Goal: Task Accomplishment & Management: Complete application form

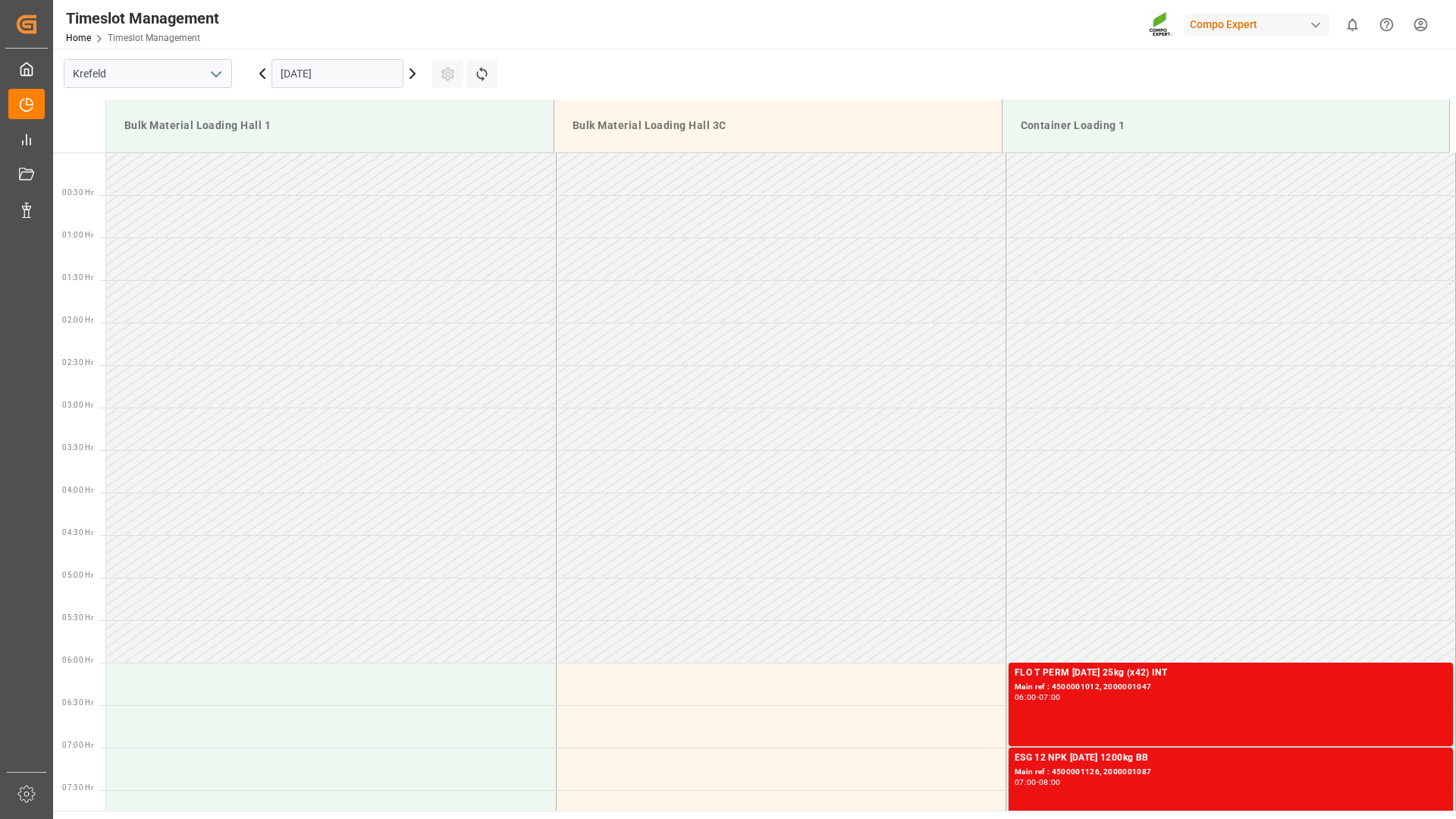
click at [259, 77] on icon at bounding box center [262, 73] width 18 height 18
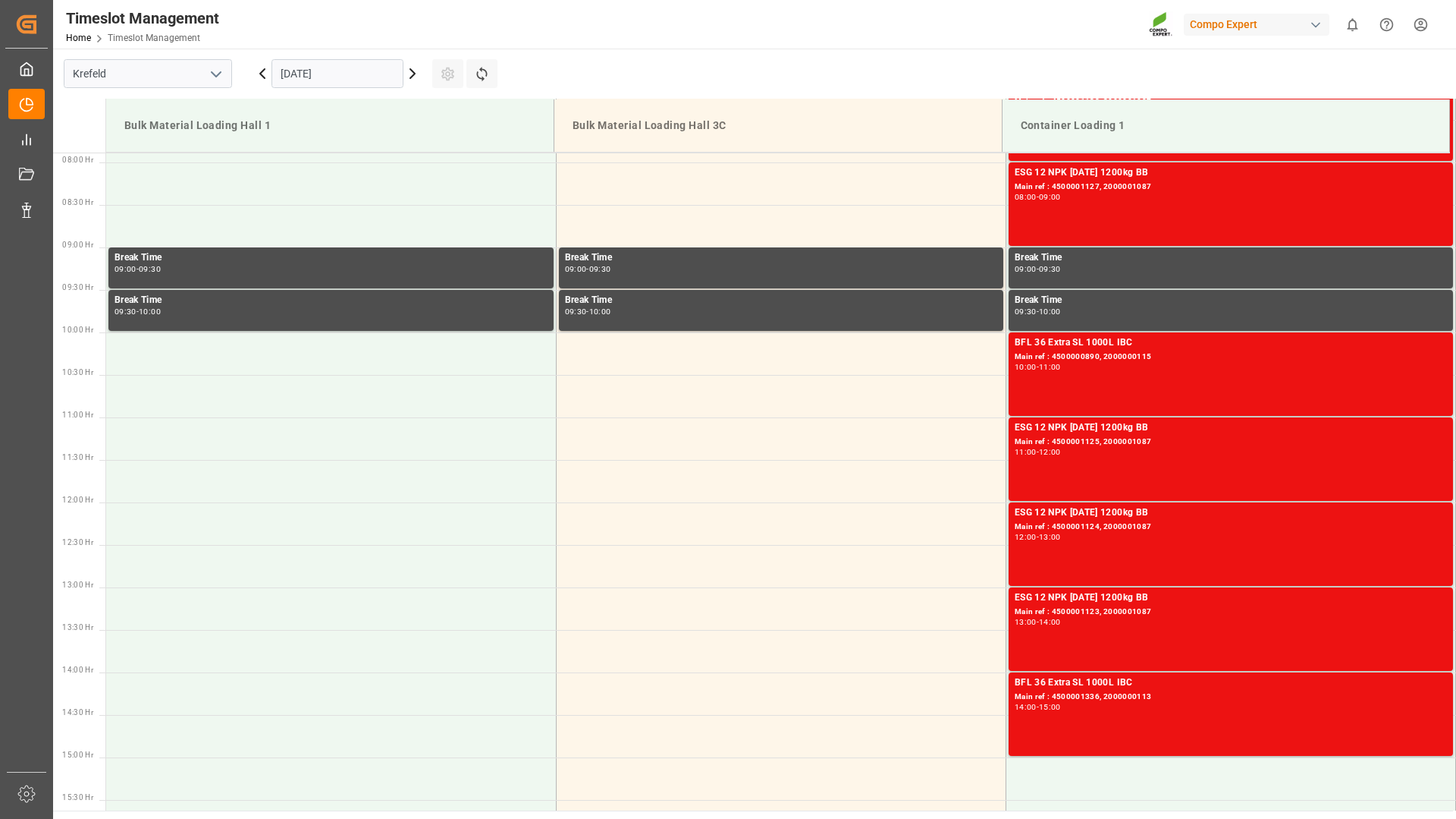
click at [260, 74] on icon at bounding box center [262, 73] width 5 height 9
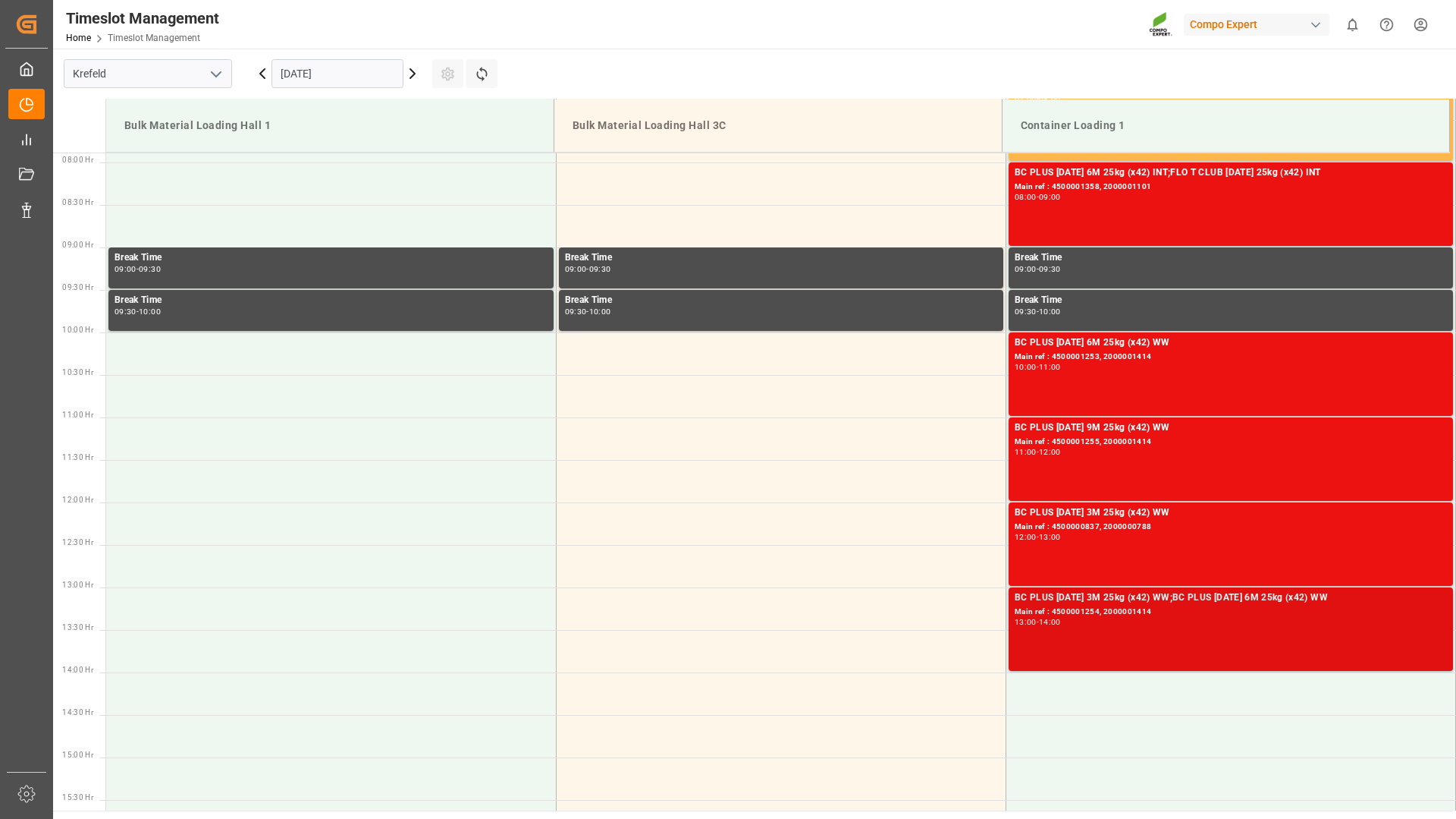
scroll to position [974, 0]
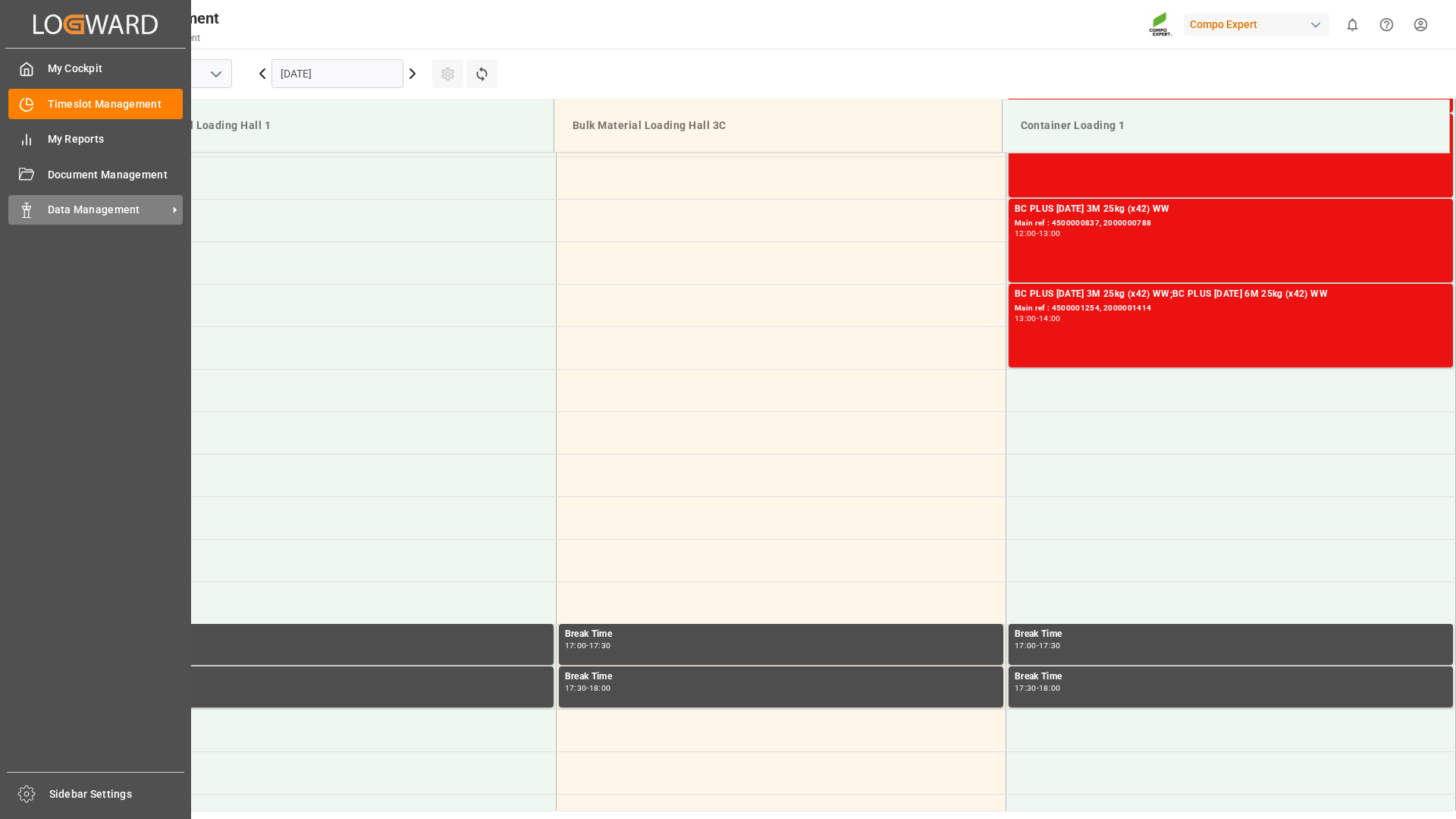
click at [28, 203] on icon at bounding box center [26, 210] width 15 height 15
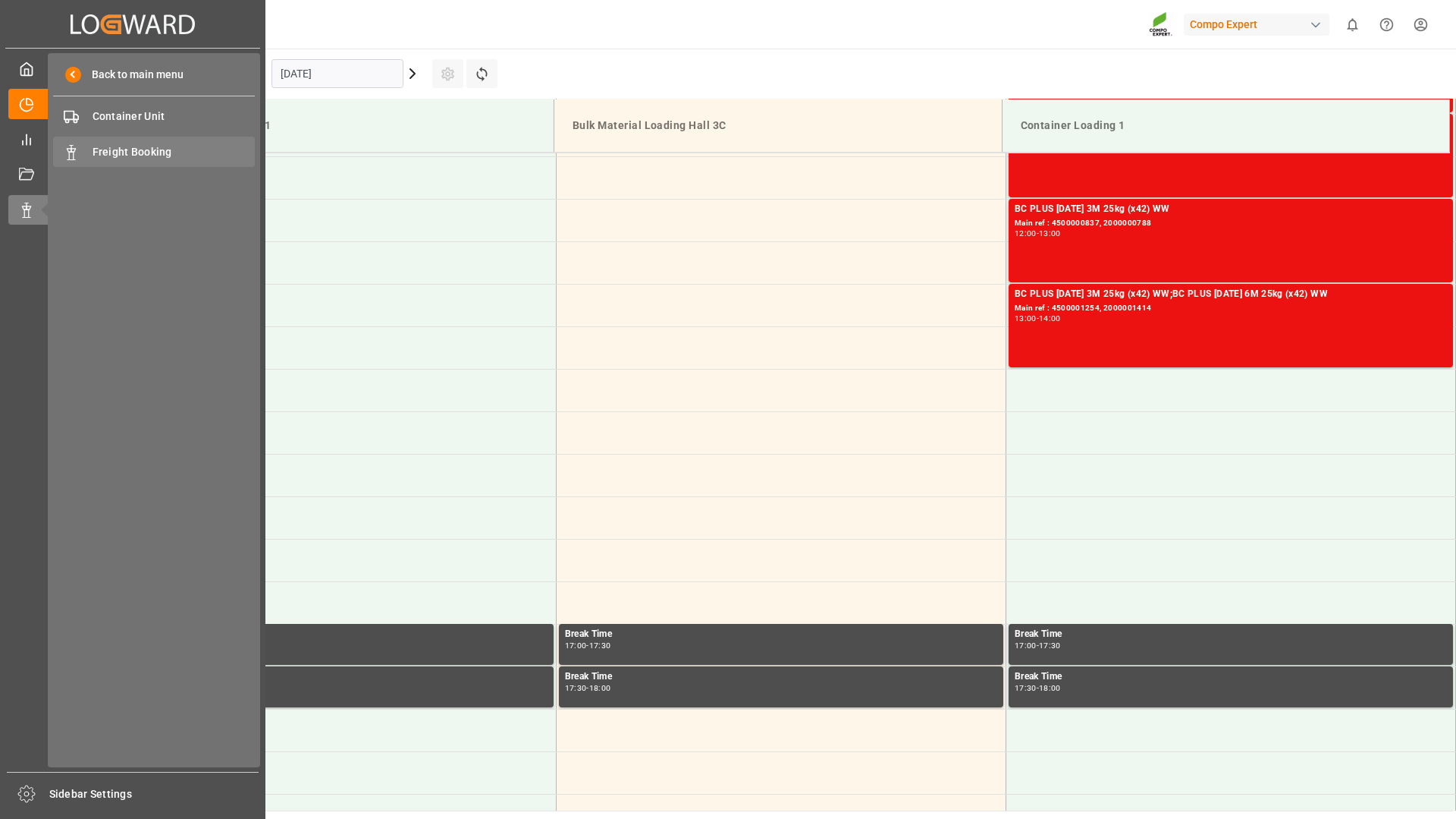
click at [148, 156] on span "Freight Booking" at bounding box center [174, 152] width 164 height 16
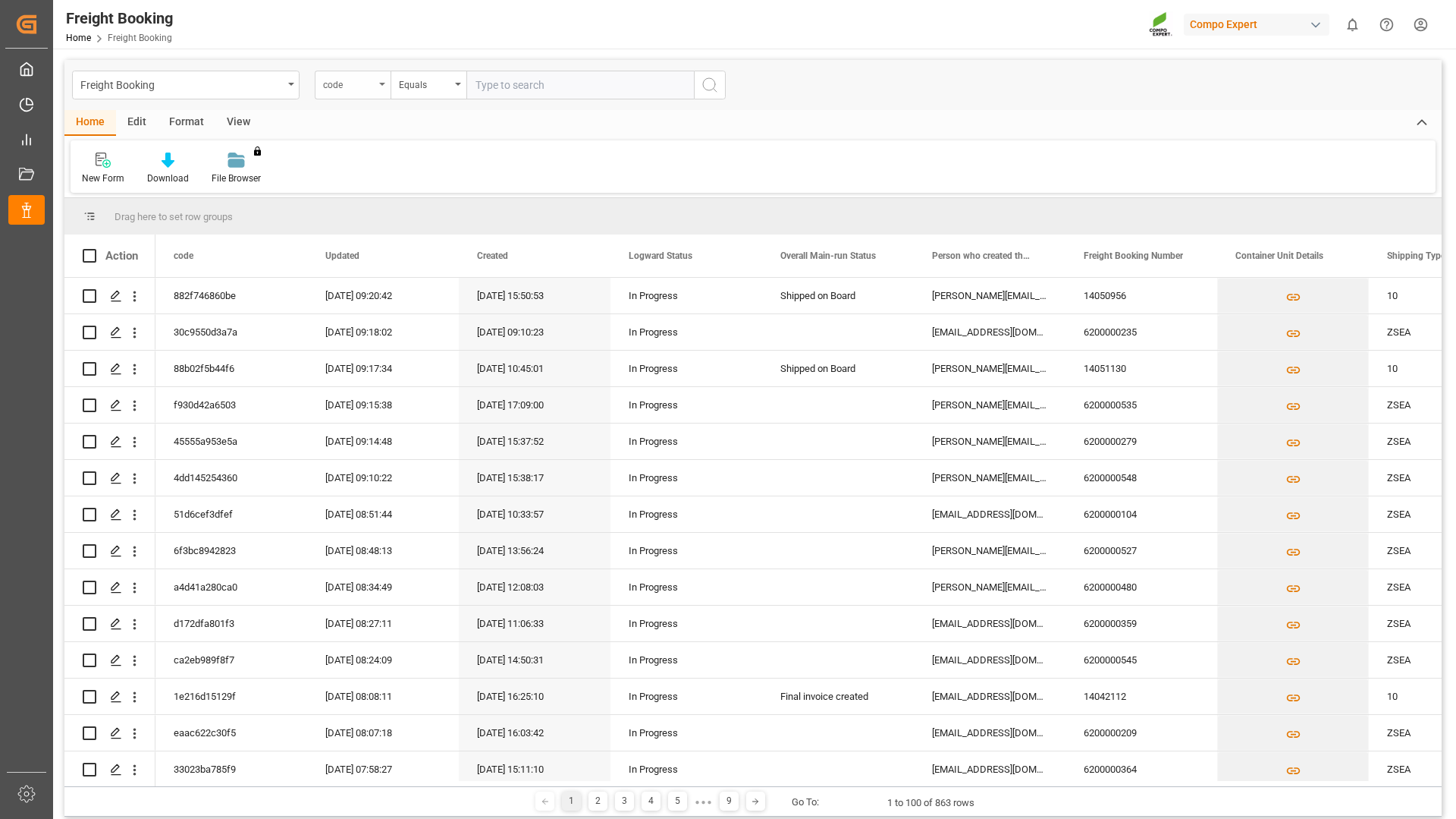
click at [375, 84] on div "code" at bounding box center [353, 85] width 76 height 29
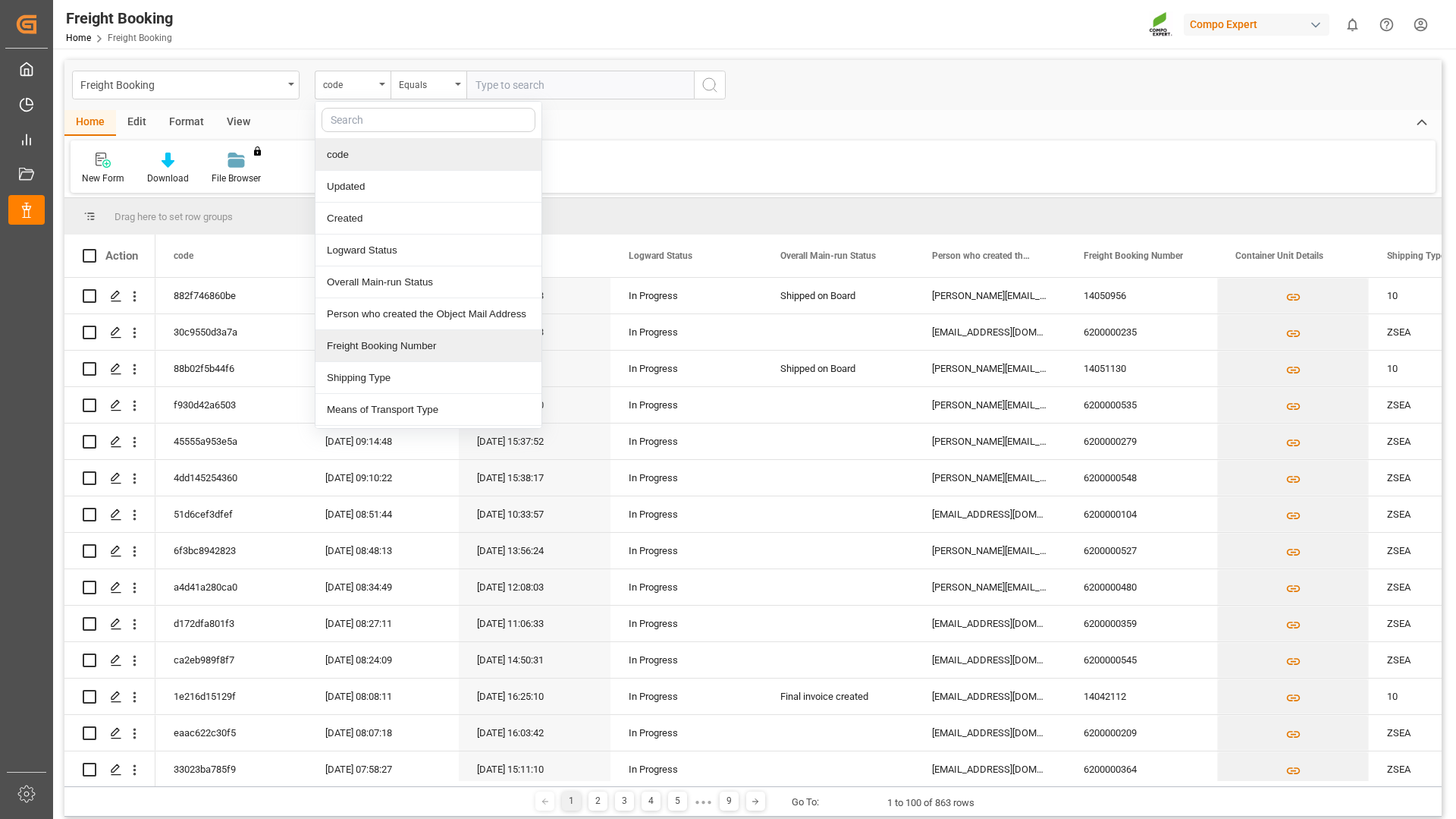
click at [348, 347] on div "Freight Booking Number" at bounding box center [428, 346] width 226 height 32
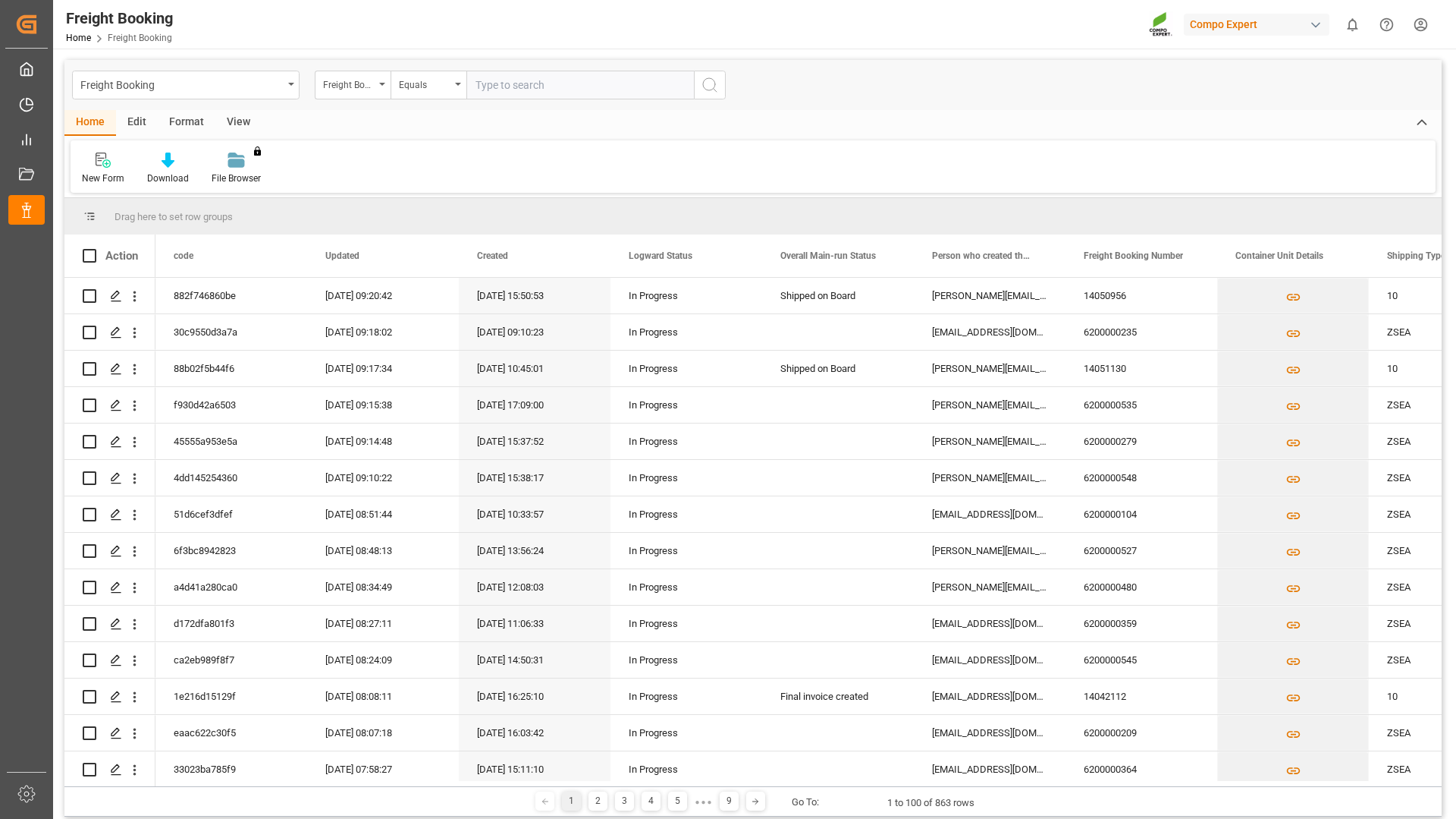
click at [513, 81] on input "text" at bounding box center [580, 85] width 228 height 29
type input "6200000533"
click at [704, 85] on icon "search button" at bounding box center [710, 85] width 18 height 18
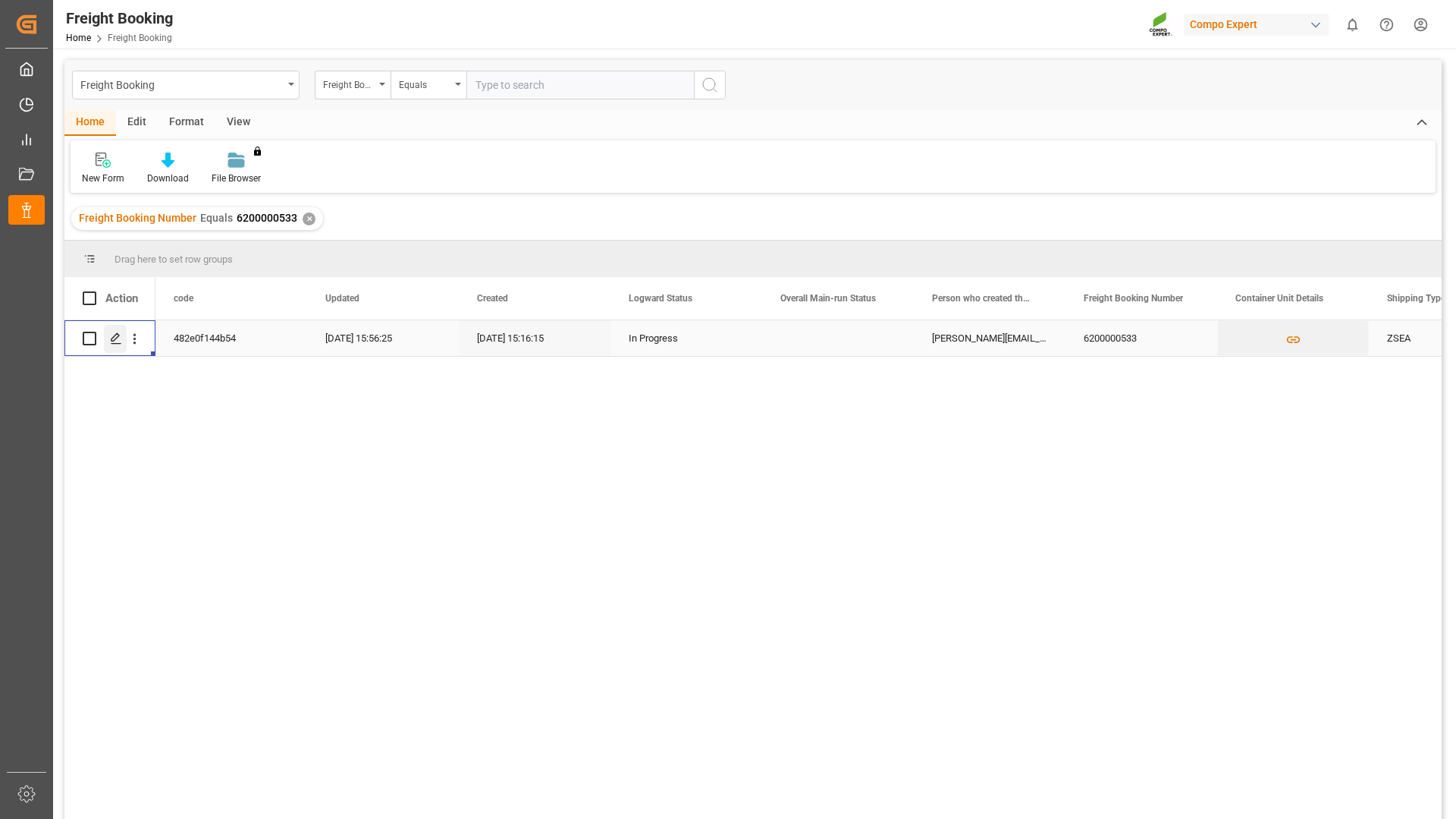
click at [119, 342] on icon "Press SPACE to select this row." at bounding box center [116, 338] width 12 height 12
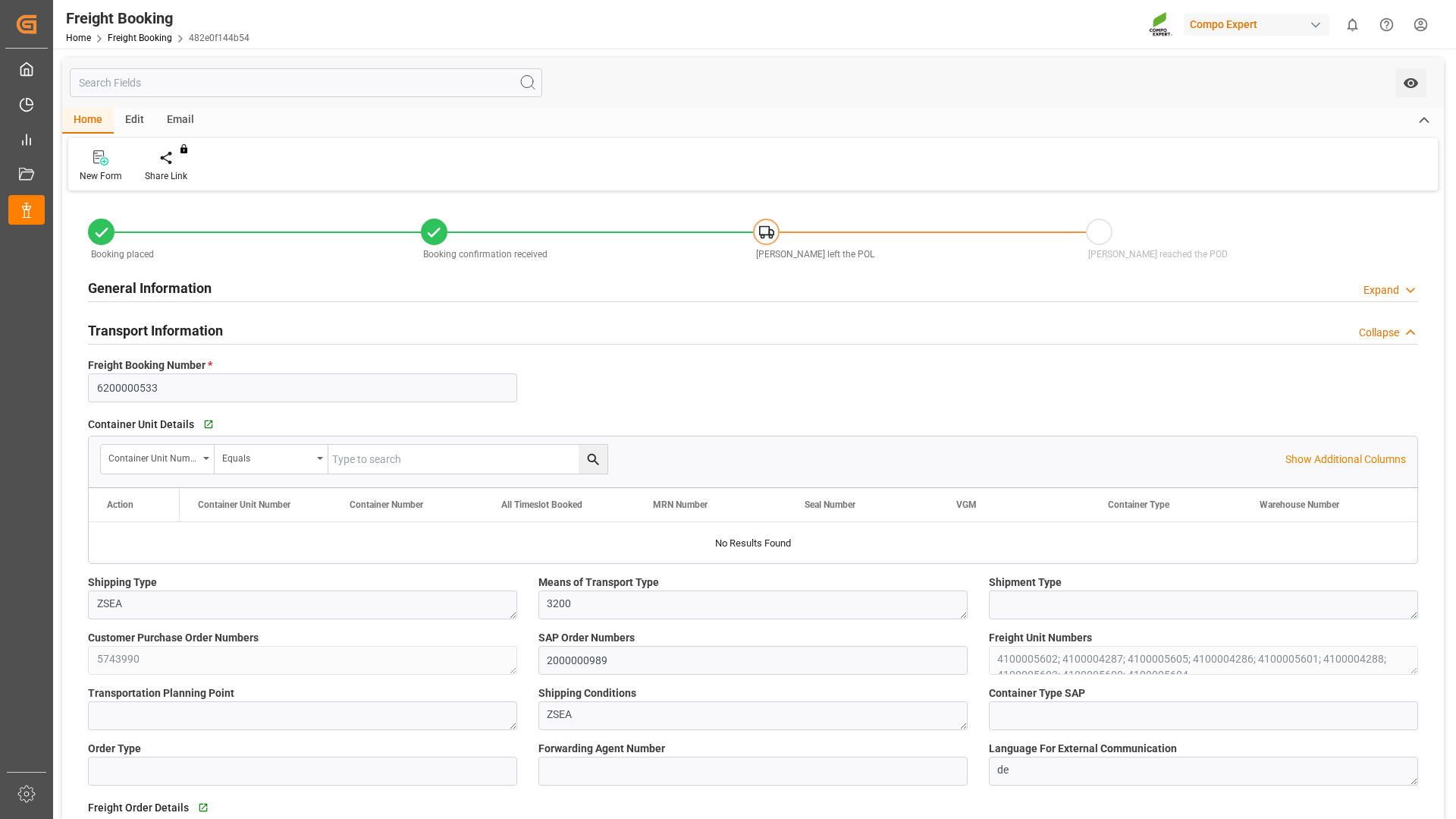
type input "Hapag [PERSON_NAME]"
type input "Hapag [PERSON_NAME] Aktiengesellschaft"
type input "9723277"
type input "BEANR"
type input "CLSAI"
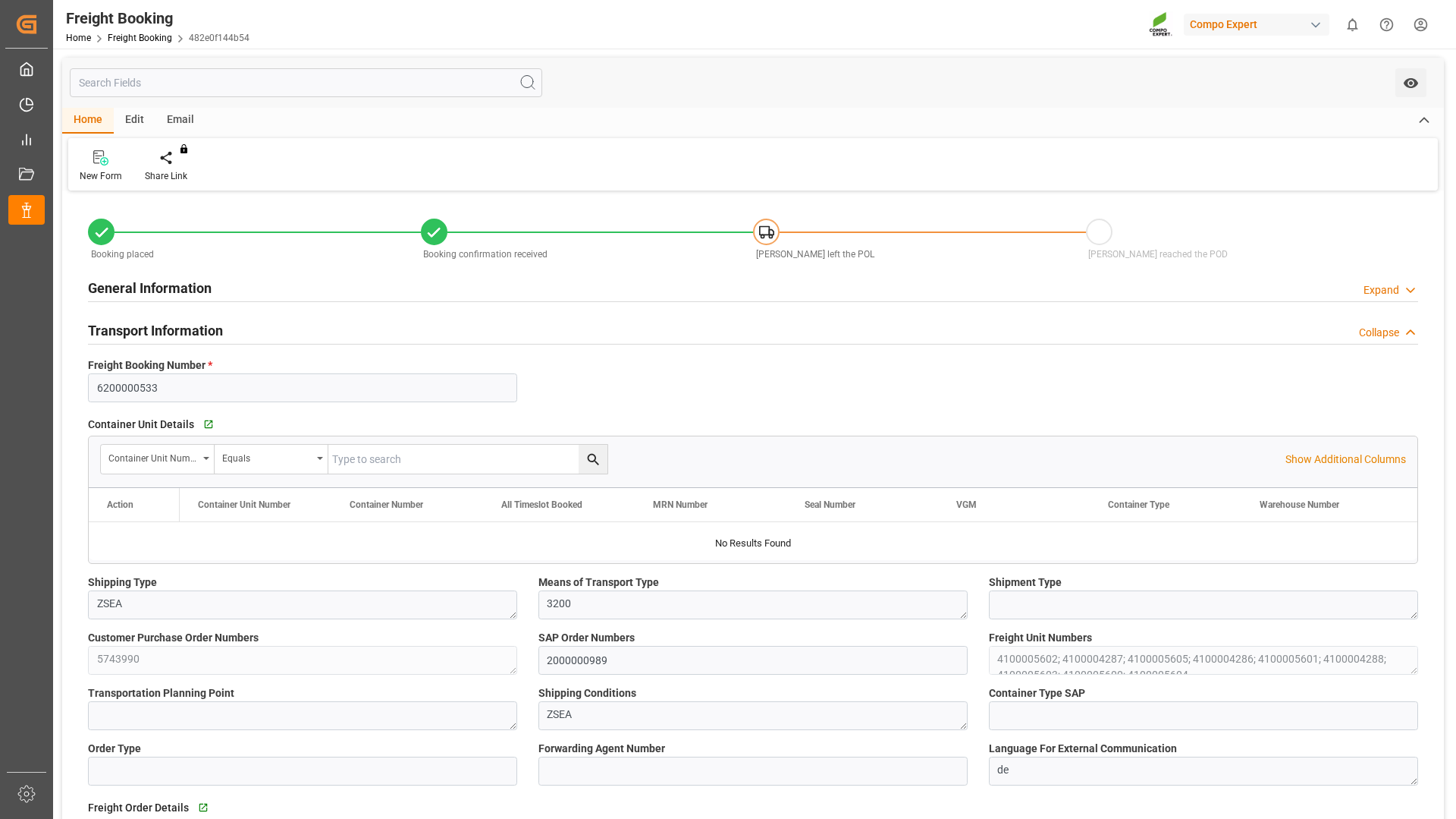
type input "0"
type input "172116"
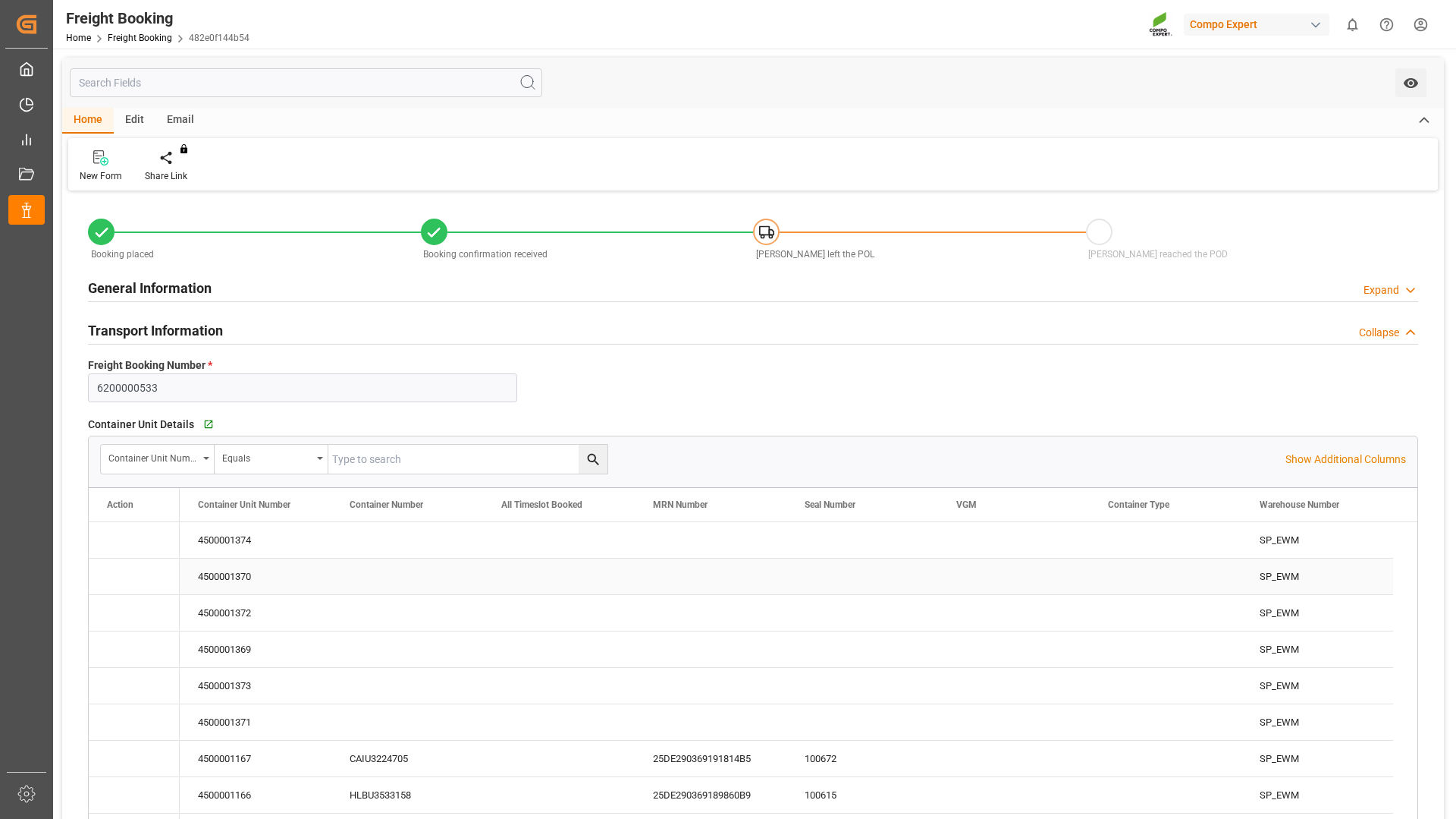
type input "18.09.2025 01:00"
type input "25.09.2025 01:00"
type input "29.10.2025 00:00"
type input "25.08.2025 15:16"
type input "03.09.2025 11:37"
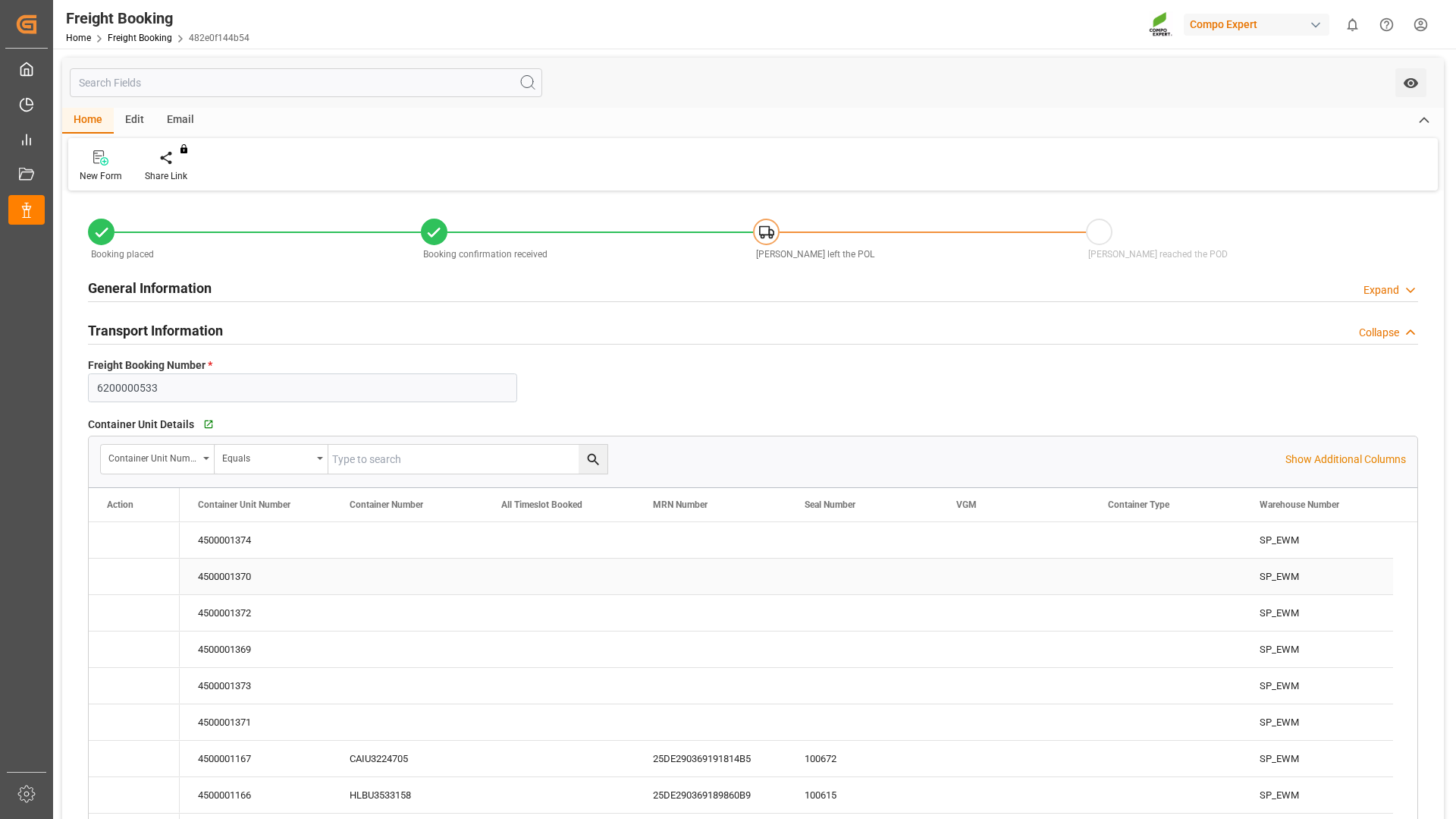
type input "03.09.2025 11:37"
type input "03.09.2025 11:41"
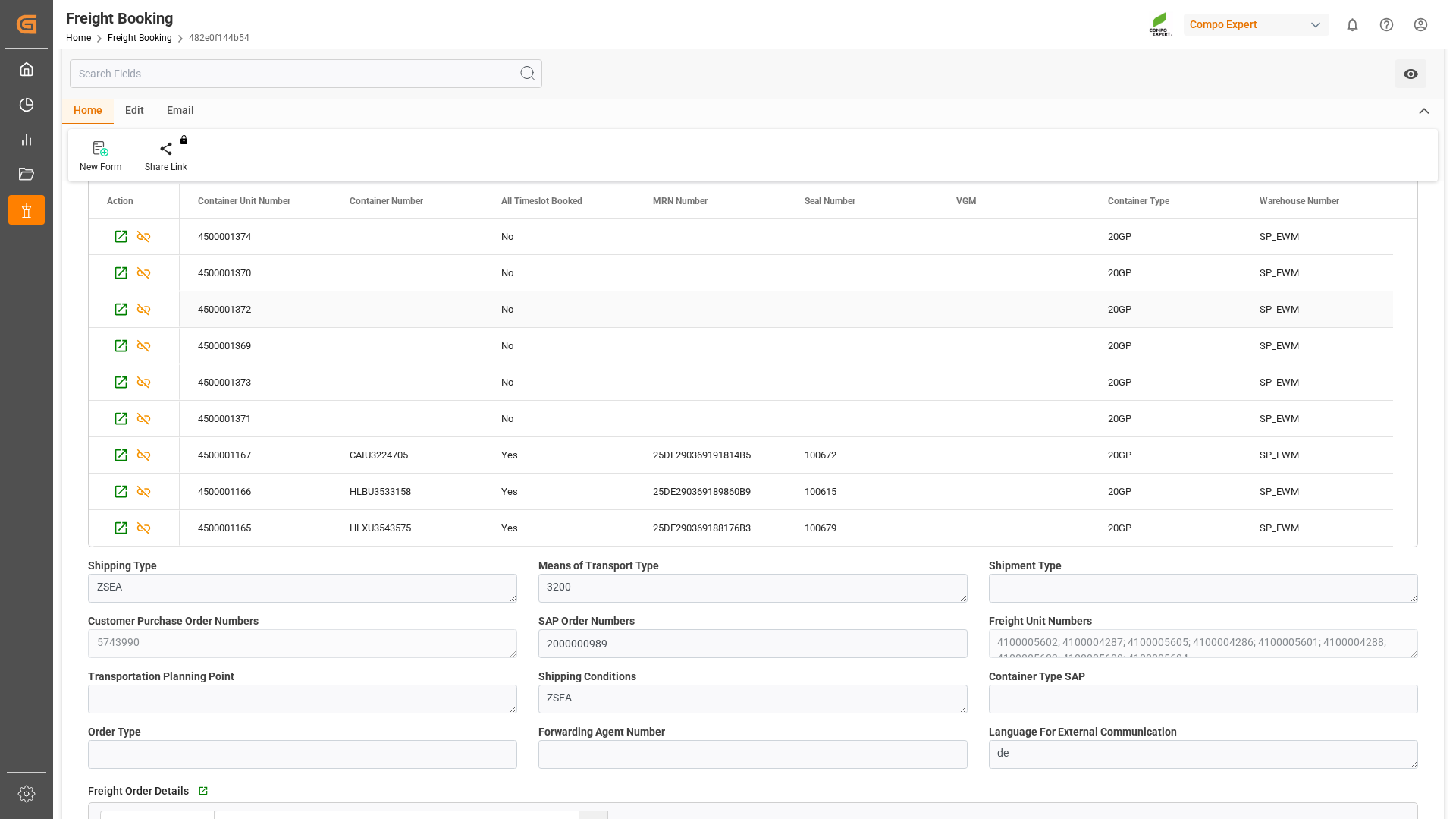
scroll to position [228, 0]
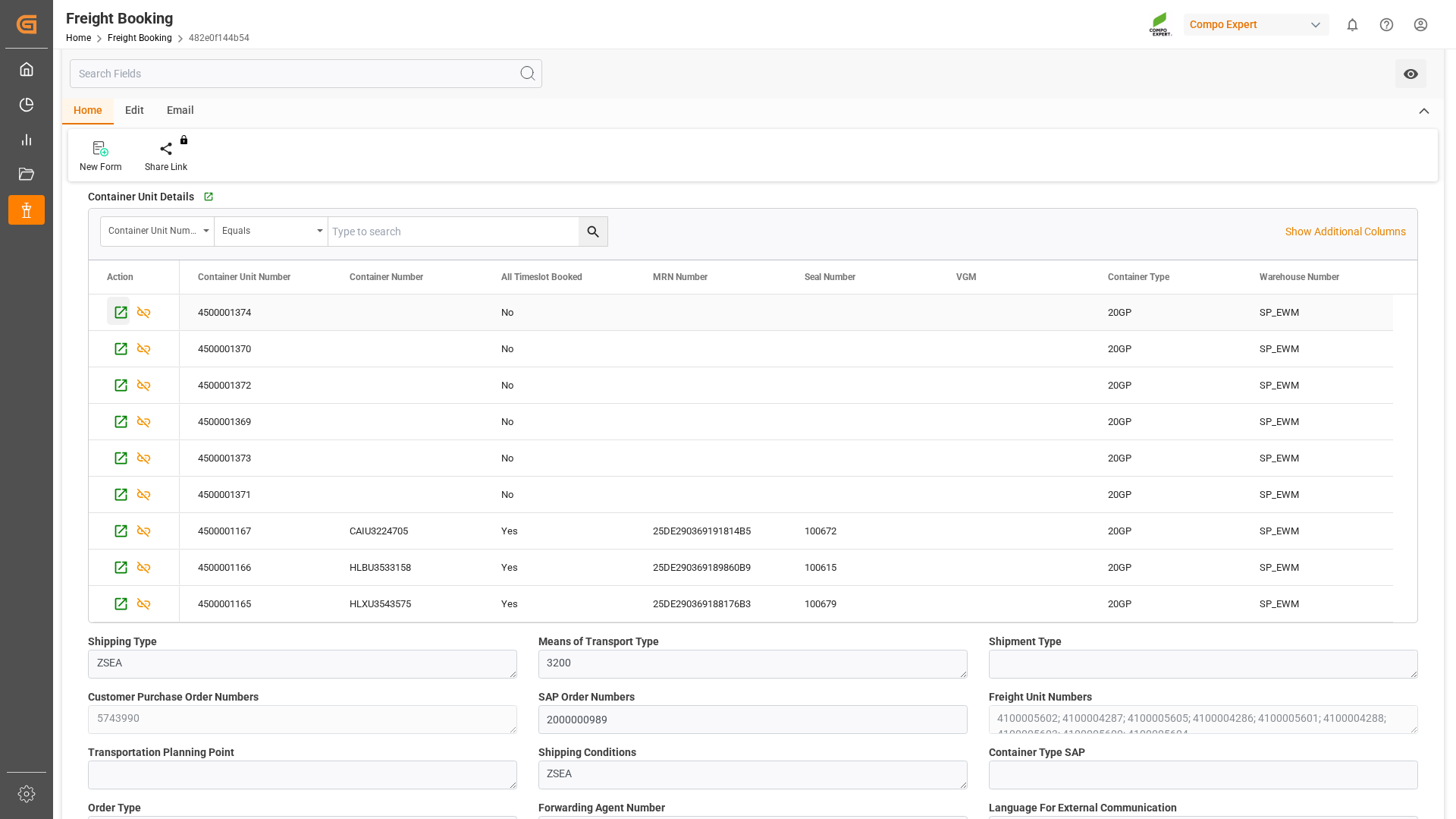
click at [121, 310] on icon "Press SPACE to select this row." at bounding box center [121, 312] width 16 height 16
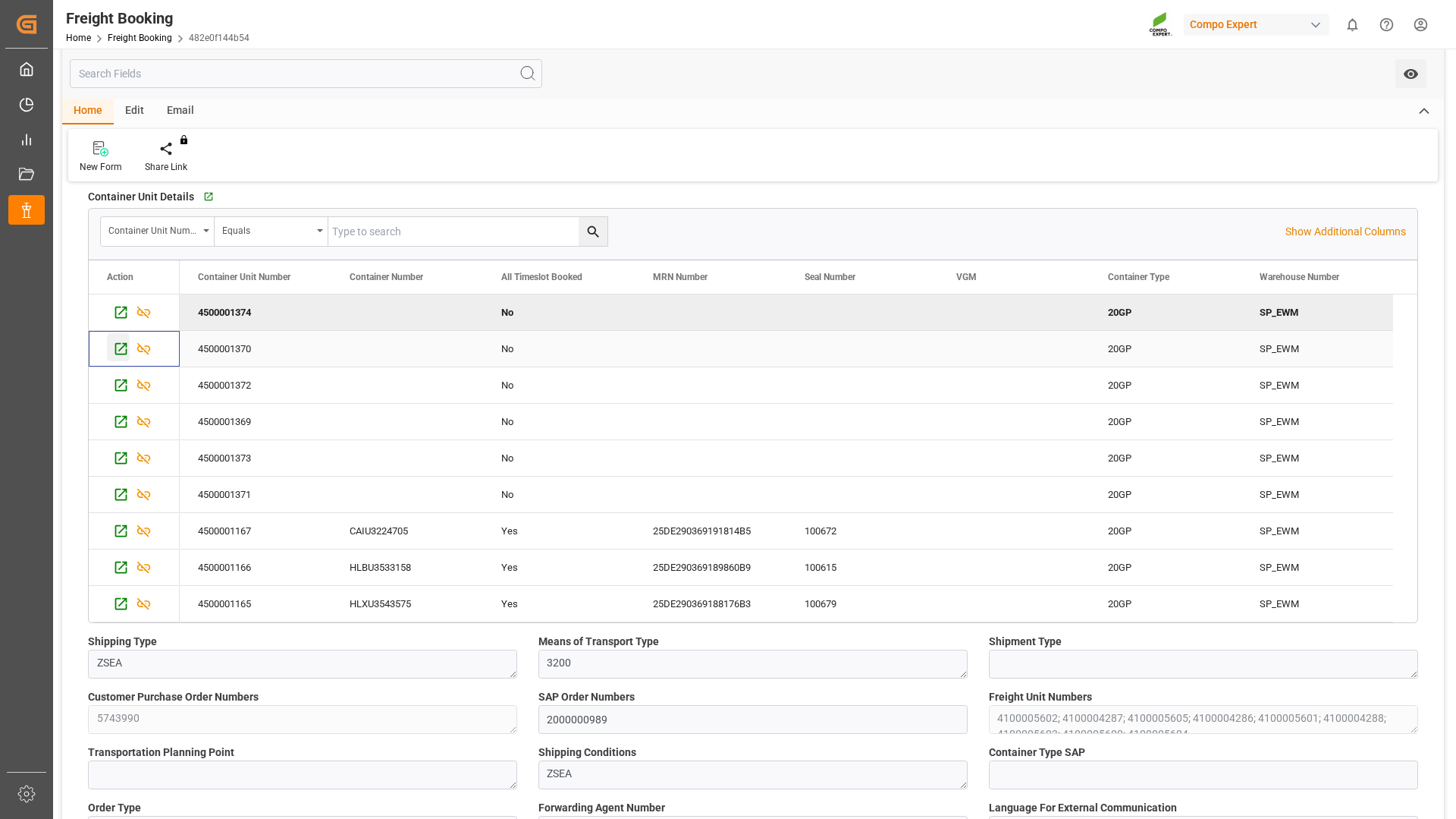
click at [118, 348] on icon "Press SPACE to select this row." at bounding box center [121, 349] width 16 height 16
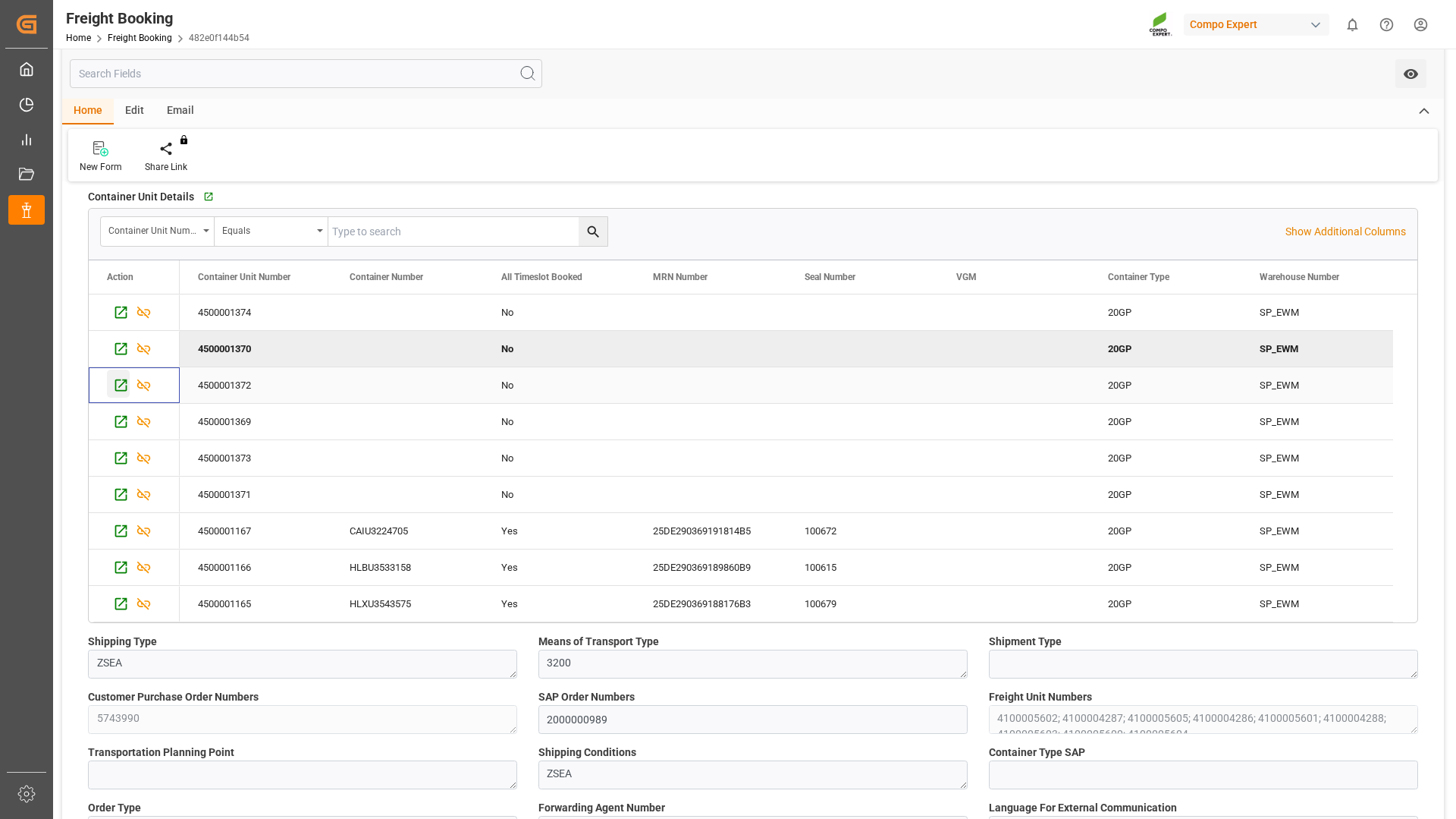
click at [113, 383] on icon "Press SPACE to select this row." at bounding box center [121, 385] width 16 height 16
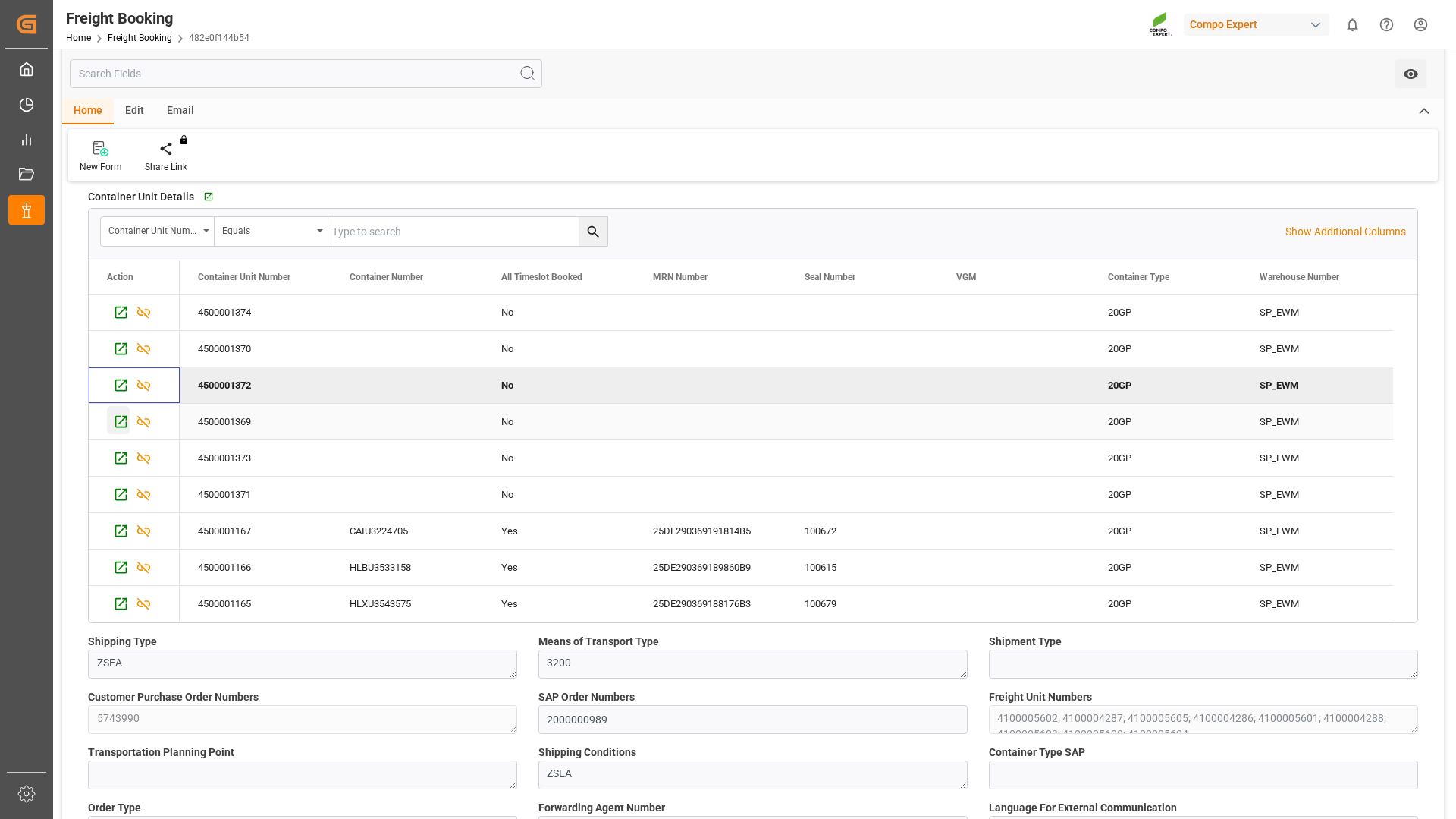
click at [129, 421] on div "Press SPACE to select this row." at bounding box center [118, 420] width 23 height 28
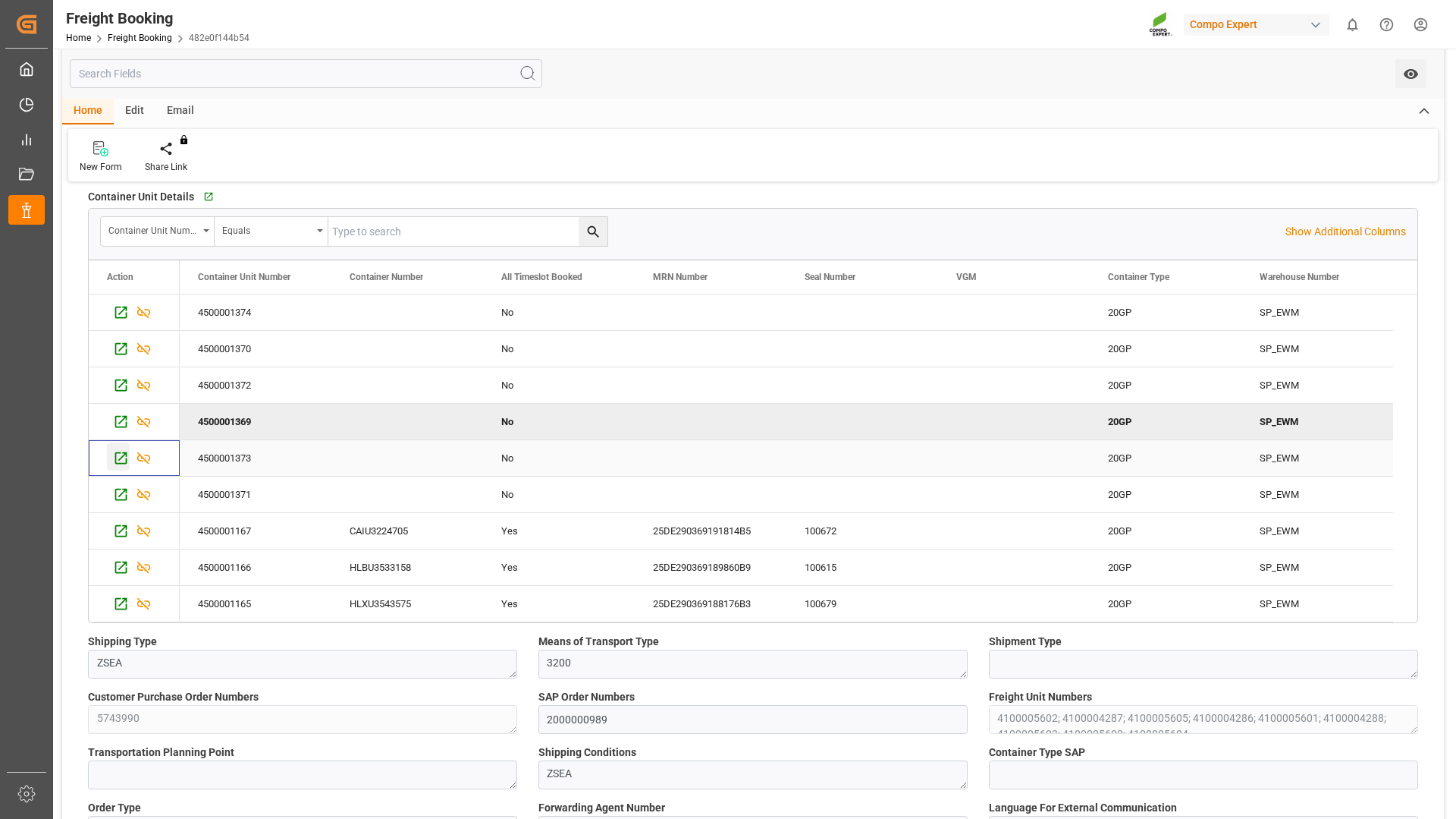
click at [117, 457] on icon "Press SPACE to select this row." at bounding box center [121, 458] width 16 height 16
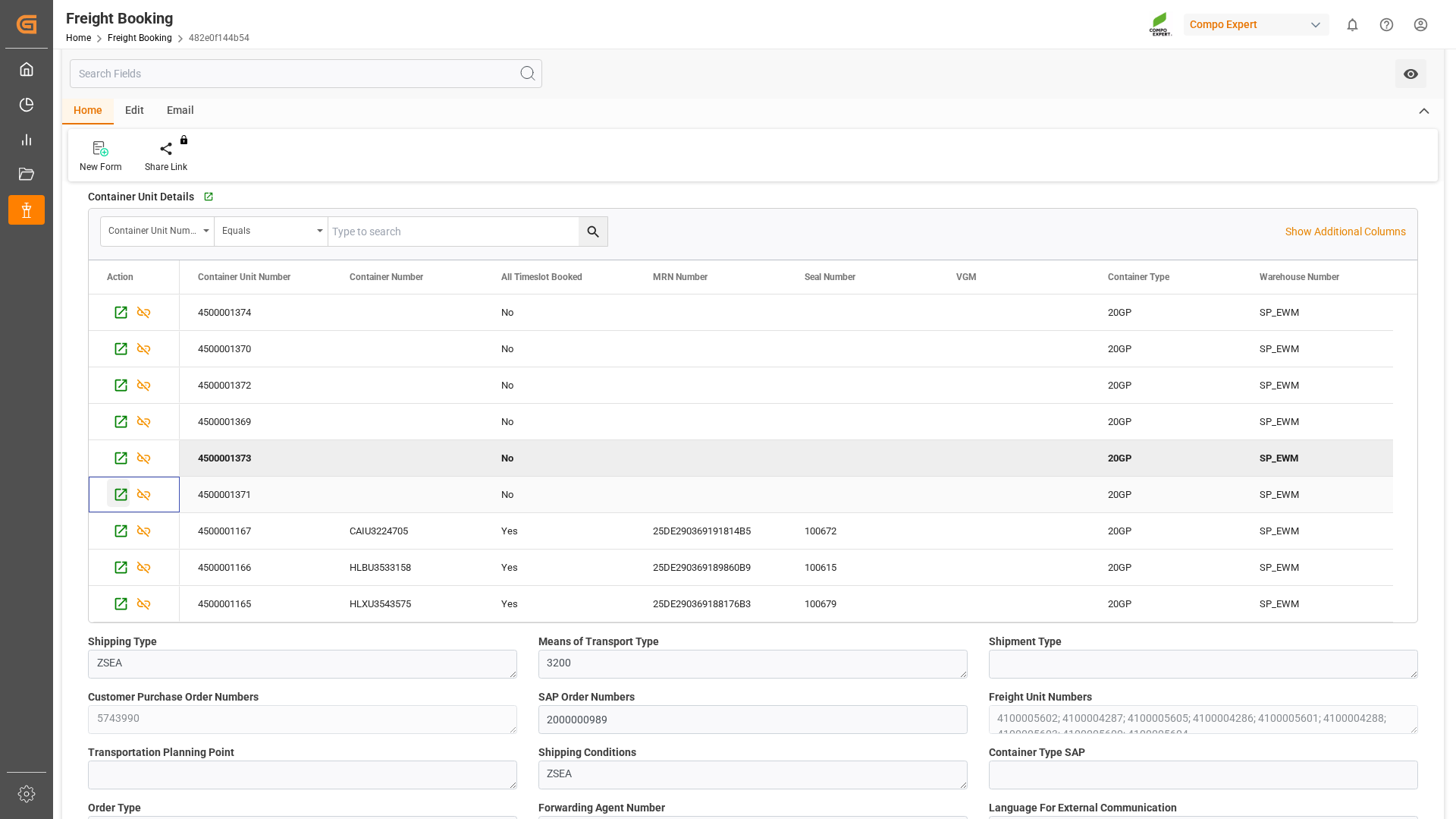
click at [120, 498] on icon "Press SPACE to select this row." at bounding box center [121, 495] width 16 height 16
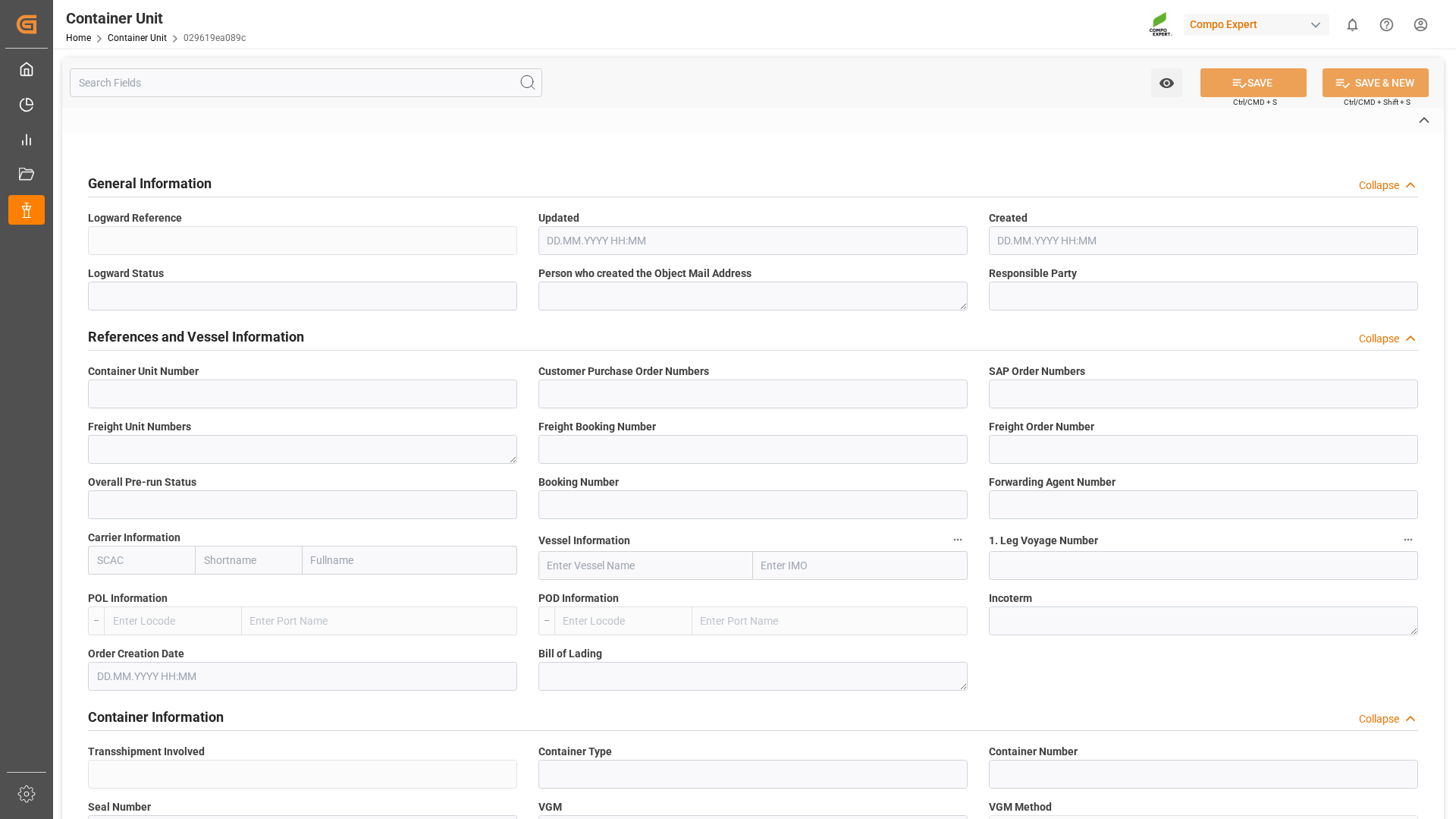
type input "4500001374"
type input "5743990"
type input "2000000989"
type textarea "4100005605"
type input "6200000533"
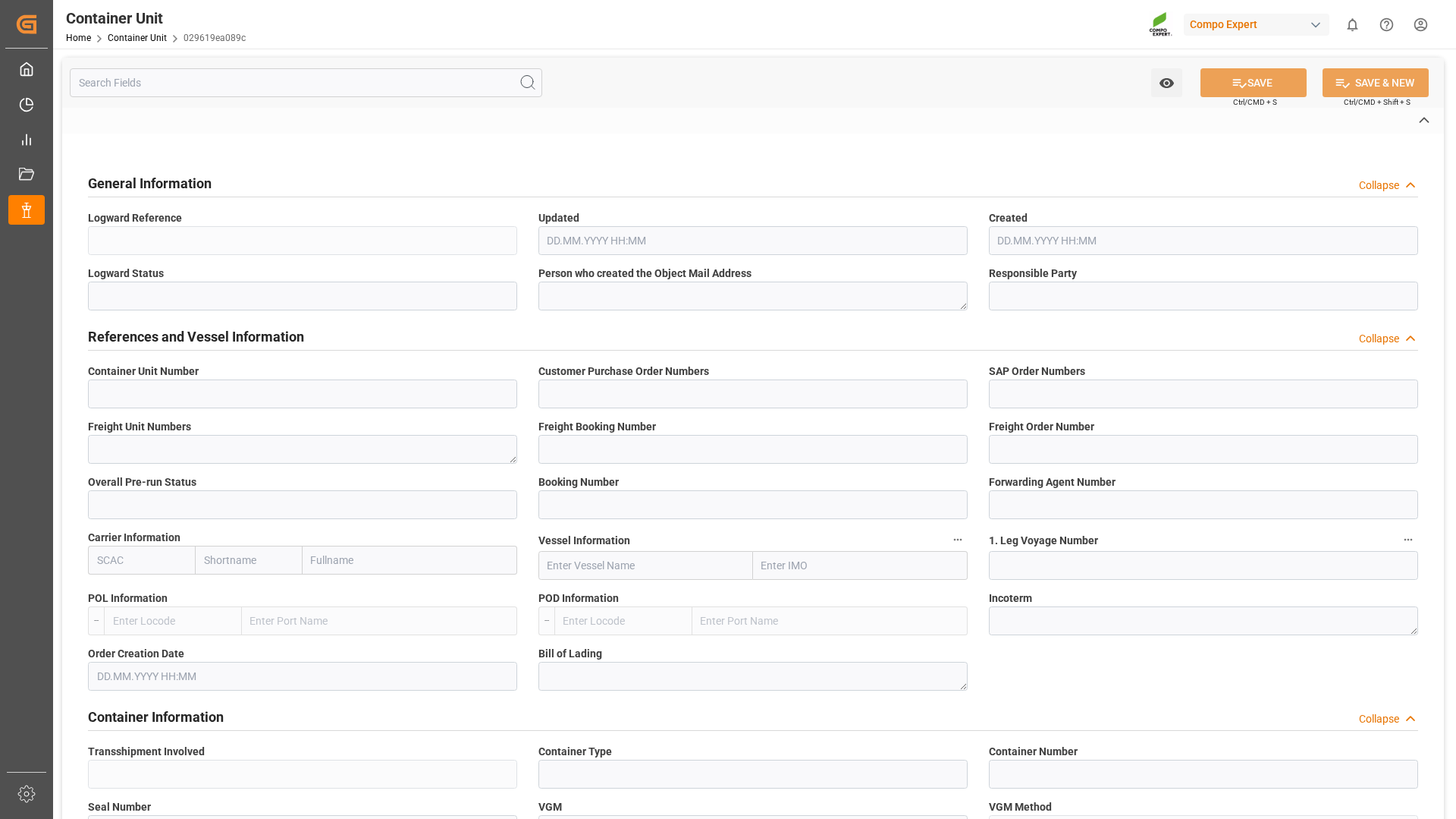
type input "36764304"
type input "6600387"
type input "HLCU"
type input "[GEOGRAPHIC_DATA]"
type input "San Antonio"
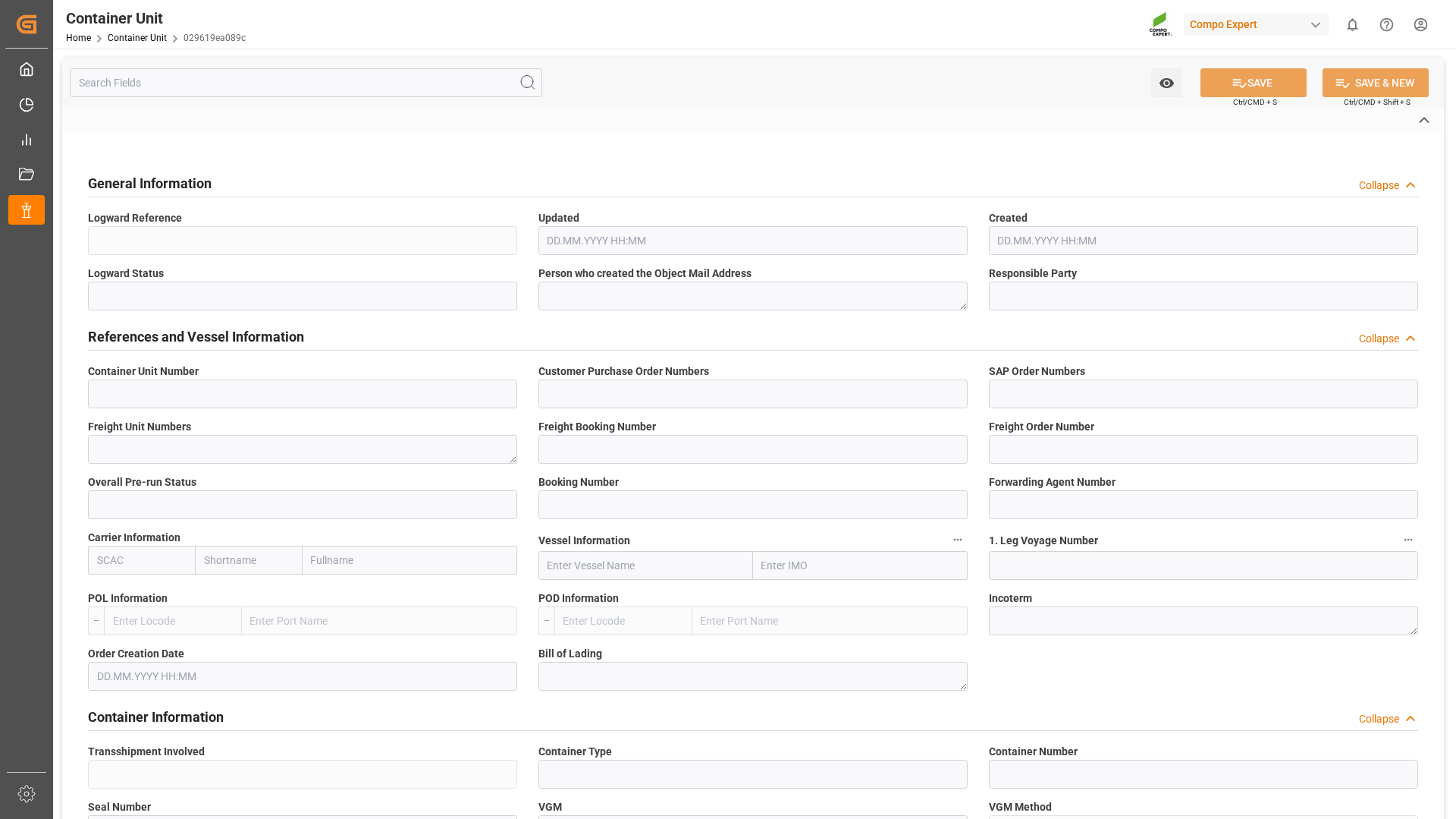
type textarea "CIF"
type input "No"
type input "20GP"
type input "2"
type textarea "ZSEA"
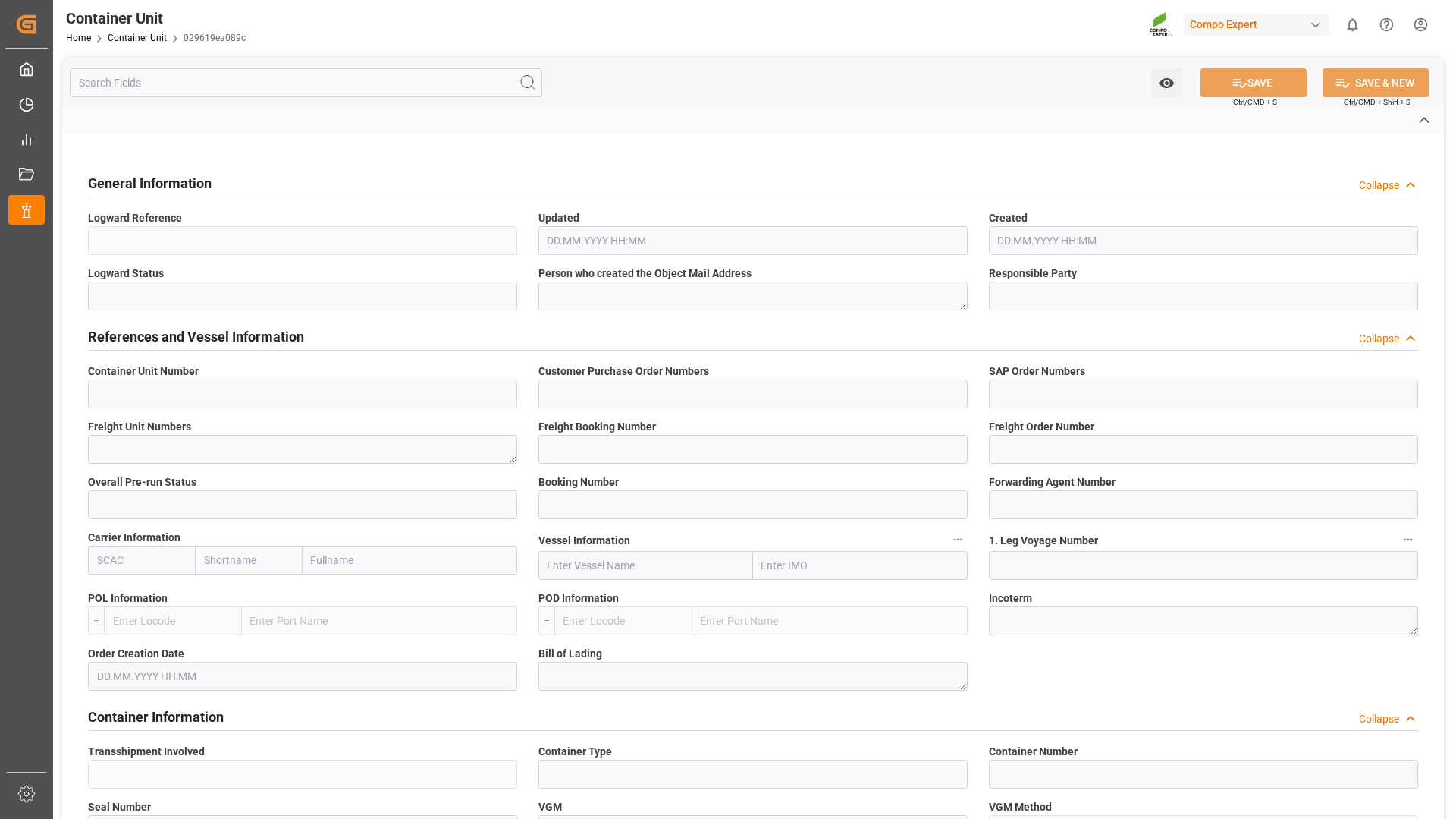
type textarea "ZSEA"
type textarea "2340000"
type input "[GEOGRAPHIC_DATA]"
type input "EUR"
type textarea "FLO T TURF 20-5-8 25kg (x42) WW"
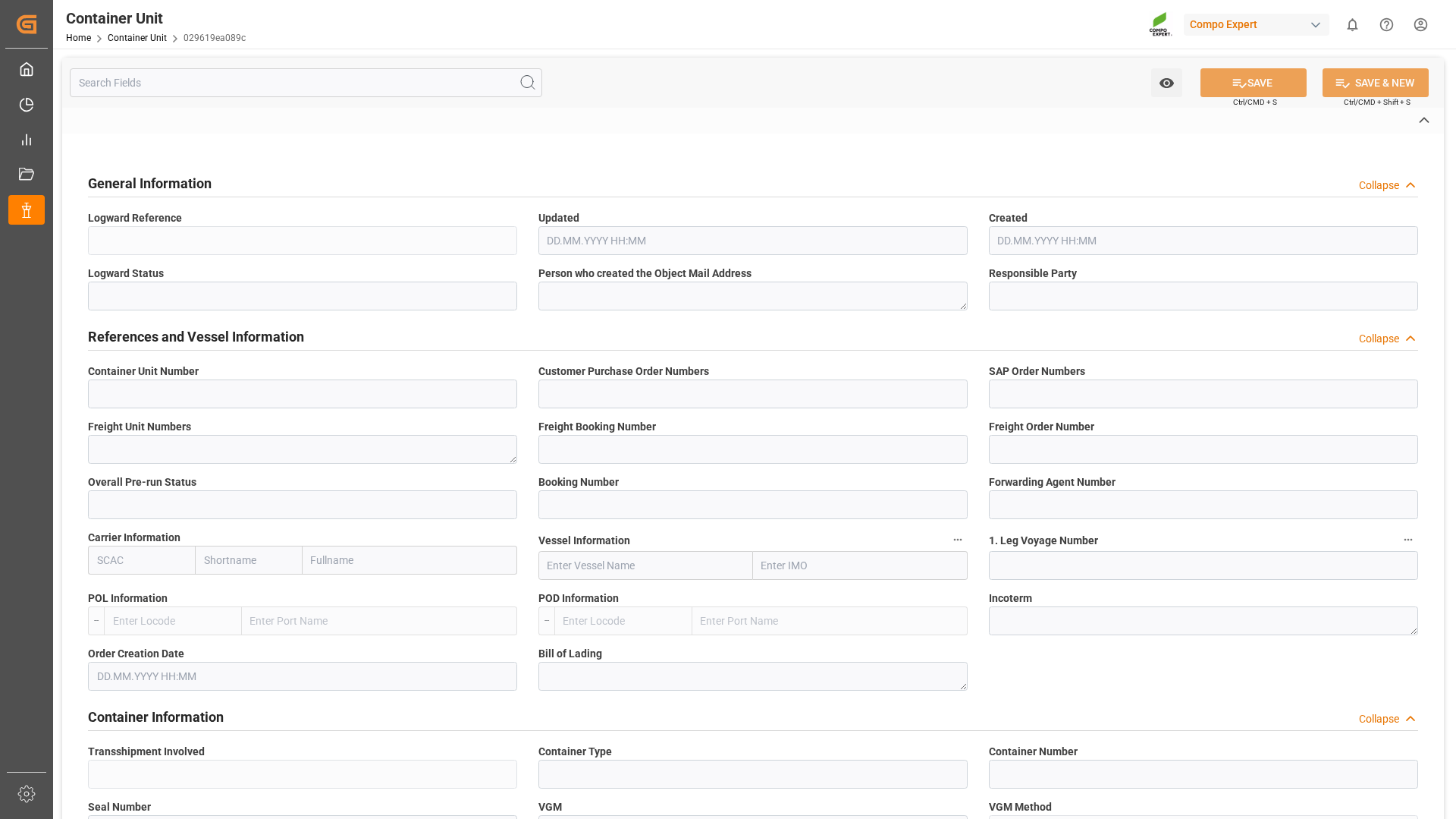
type textarea "2619401899"
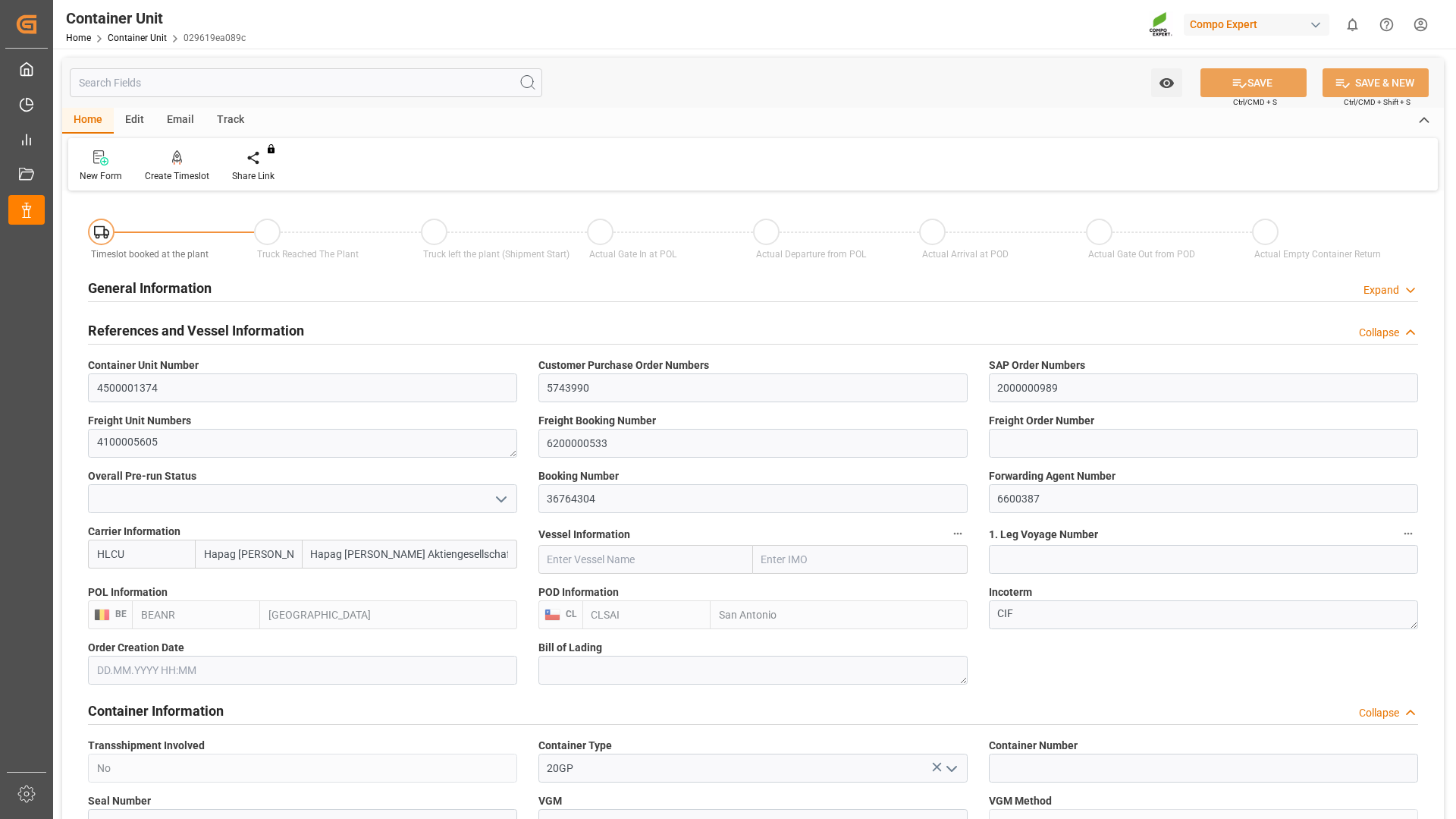
type input "Hapag [PERSON_NAME]"
type input "Hapag [PERSON_NAME] Aktiengesellschaft"
type input "BEANR"
type input "CLSAI"
type input "7"
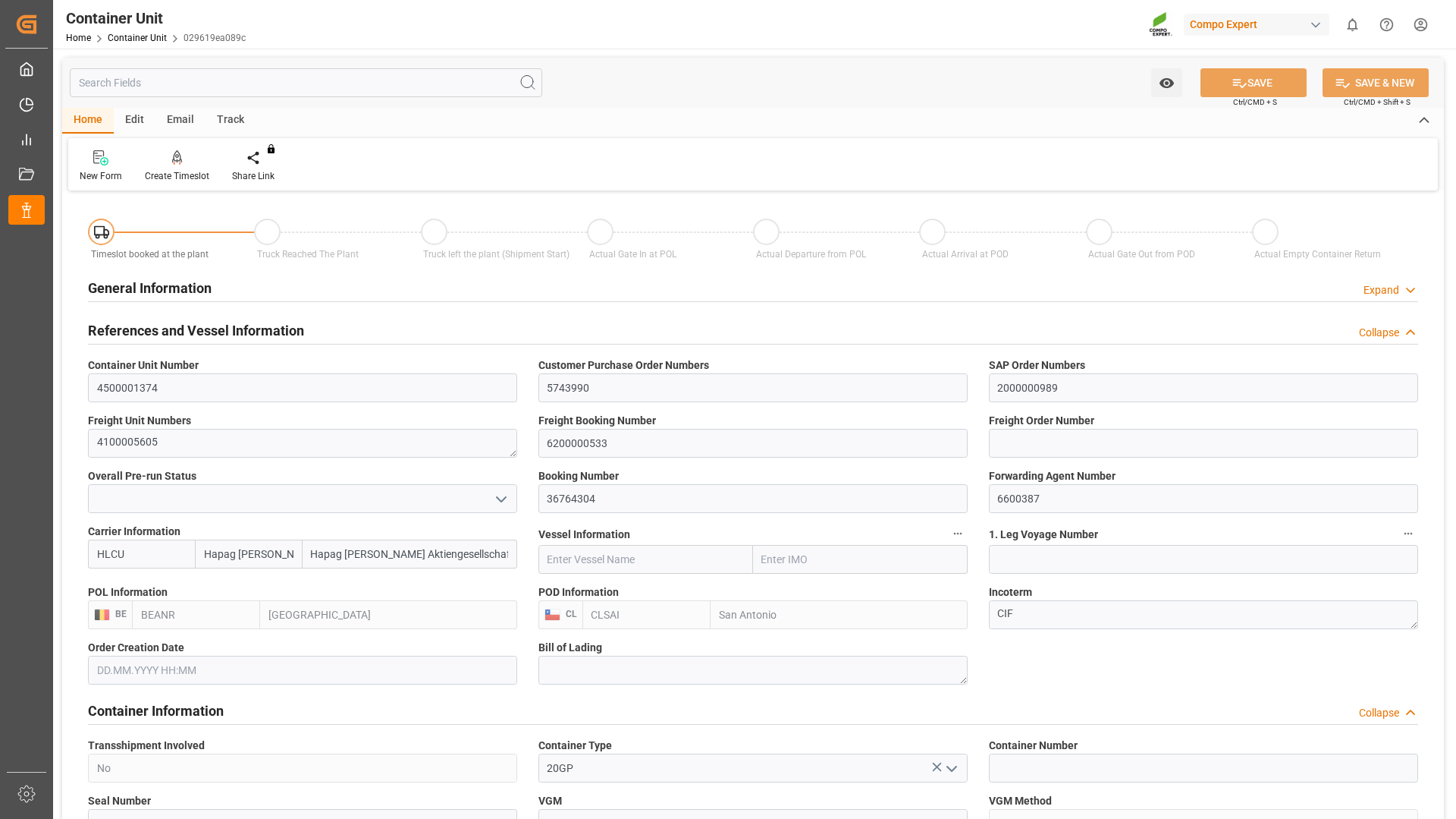
type input "0"
type input "8"
type input "0"
type input "10752"
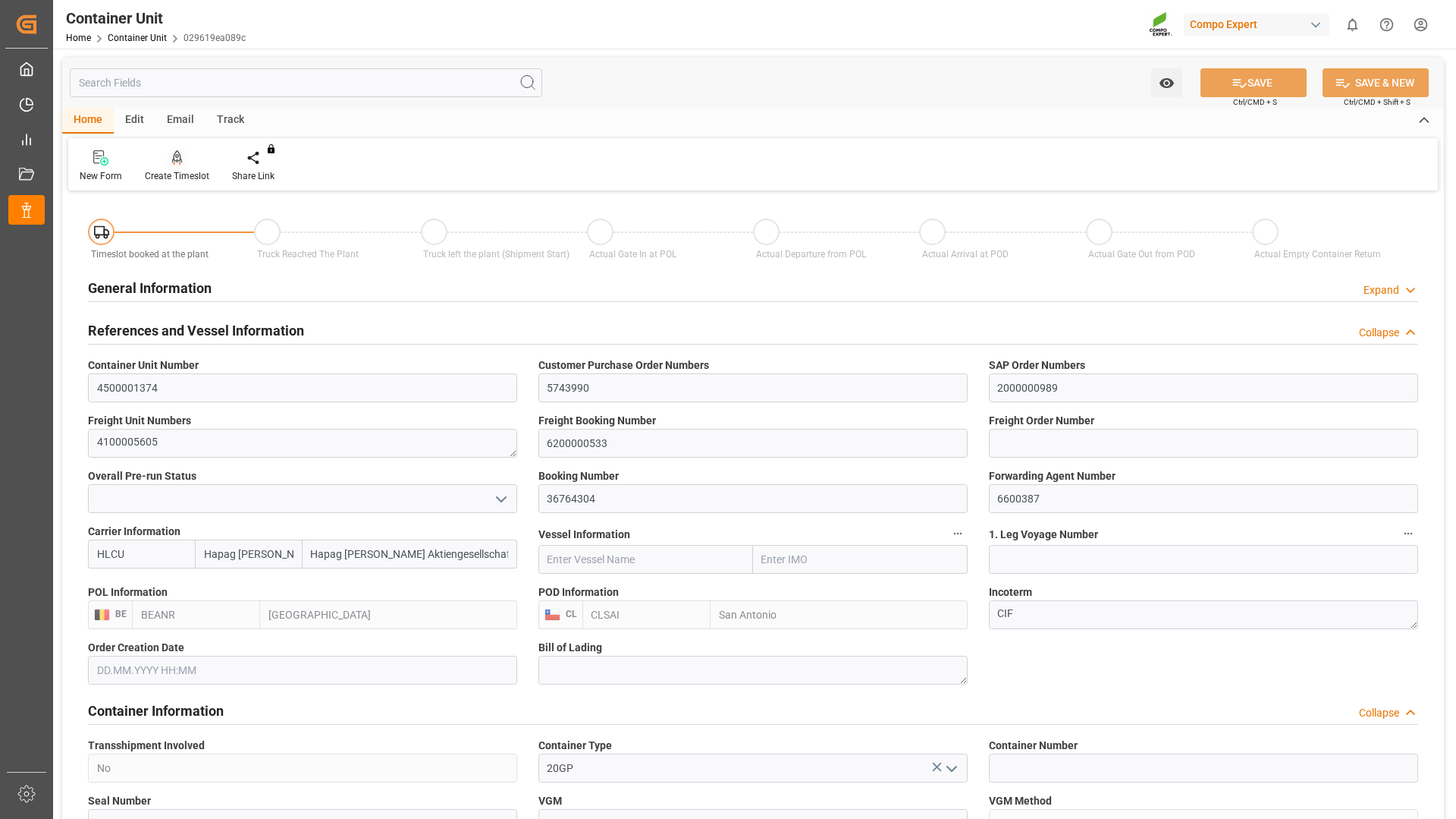
type input "[DATE]"
click at [170, 173] on div "Create Timeslot" at bounding box center [176, 176] width 64 height 14
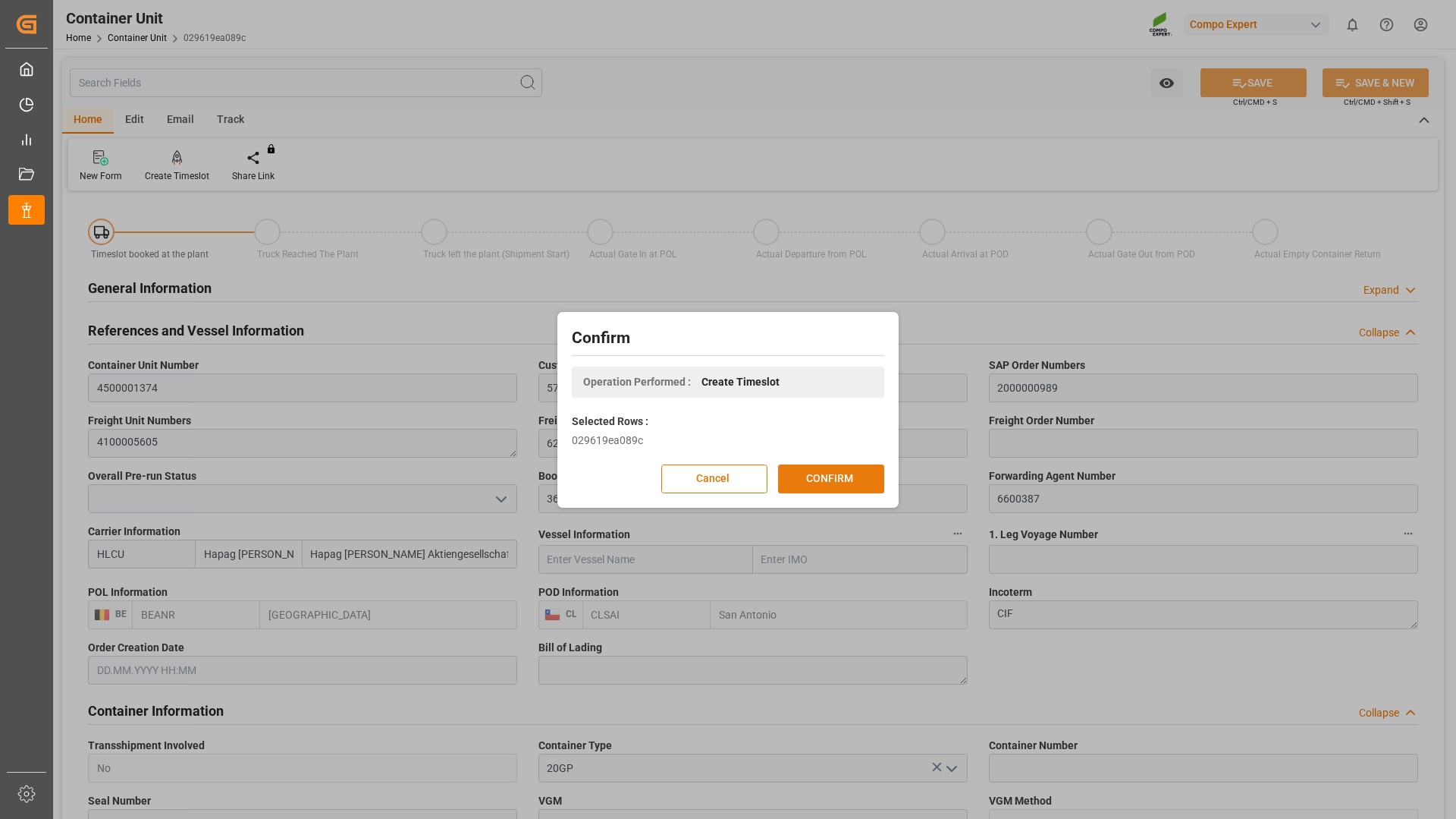
click at [804, 482] on button "CONFIRM" at bounding box center [831, 478] width 106 height 29
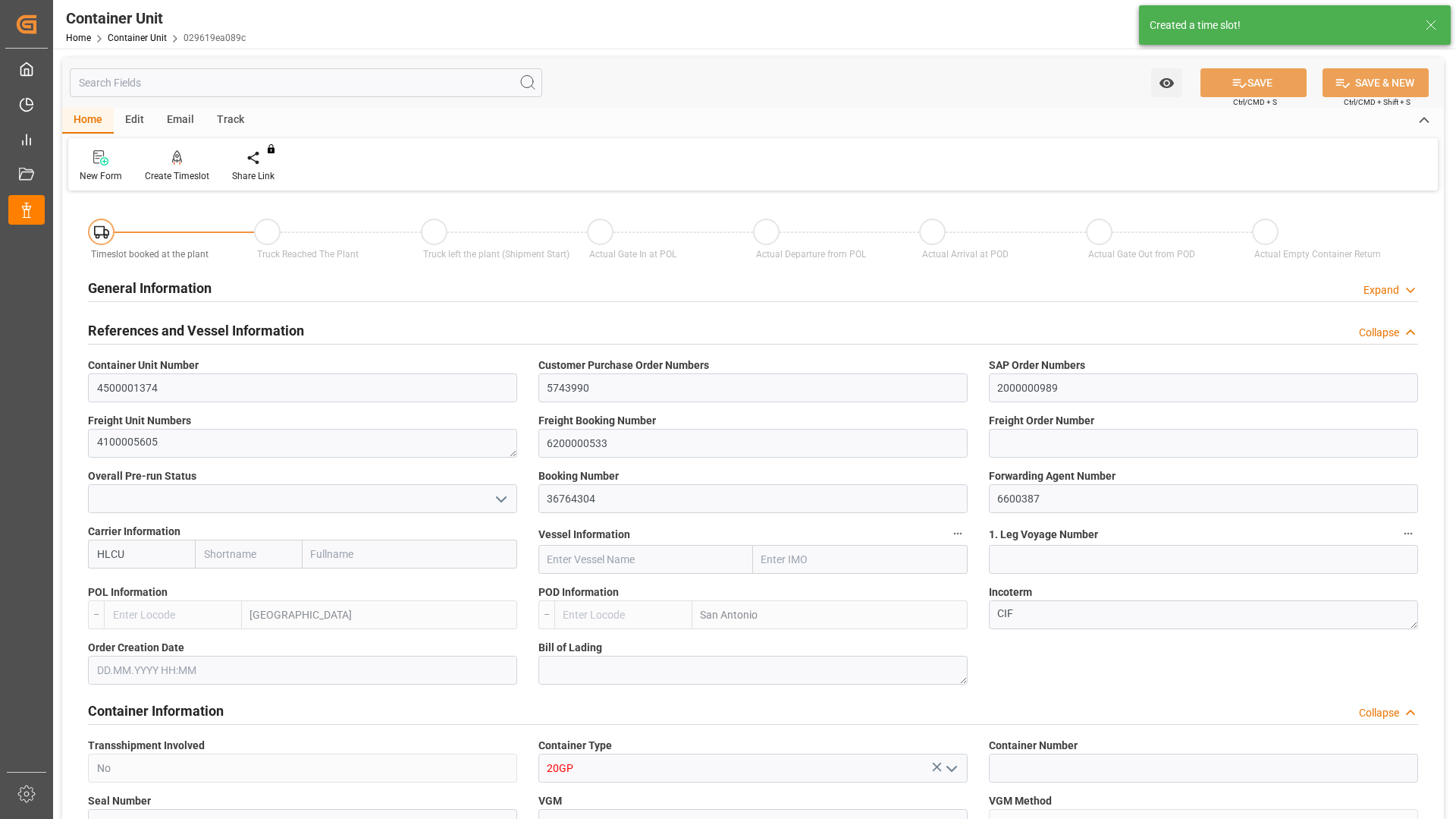
type input "Hapag [PERSON_NAME]"
type input "Hapag [PERSON_NAME] Aktiengesellschaft"
type input "BEANR"
type input "CLSAI"
type input "7"
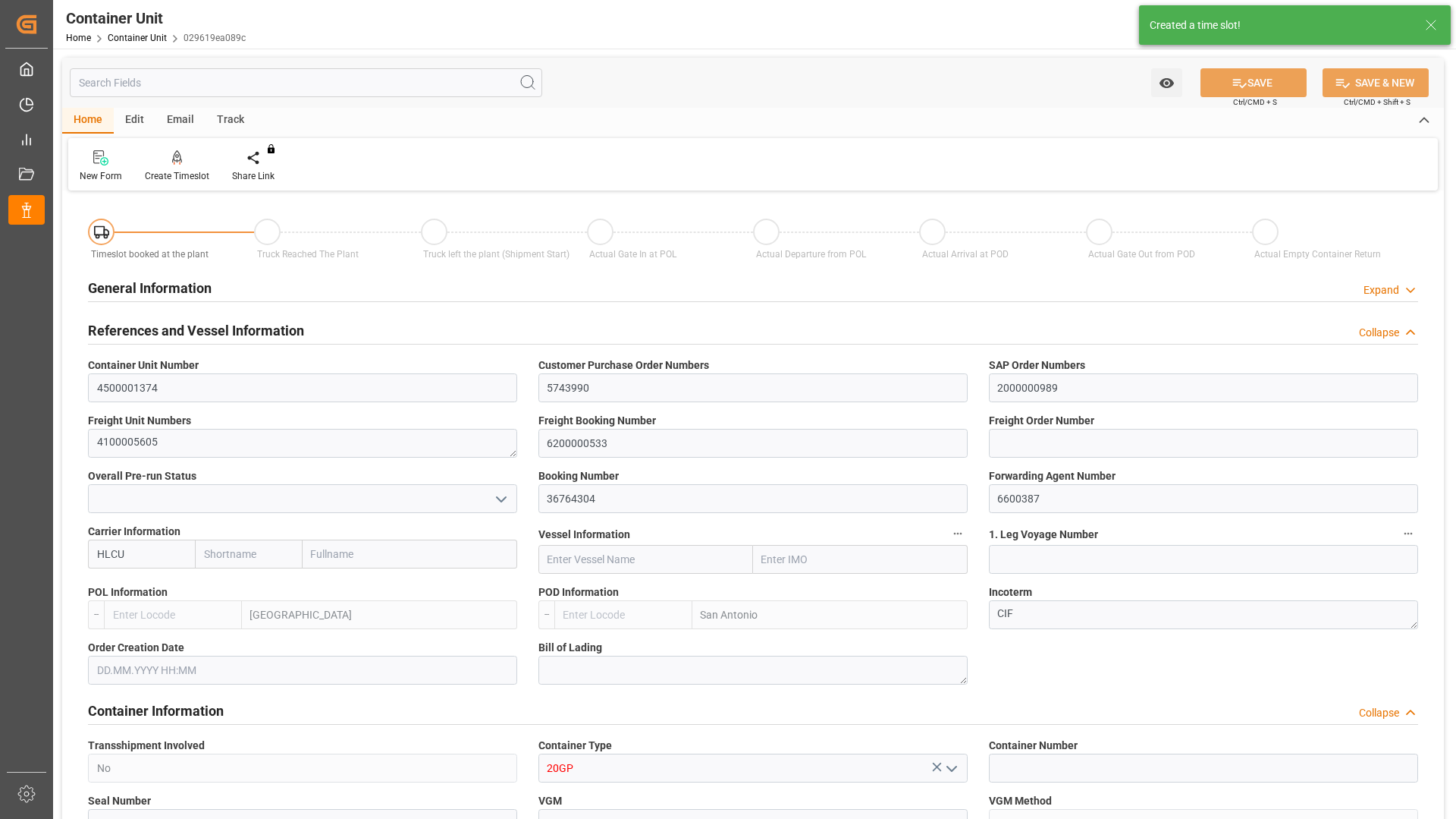
type input "0"
type input "8"
type input "0"
type input "10752"
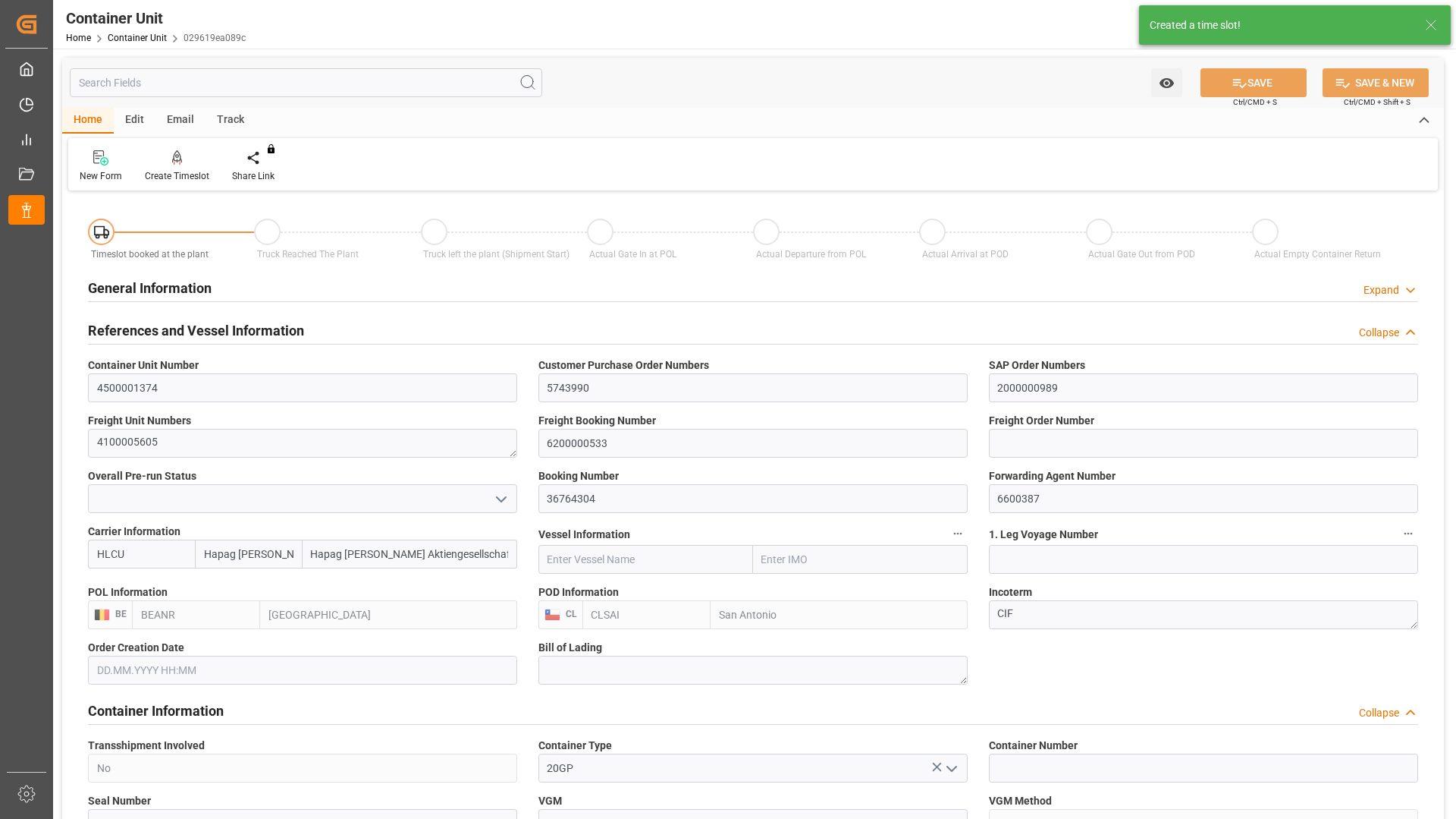
type input "[DATE]"
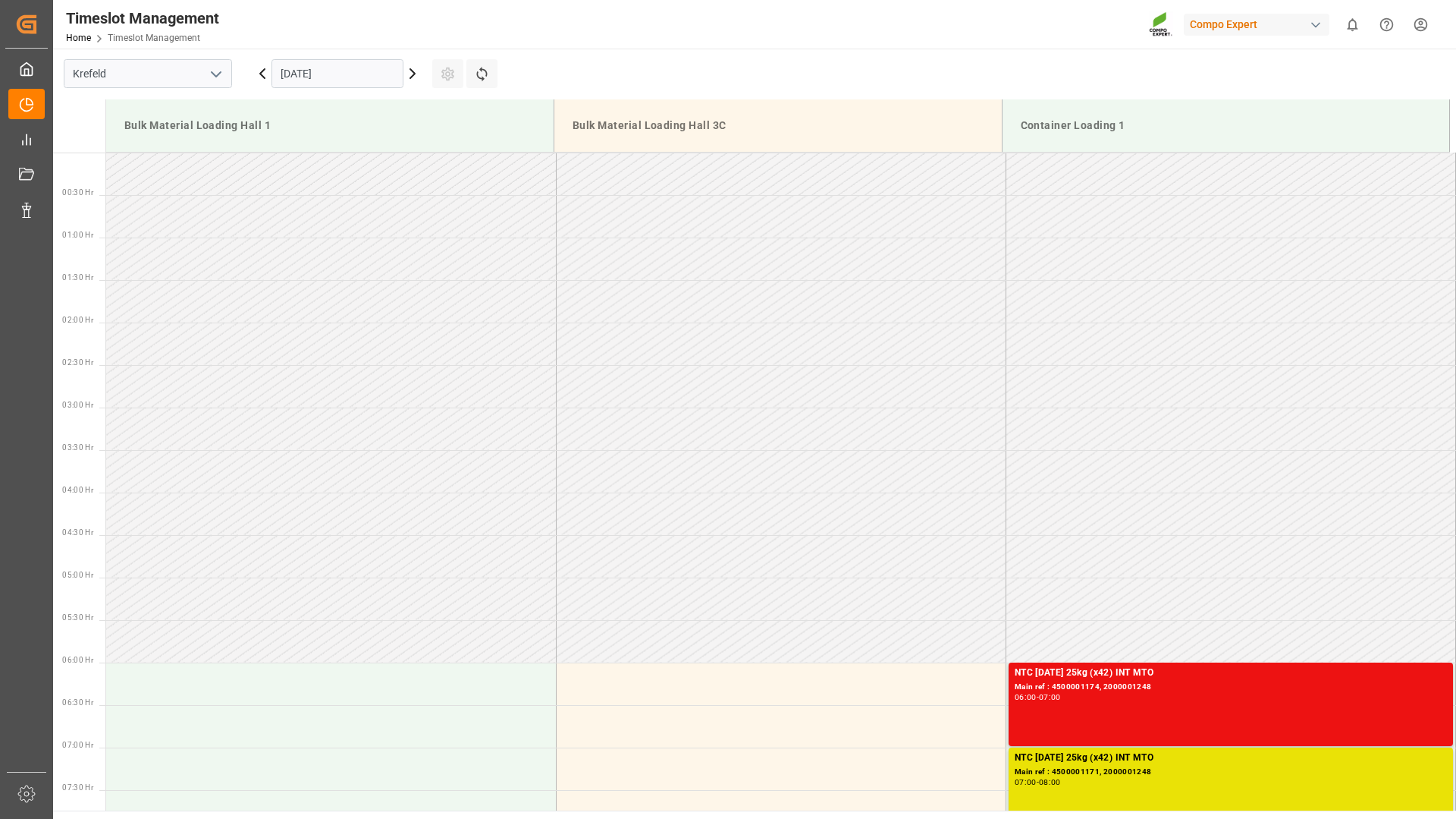
scroll to position [670, 0]
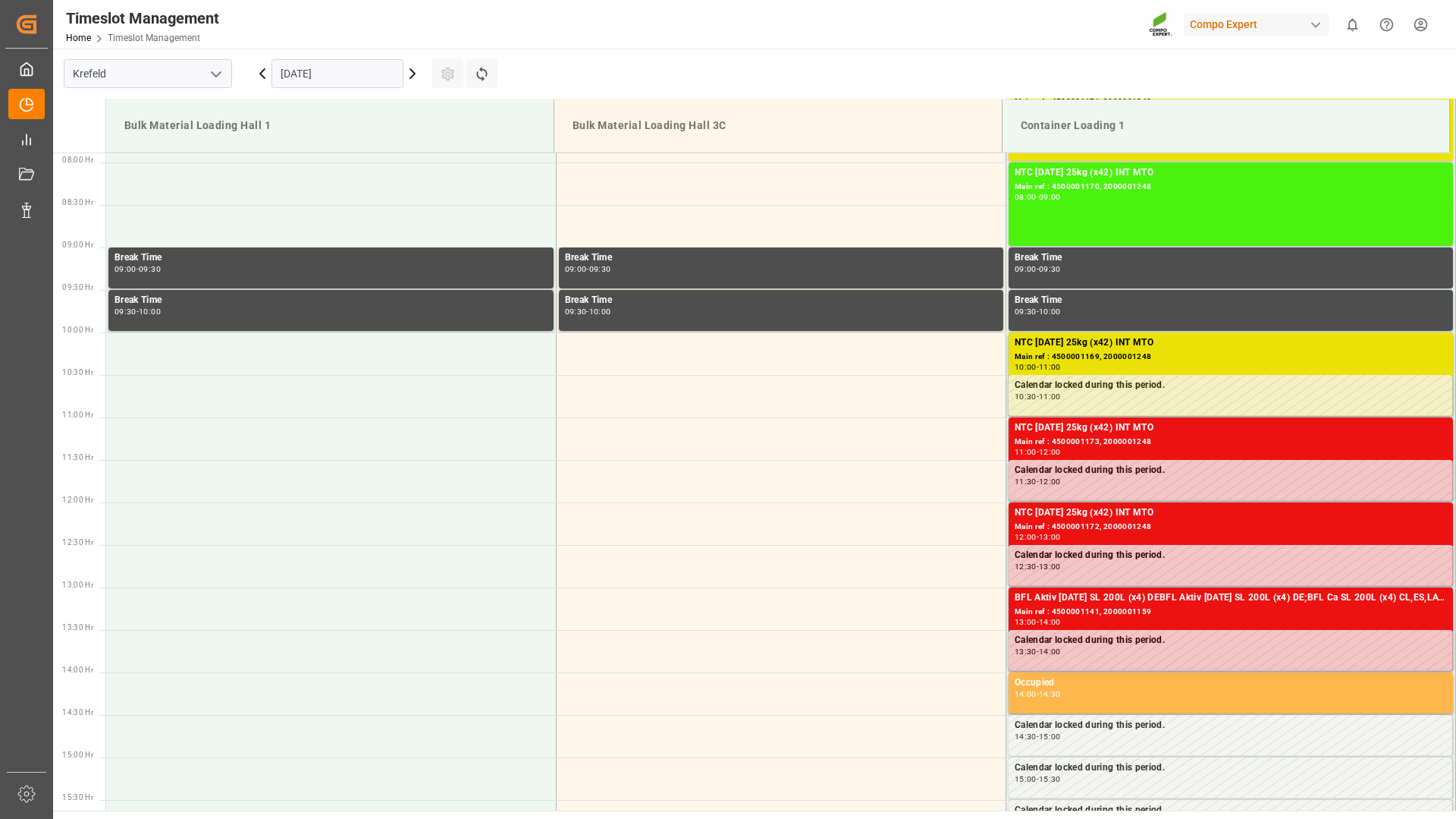
click at [413, 74] on icon at bounding box center [413, 73] width 18 height 18
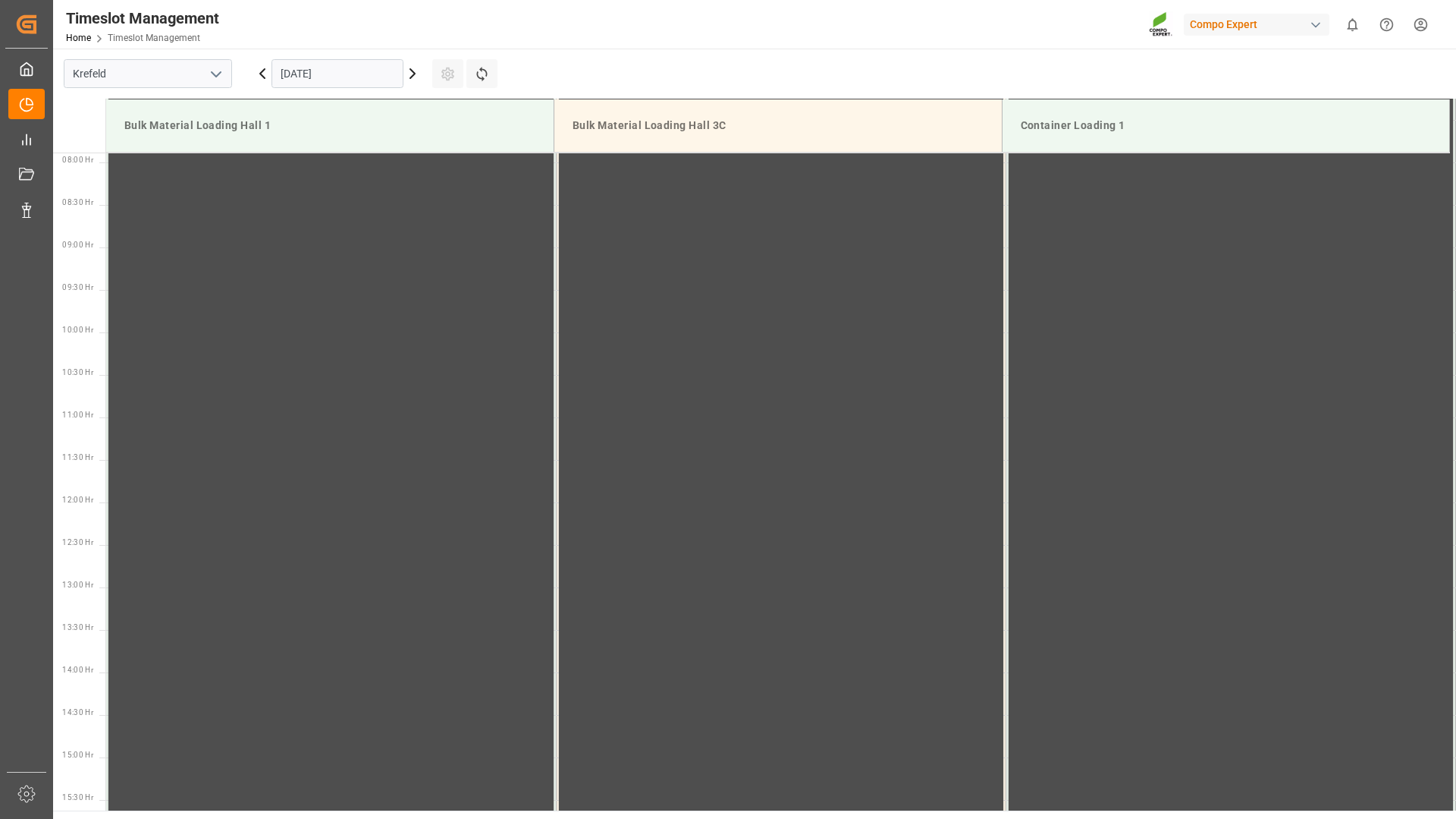
click at [348, 71] on input "01.10.2025" at bounding box center [338, 73] width 132 height 29
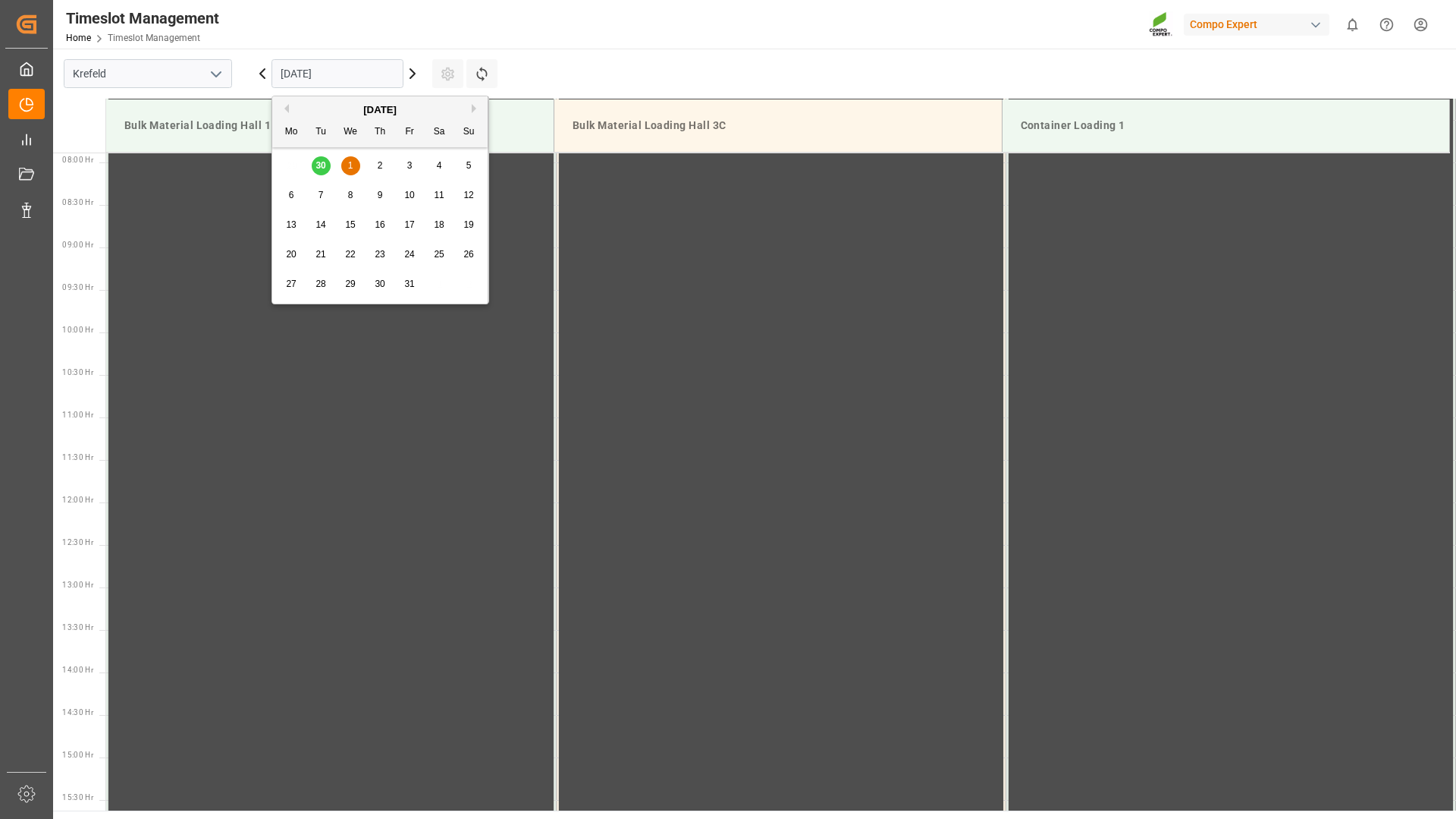
click at [346, 198] on div "8" at bounding box center [351, 195] width 19 height 18
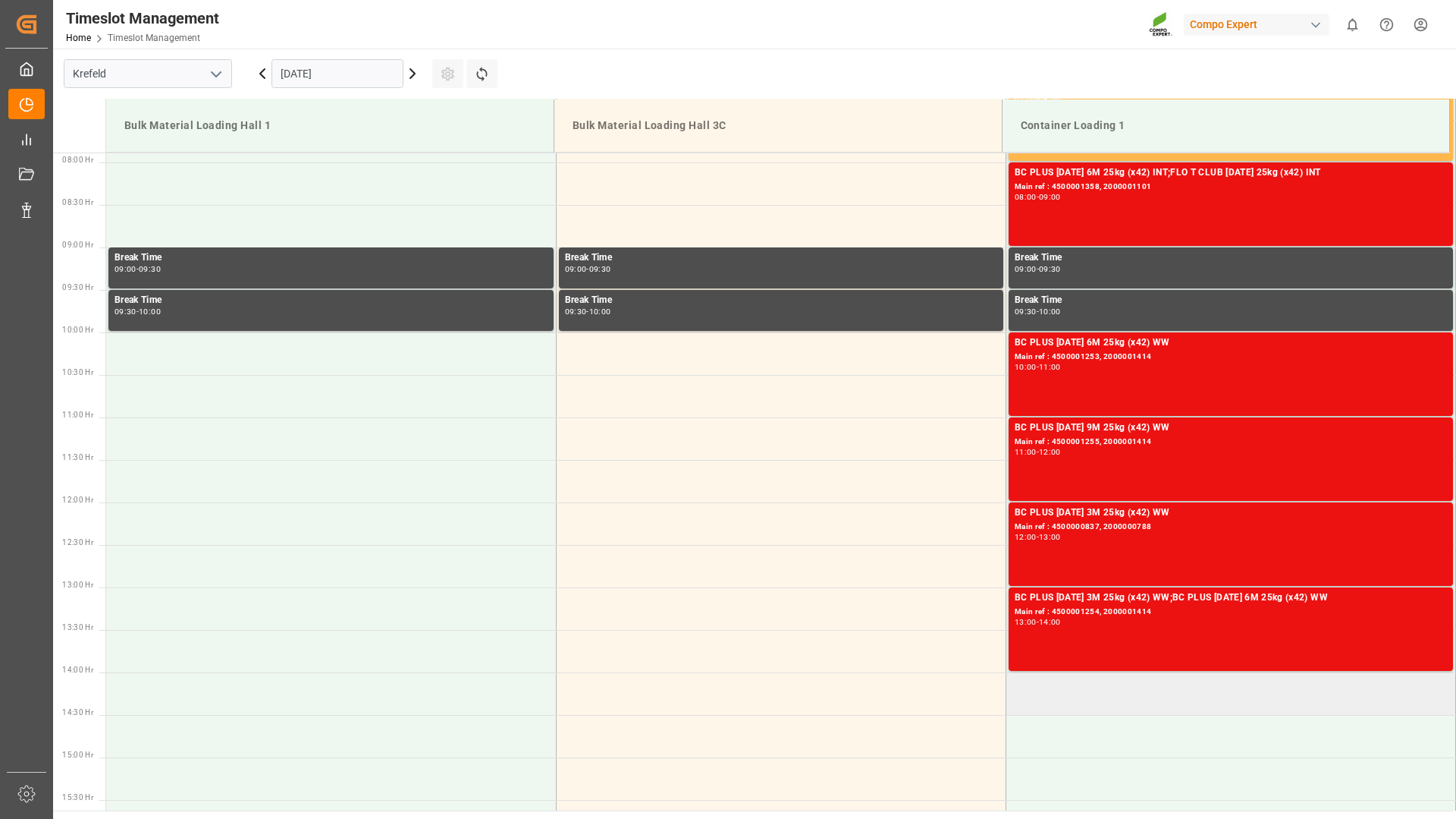
click at [1066, 688] on td at bounding box center [1230, 693] width 450 height 42
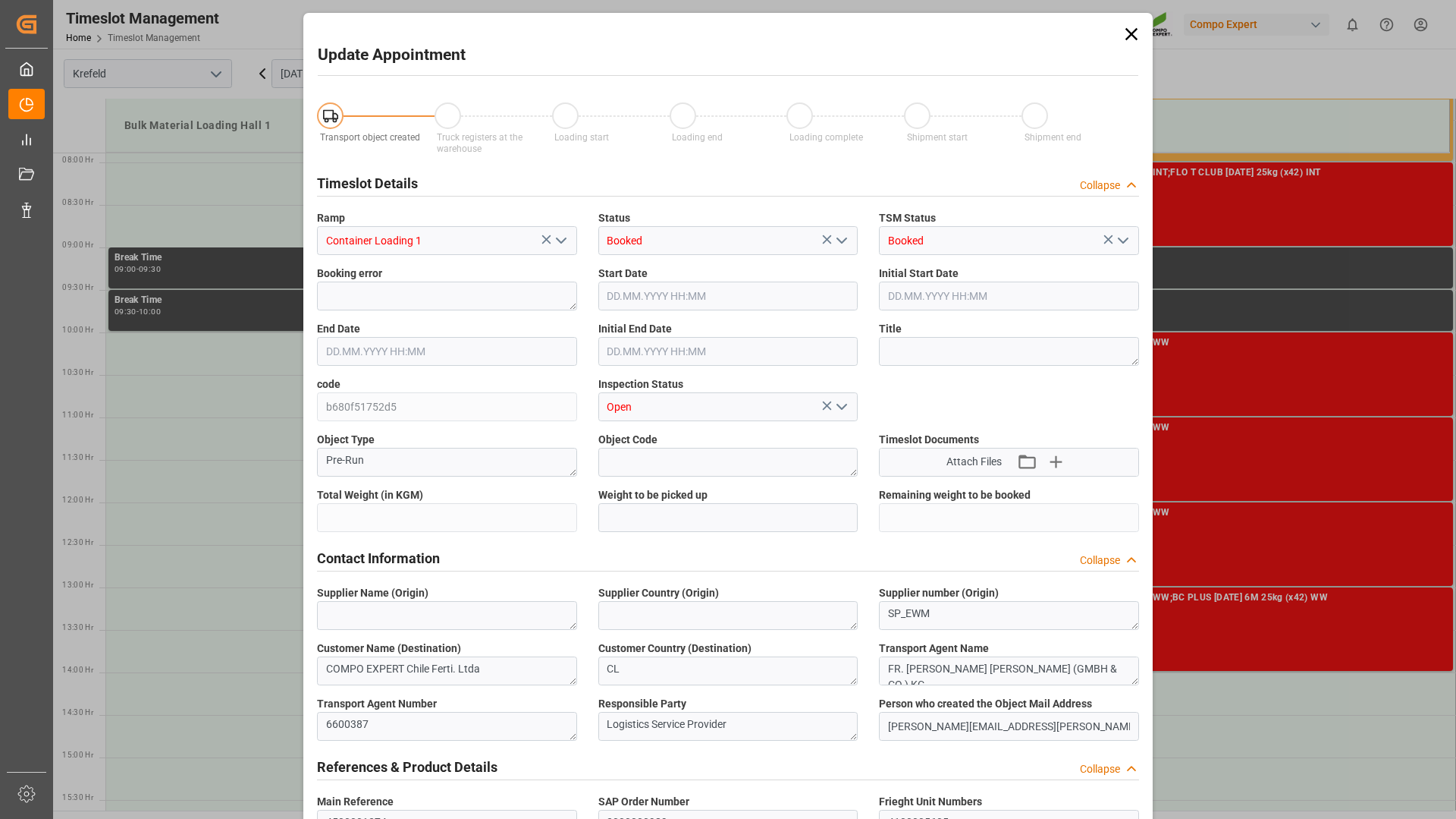
type input "10752"
type input "0"
type input "08.10.2025 14:00"
type input "08.10.2025 14:30"
type input "30.09.2025 07:30"
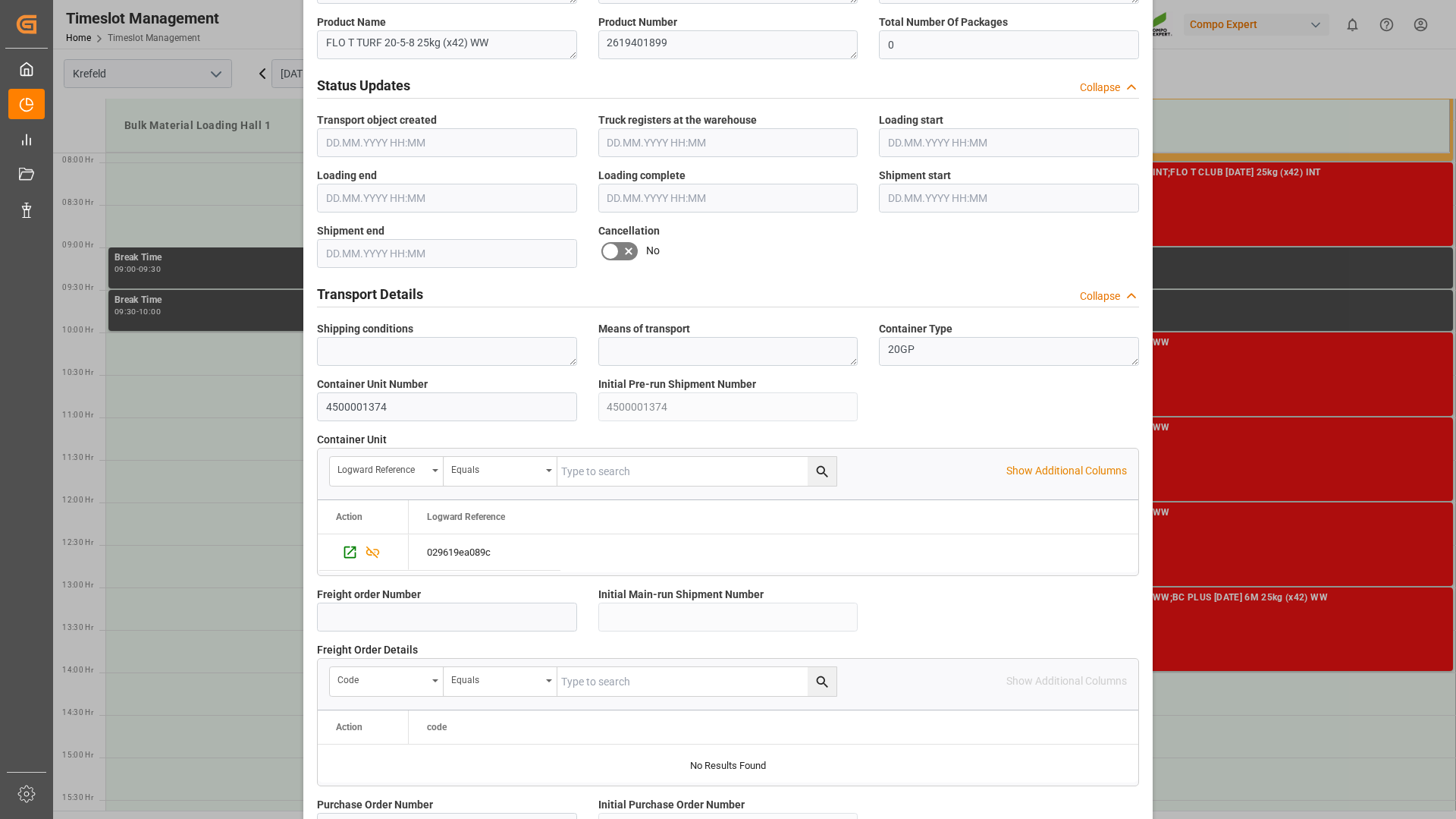
scroll to position [1138, 0]
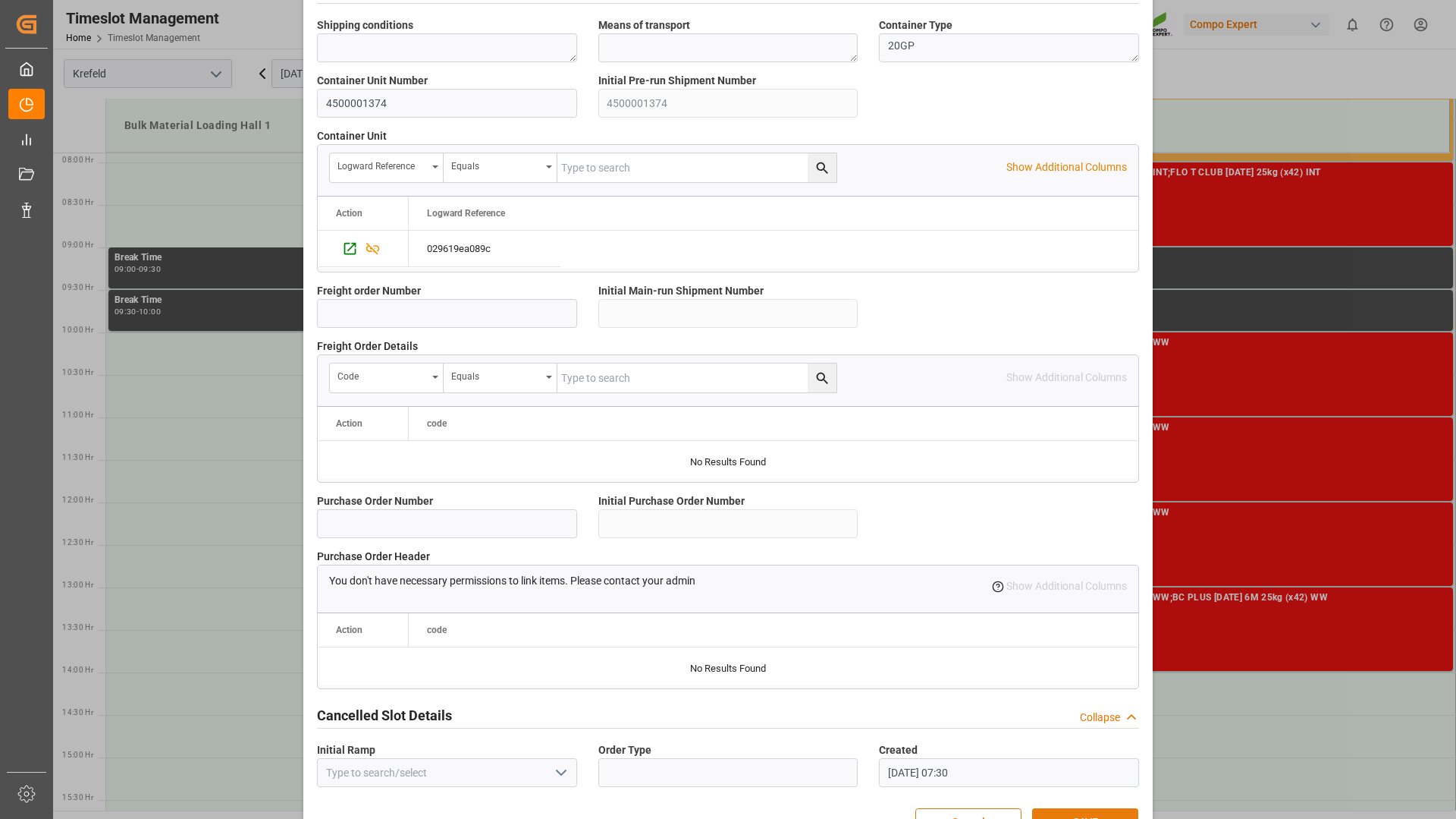
click at [1093, 810] on button "SAVE" at bounding box center [1086, 822] width 106 height 29
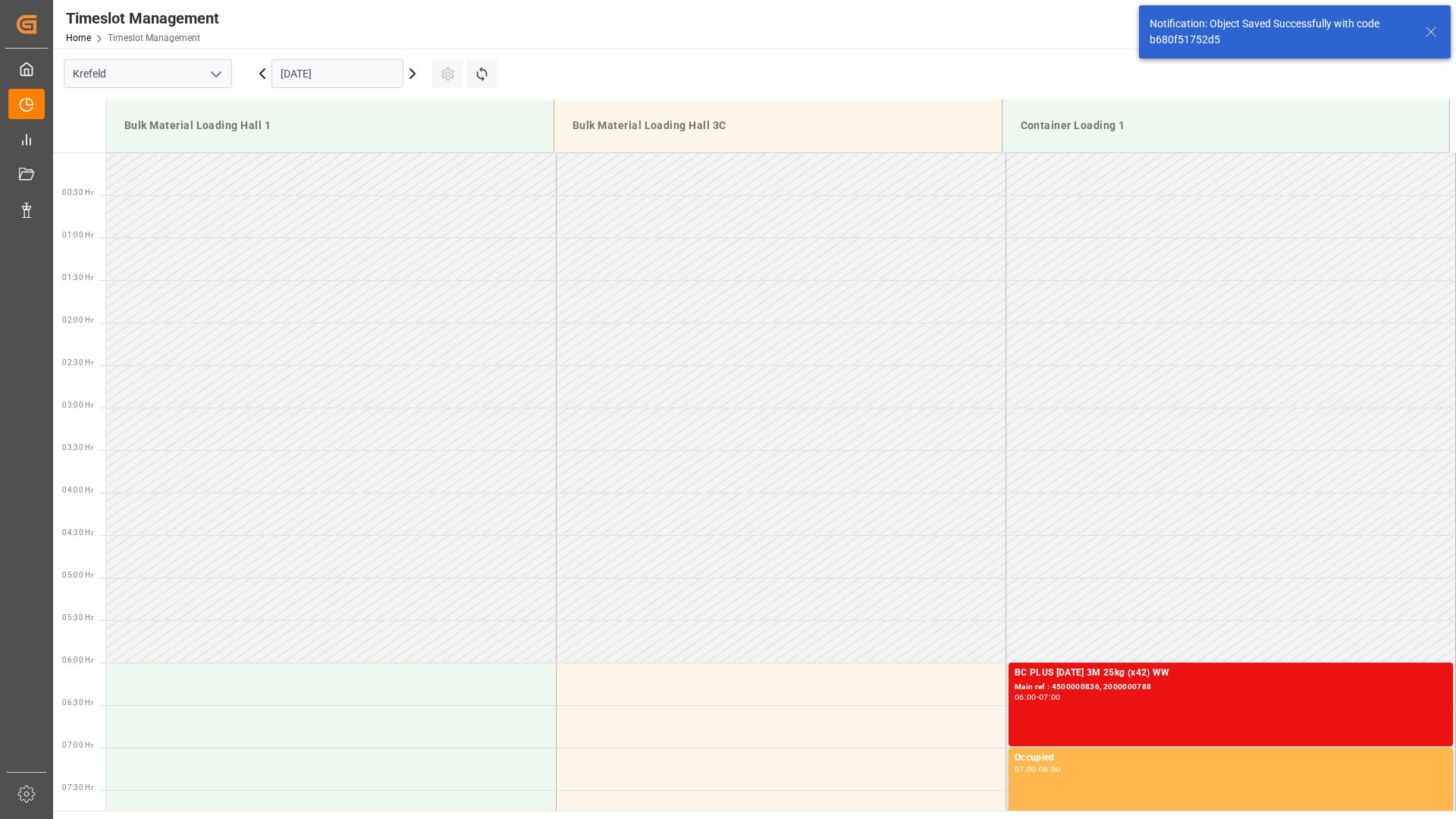
scroll to position [1042, 0]
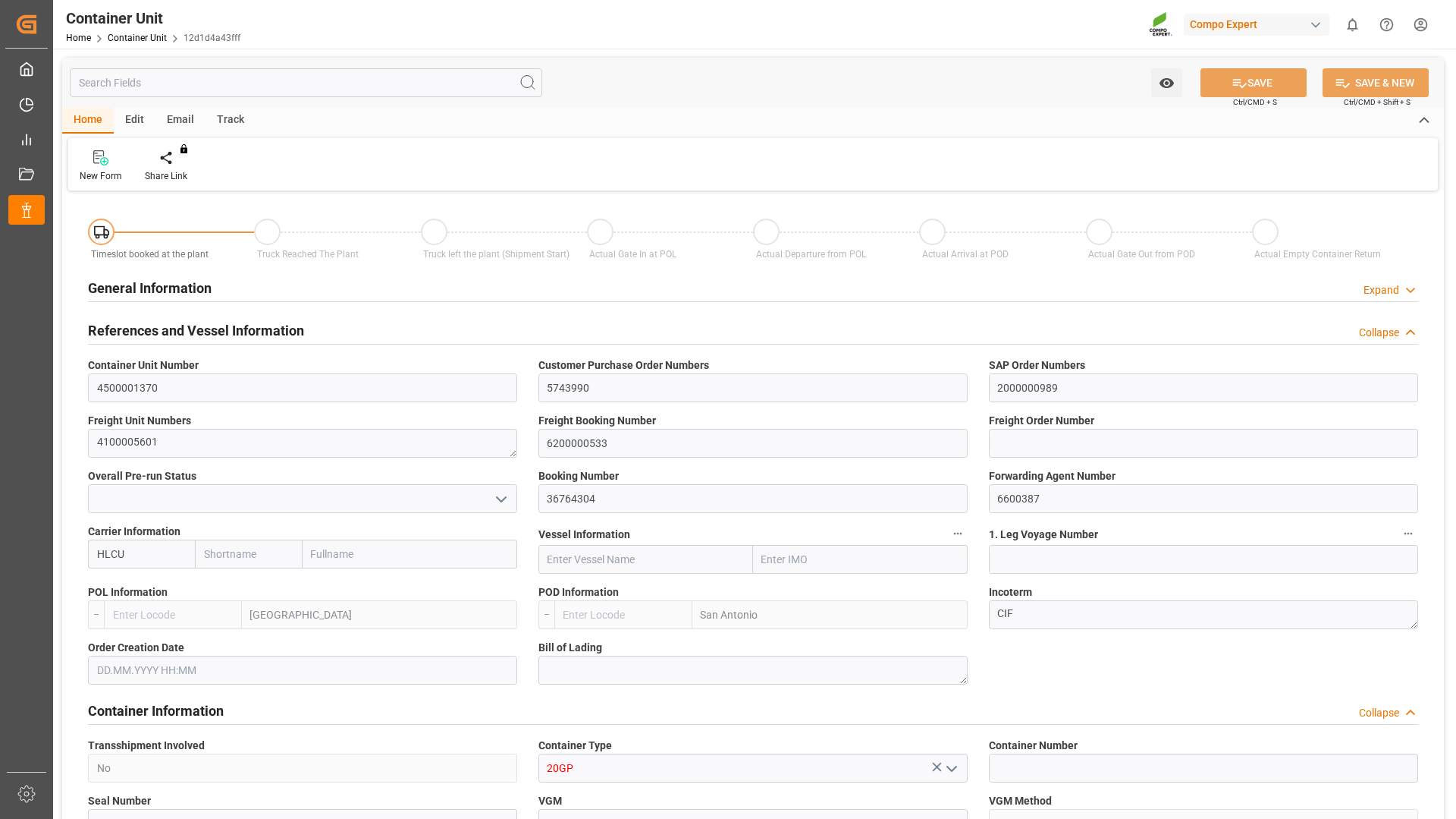
type input "Hapag [PERSON_NAME]"
type input "Hapag [PERSON_NAME] Aktiengesellschaft"
type input "BEANR"
type input "CLSAI"
type input "7"
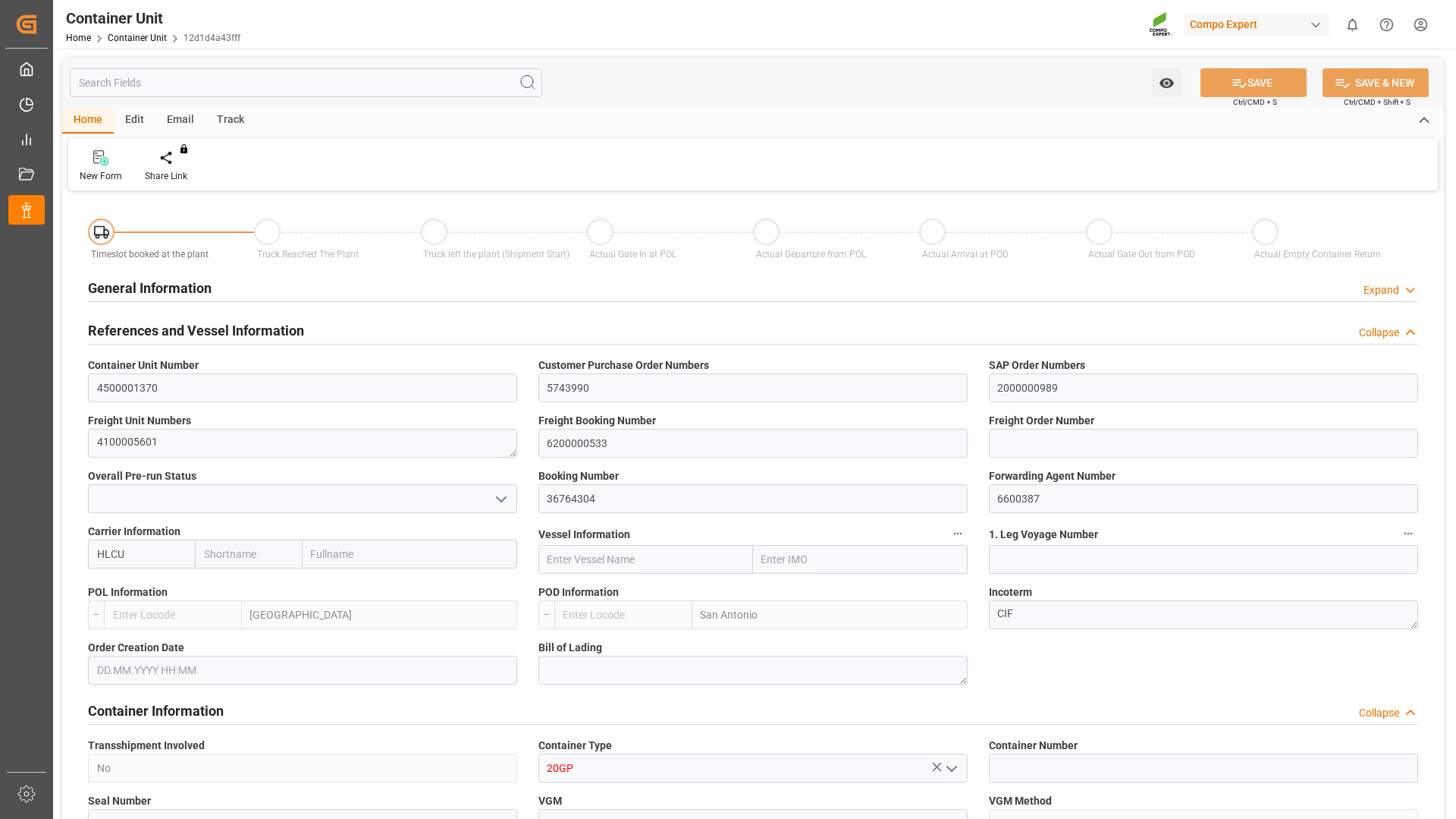
type input "0"
type input "8"
type input "0"
type input "10760.4"
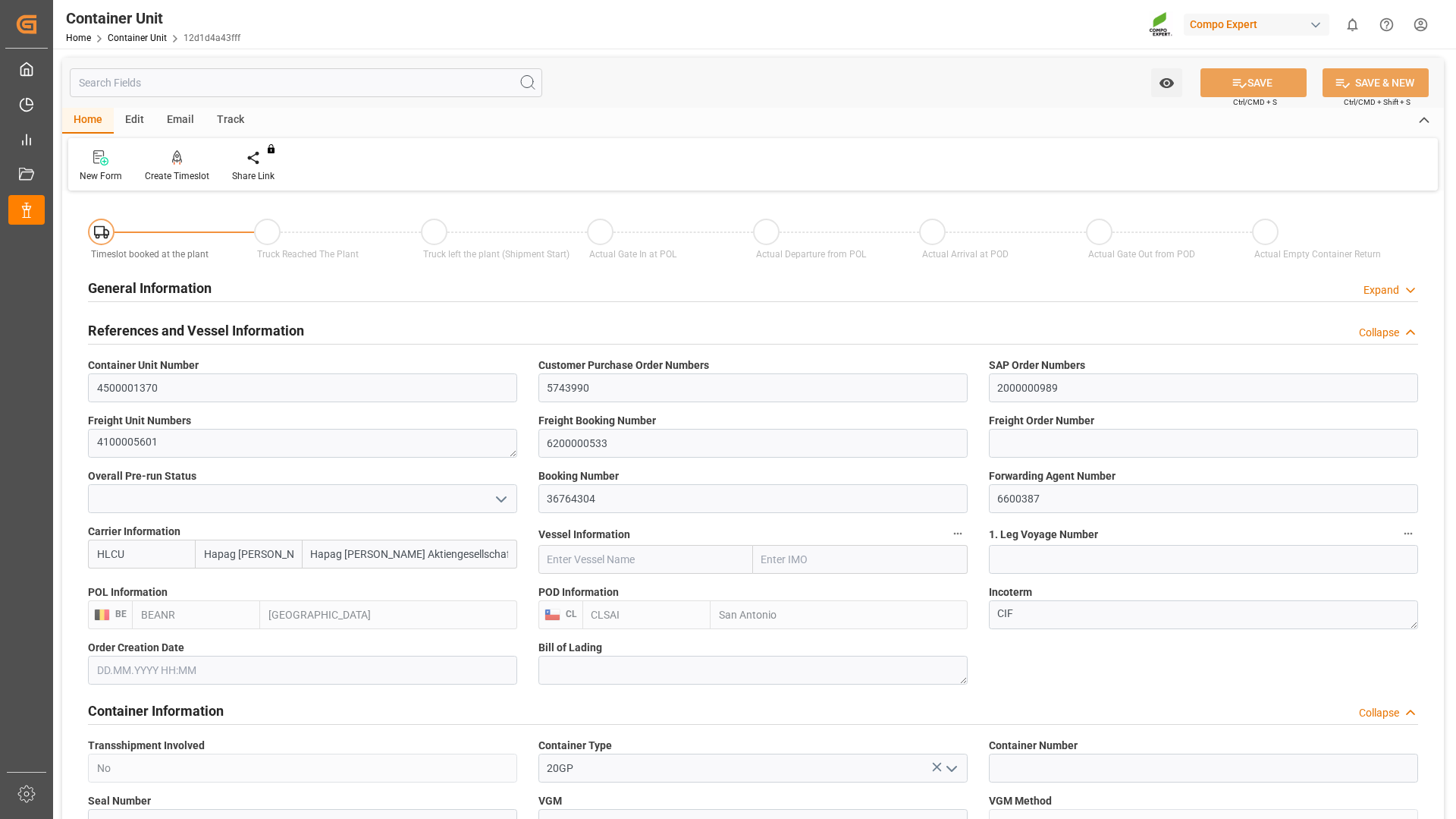
type input "[DATE]"
click at [180, 174] on div "Create Timeslot" at bounding box center [176, 176] width 64 height 14
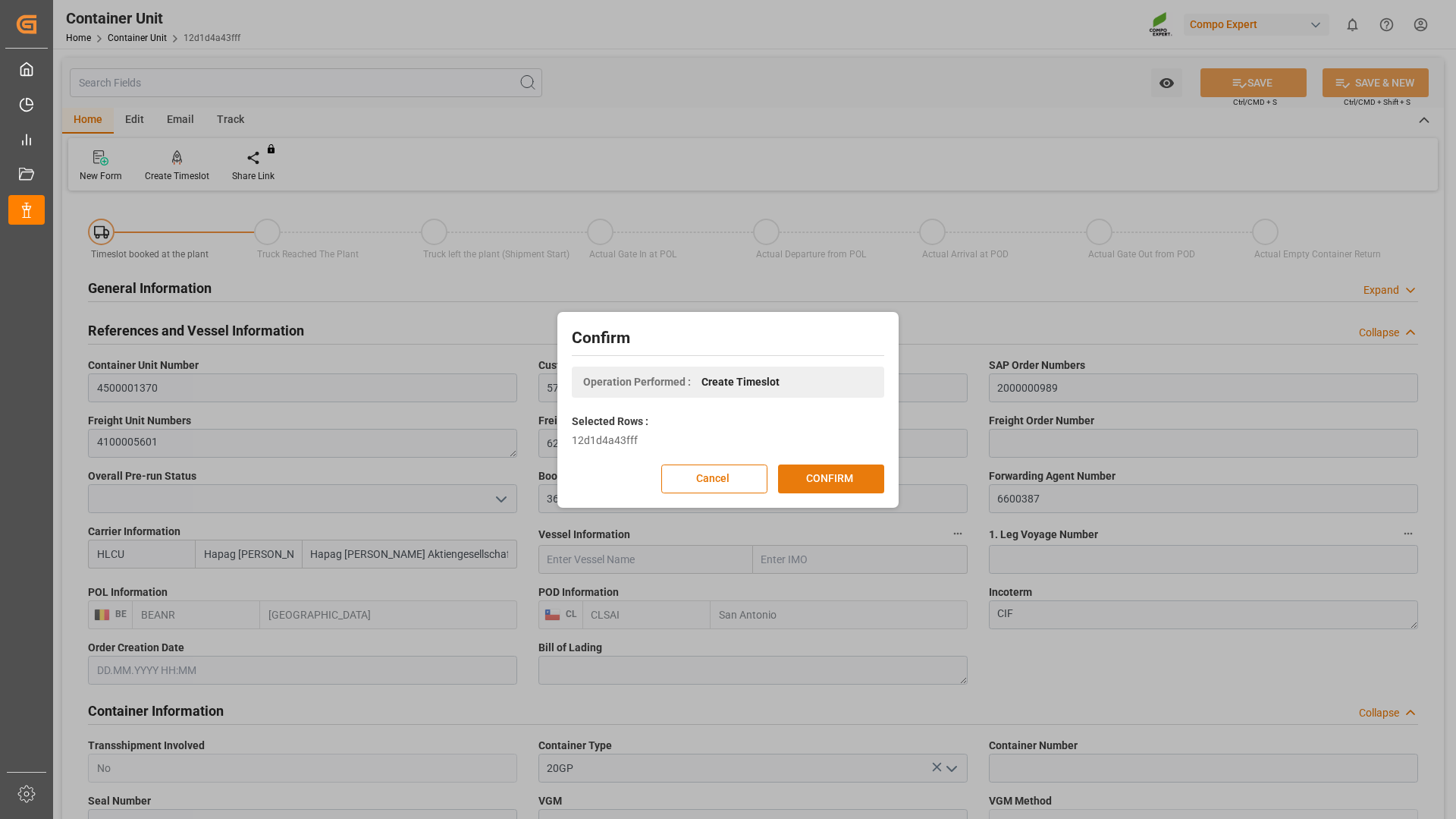
click at [810, 483] on button "CONFIRM" at bounding box center [831, 478] width 106 height 29
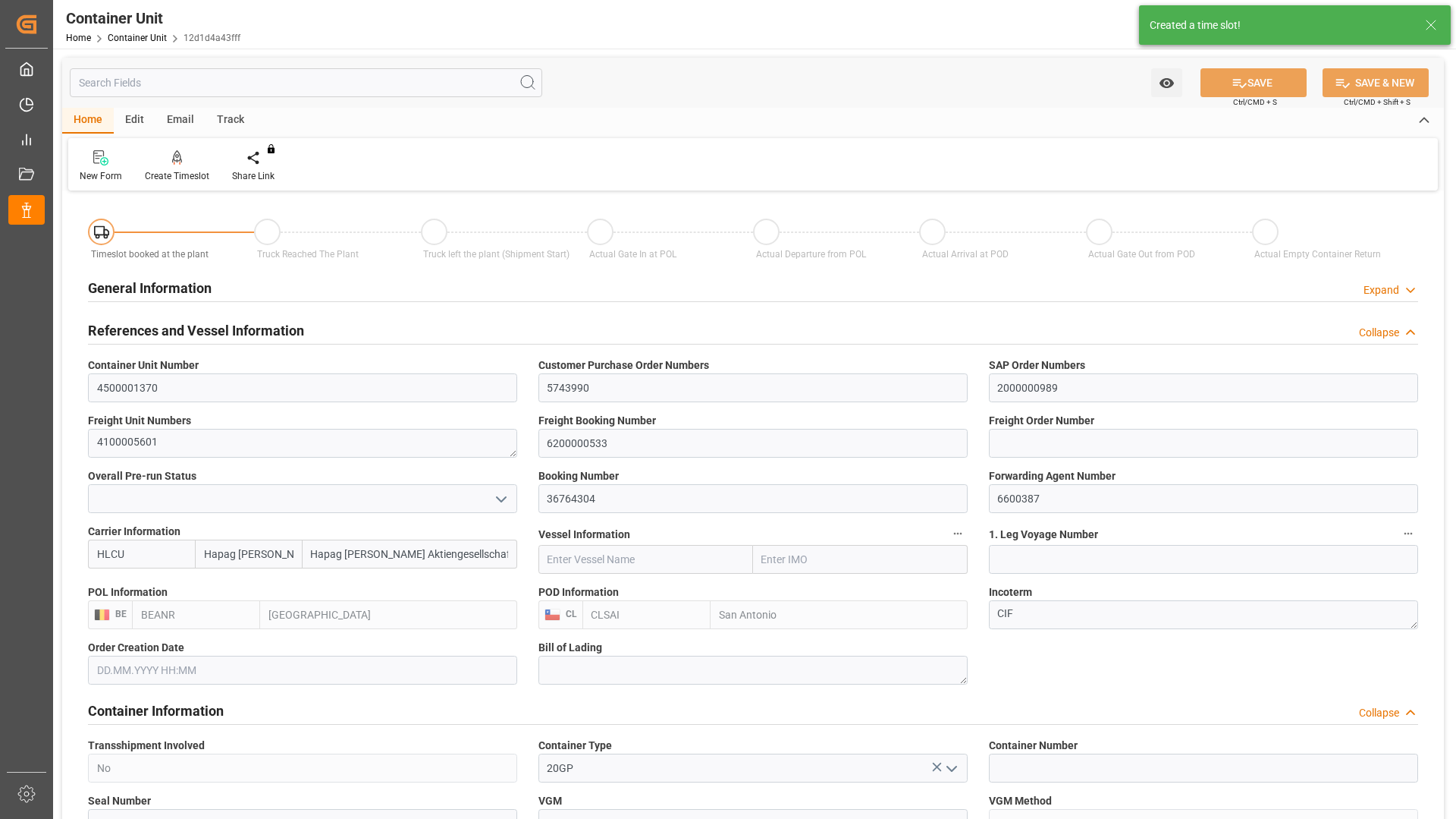
type input "Hapag [PERSON_NAME]"
type input "Hapag [PERSON_NAME] Aktiengesellschaft"
type input "BEANR"
type input "CLSAI"
type input "7"
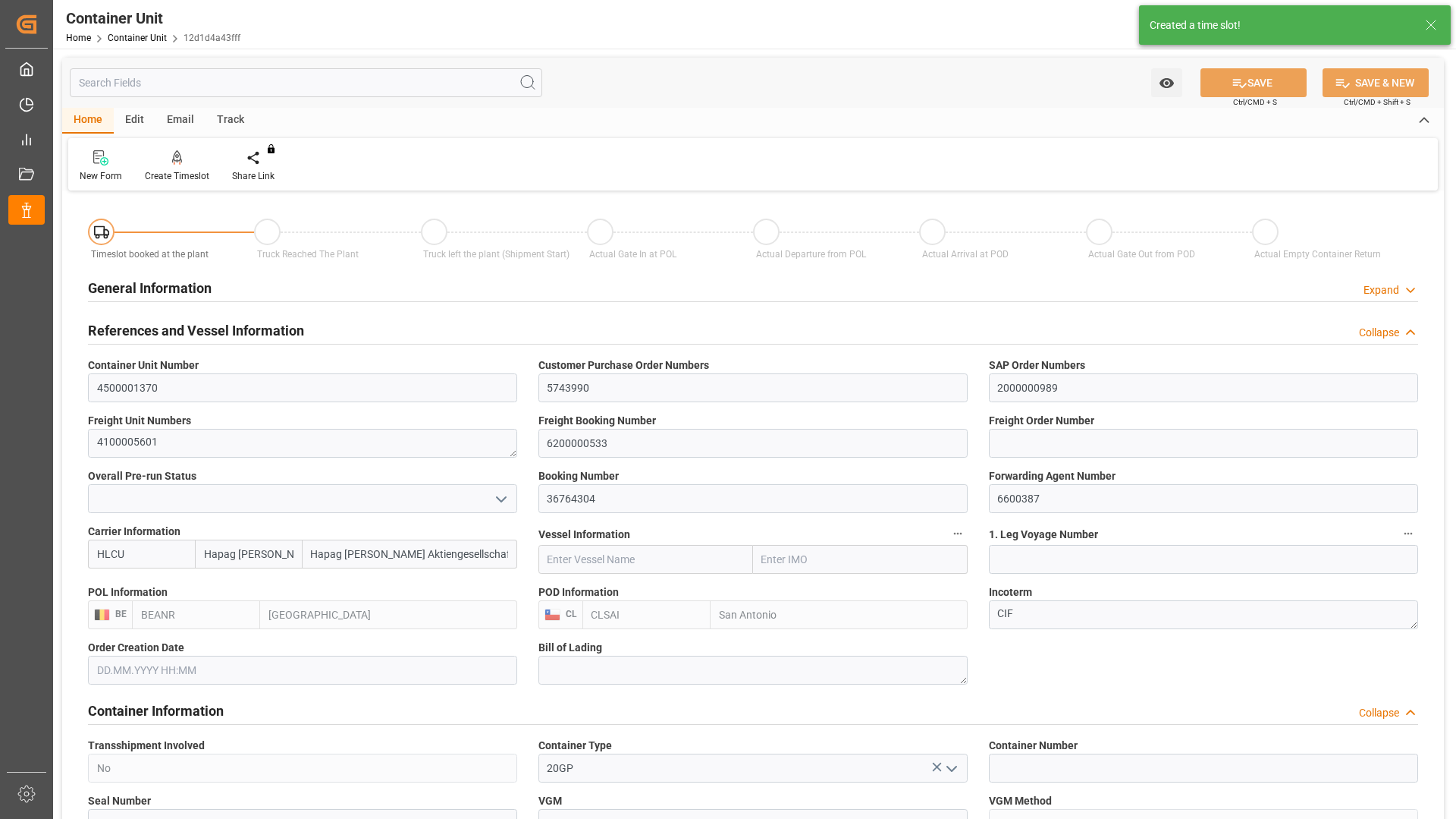
type input "0"
type input "8"
type input "0"
type input "10760.4"
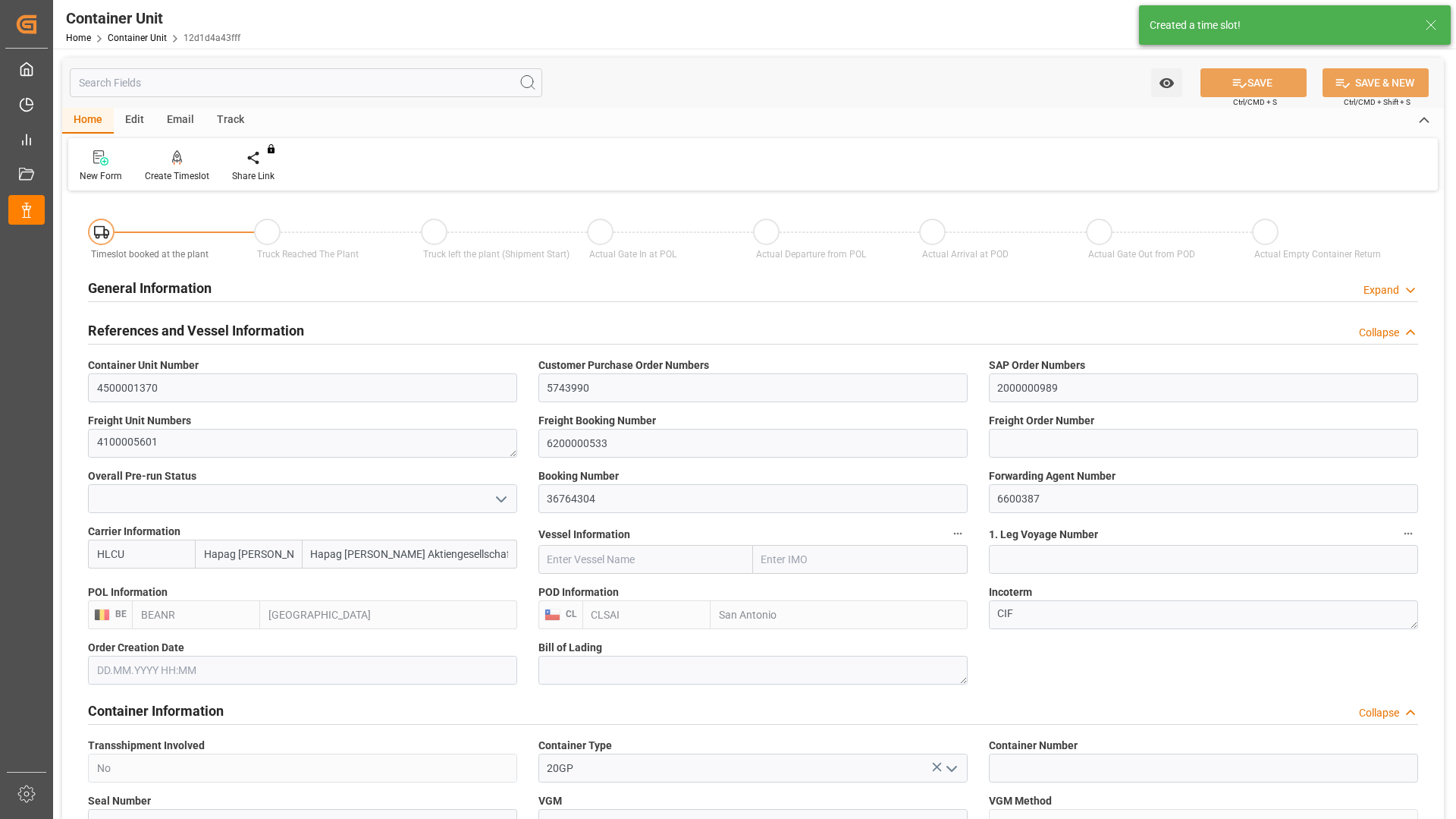
type input "18.09.2025"
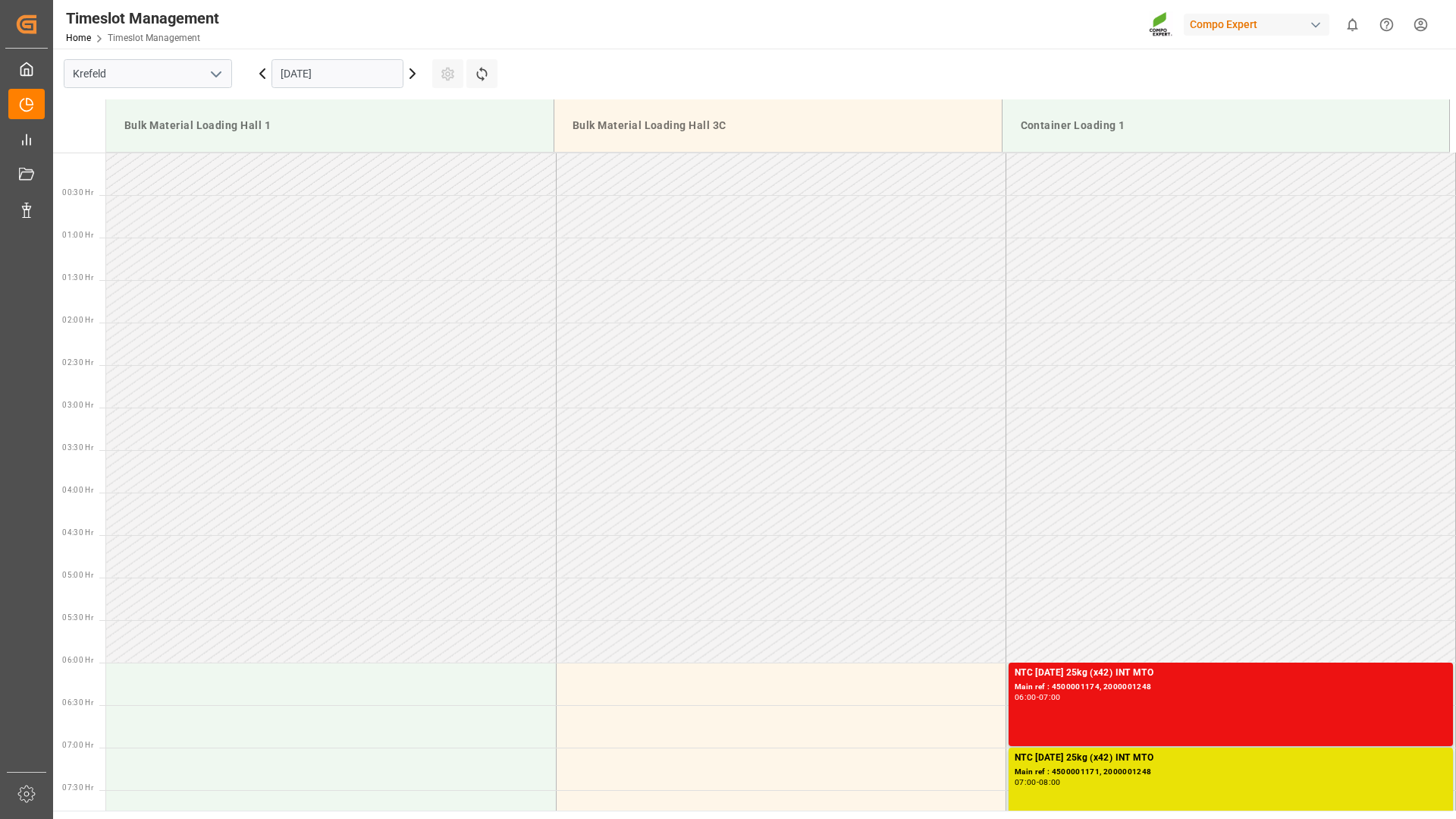
scroll to position [755, 0]
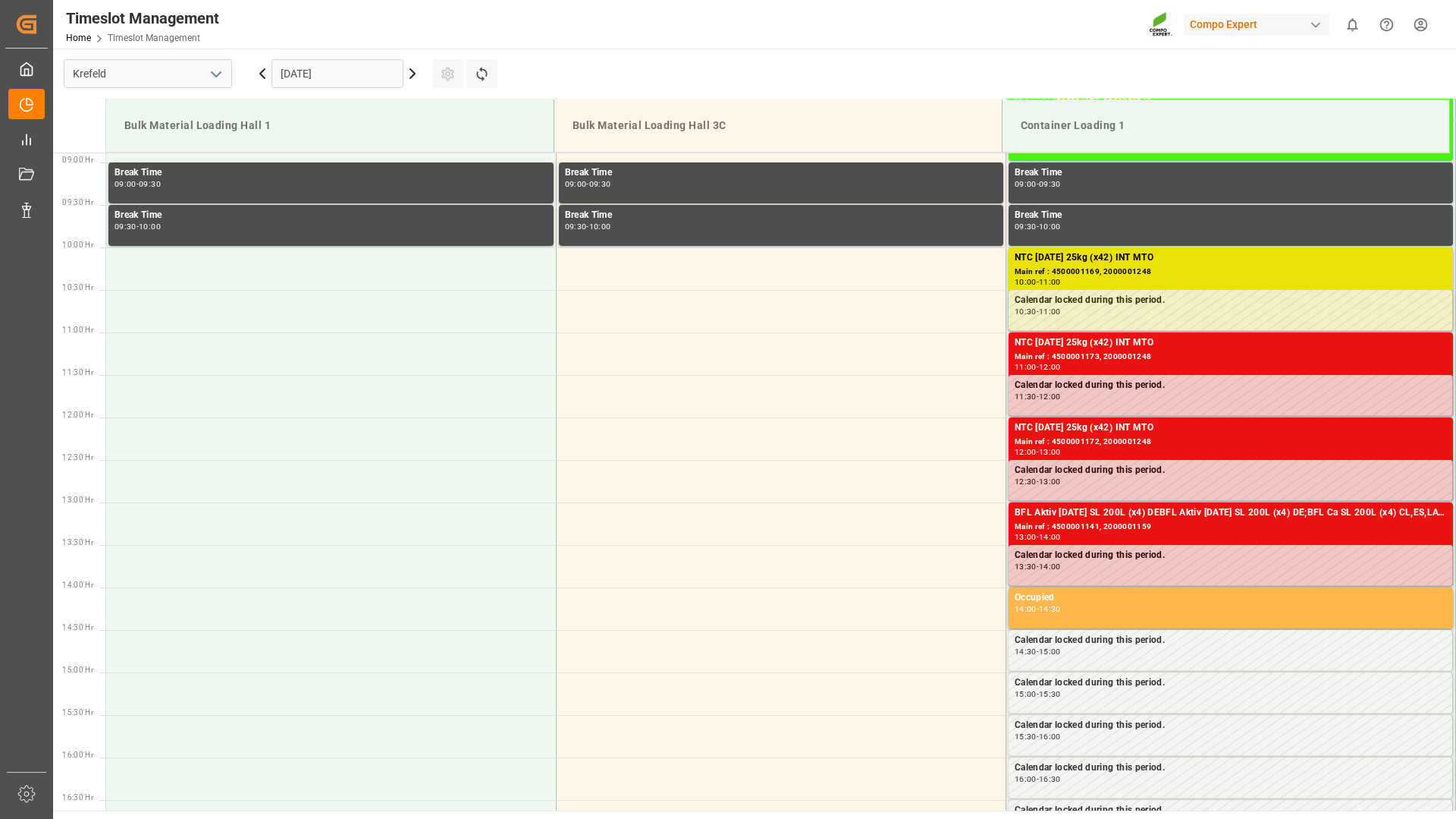
click at [353, 80] on input "30.09.2025" at bounding box center [338, 73] width 132 height 29
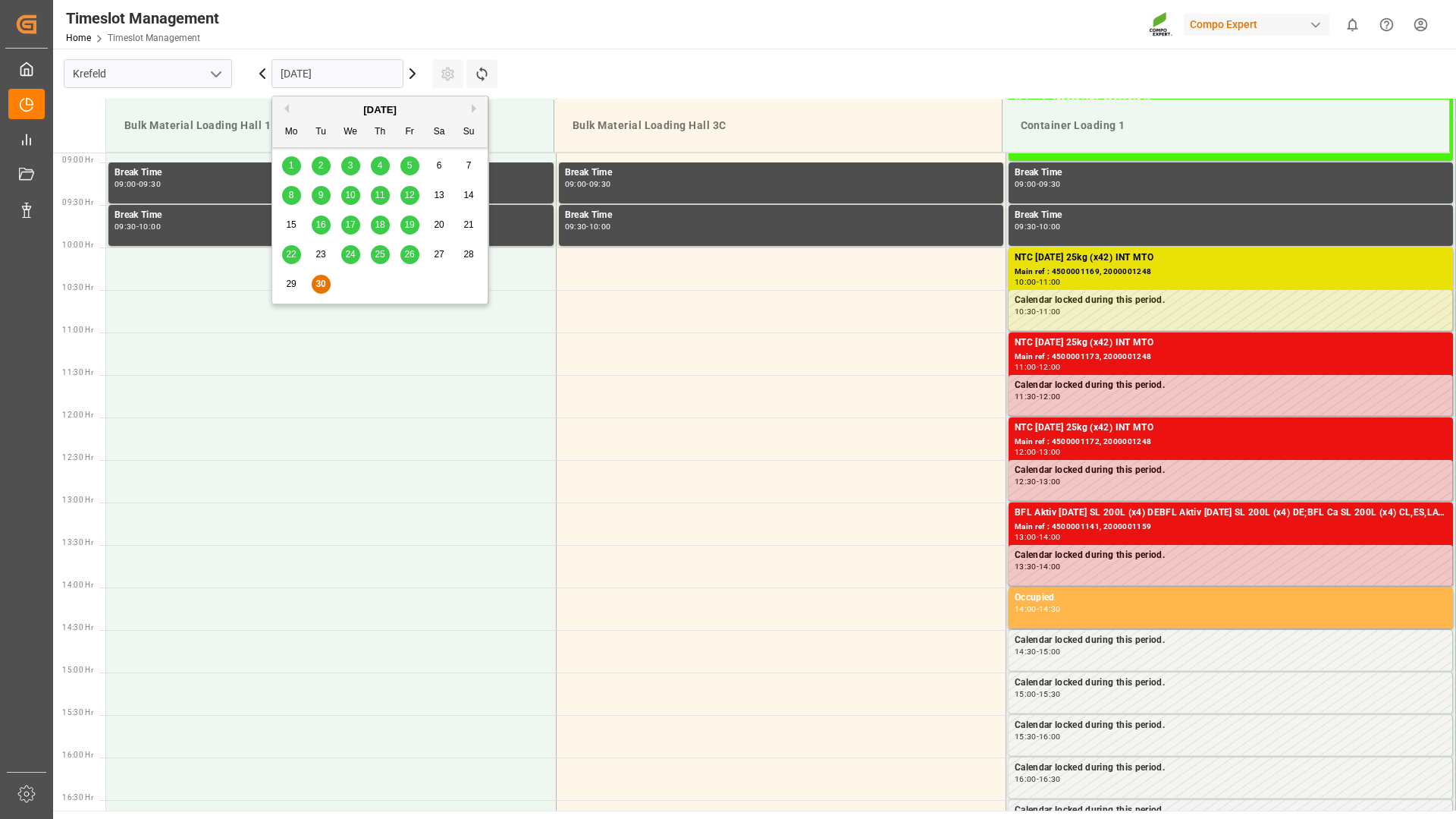
click at [474, 106] on button "Next Month" at bounding box center [476, 107] width 9 height 9
click at [348, 197] on span "8" at bounding box center [350, 195] width 5 height 11
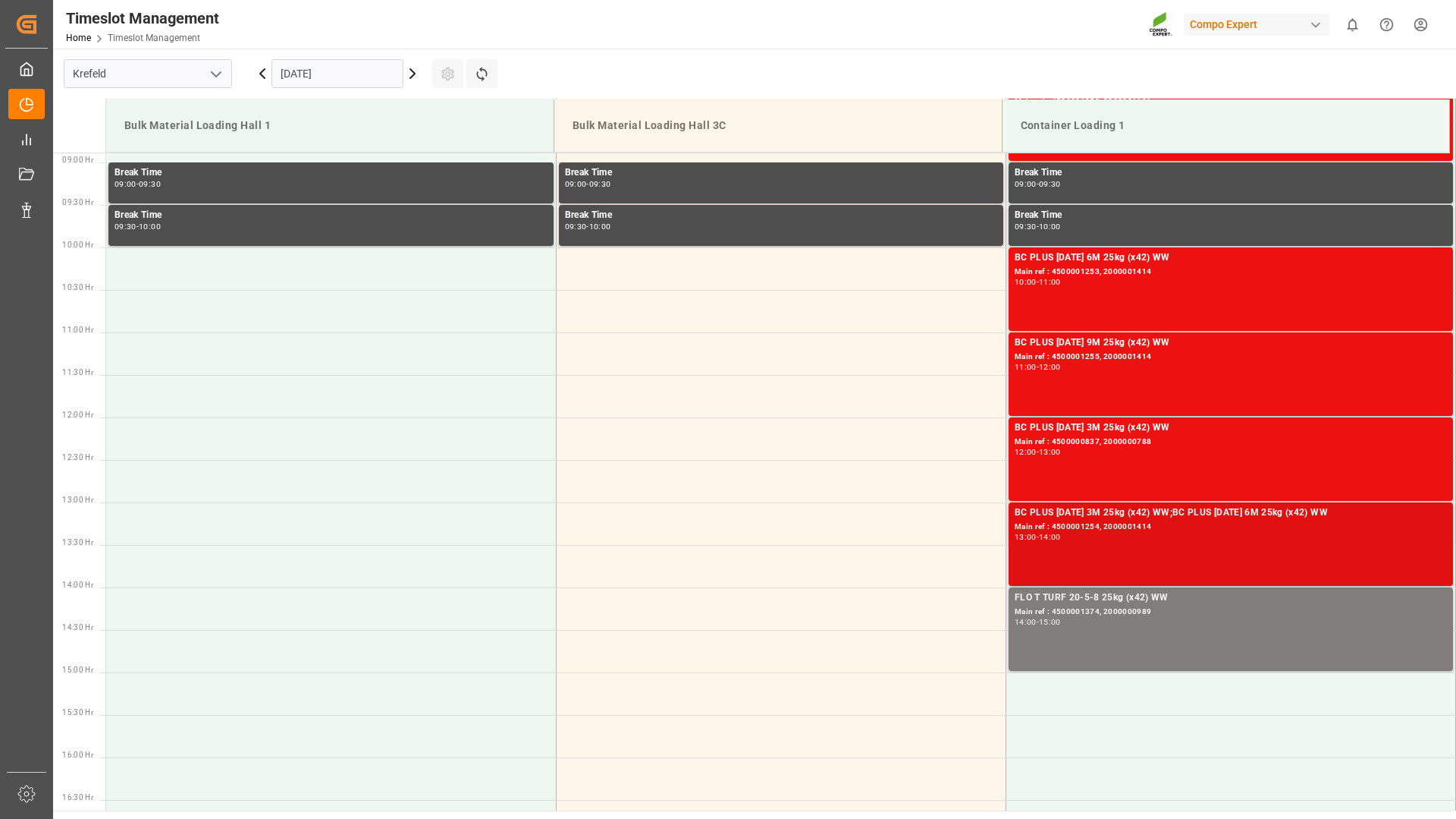
scroll to position [1058, 0]
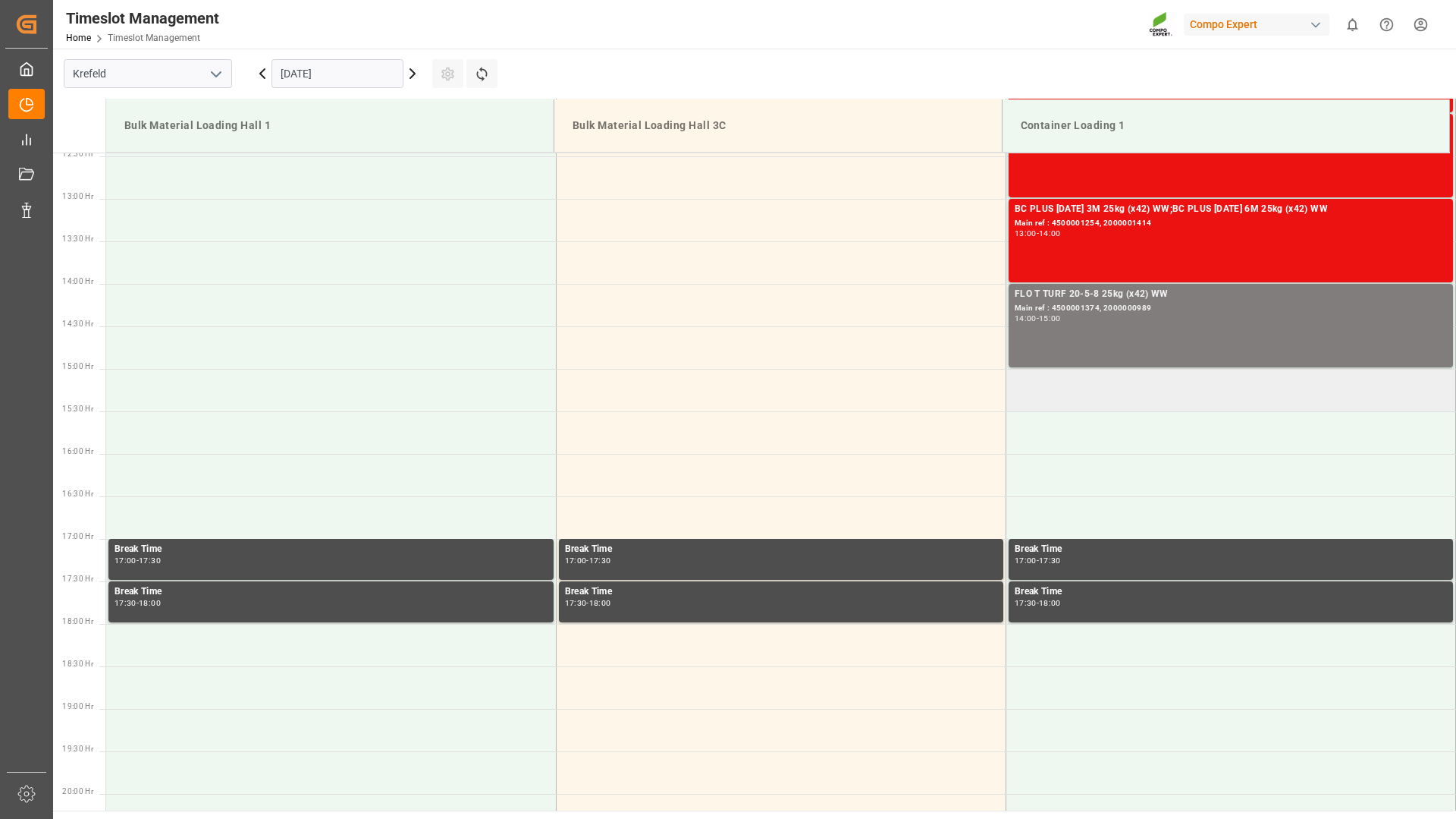
click at [1064, 396] on td at bounding box center [1230, 389] width 450 height 42
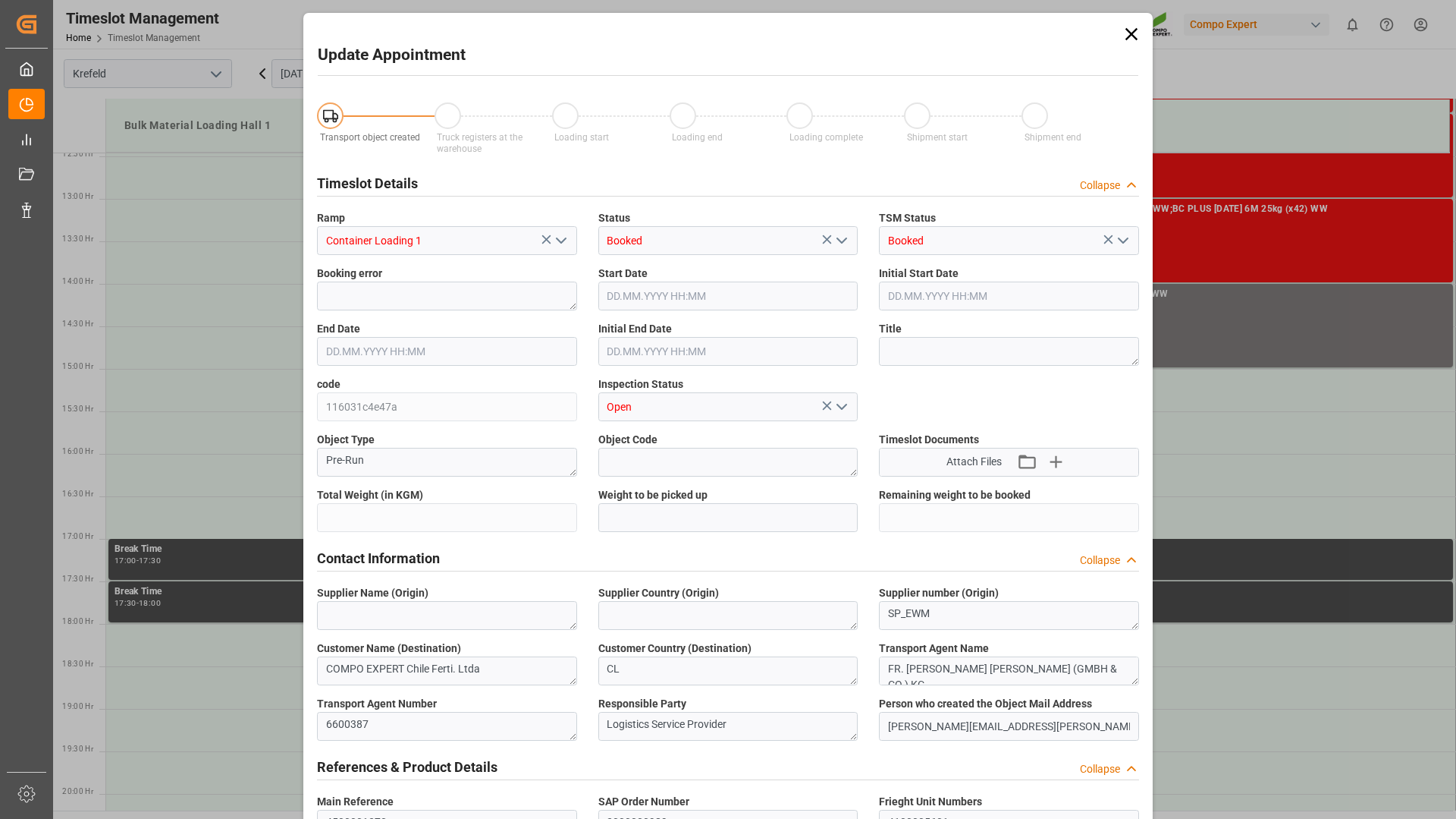
type input "10760.4"
type input "0"
type input "08.10.2025 15:00"
type input "08.10.2025 15:30"
type input "30.09.2025 07:31"
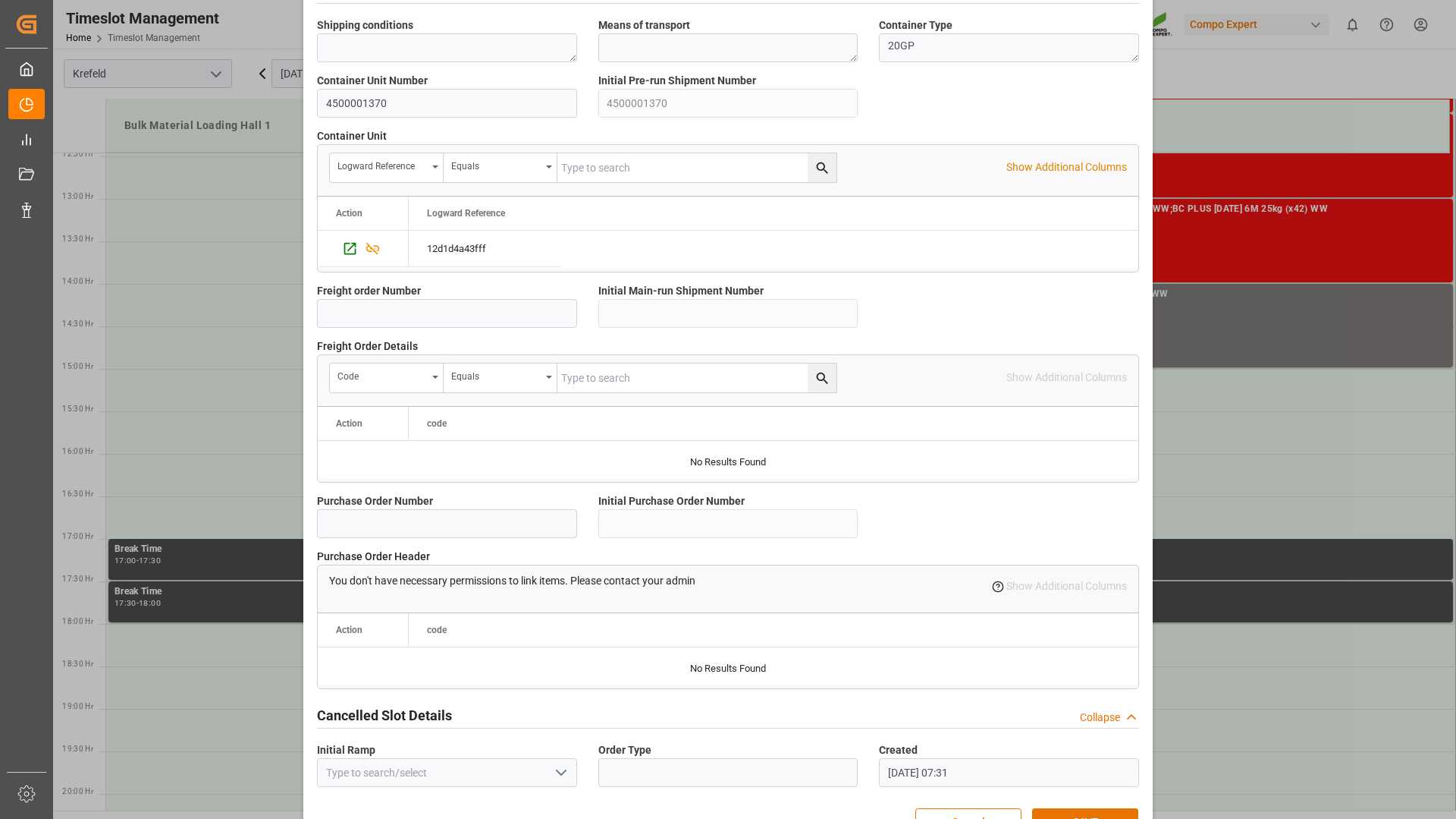
scroll to position [1183, 0]
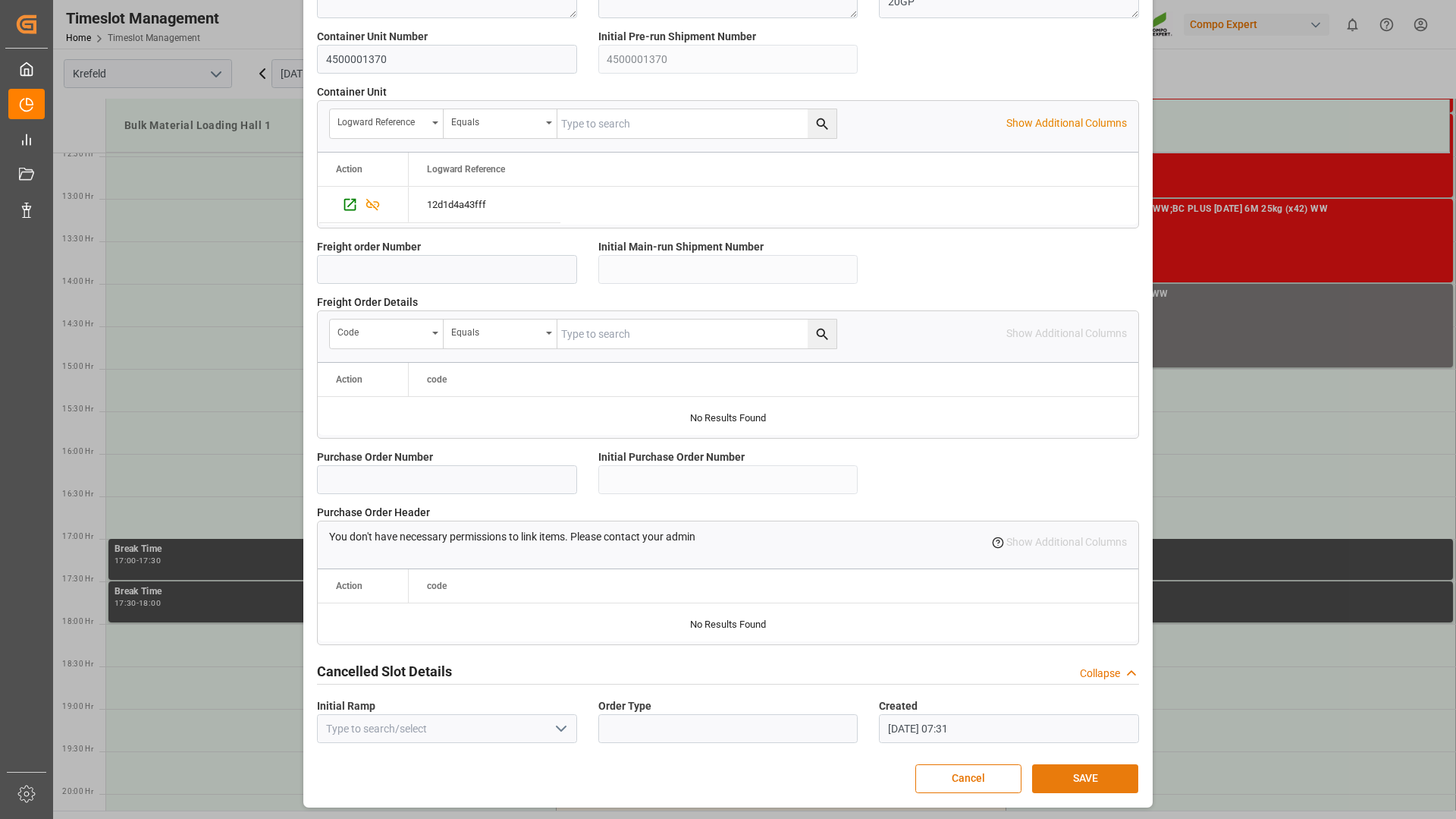
click at [1068, 781] on button "SAVE" at bounding box center [1086, 778] width 106 height 29
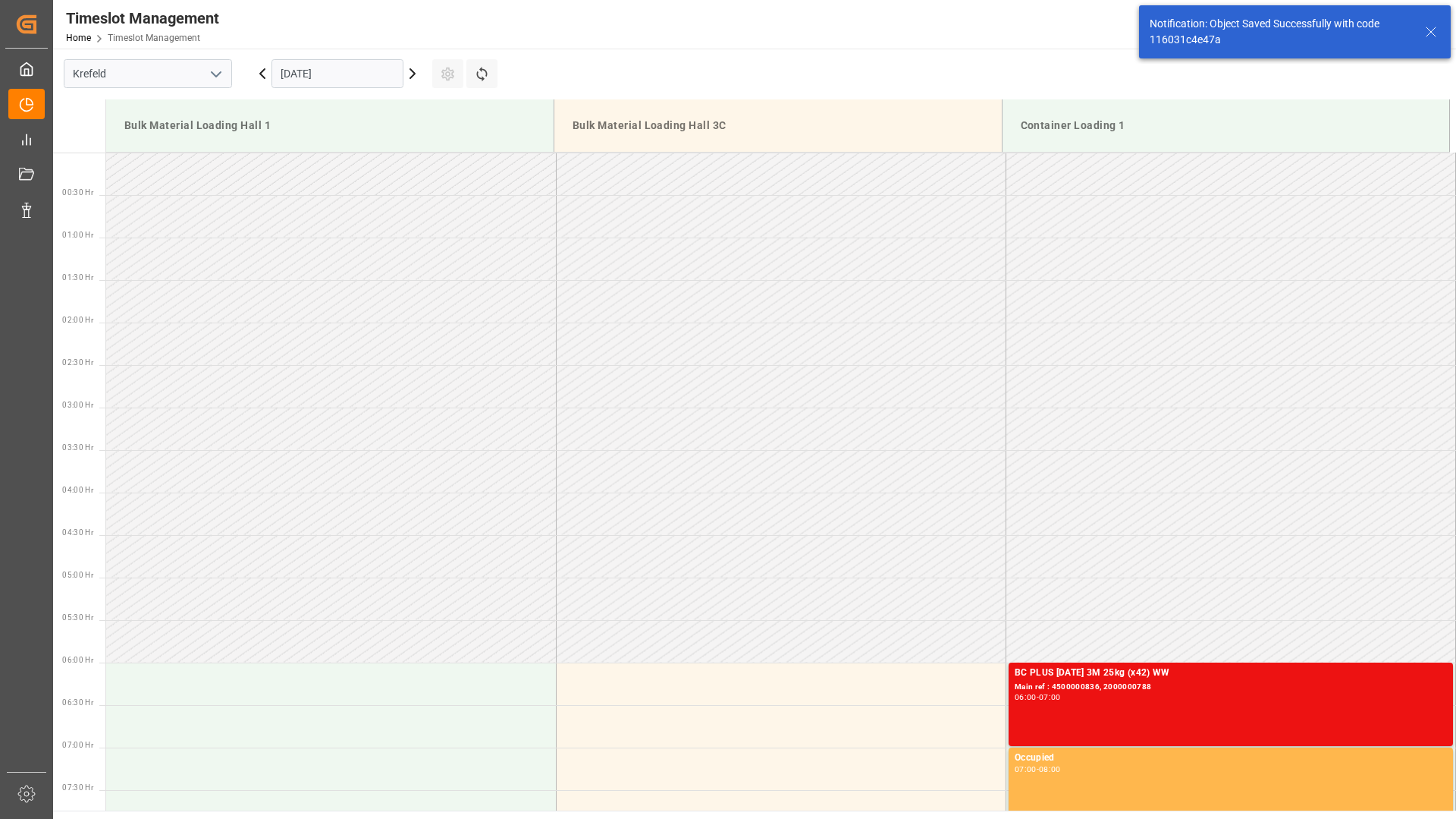
scroll to position [1180, 0]
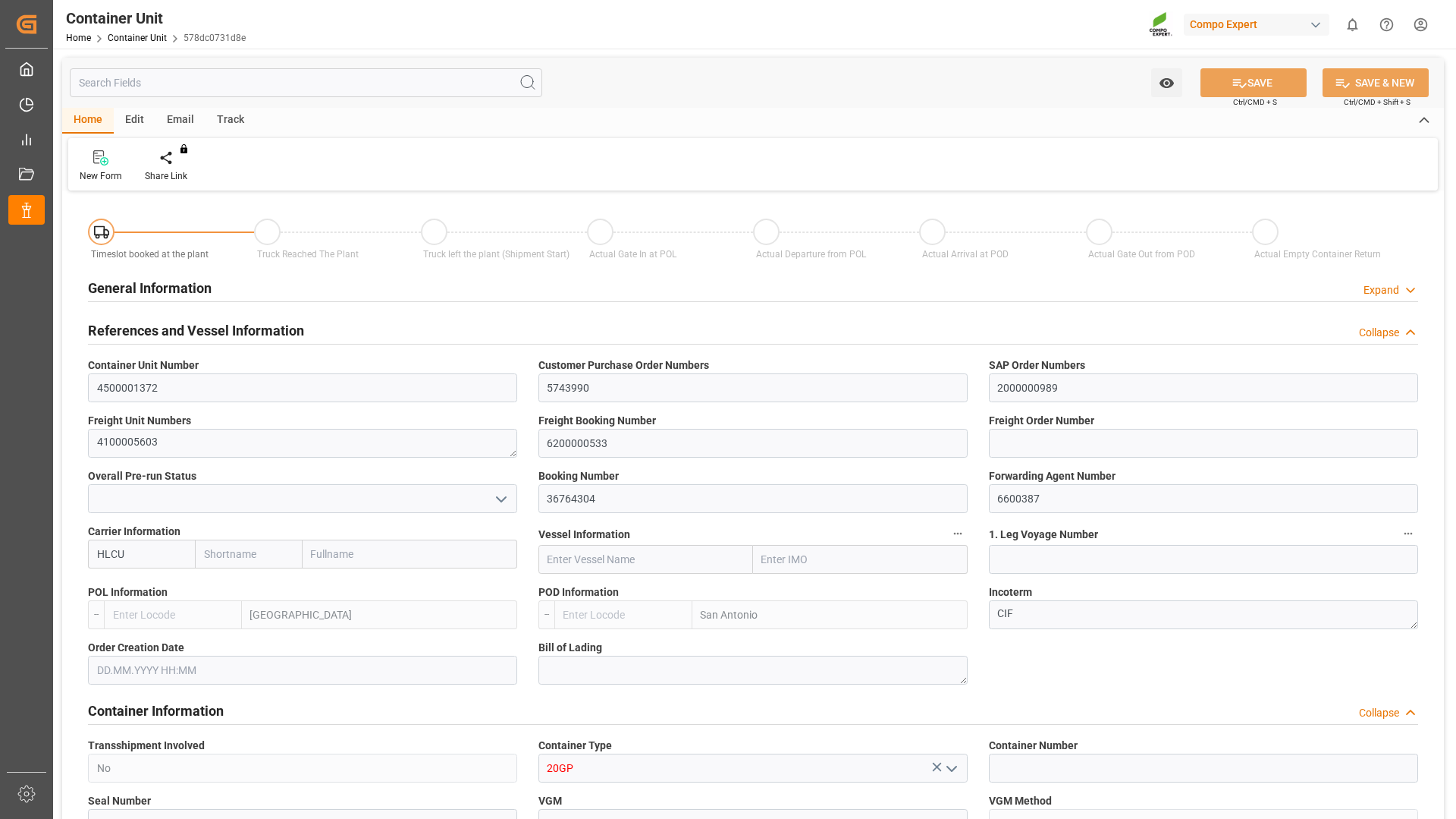
type input "4500001372"
type input "5743990"
type input "2000000989"
type textarea "4100005603"
type input "6200000533"
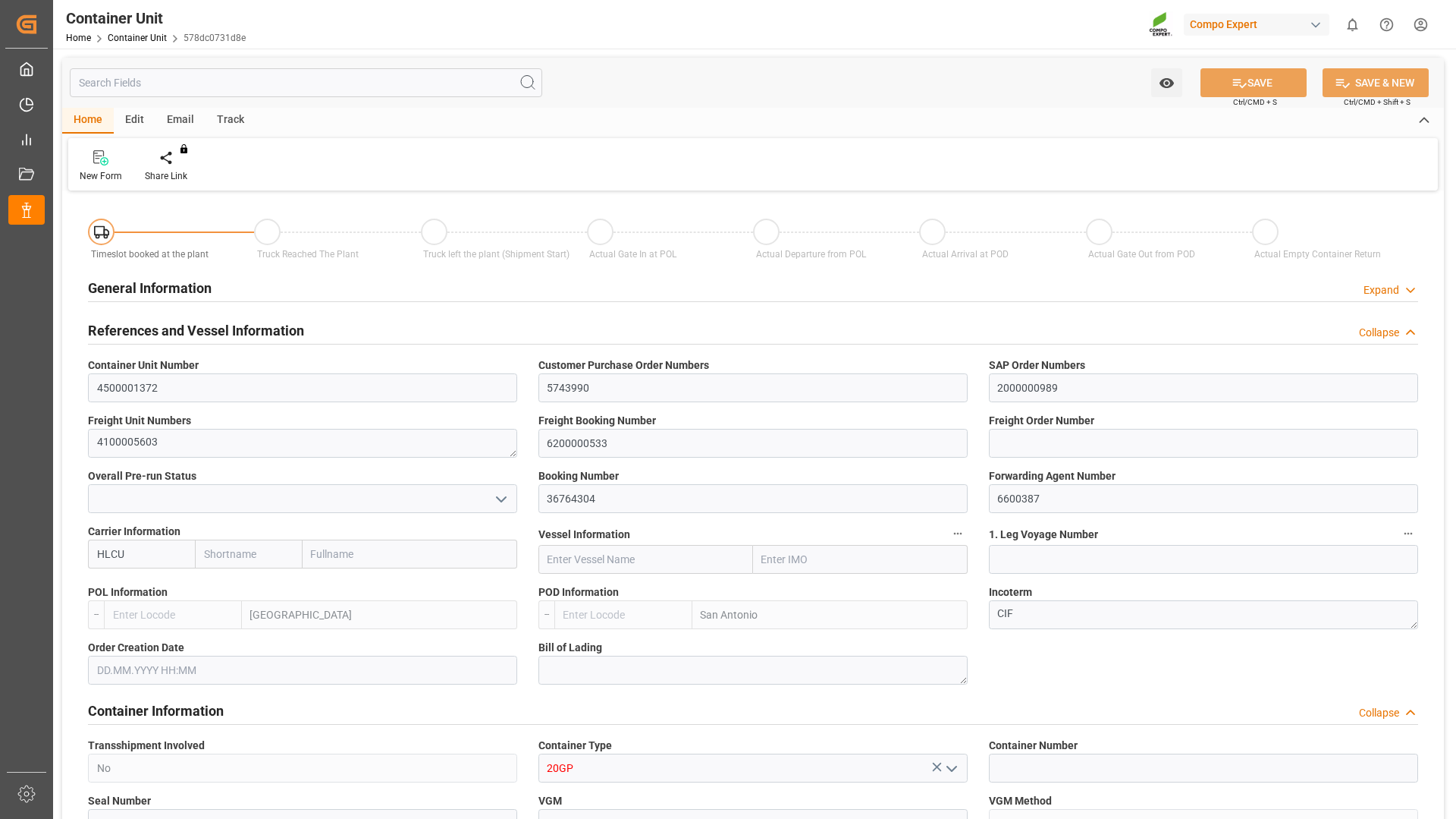
type input "36764304"
type input "6600387"
type input "HLCU"
type input "[GEOGRAPHIC_DATA]"
type input "San Antonio"
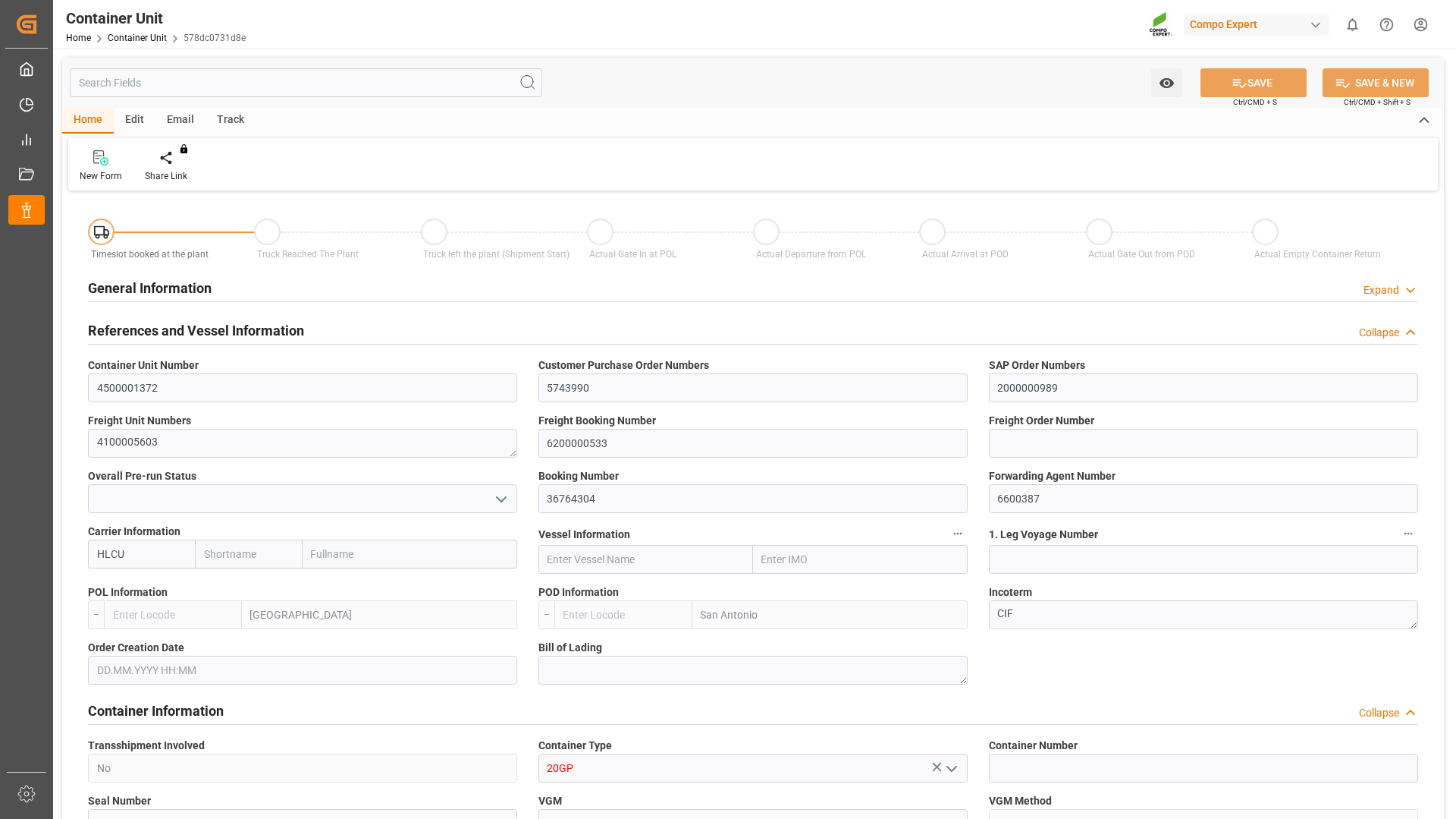
type textarea "CIF"
type input "No"
type input "20GP"
type input "2"
type textarea "ZSEA"
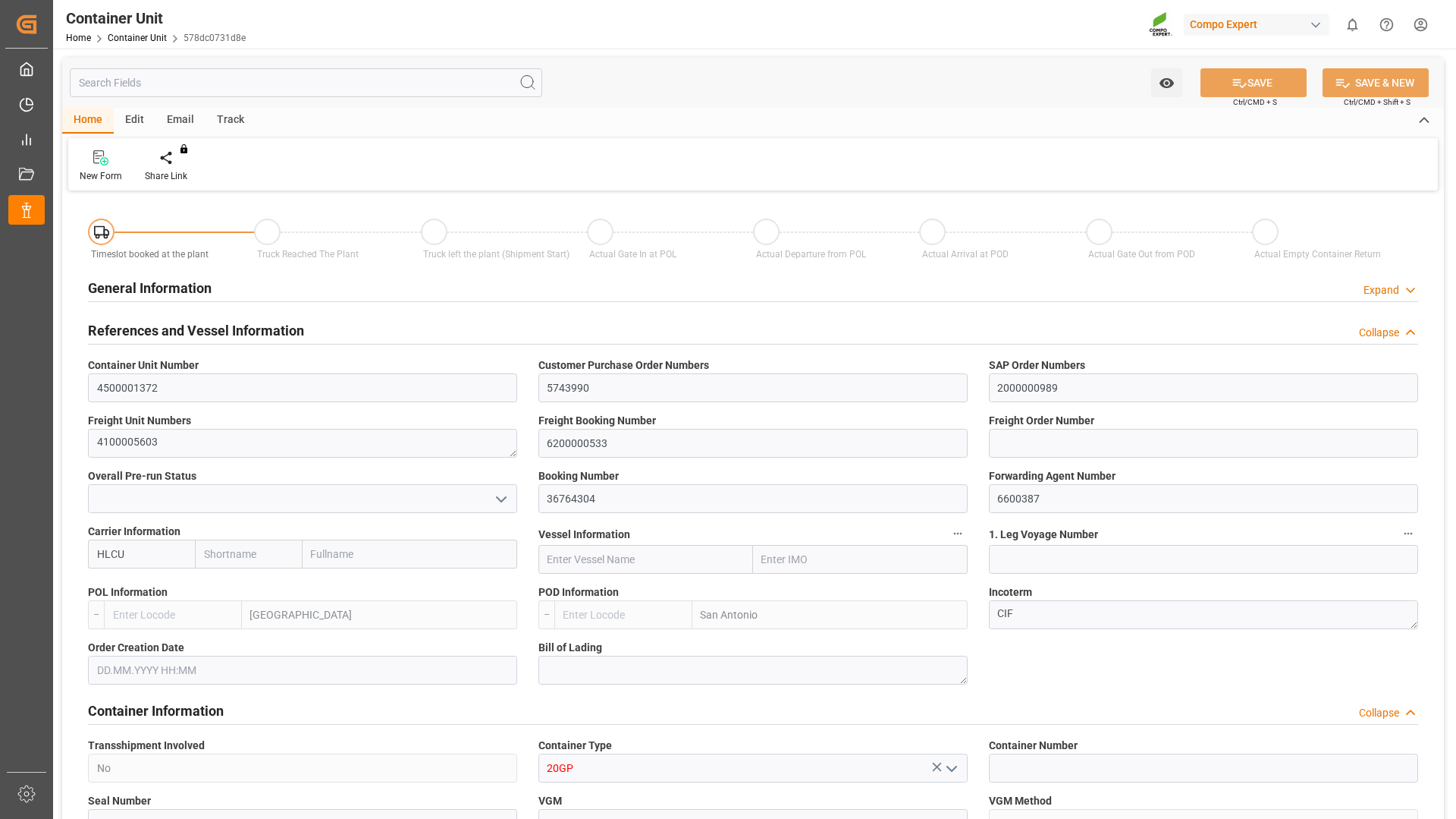
type textarea "ZSEA"
type textarea "2340000"
type input "[GEOGRAPHIC_DATA]"
type input "EUR"
type textarea "FLO T EAGLE MASTER [DATE] 25kg (x42) WW"
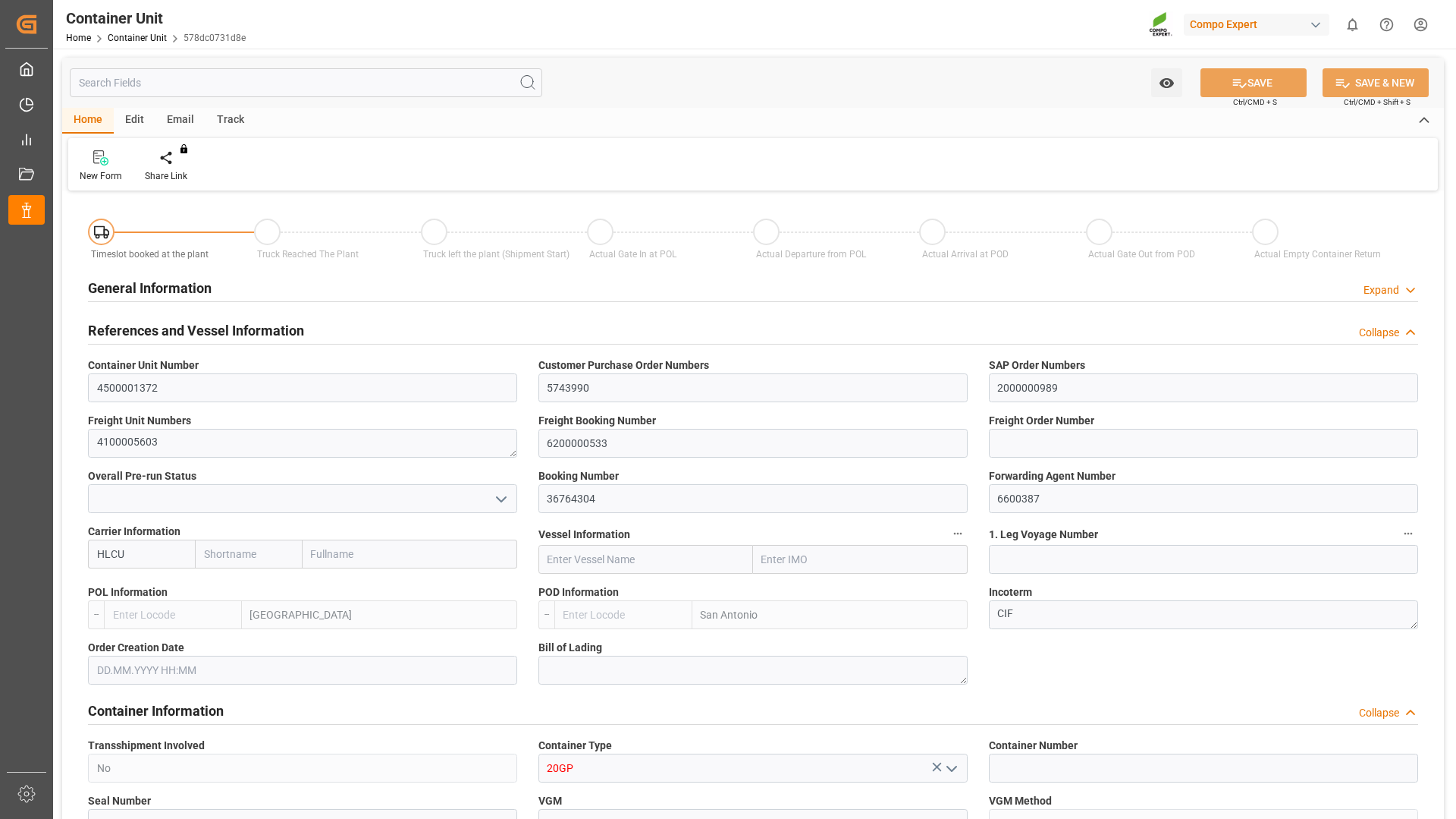
type textarea "2618901899"
type input "Hapag [PERSON_NAME]"
type input "Hapag [PERSON_NAME] Aktiengesellschaft"
type input "BEANR"
type input "CLSAI"
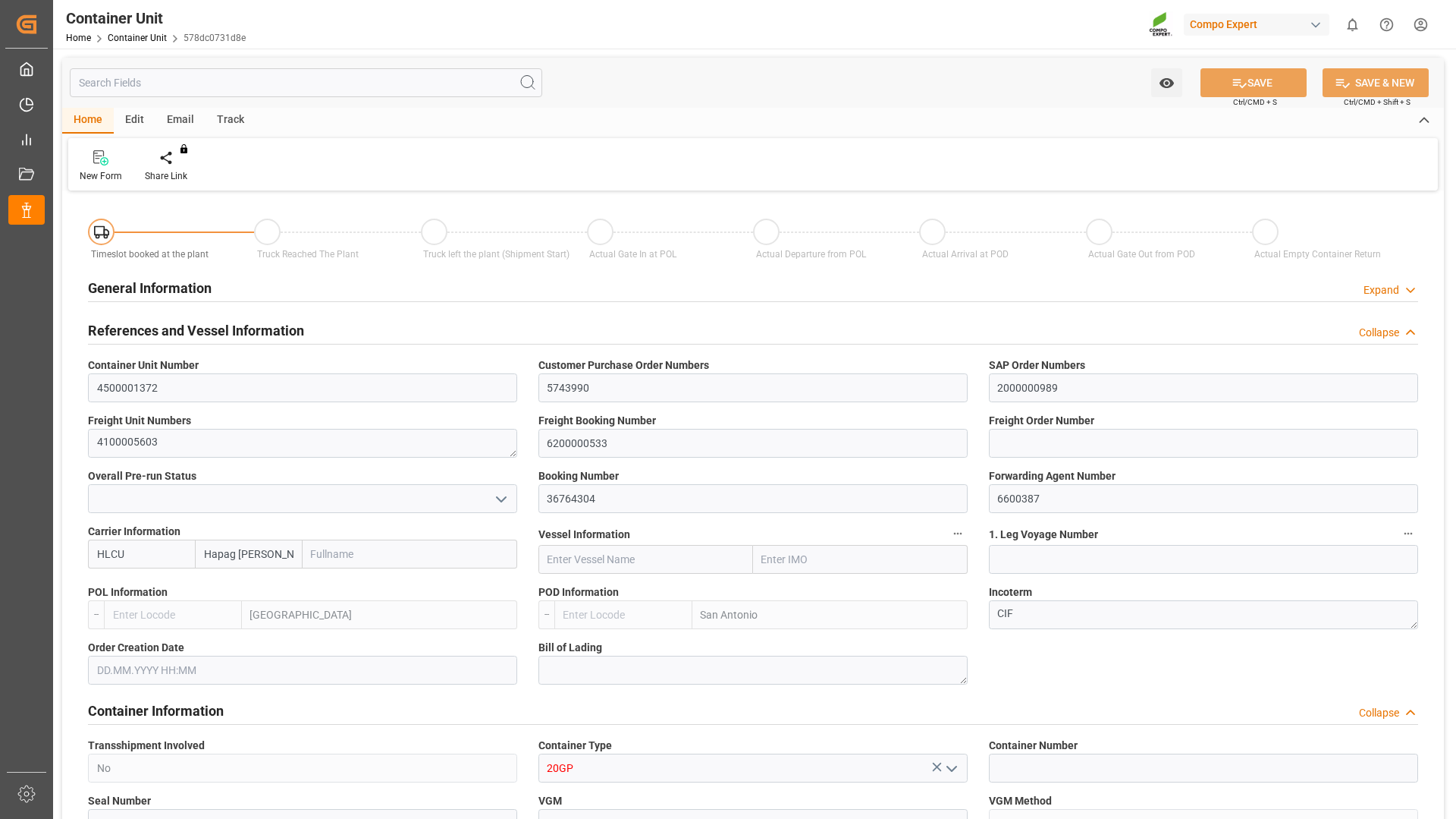
type input "7"
type input "0"
type input "8"
type input "0"
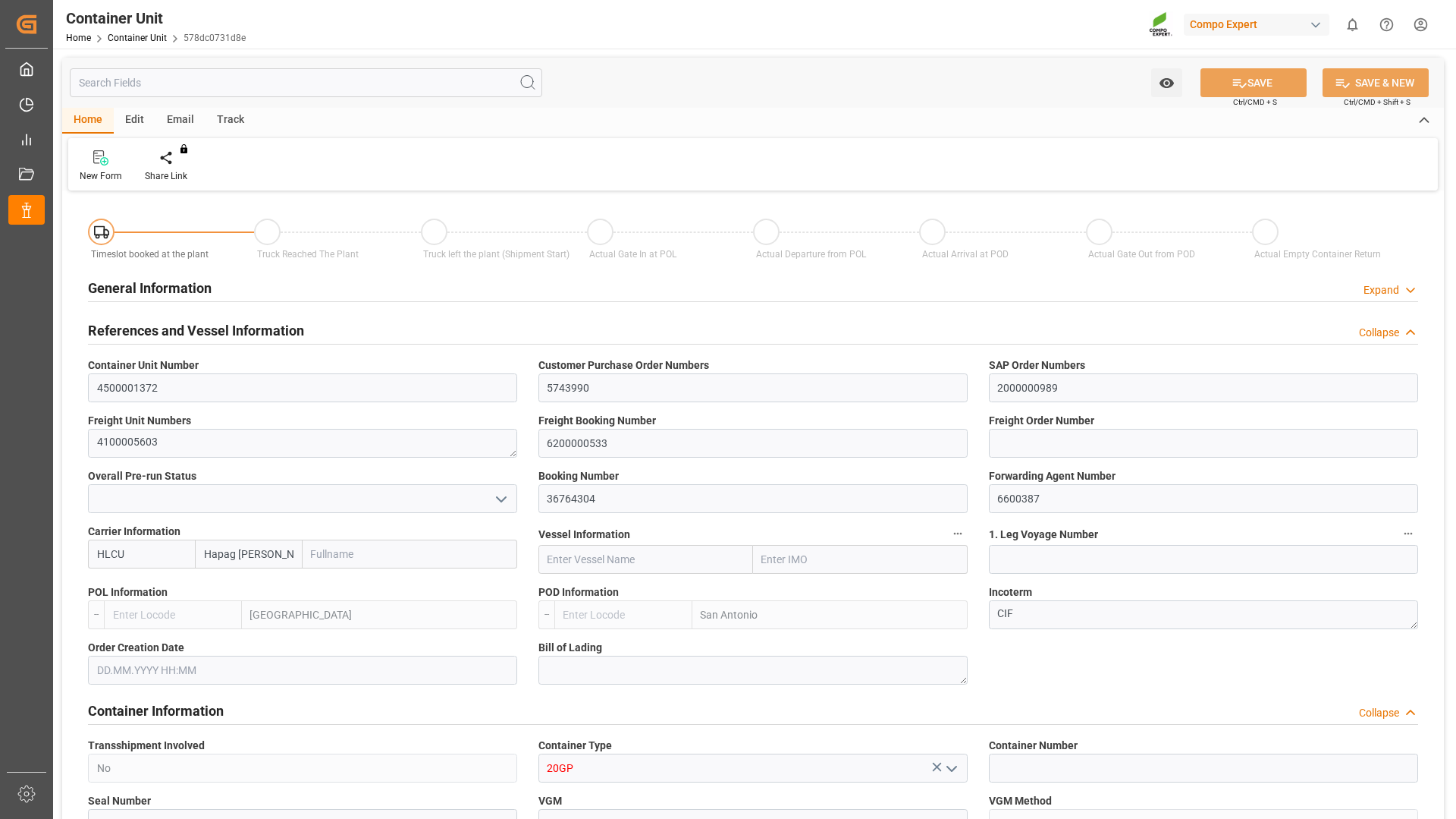
type input "10760.4"
type input "18.09.2025"
click at [177, 176] on div "Create Timeslot" at bounding box center [176, 176] width 64 height 14
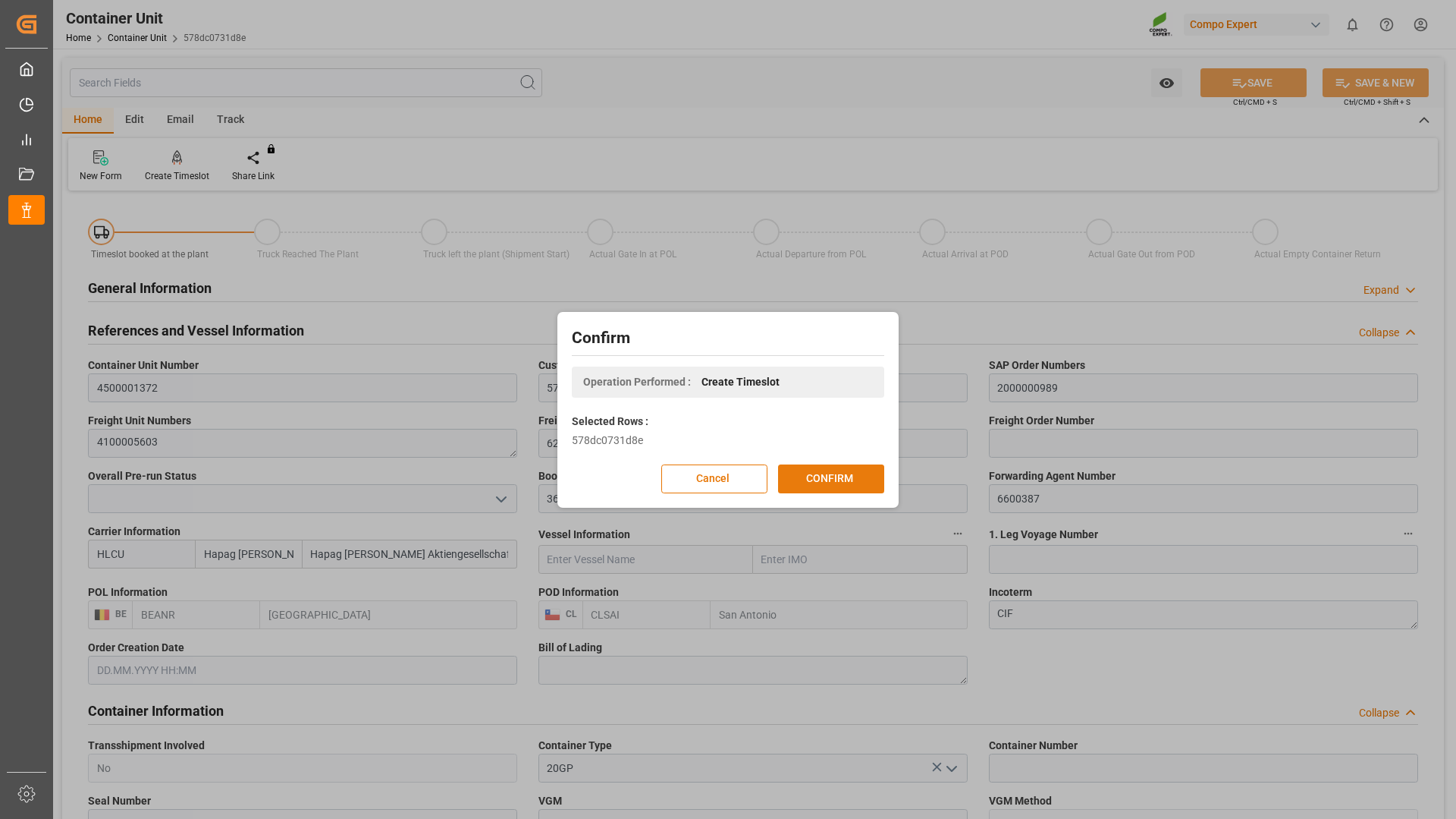
click at [810, 477] on button "CONFIRM" at bounding box center [831, 478] width 106 height 29
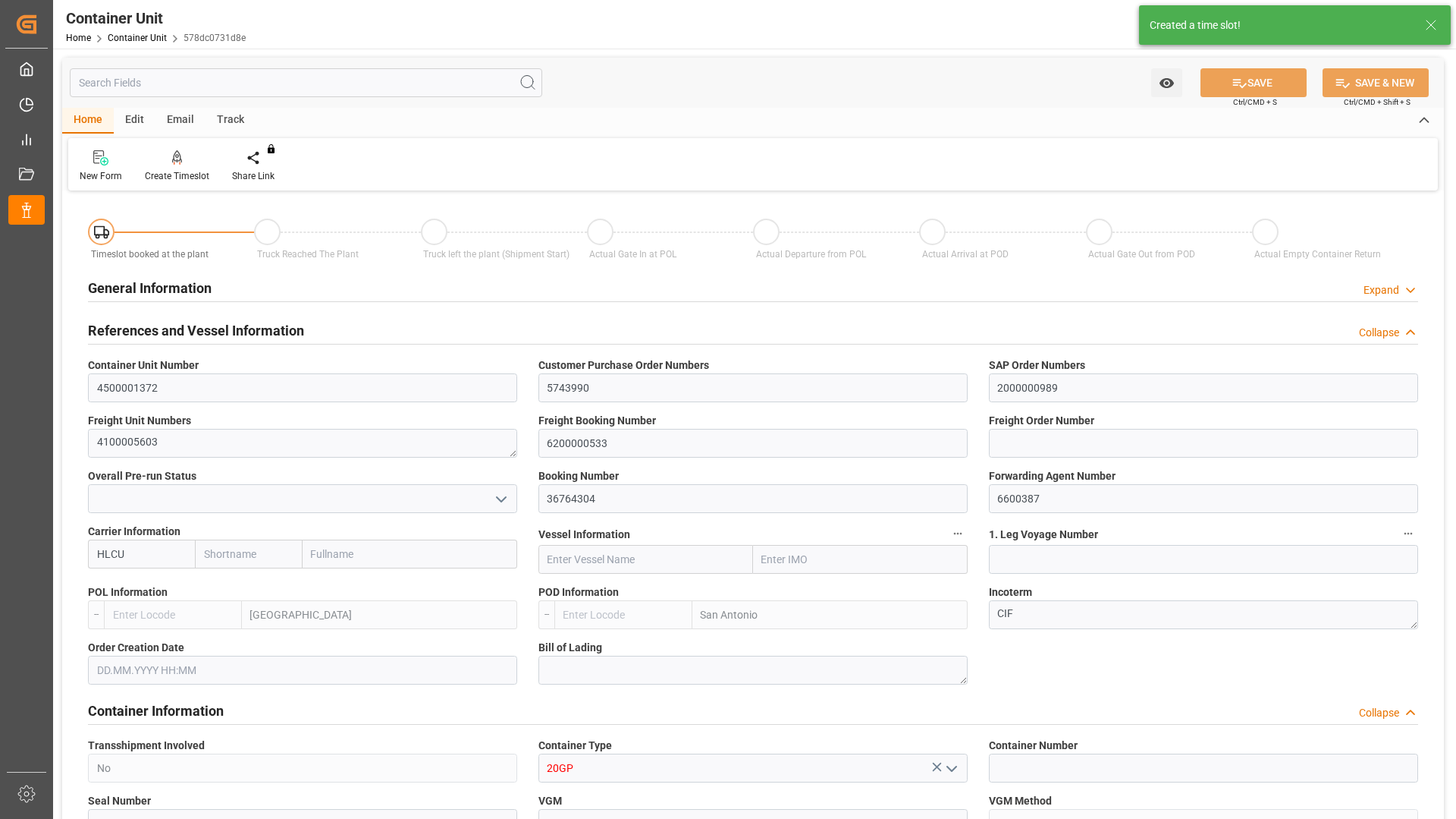
type input "Hapag [PERSON_NAME]"
type input "Hapag [PERSON_NAME] Aktiengesellschaft"
type input "BEANR"
type input "CLSAI"
type input "7"
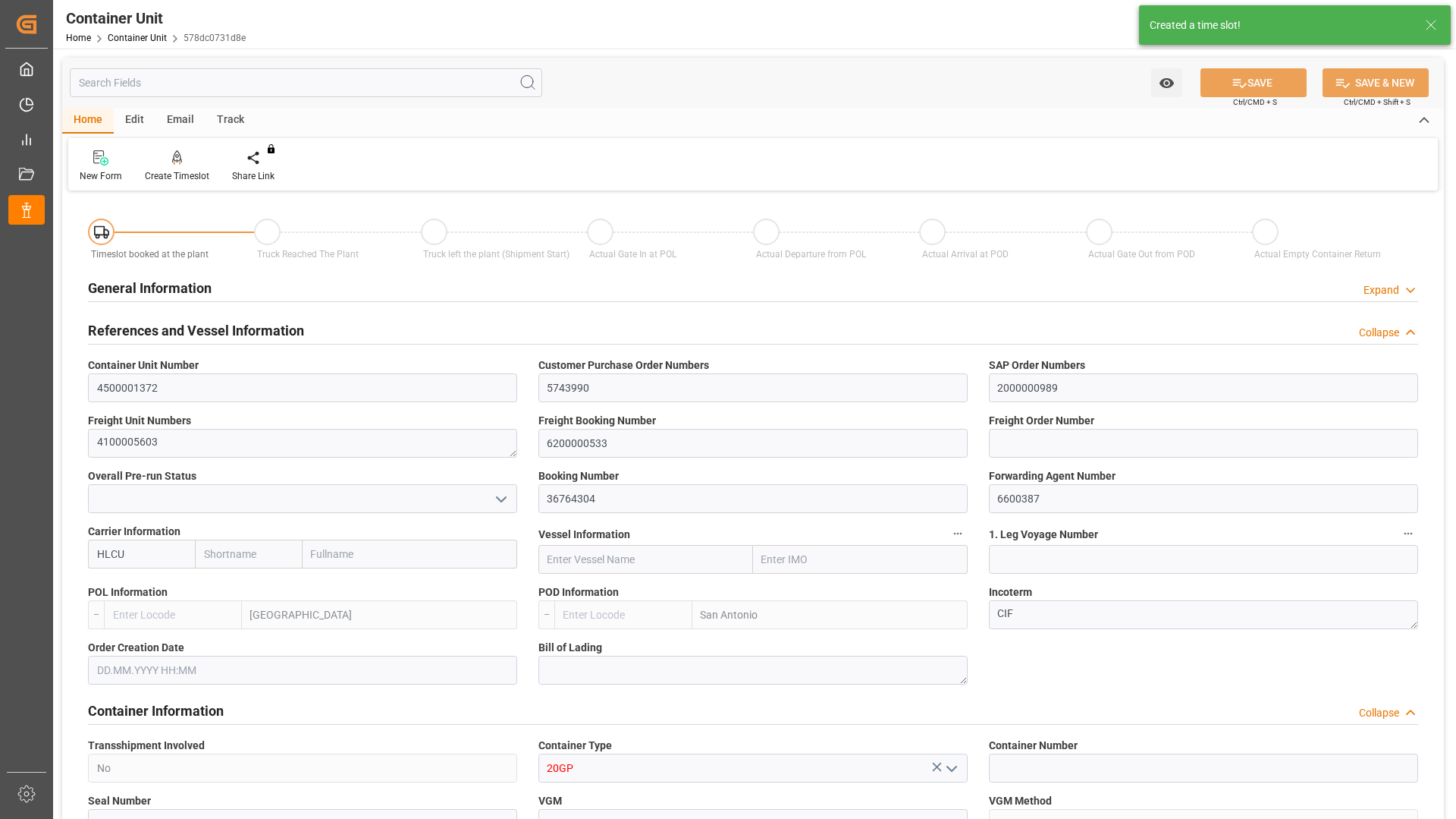
type input "0"
type input "8"
type input "0"
type input "10760.4"
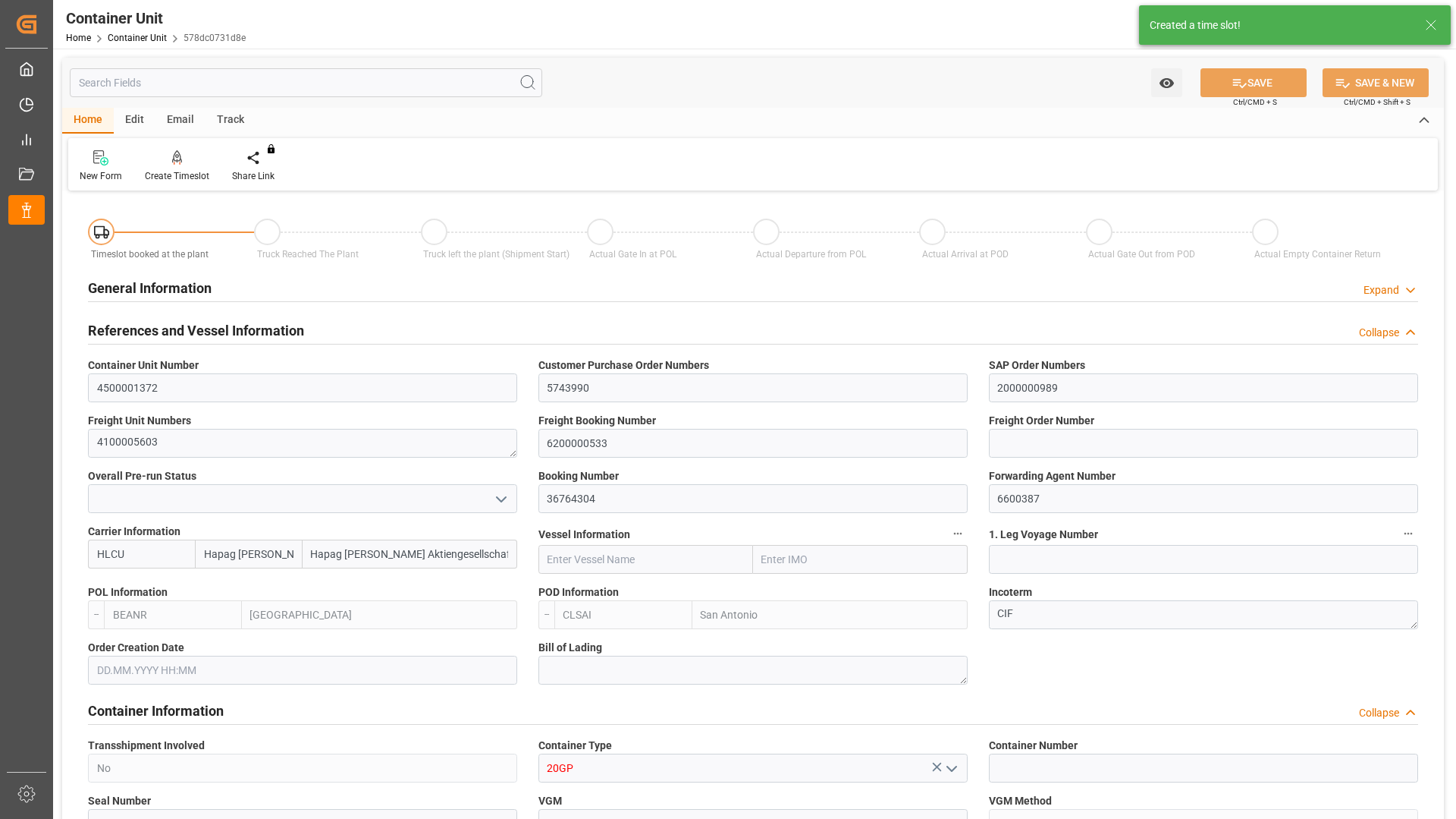
type input "[DATE]"
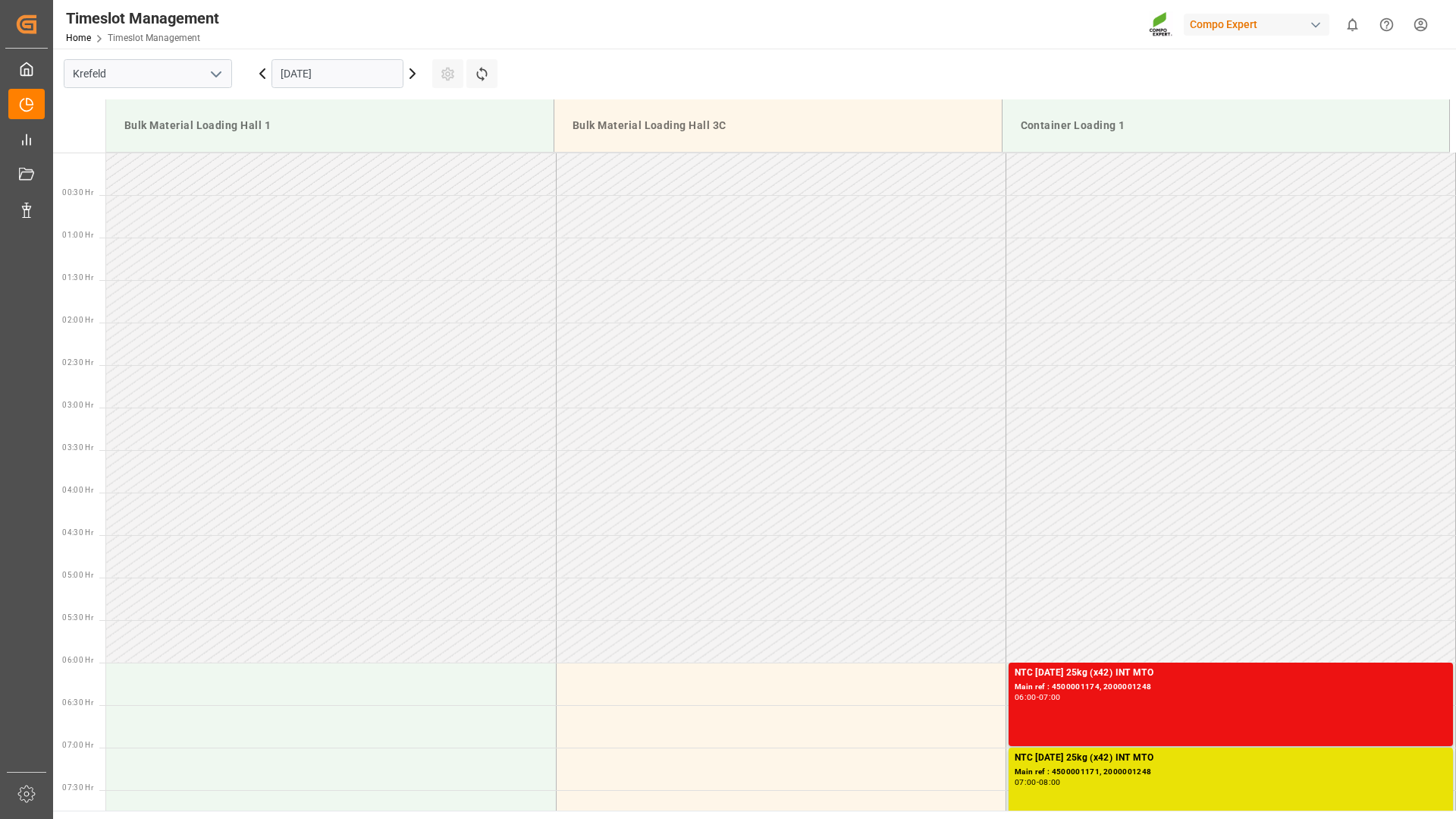
scroll to position [755, 0]
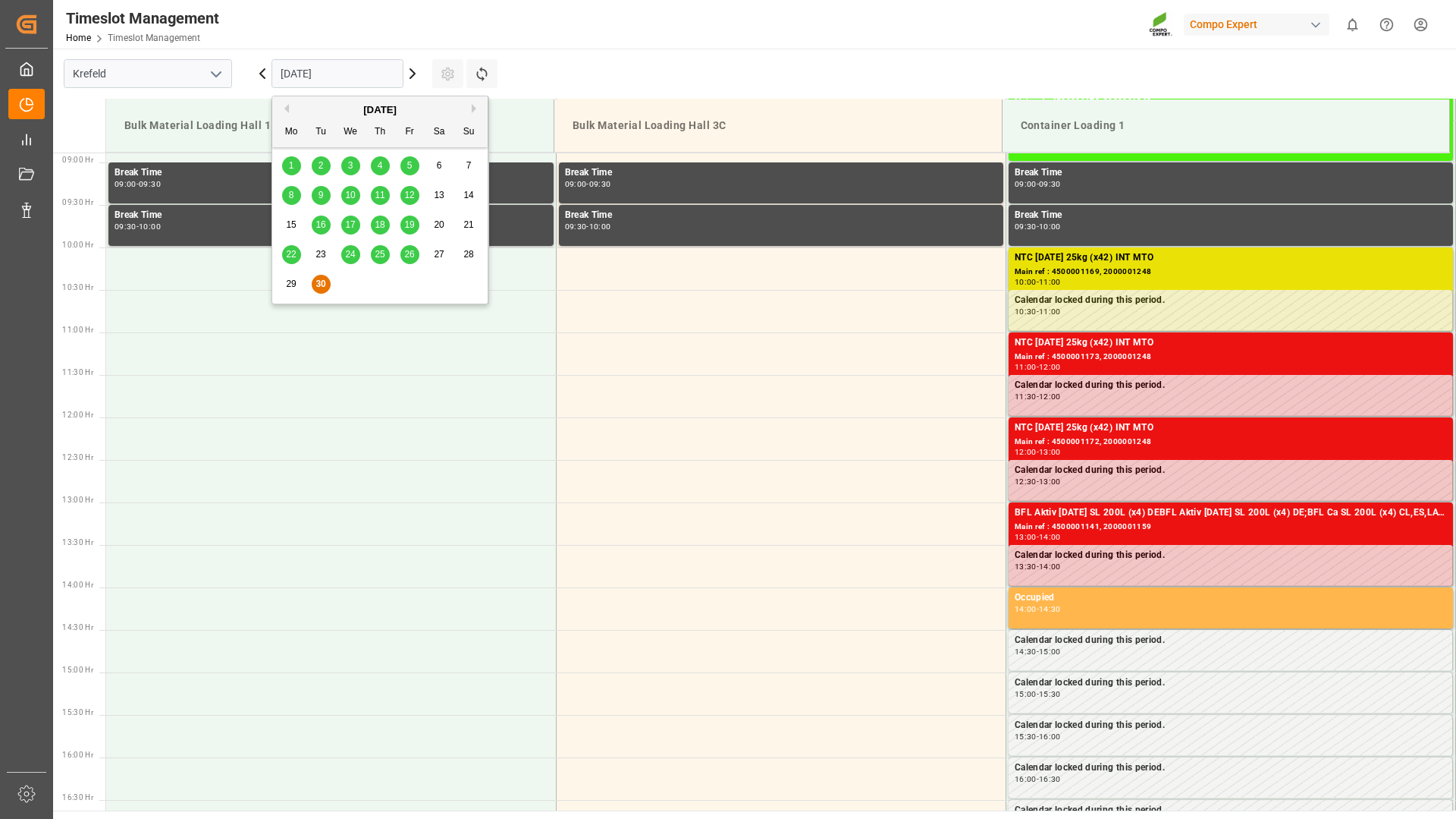
click at [376, 78] on input "[DATE]" at bounding box center [338, 73] width 132 height 29
click at [468, 107] on div "[DATE]" at bounding box center [379, 109] width 216 height 15
click at [470, 107] on div "[DATE]" at bounding box center [379, 109] width 216 height 15
click at [474, 108] on button "Next Month" at bounding box center [476, 107] width 9 height 9
click at [348, 196] on span "8" at bounding box center [350, 195] width 5 height 11
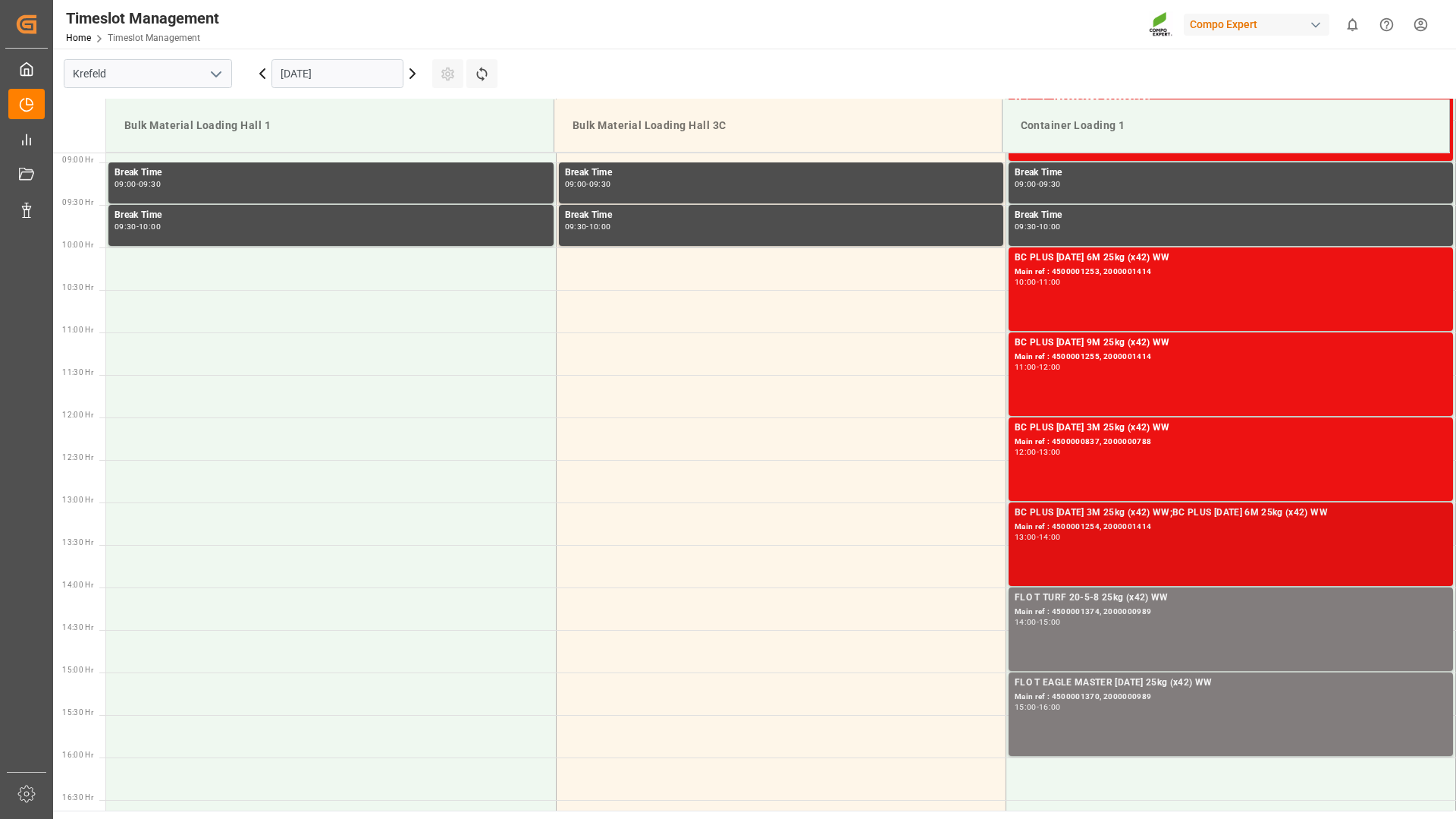
scroll to position [1058, 0]
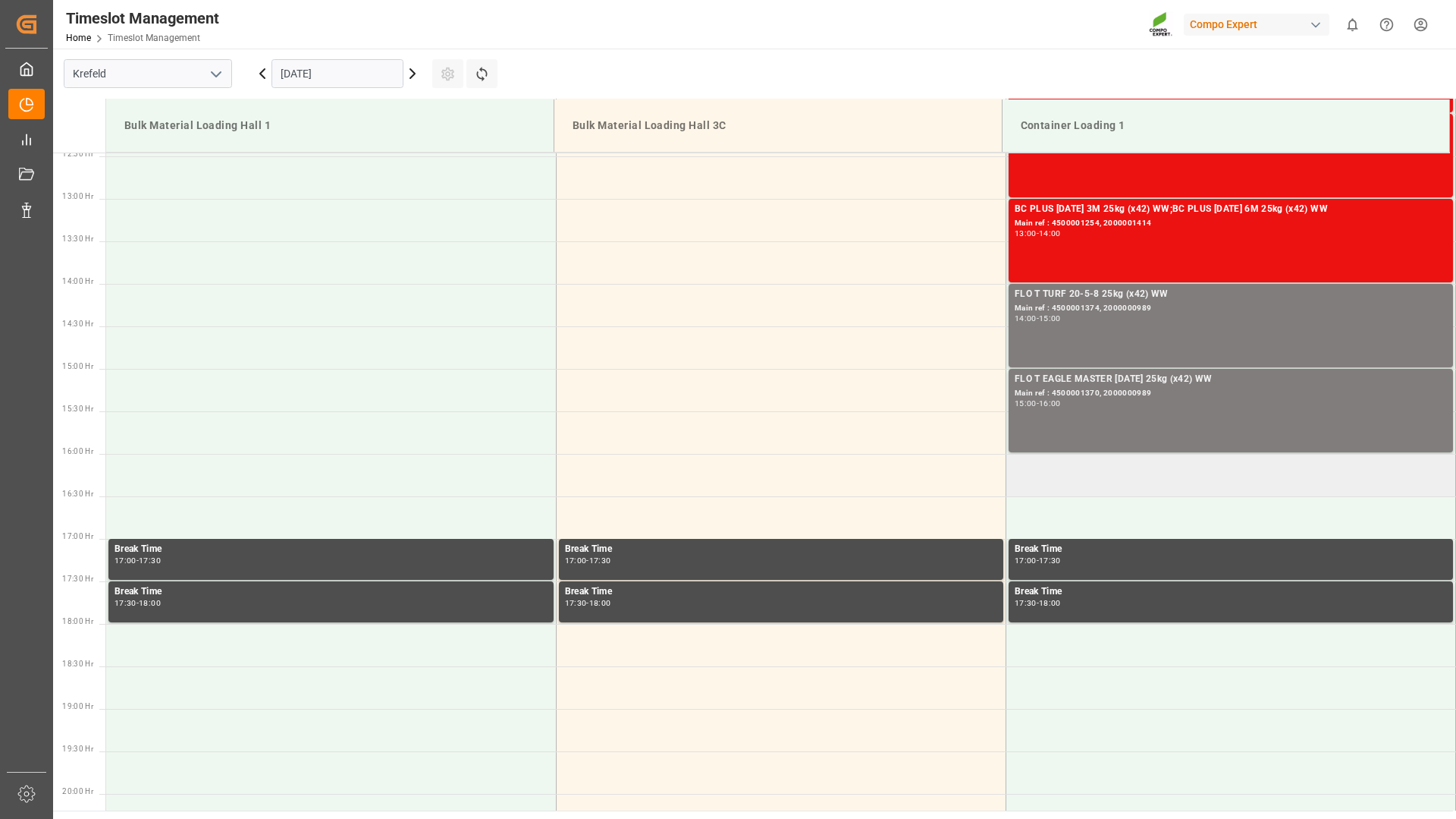
click at [1071, 477] on td at bounding box center [1230, 474] width 450 height 42
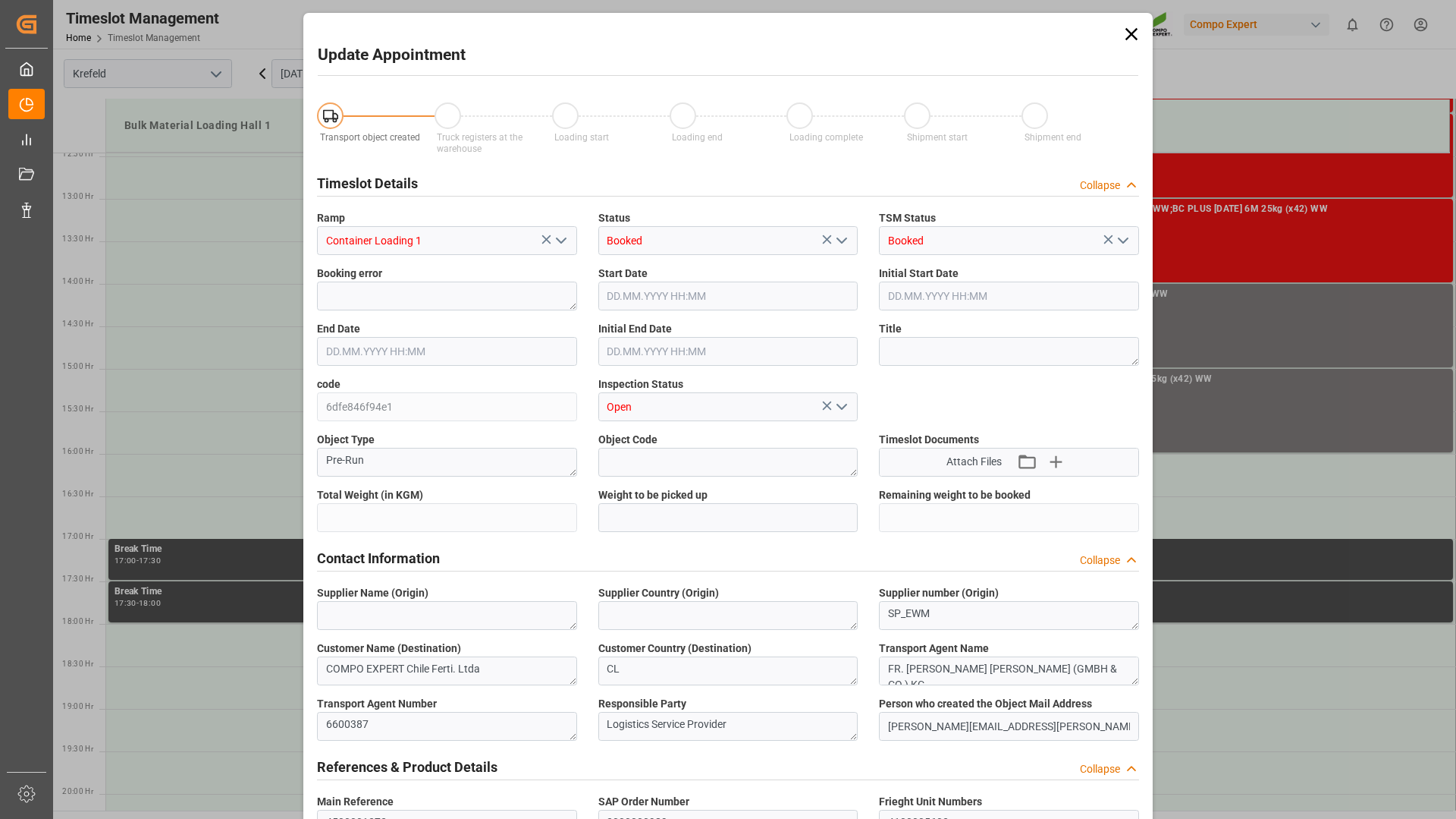
type input "10760.4"
type input "0"
type input "08.10.2025 16:00"
type input "08.10.2025 16:30"
type input "30.09.2025 07:32"
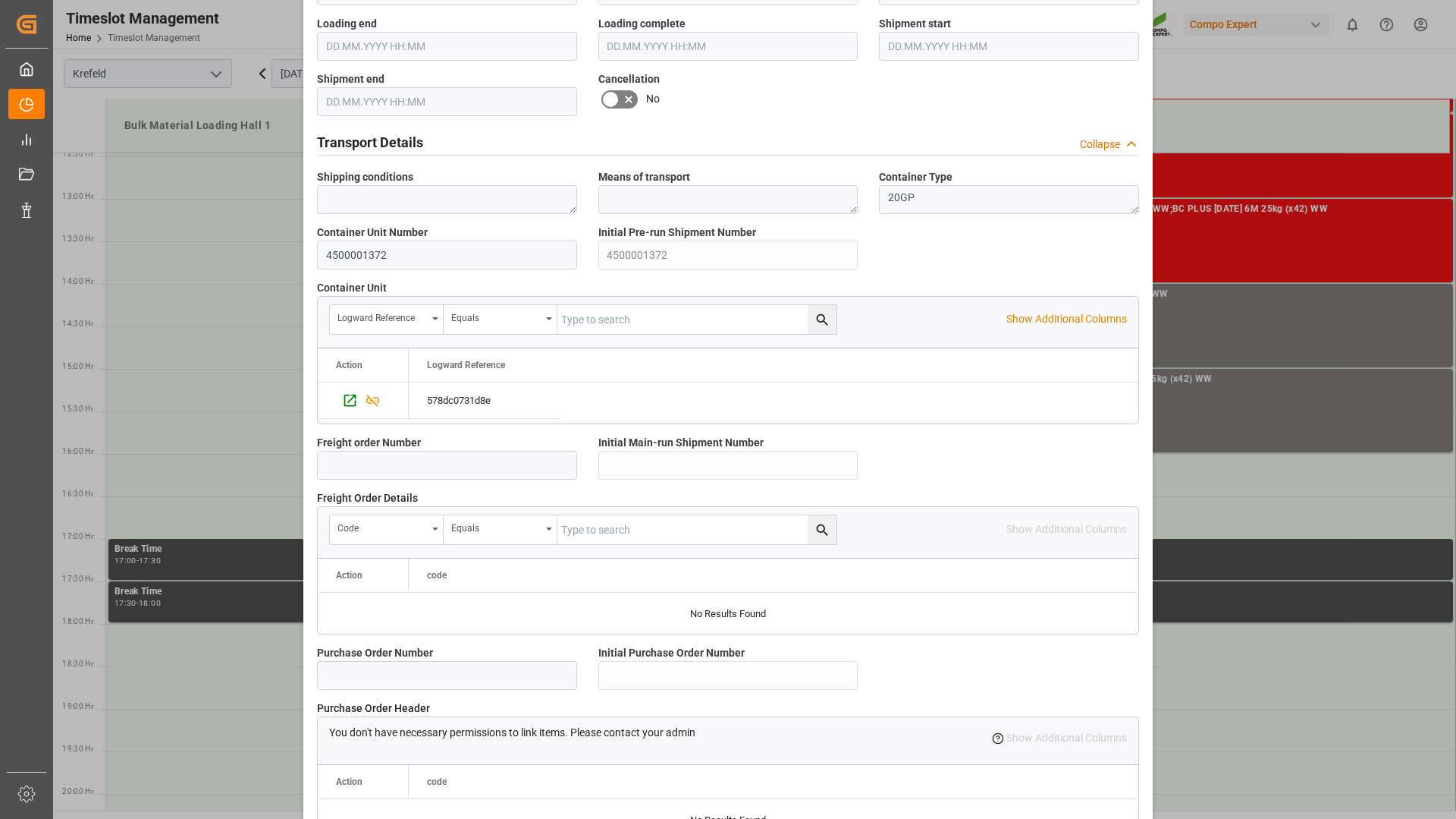
scroll to position [1183, 0]
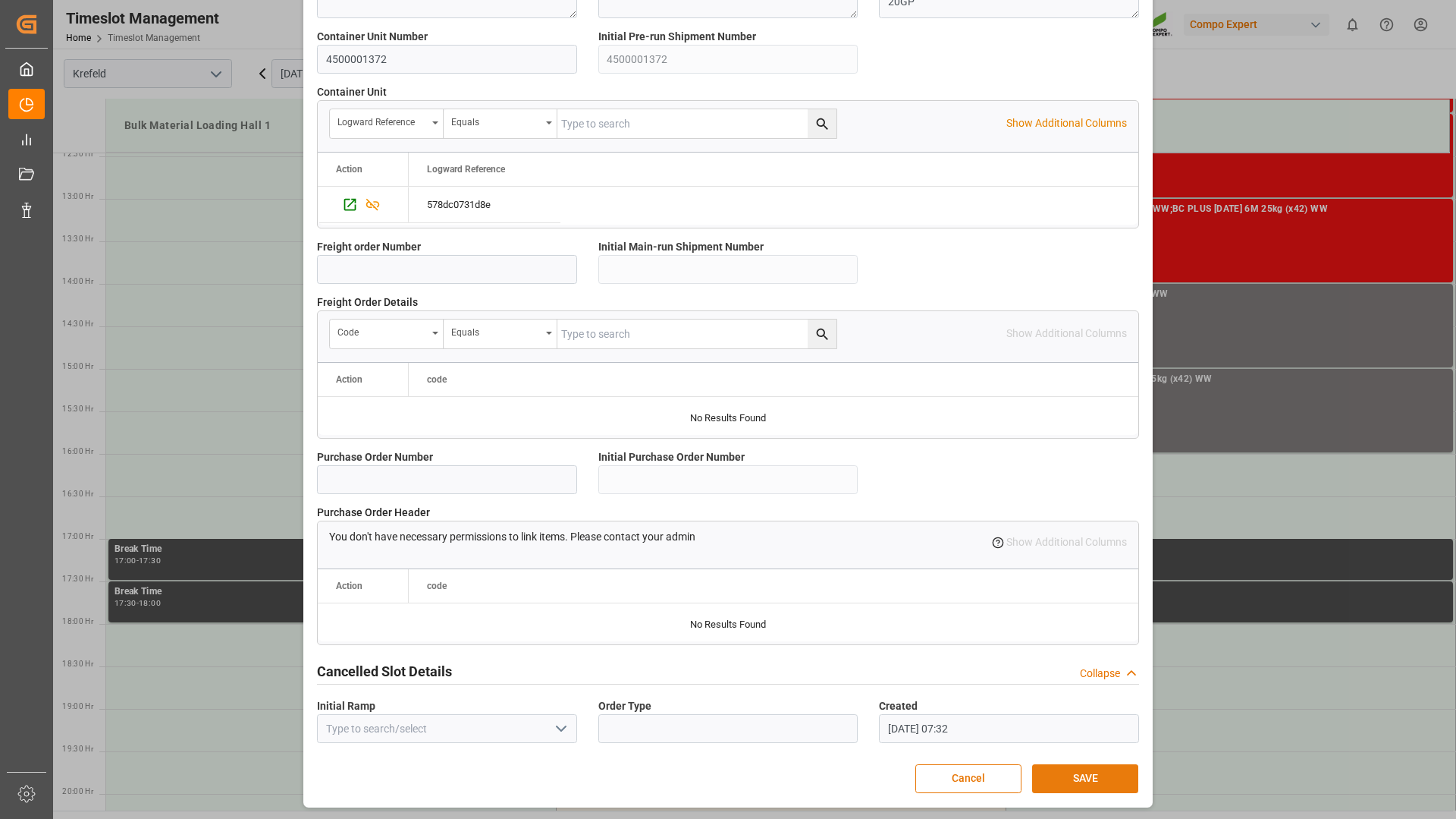
click at [1074, 780] on button "SAVE" at bounding box center [1086, 778] width 106 height 29
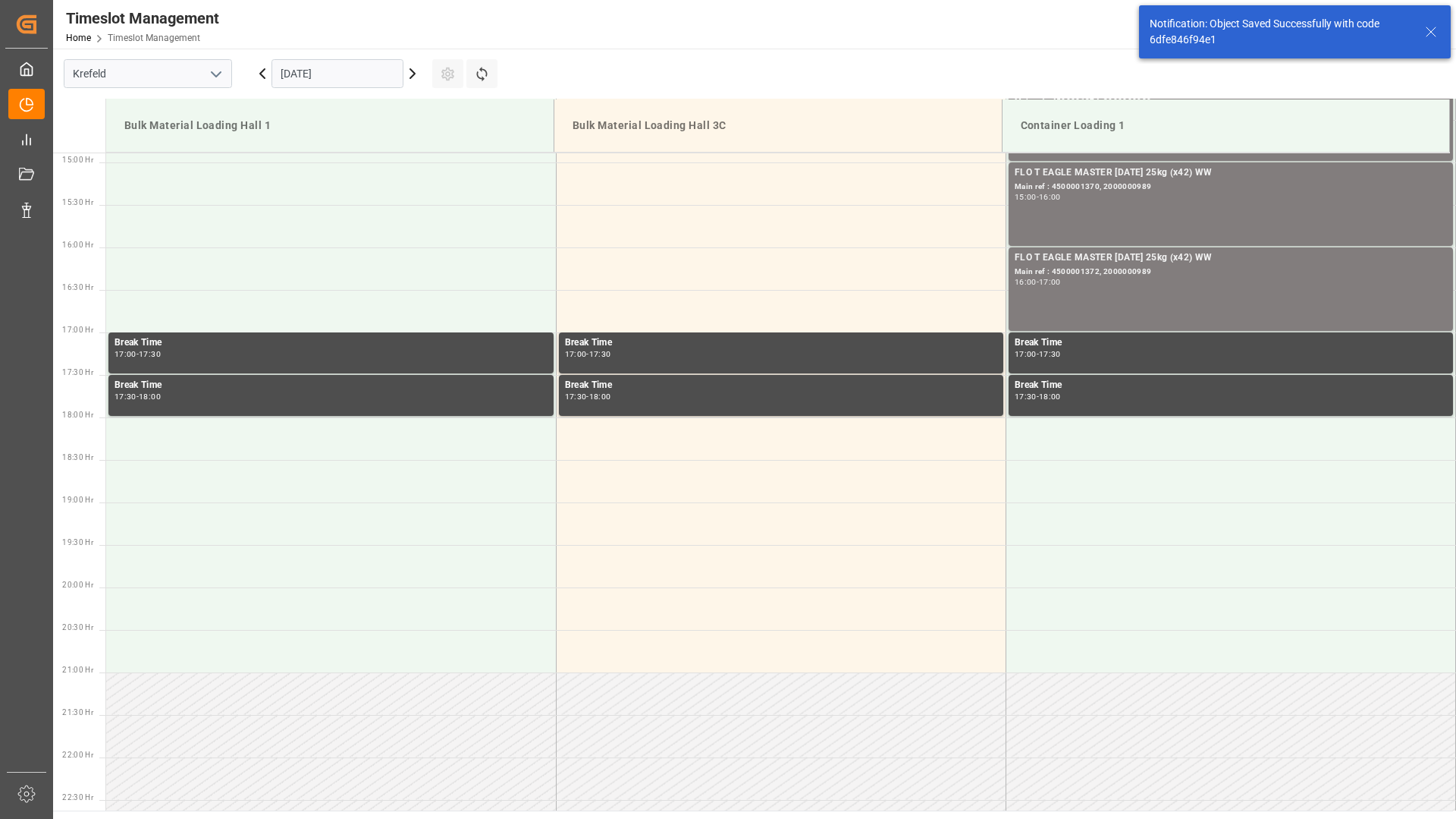
scroll to position [810, 0]
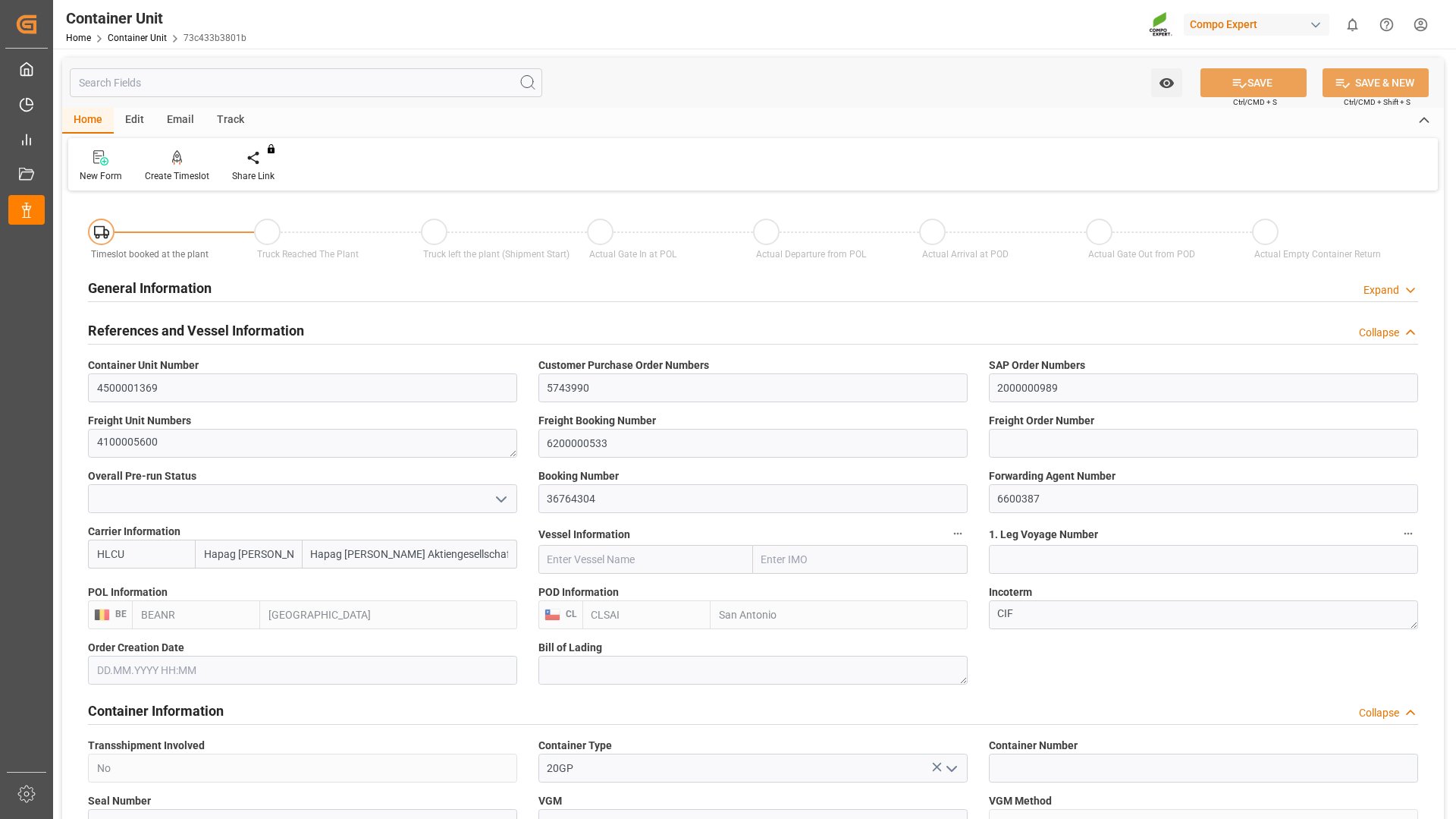
type input "Hapag [PERSON_NAME]"
type input "Hapag [PERSON_NAME] Aktiengesellschaft"
type input "BEANR"
type input "CLSAI"
type input "7"
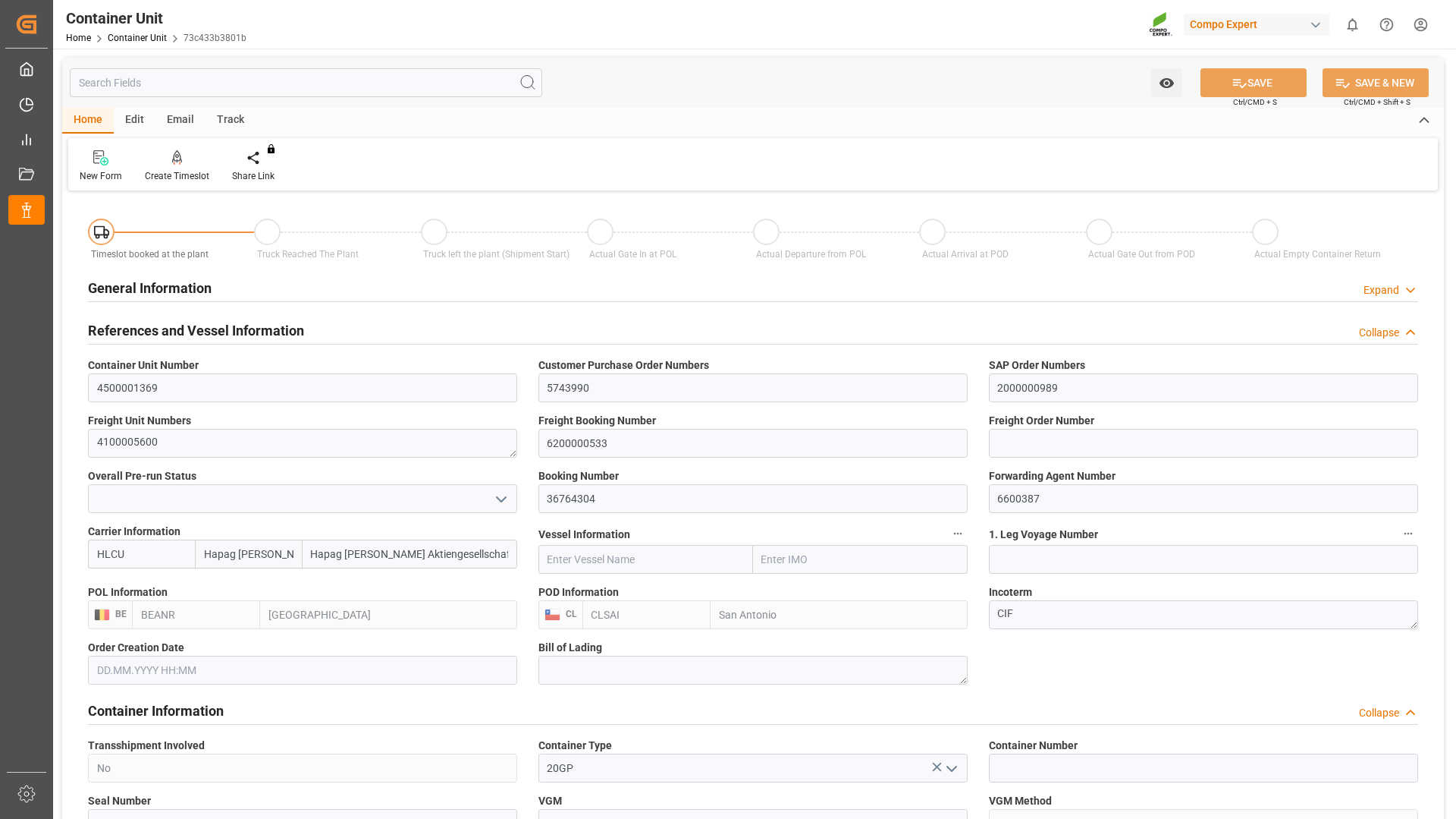
type input "0"
type input "8"
type input "0"
type input "10760.4"
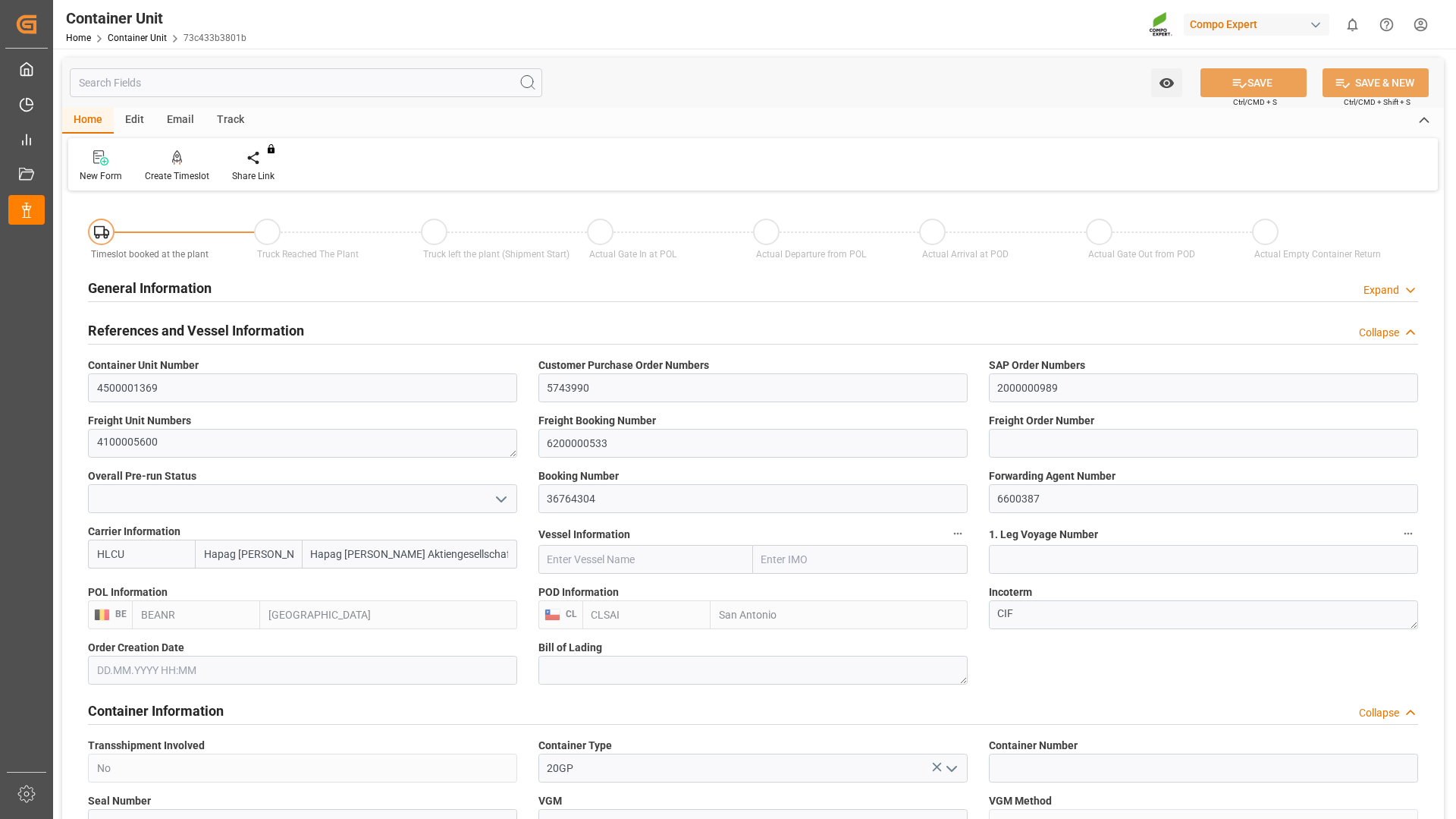
type input "18.09.2025"
click at [188, 169] on div "Create Timeslot" at bounding box center [177, 167] width 88 height 34
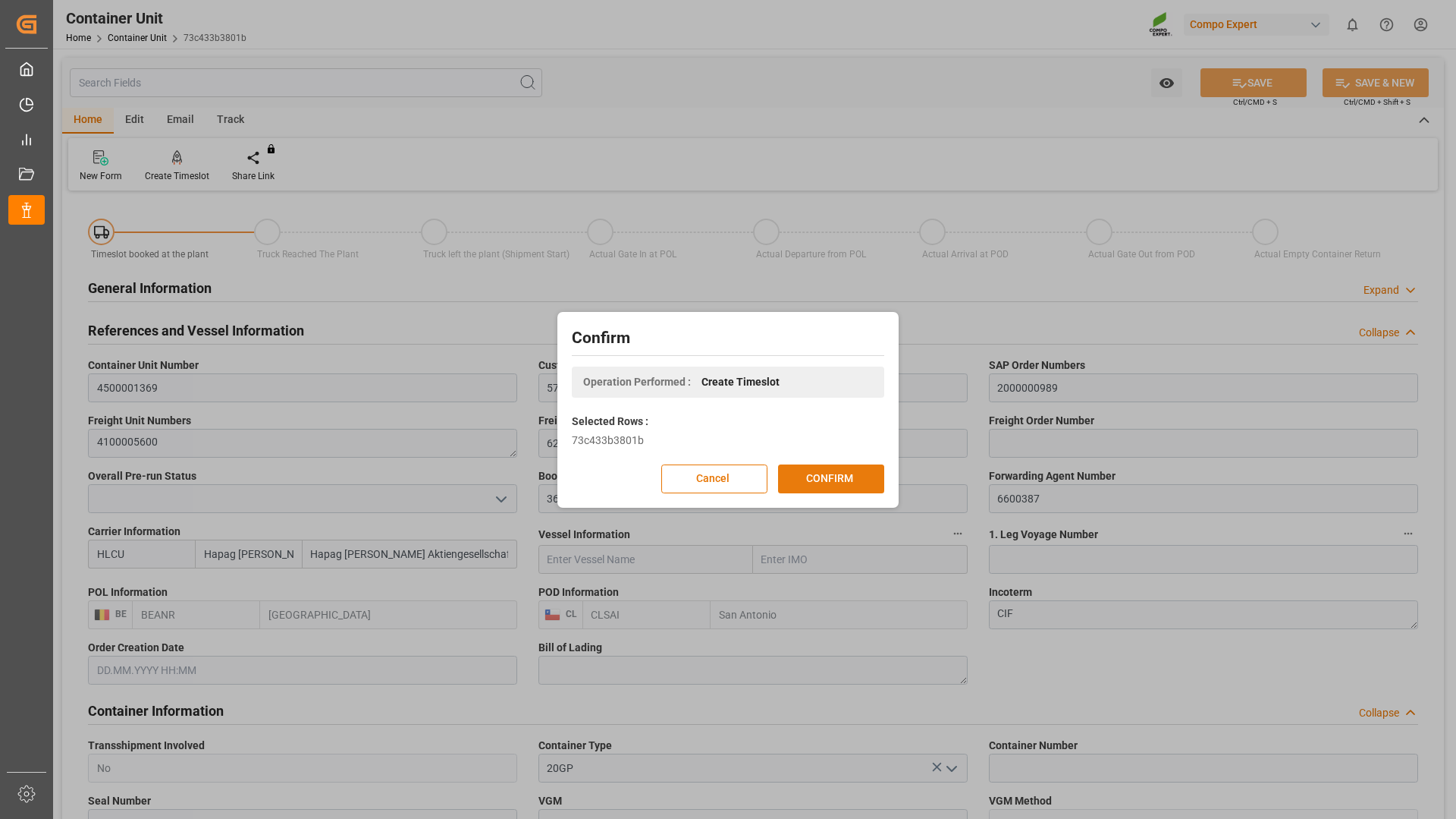
click at [779, 474] on button "CONFIRM" at bounding box center [831, 478] width 106 height 29
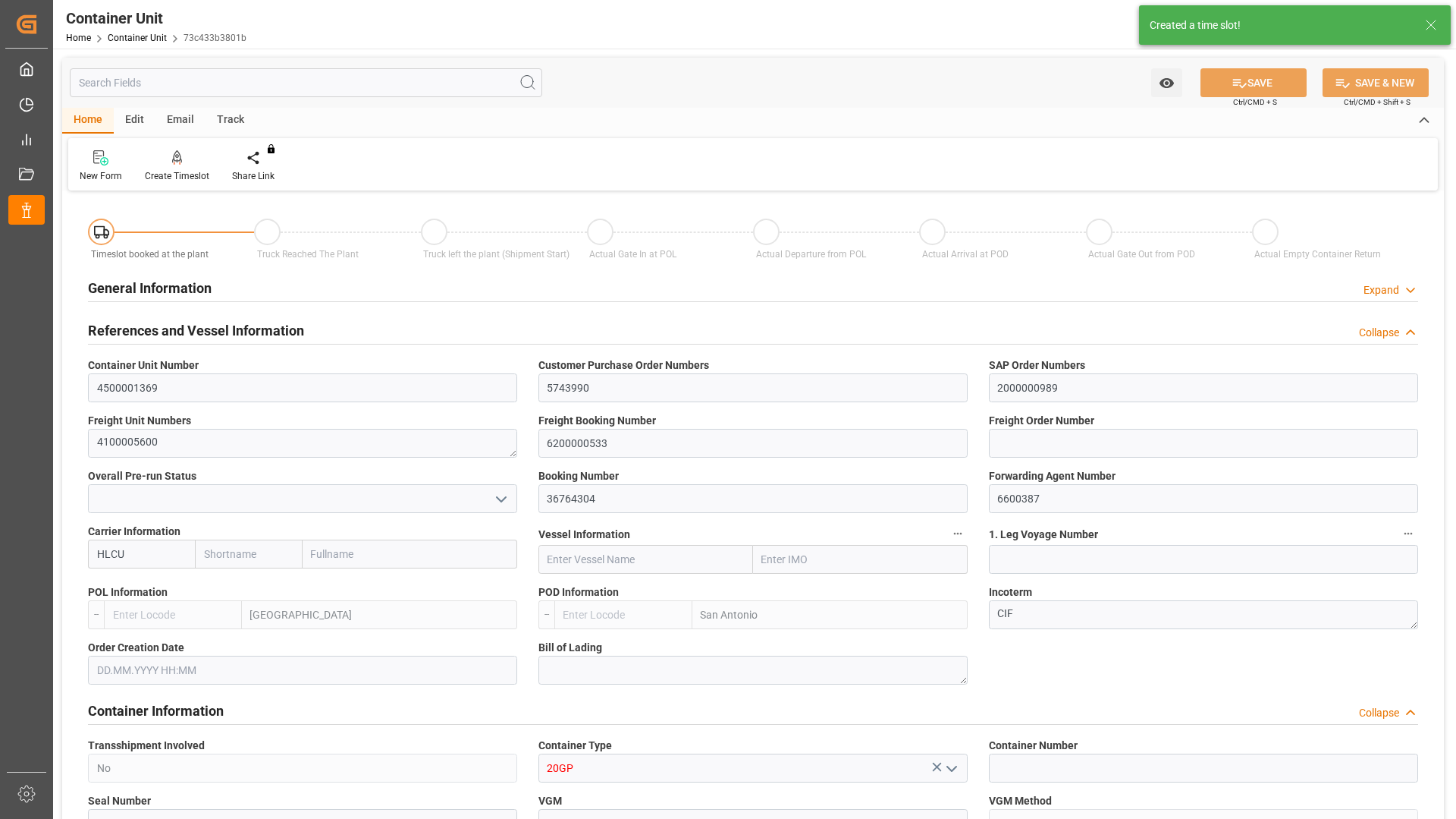
type input "Hapag [PERSON_NAME]"
type input "Hapag [PERSON_NAME] Aktiengesellschaft"
type input "BEANR"
type input "CLSAI"
type input "7"
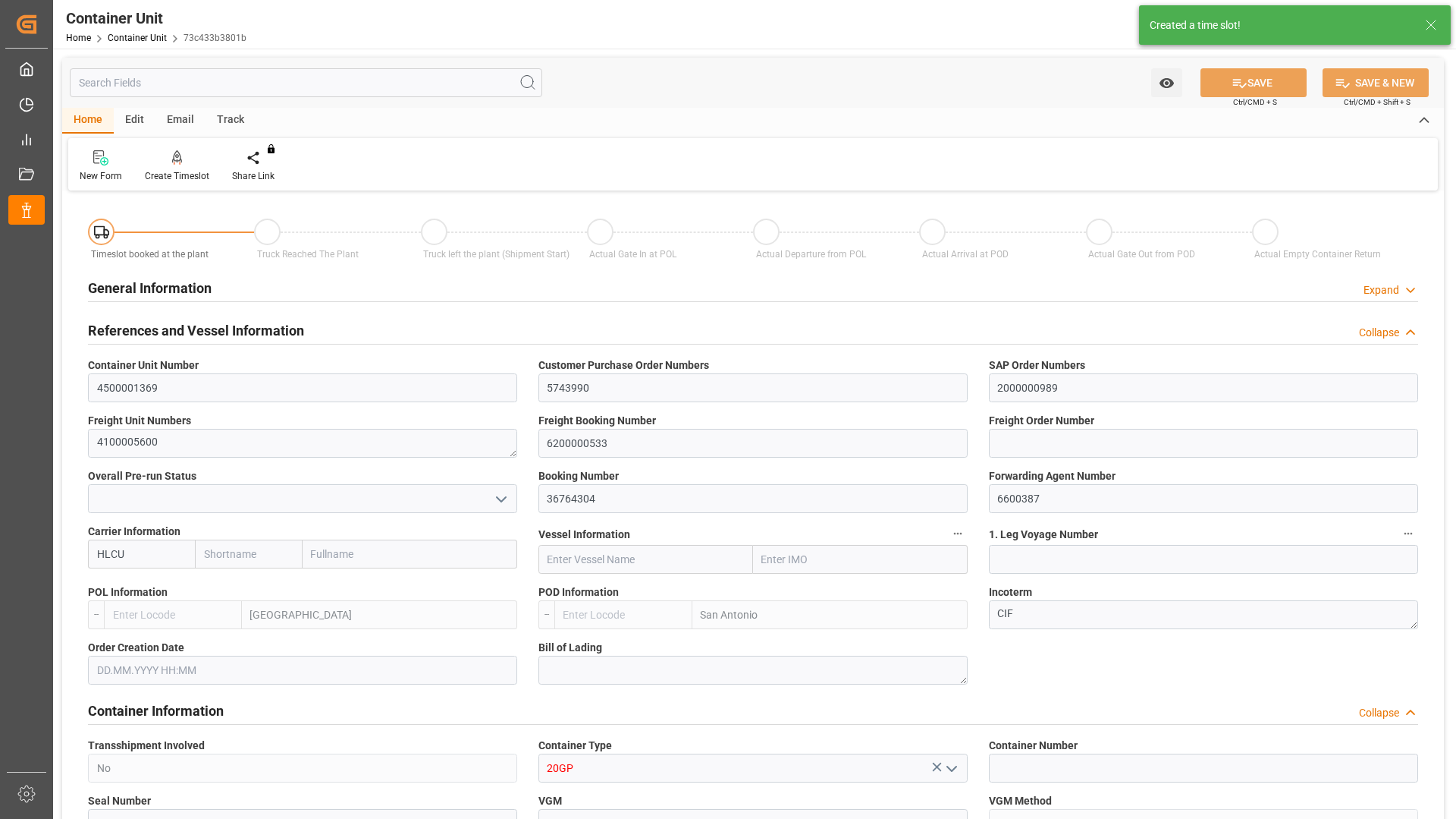
type input "0"
type input "8"
type input "0"
type input "10760.4"
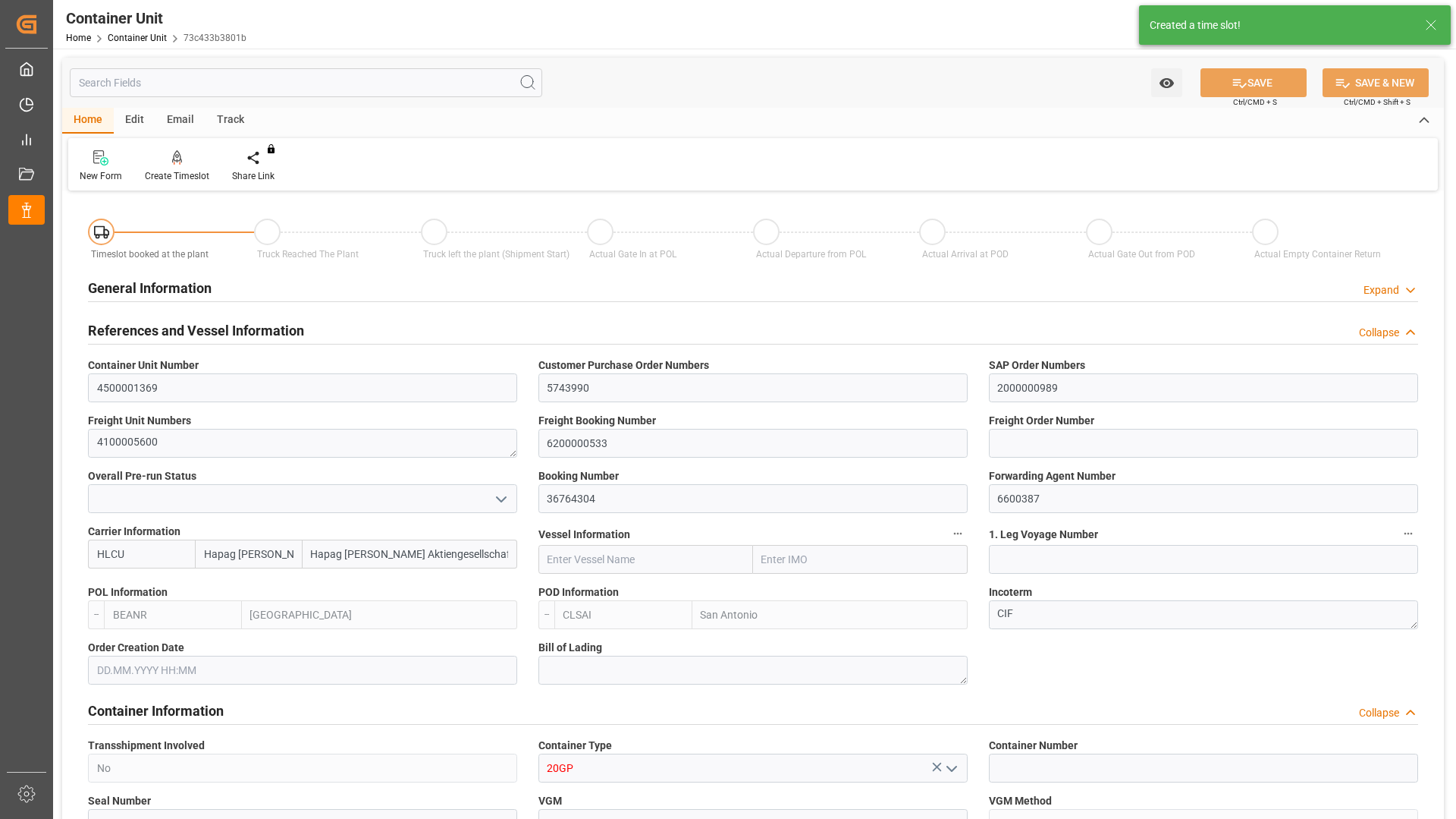
type input "[DATE]"
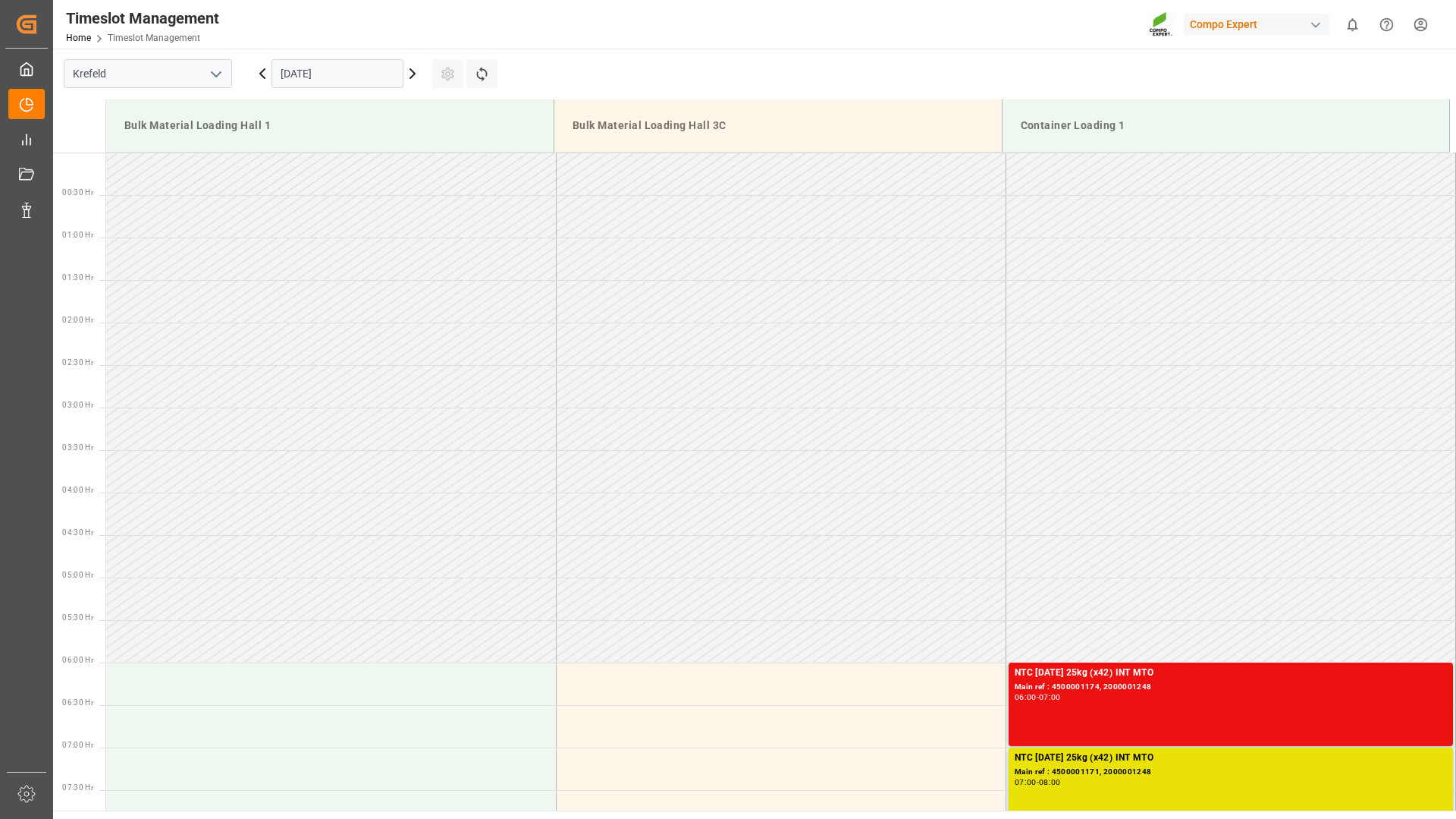
scroll to position [755, 0]
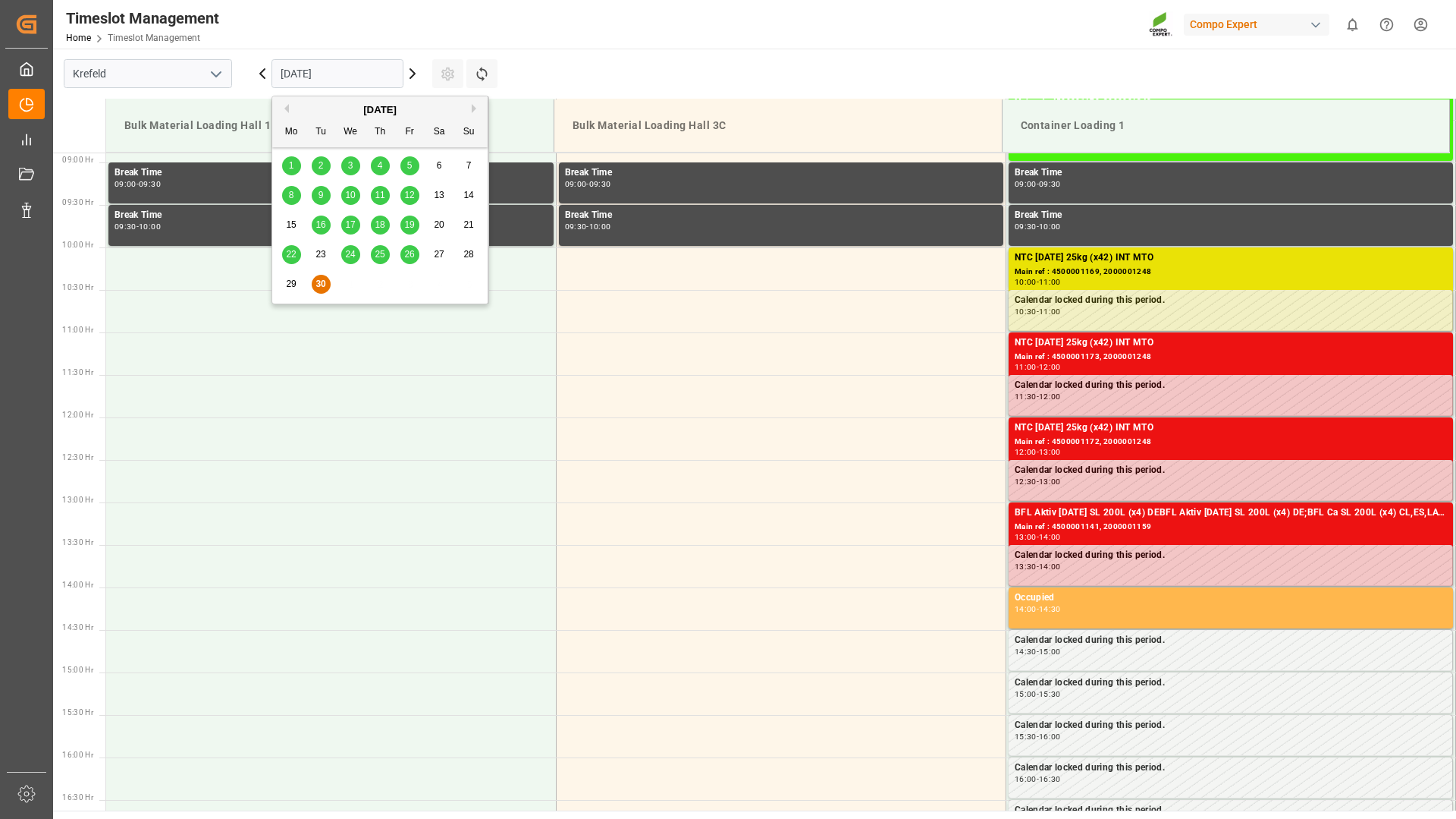
click at [348, 72] on input "30.09.2025" at bounding box center [338, 73] width 132 height 29
click at [474, 108] on button "Next Month" at bounding box center [476, 107] width 9 height 9
click at [375, 195] on div "9" at bounding box center [380, 195] width 19 height 18
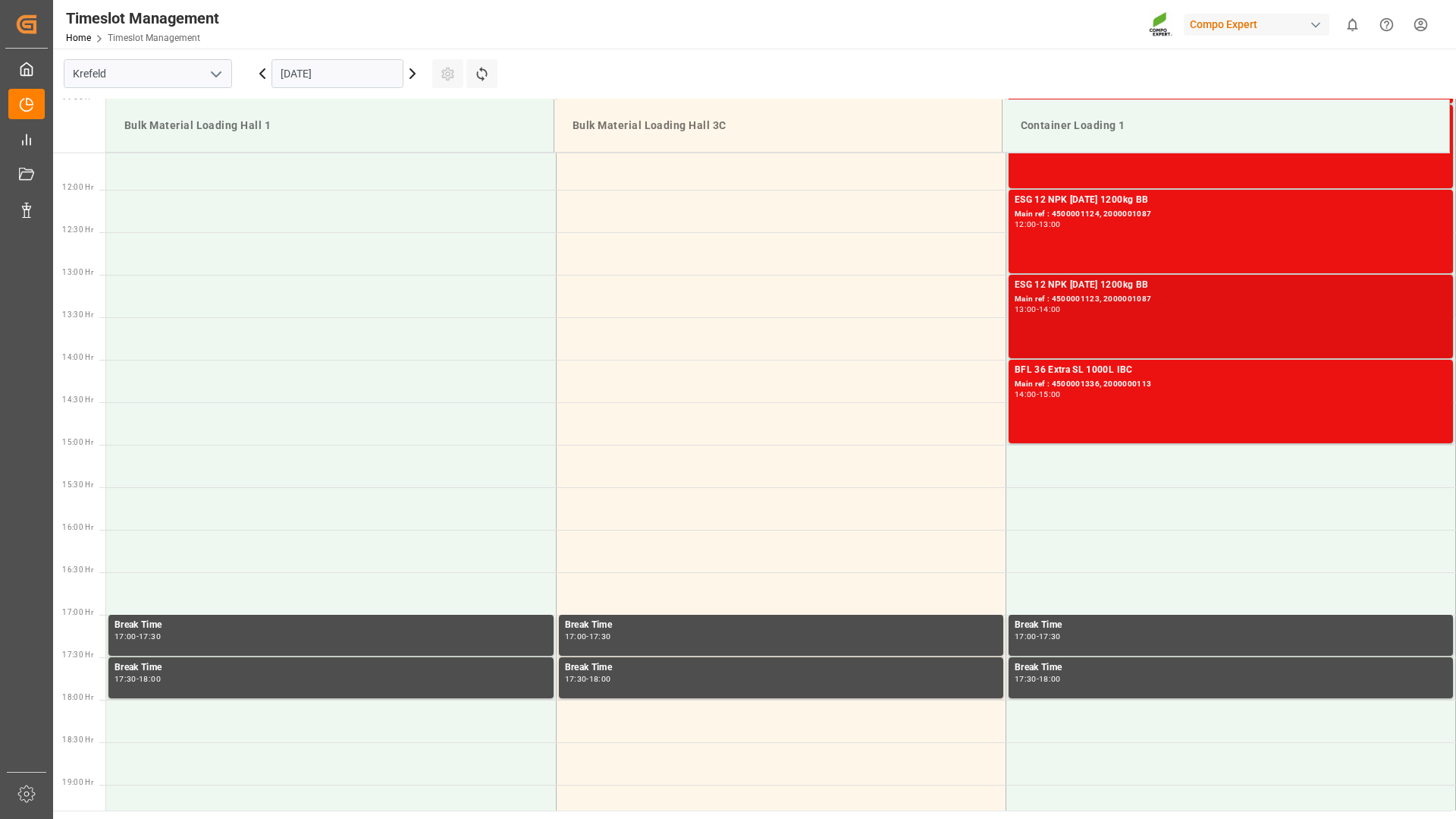
scroll to position [1058, 0]
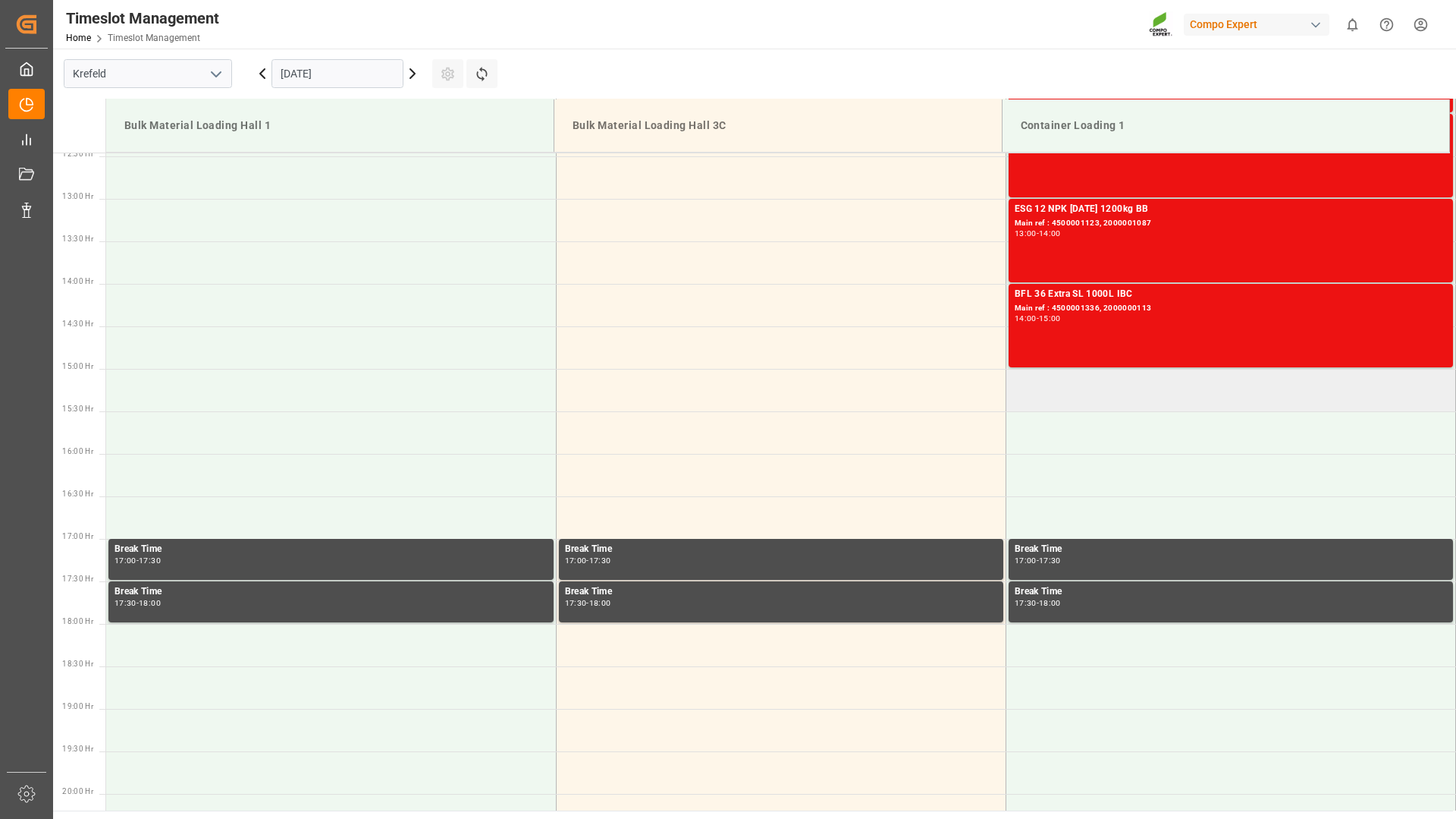
click at [1063, 397] on td at bounding box center [1230, 389] width 450 height 42
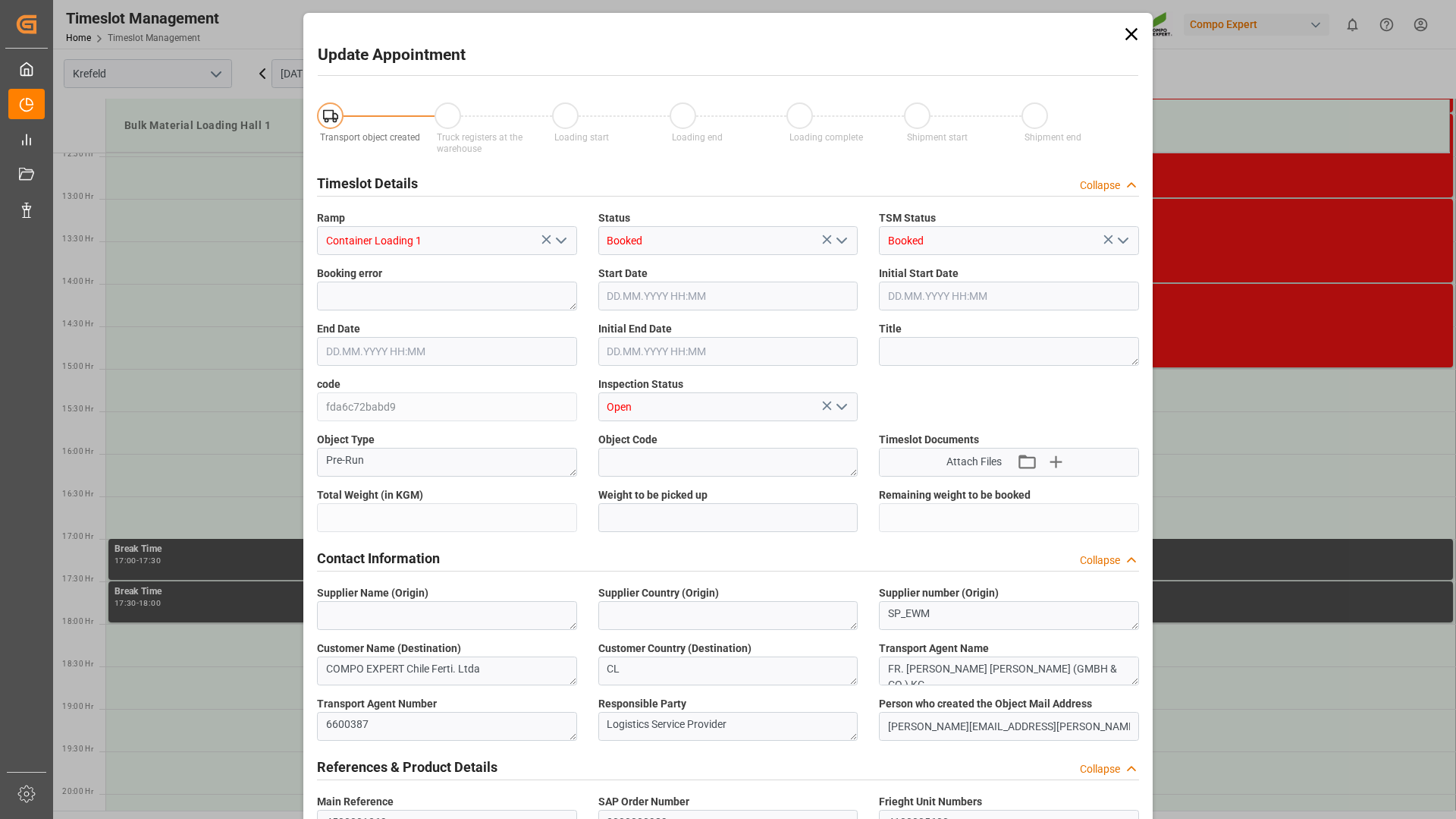
type input "10760.4"
type input "0"
type input "09.10.2025 15:00"
type input "09.10.2025 15:30"
type input "30.09.2025 07:32"
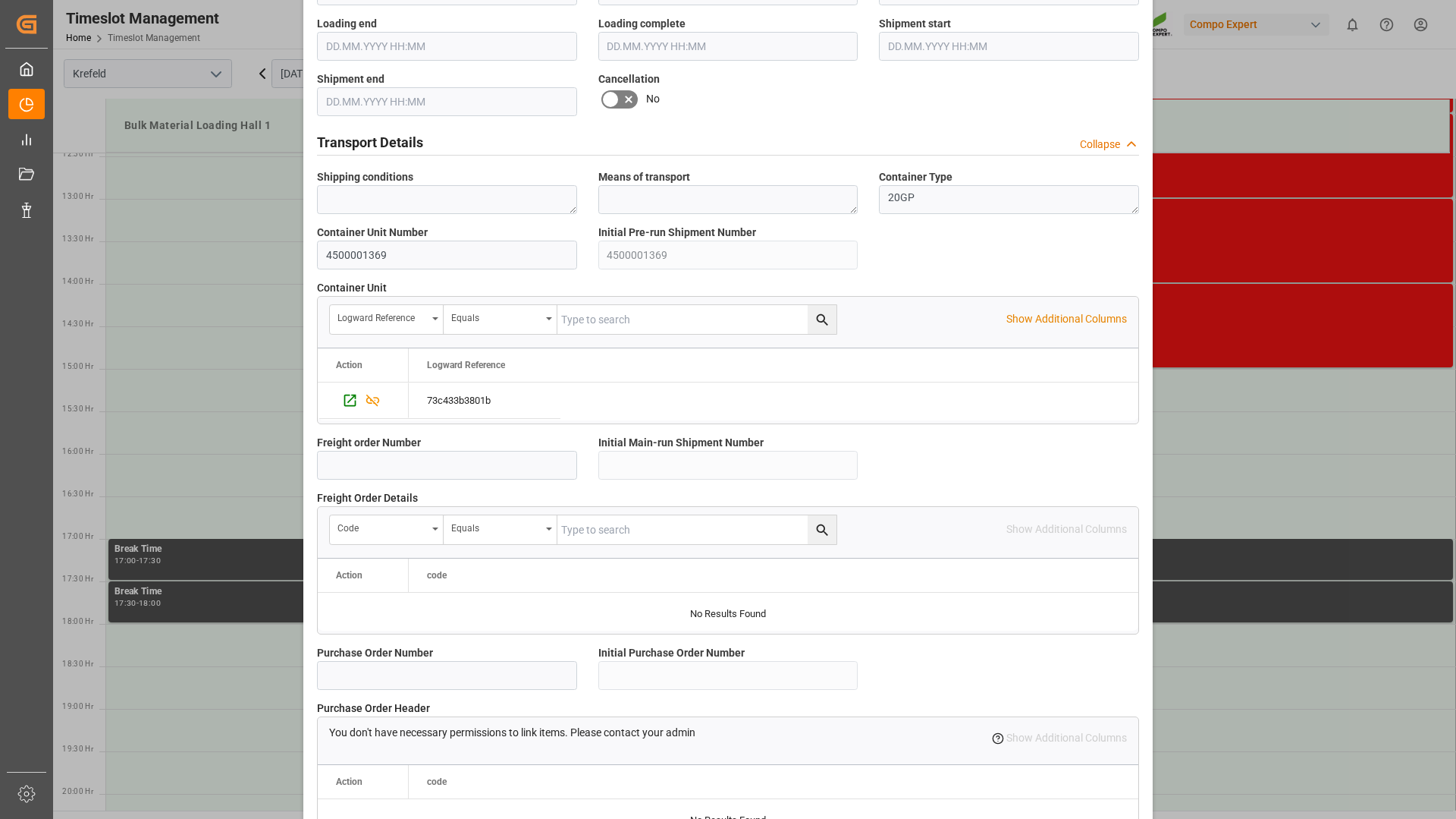
scroll to position [1183, 0]
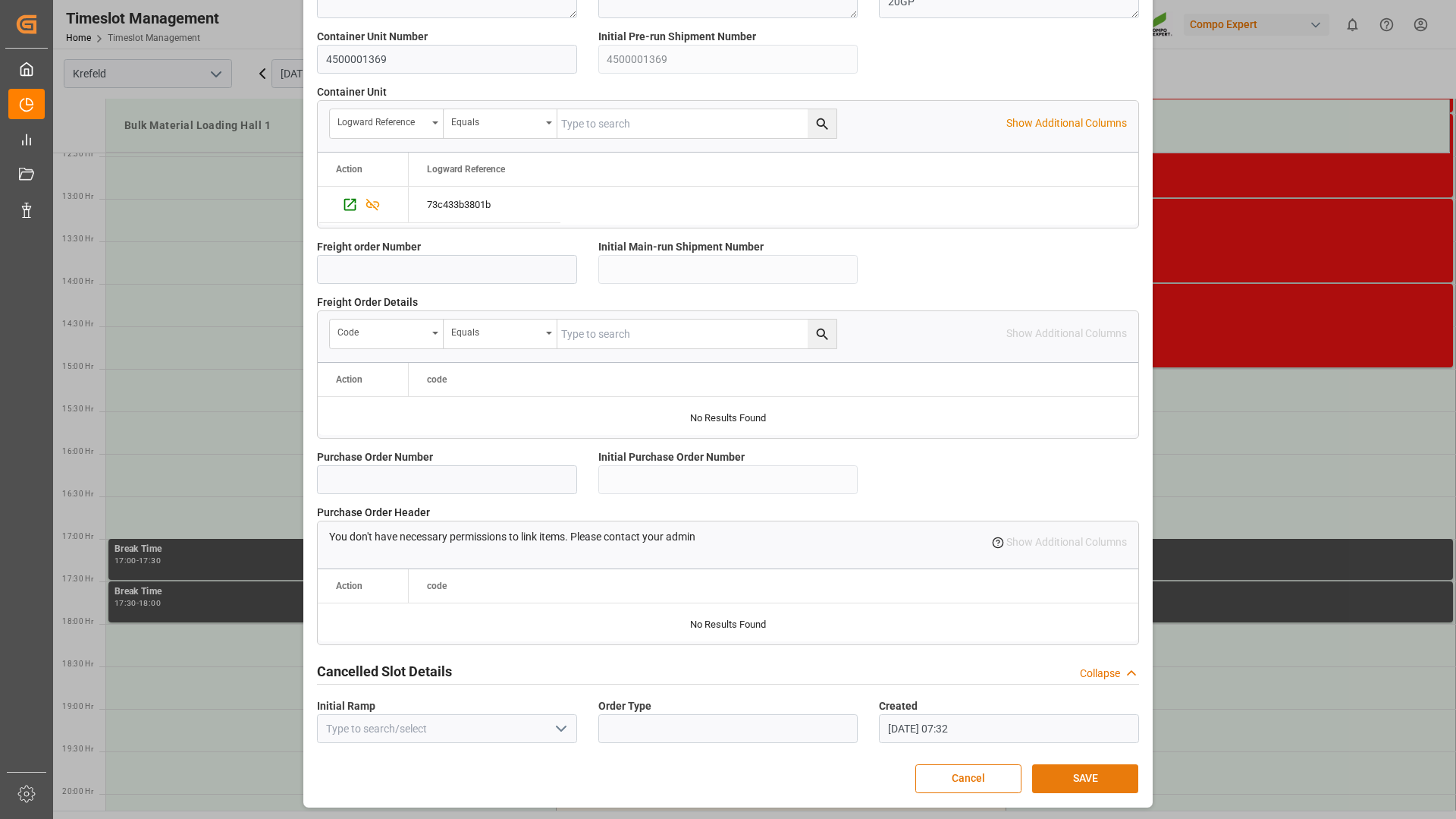
click at [1082, 777] on button "SAVE" at bounding box center [1086, 778] width 106 height 29
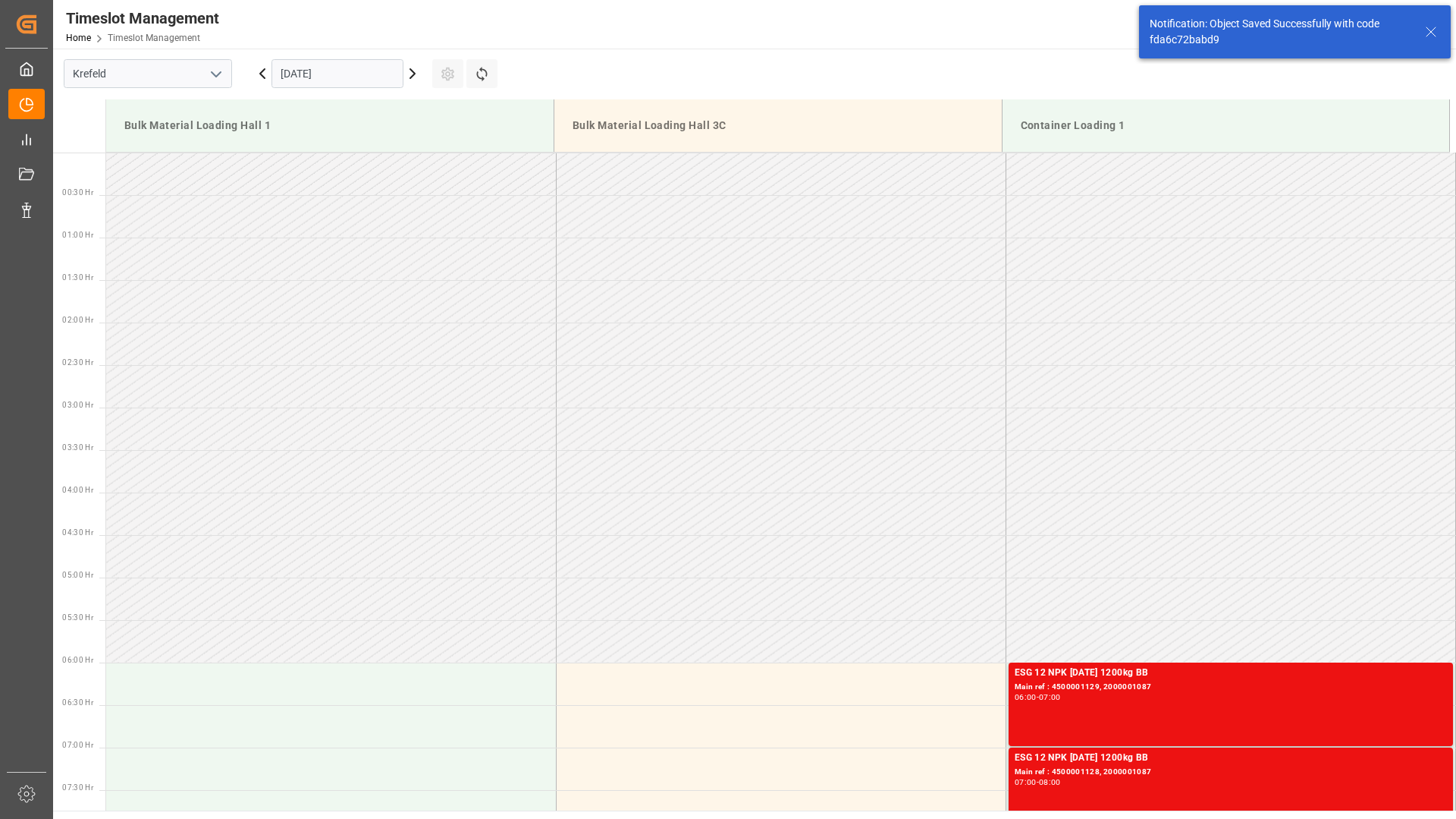
scroll to position [1127, 0]
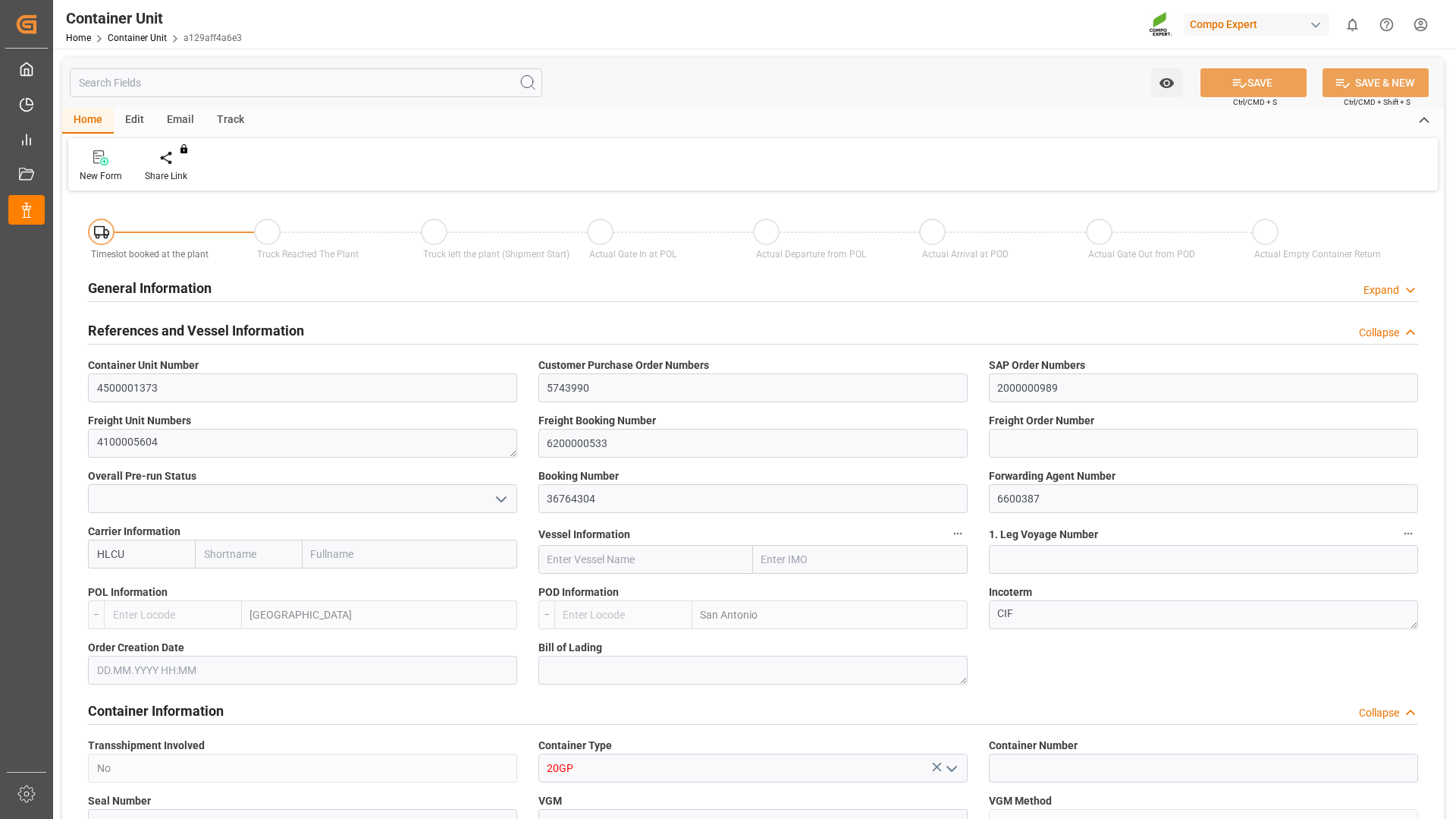
type input "Hapag [PERSON_NAME]"
type input "Hapag [PERSON_NAME] Aktiengesellschaft"
type input "BEANR"
type input "CLSAI"
type input "7"
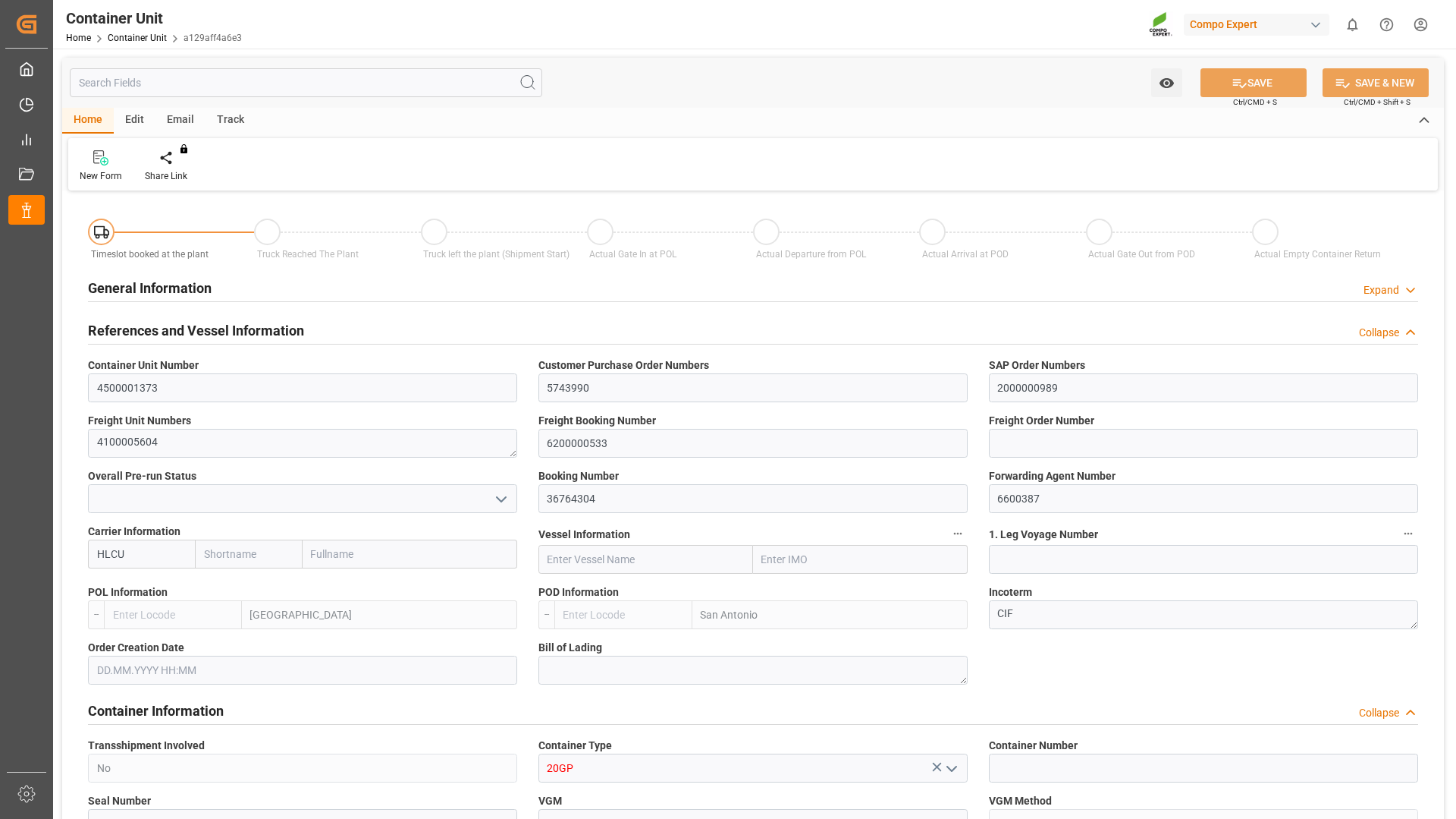
type input "0"
type input "8"
type input "0"
type input "10752"
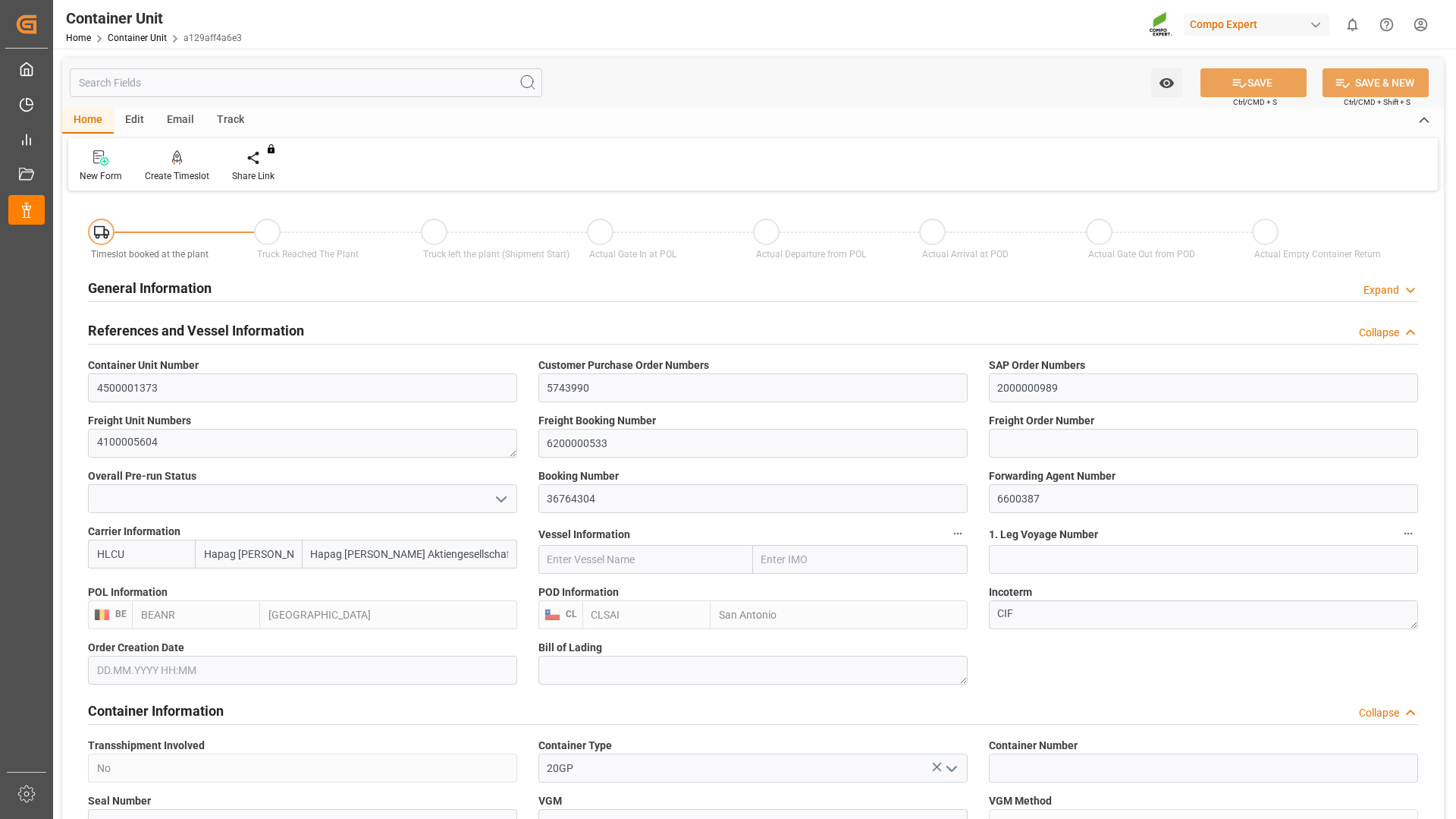
type input "18.09.2025"
click at [186, 172] on div "Create Timeslot" at bounding box center [176, 176] width 64 height 14
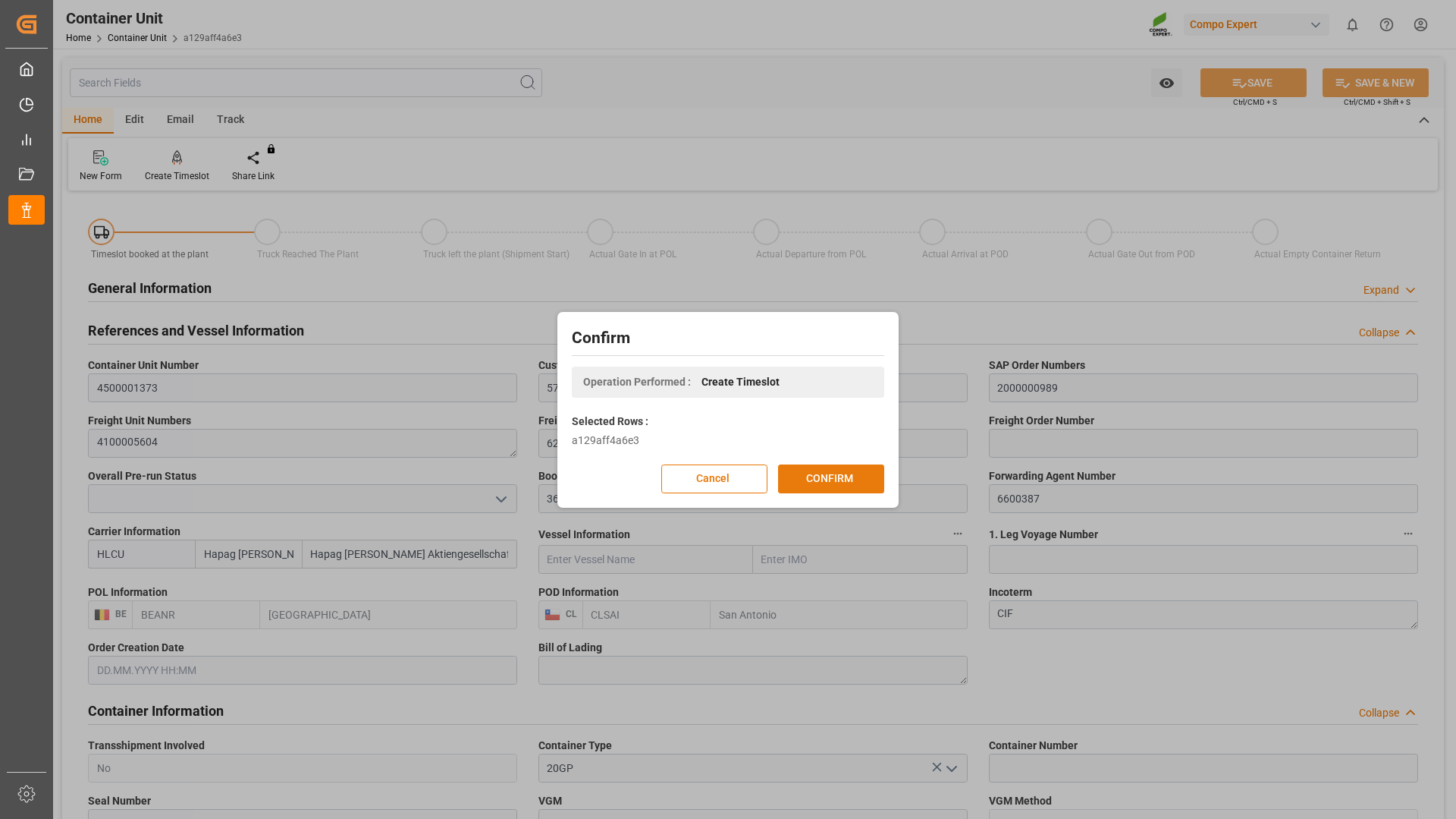
click at [799, 484] on button "CONFIRM" at bounding box center [831, 478] width 106 height 29
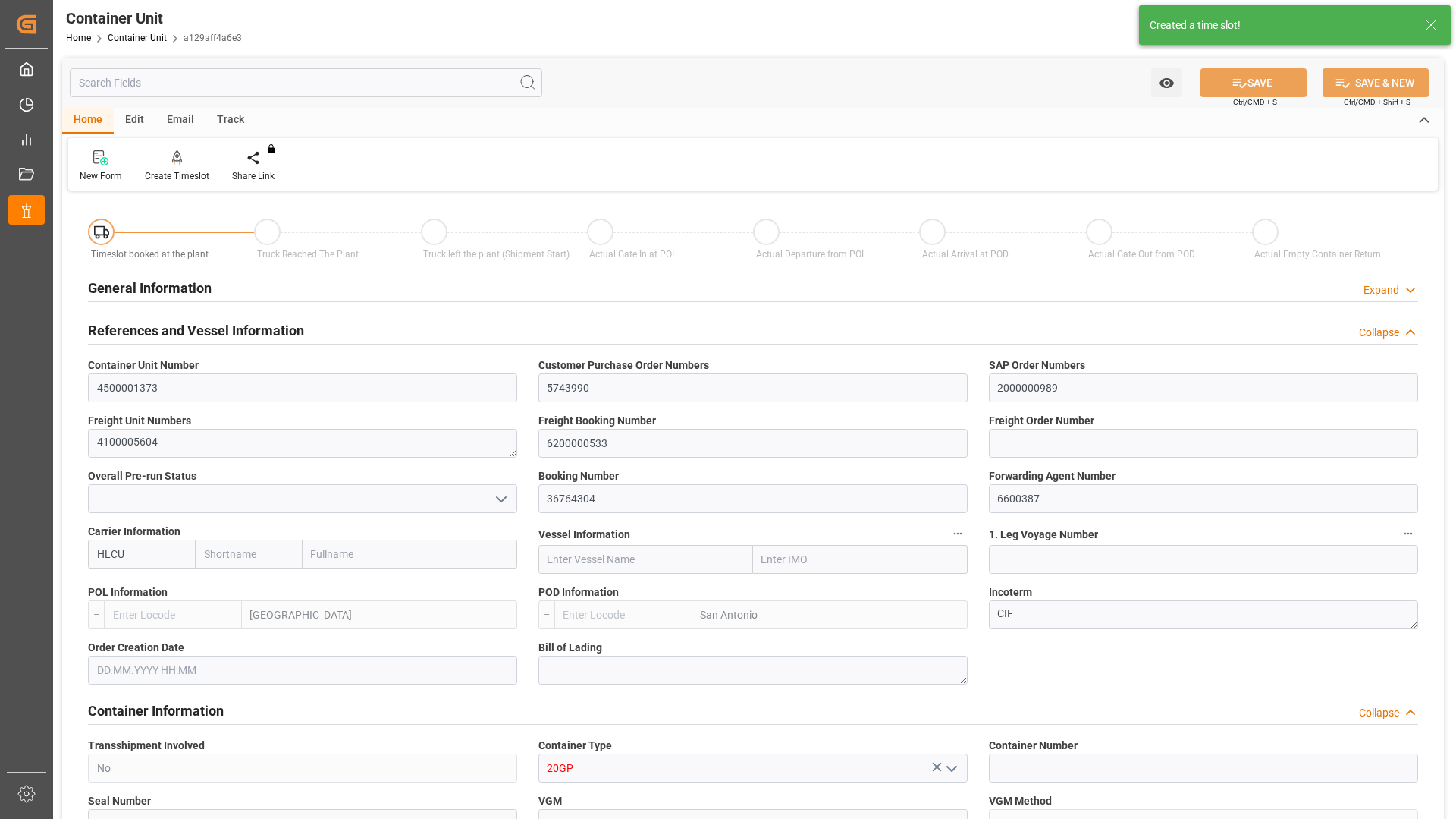
type input "Hapag Lloyd"
type input "Hapag Lloyd Aktiengesellschaft"
type input "BEANR"
type input "CLSAI"
type input "7"
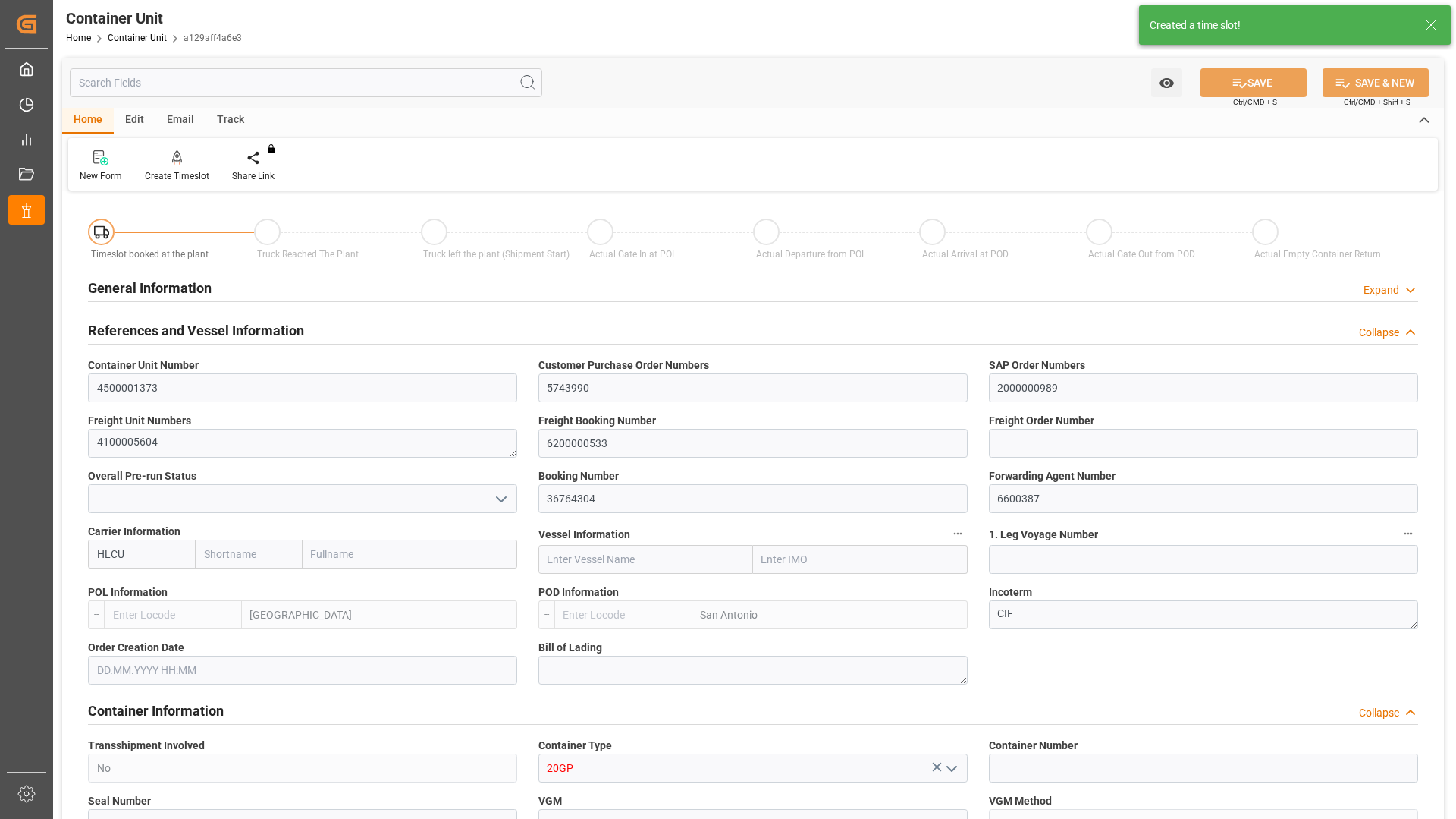
type input "0"
type input "8"
type input "0"
type input "10752"
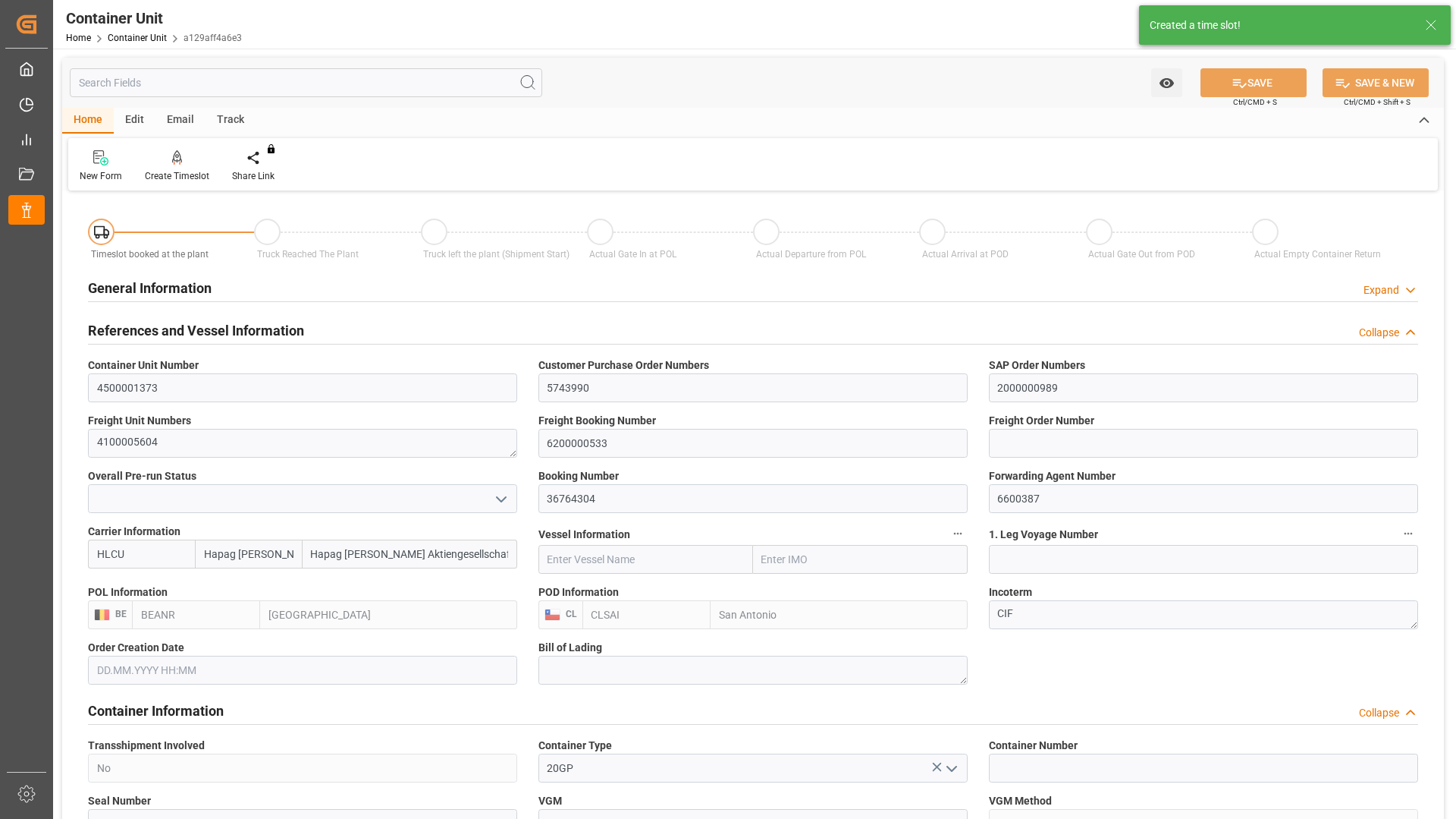
type input "18.09.2025"
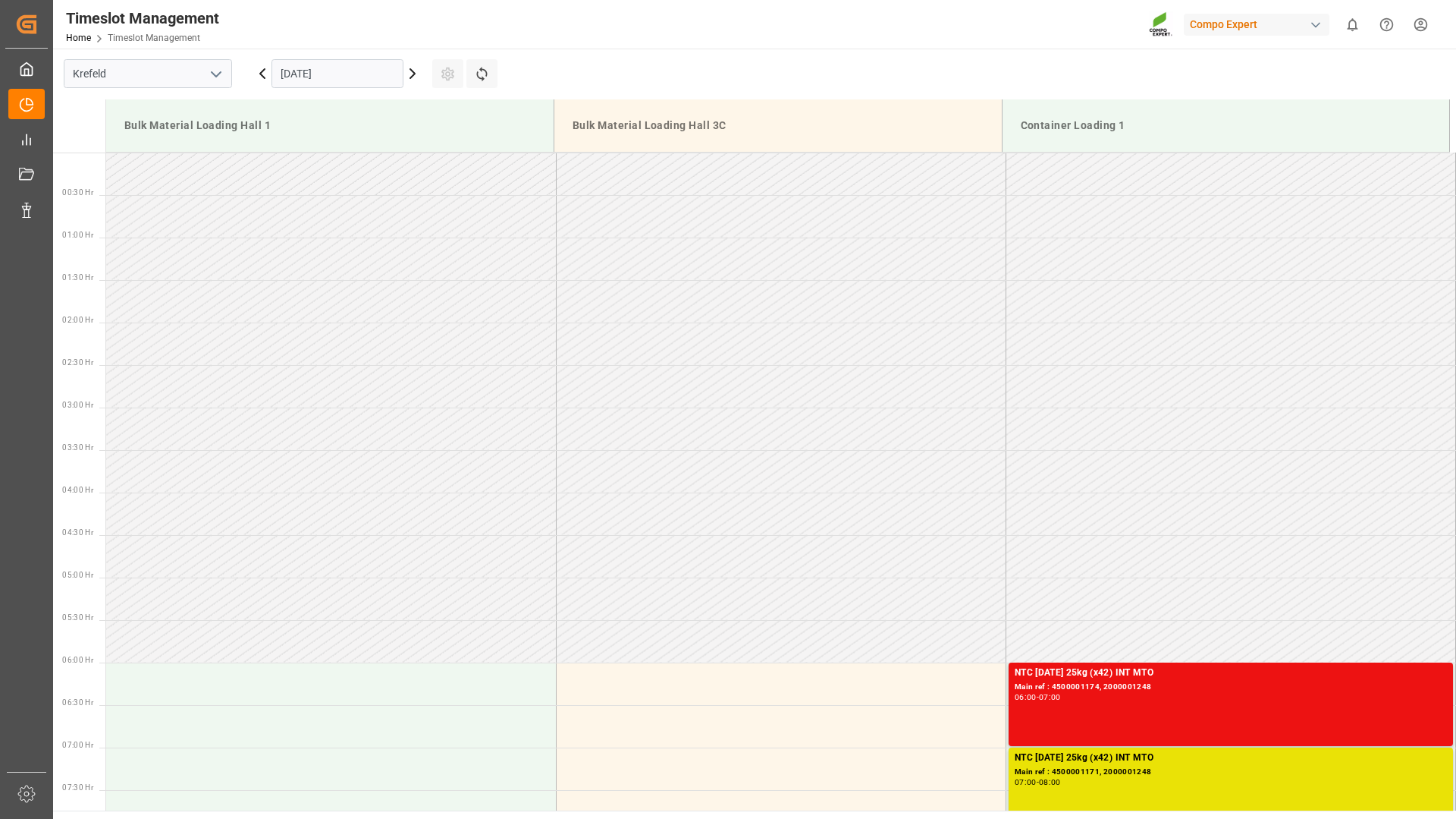
scroll to position [755, 0]
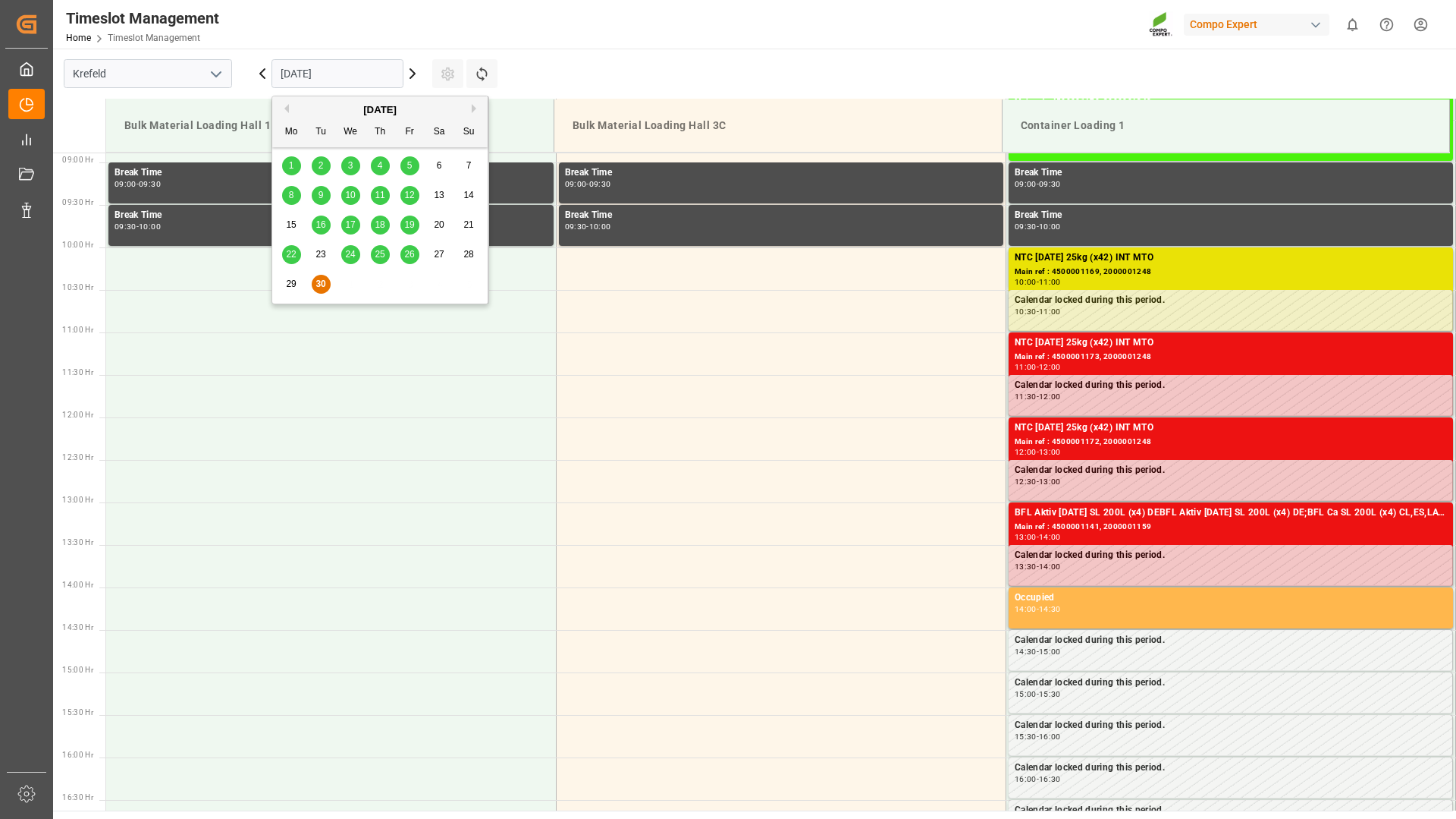
click at [307, 75] on input "30.09.2025" at bounding box center [338, 73] width 132 height 29
click at [474, 112] on button "Next Month" at bounding box center [476, 107] width 9 height 9
click at [375, 197] on div "9" at bounding box center [380, 195] width 19 height 18
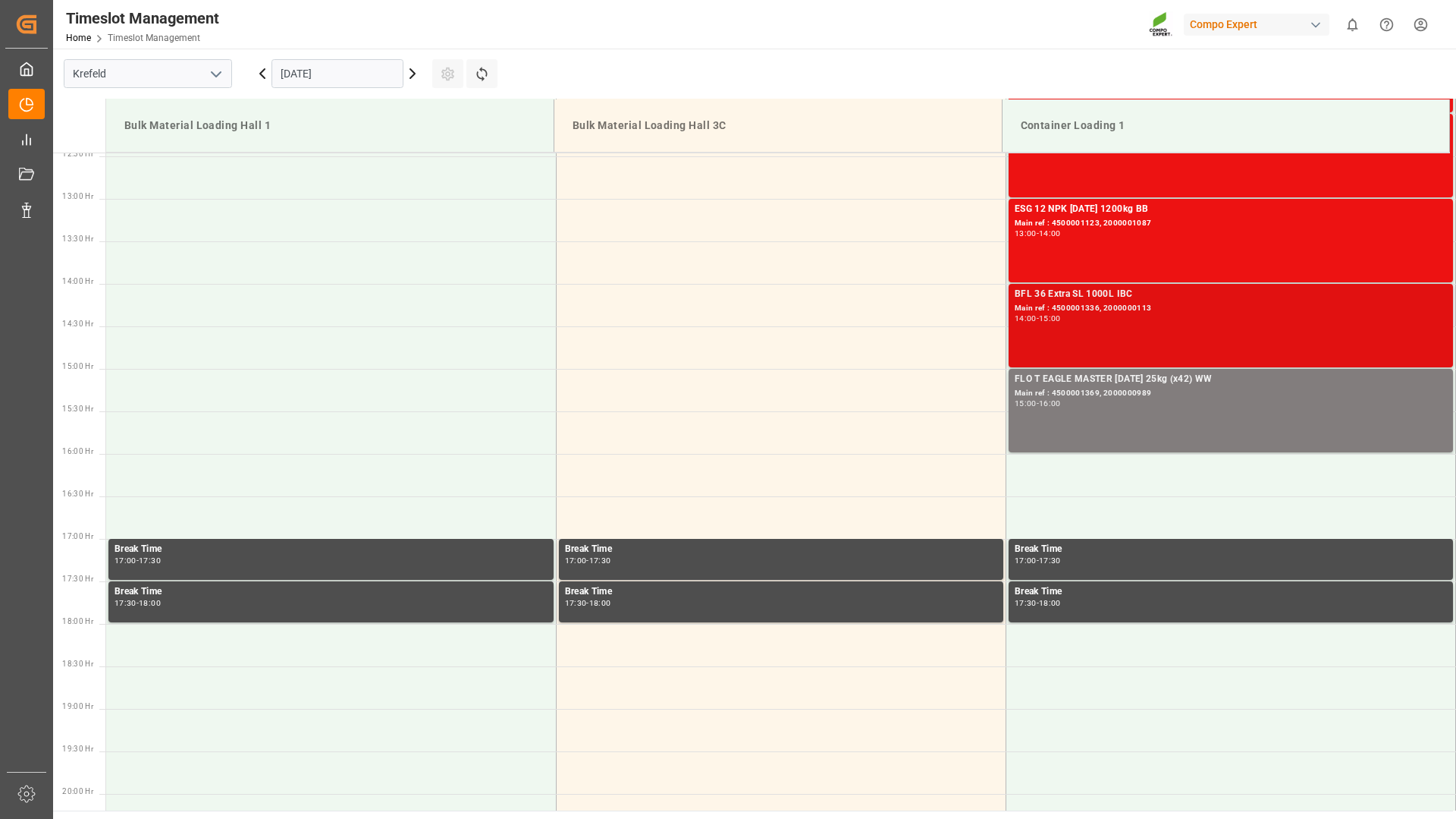
scroll to position [1134, 0]
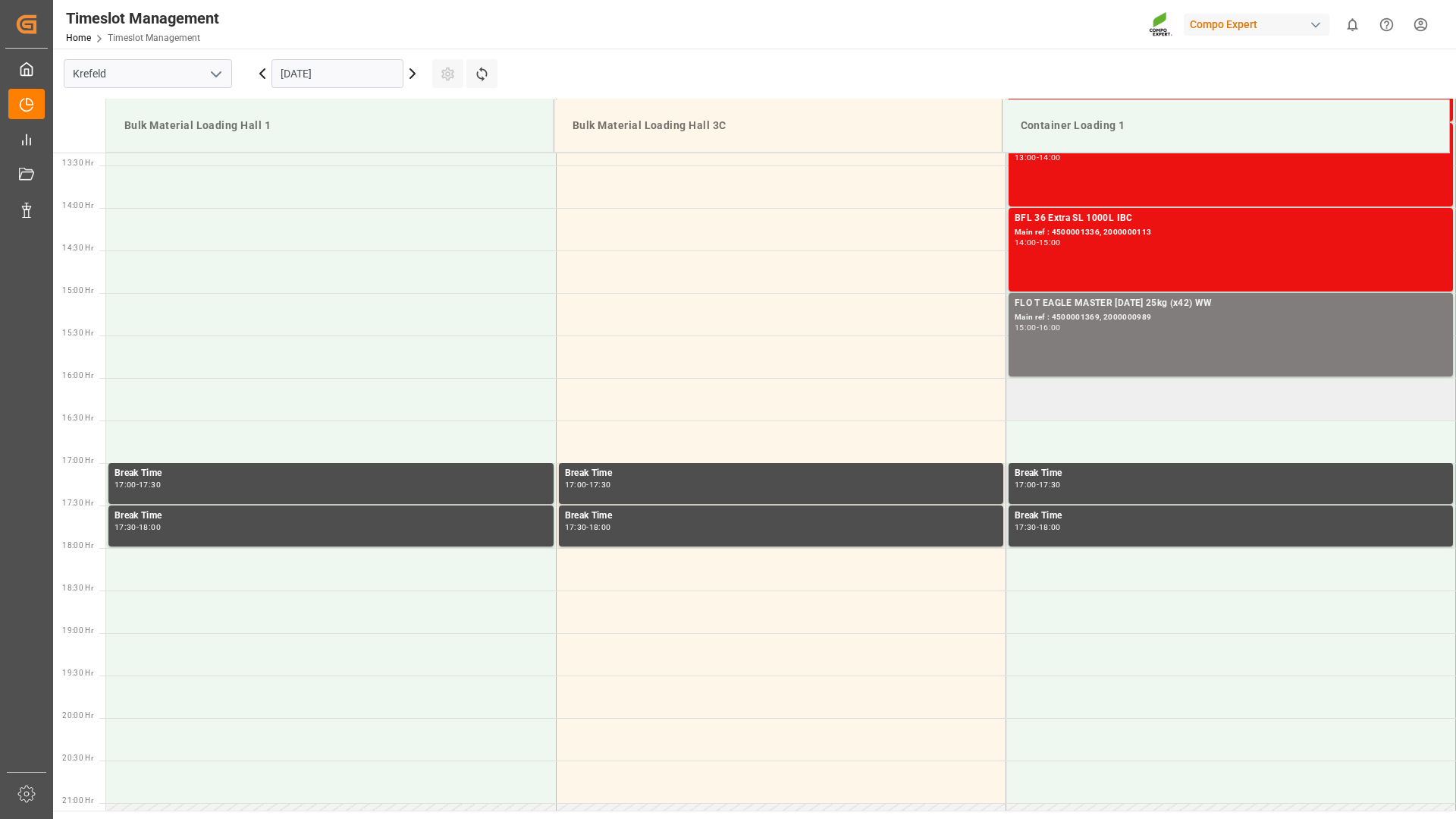
click at [1129, 408] on td at bounding box center [1230, 398] width 450 height 42
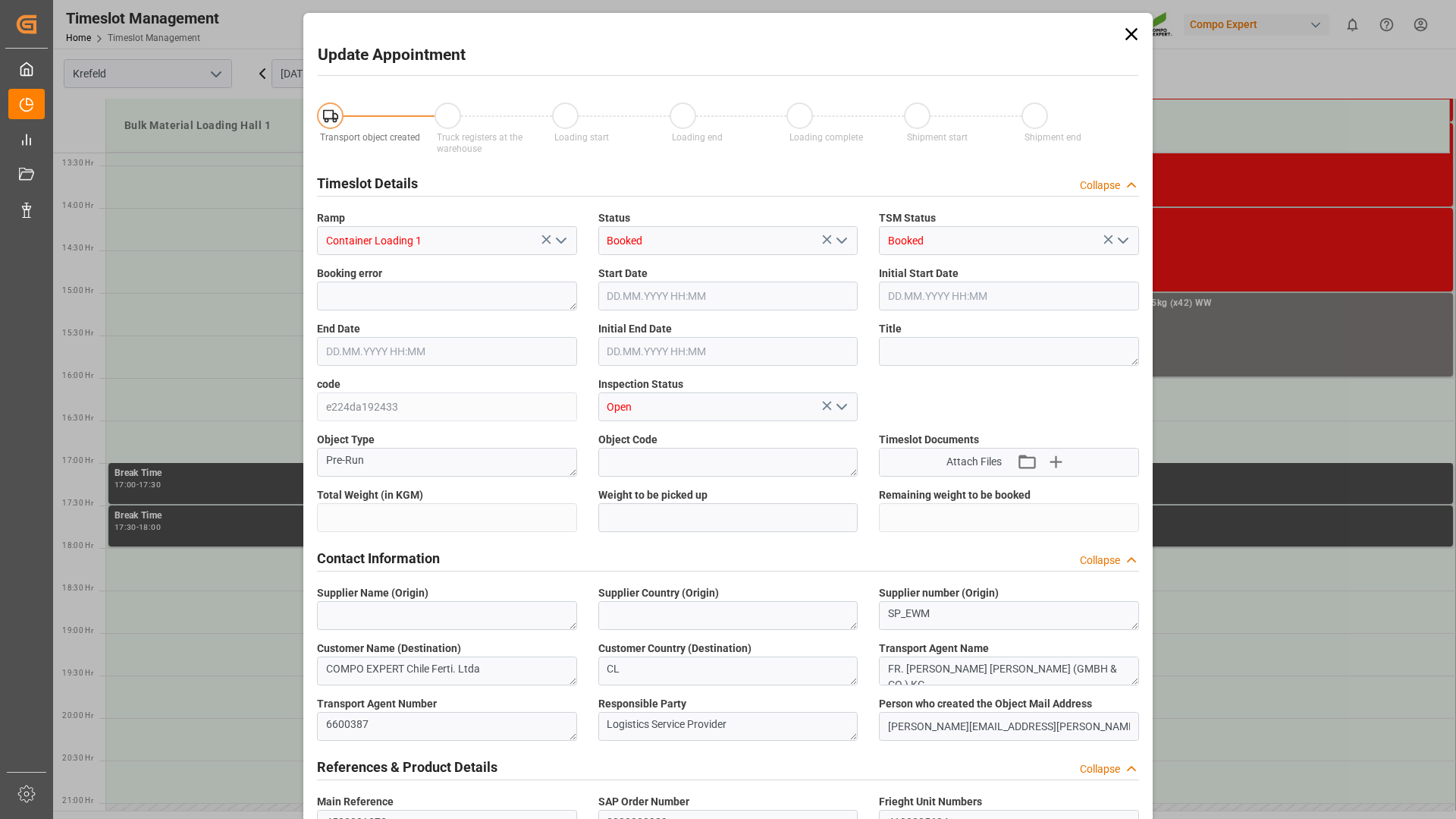
type input "10752"
type input "0"
type input "09.10.2025 16:00"
type input "09.10.2025 16:30"
type input "30.09.2025 07:33"
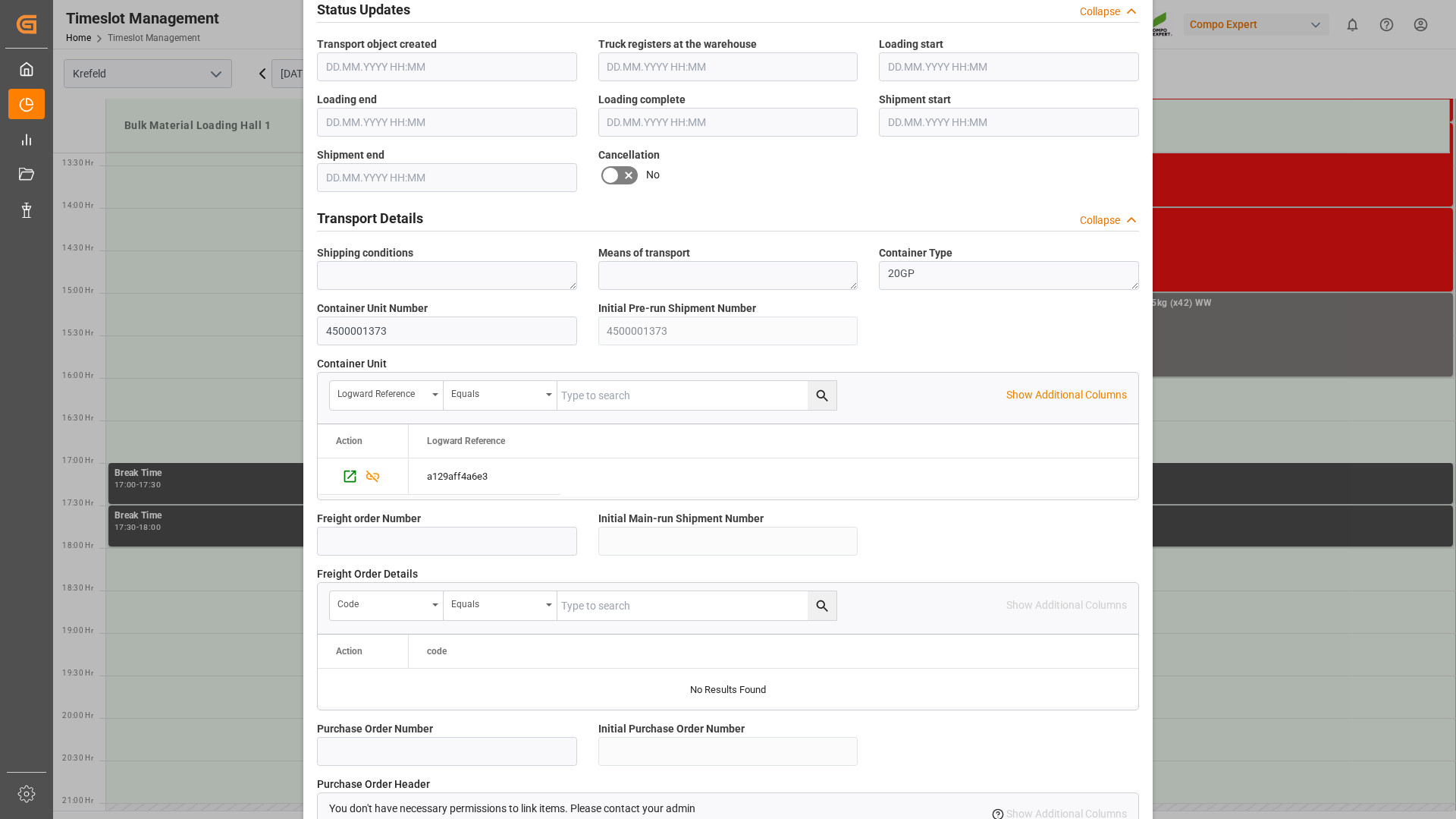
scroll to position [1183, 0]
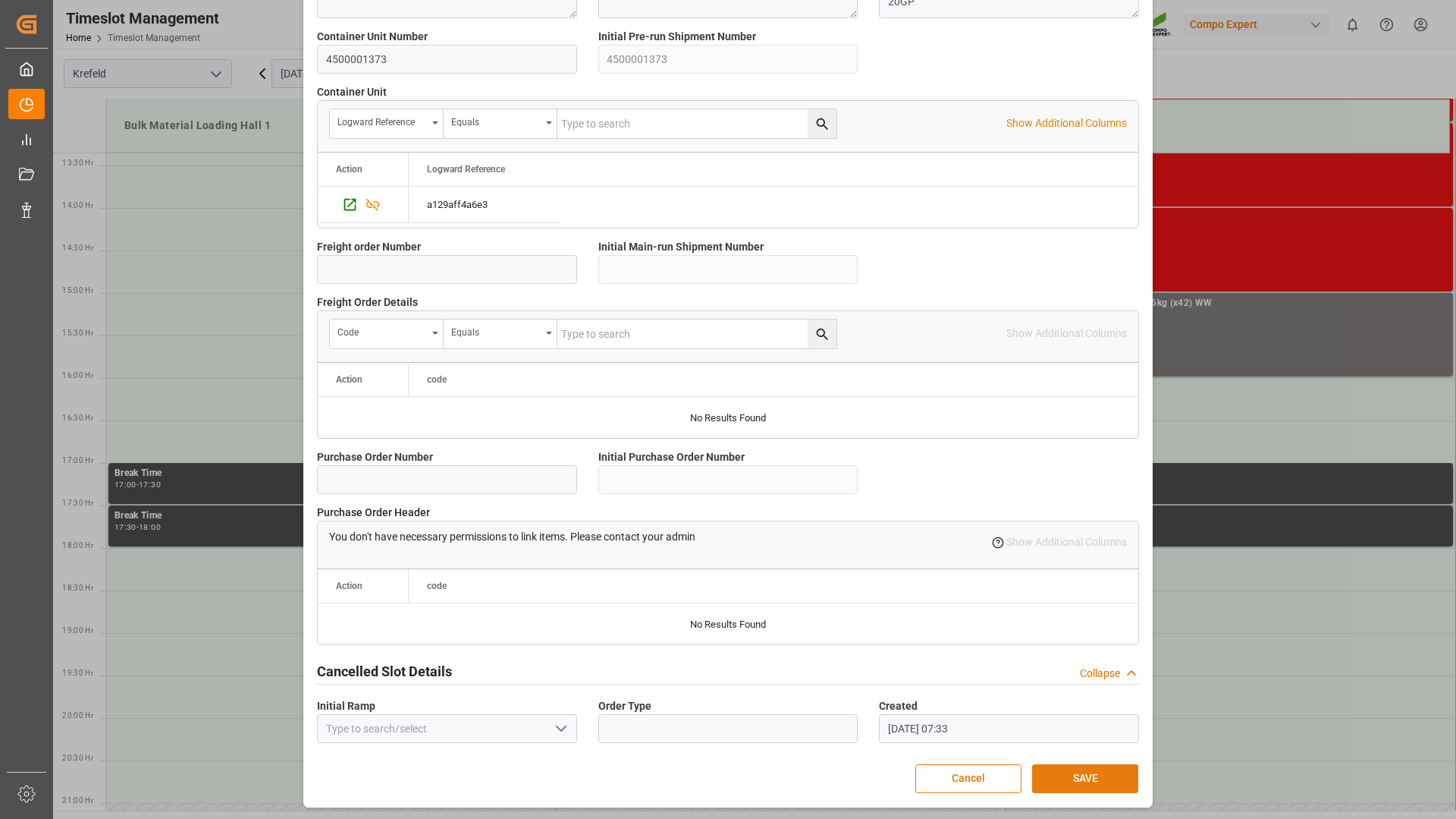
click at [1072, 778] on button "SAVE" at bounding box center [1086, 778] width 106 height 29
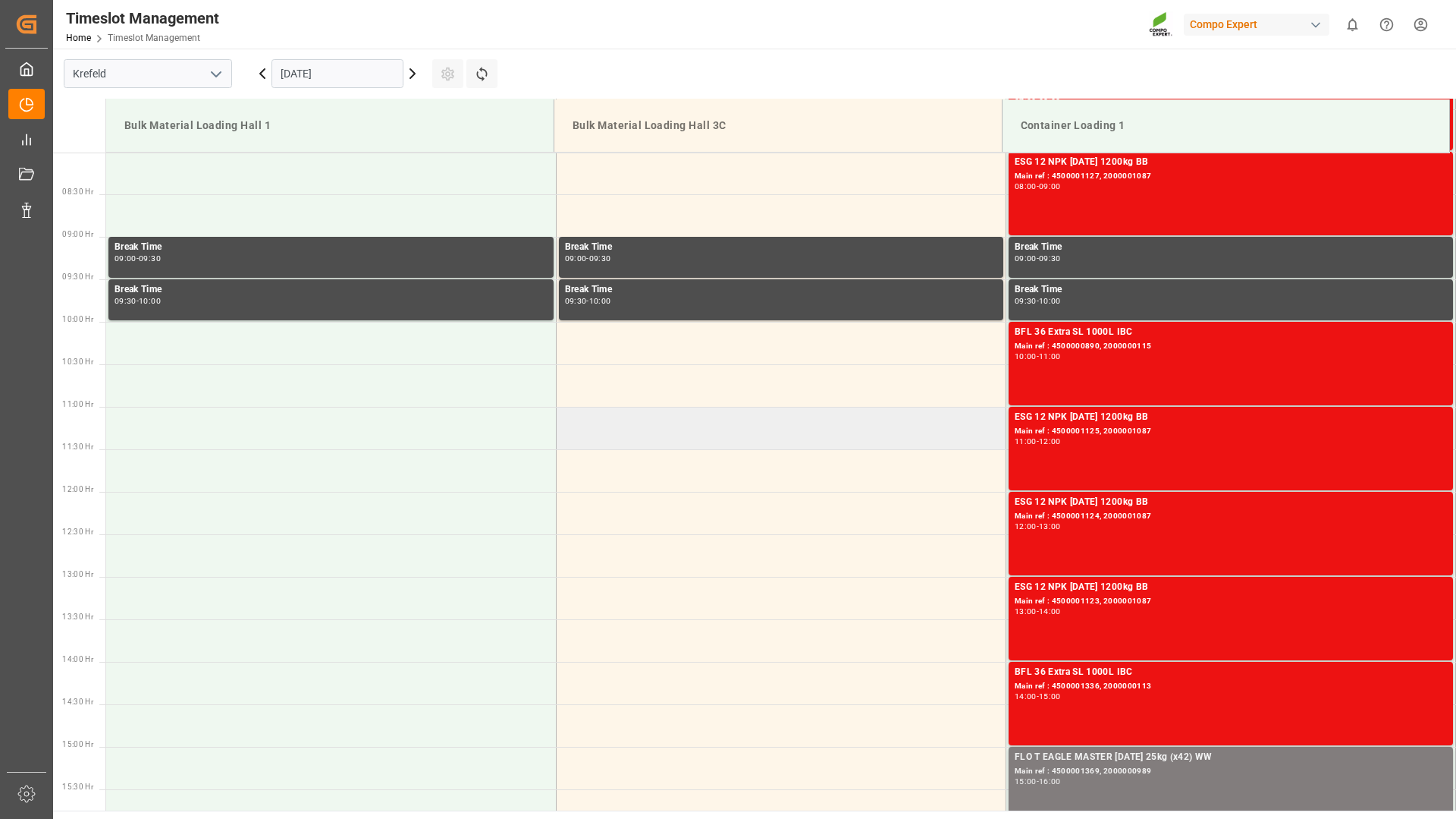
scroll to position [529, 0]
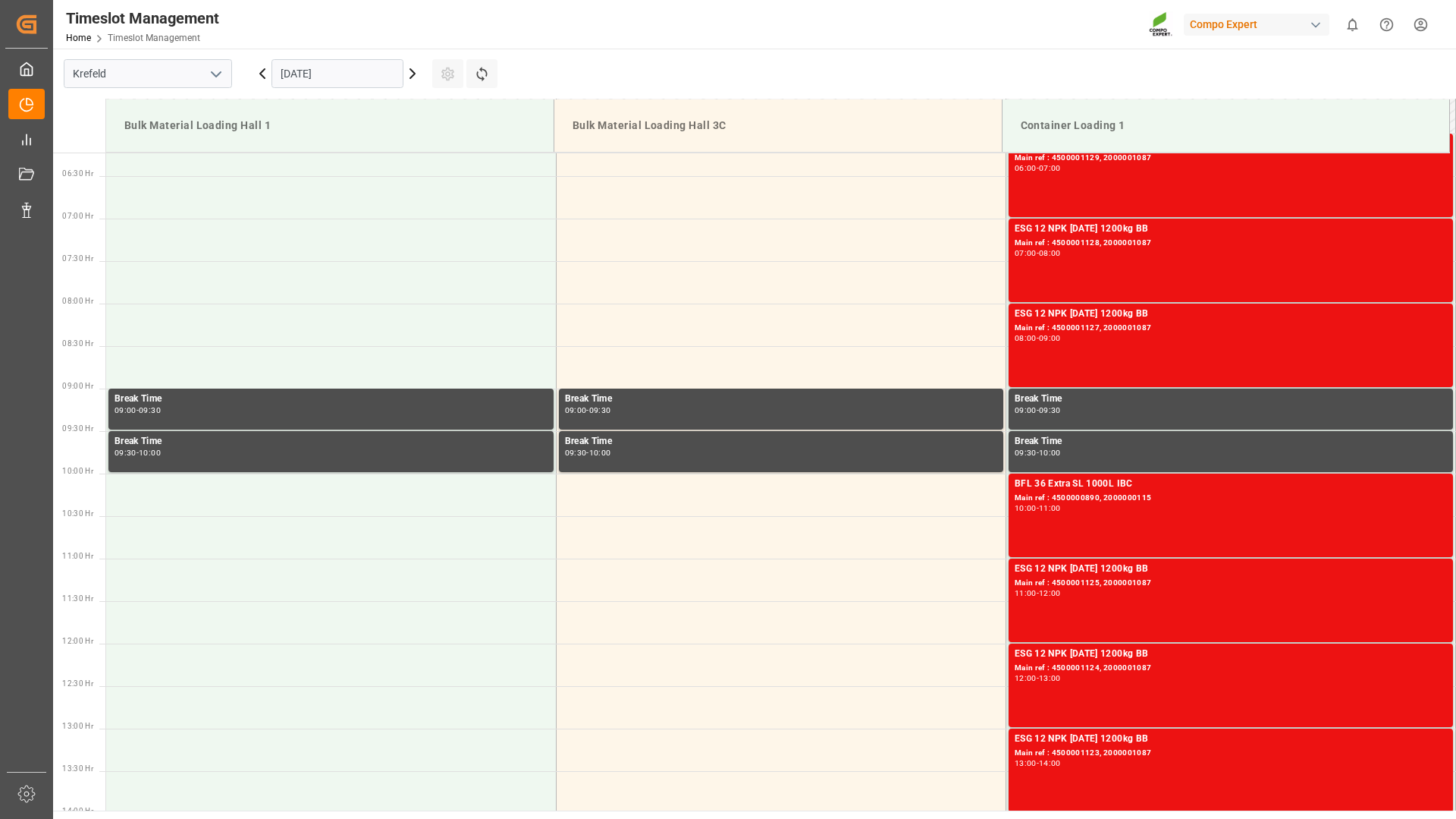
click at [411, 75] on icon at bounding box center [413, 73] width 18 height 18
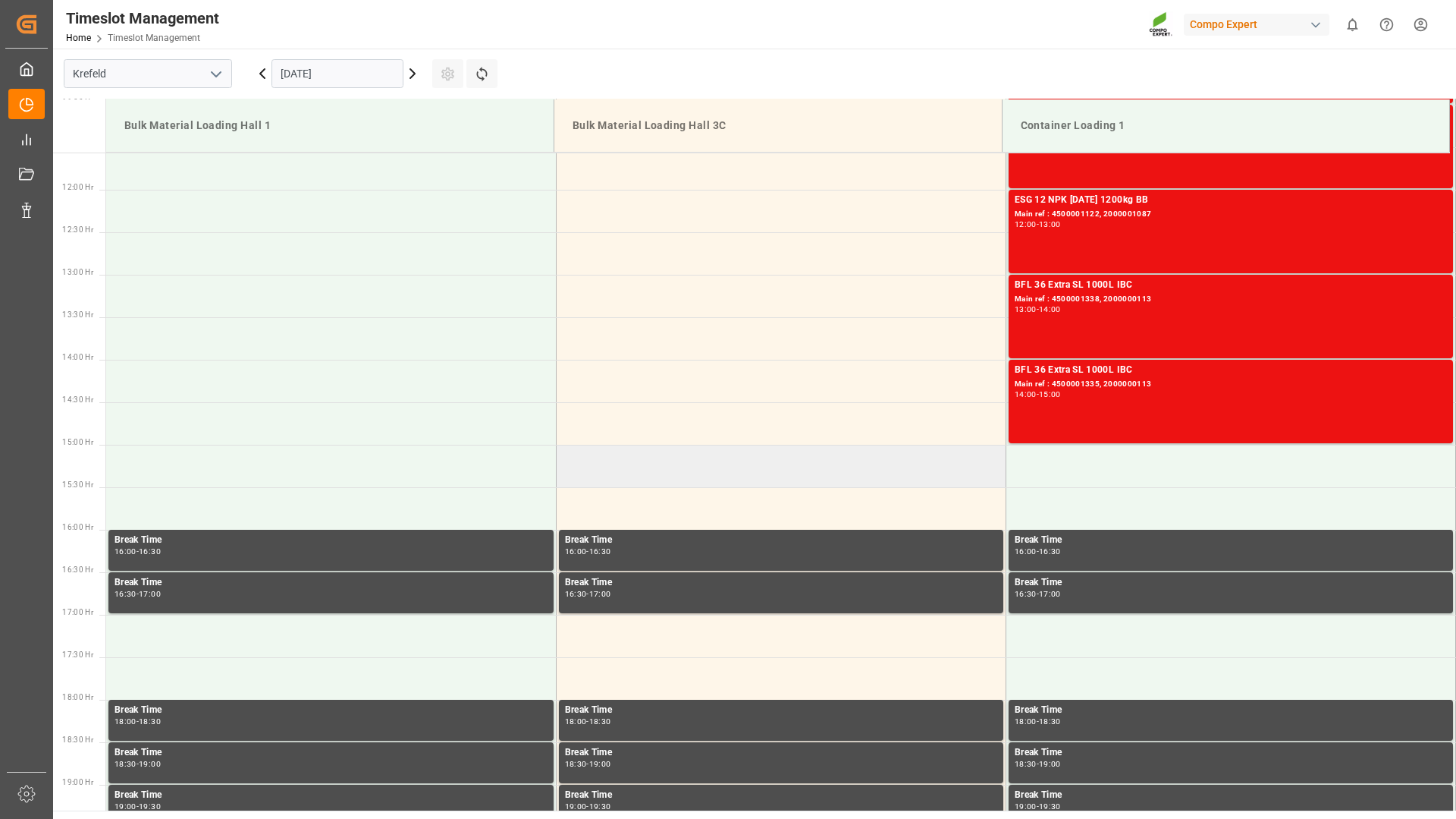
scroll to position [907, 0]
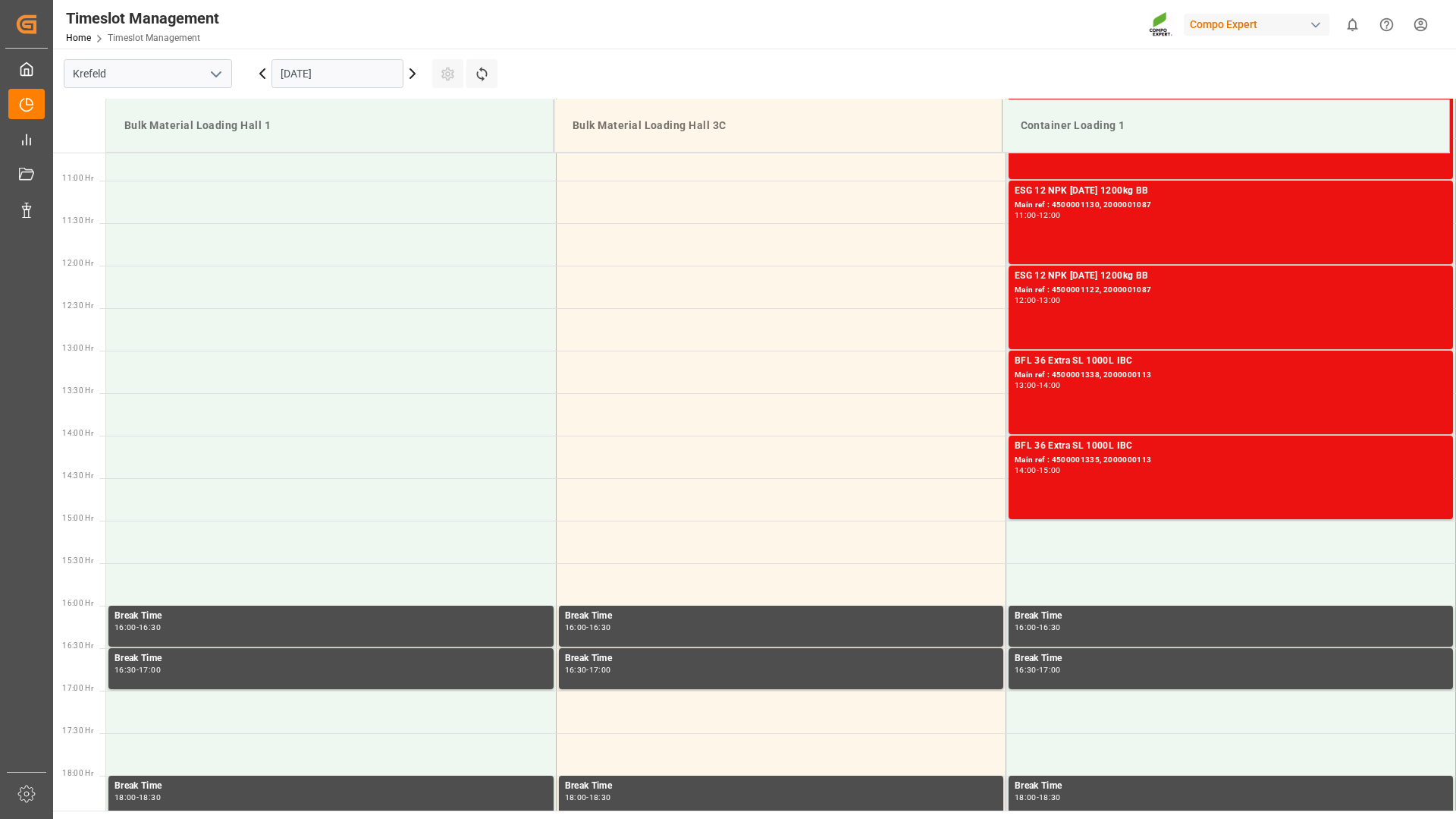
click at [262, 72] on icon at bounding box center [262, 73] width 5 height 9
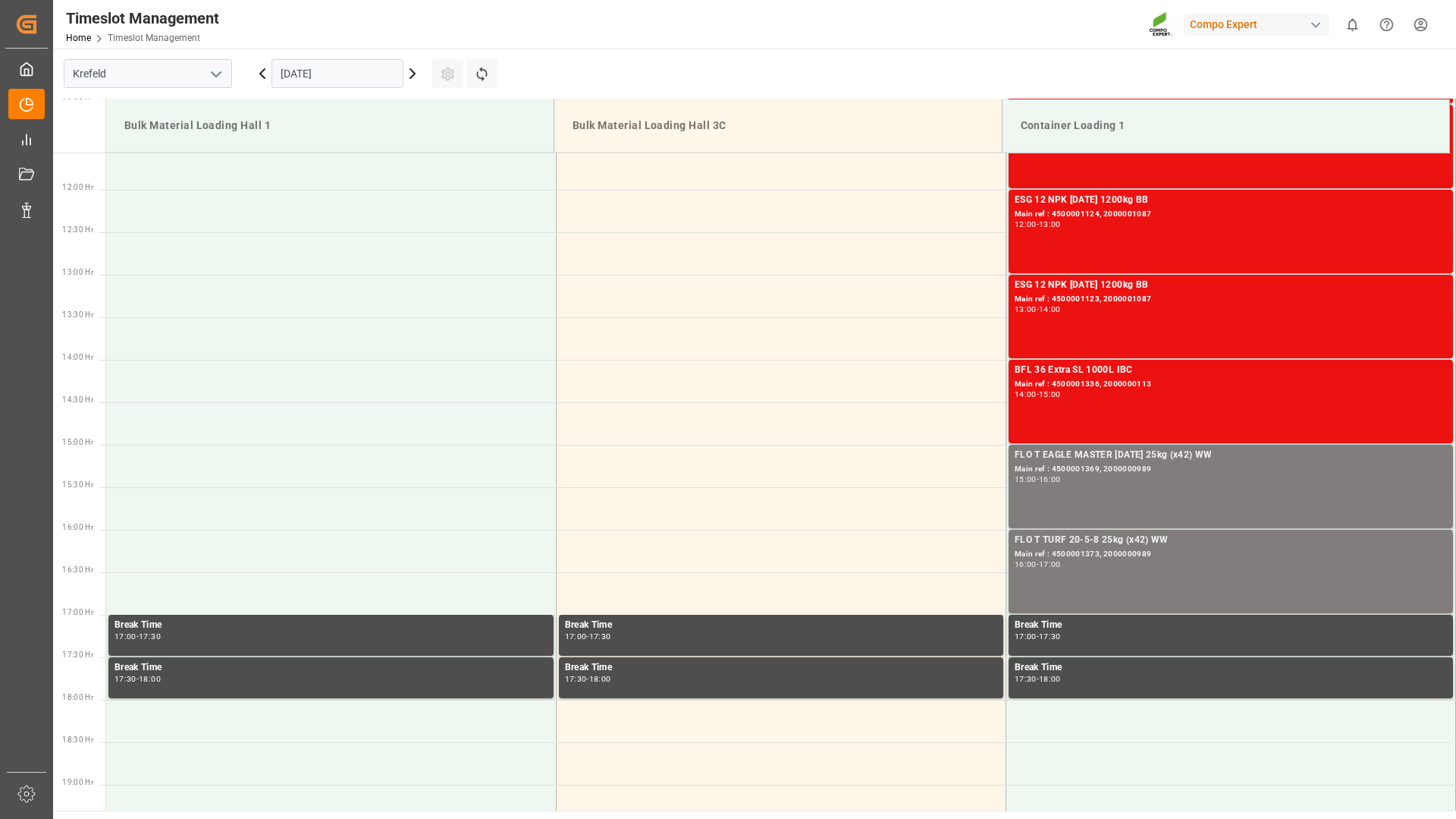
scroll to position [1058, 0]
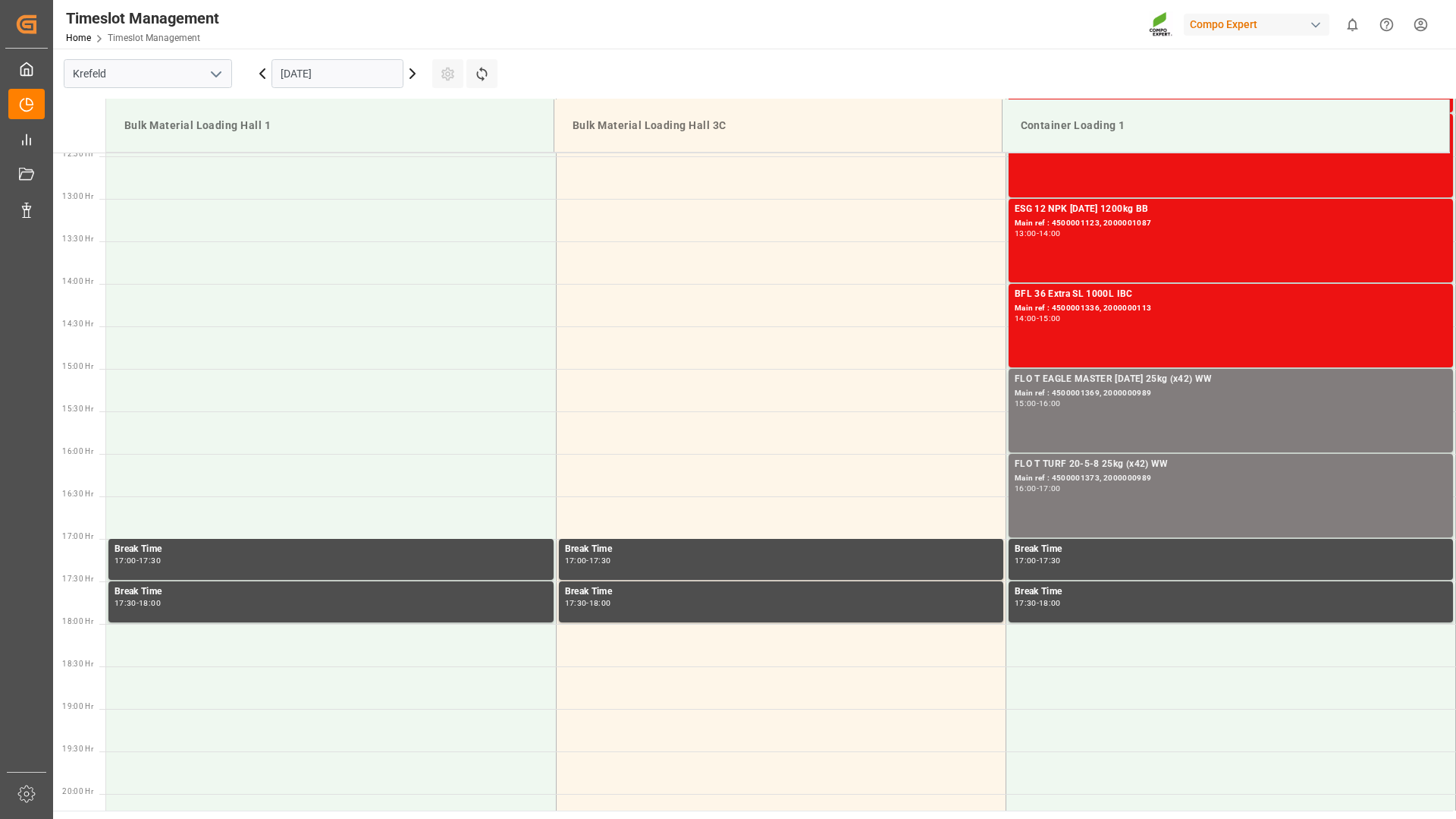
click at [417, 74] on icon at bounding box center [413, 73] width 18 height 18
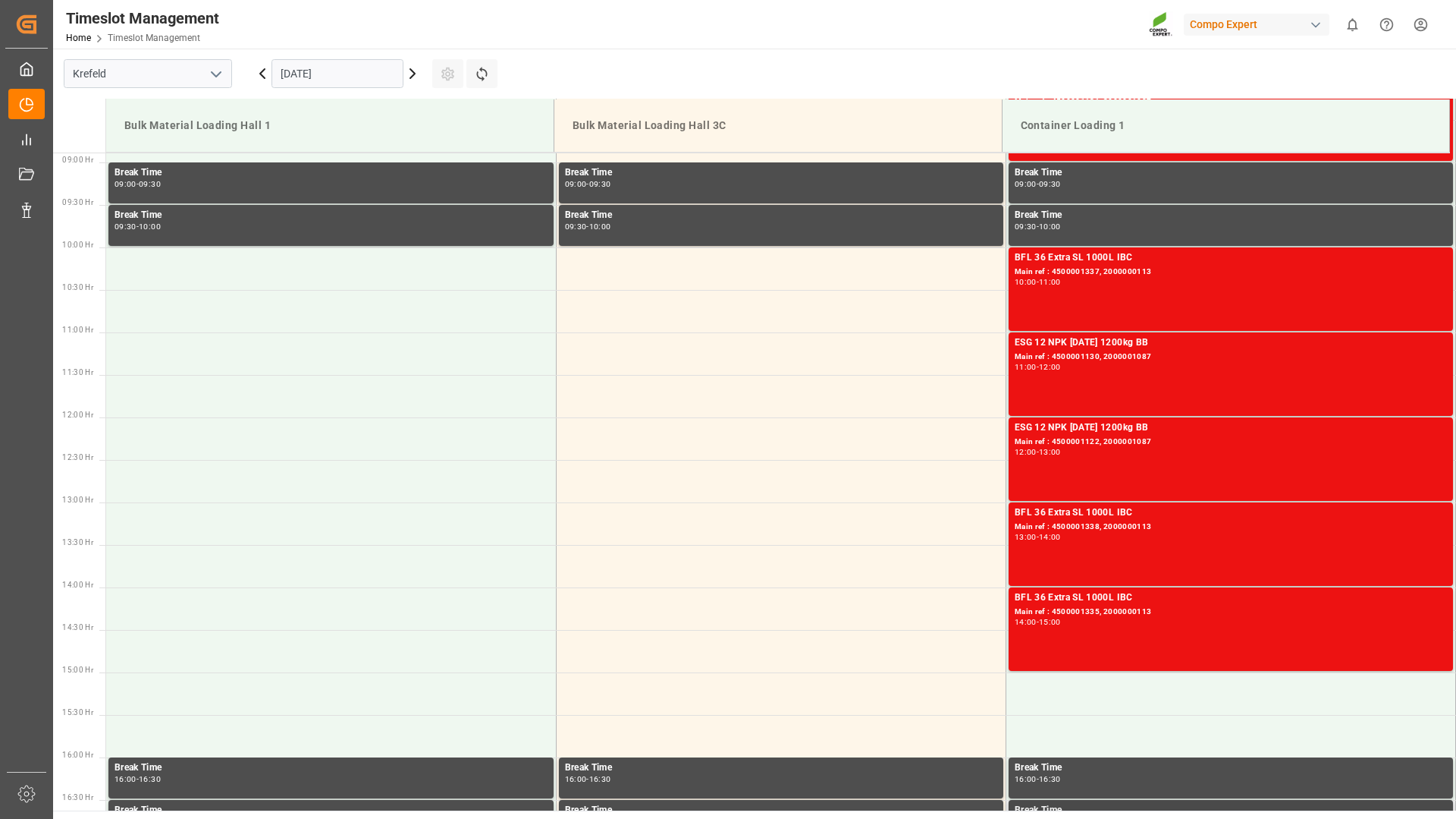
scroll to position [983, 0]
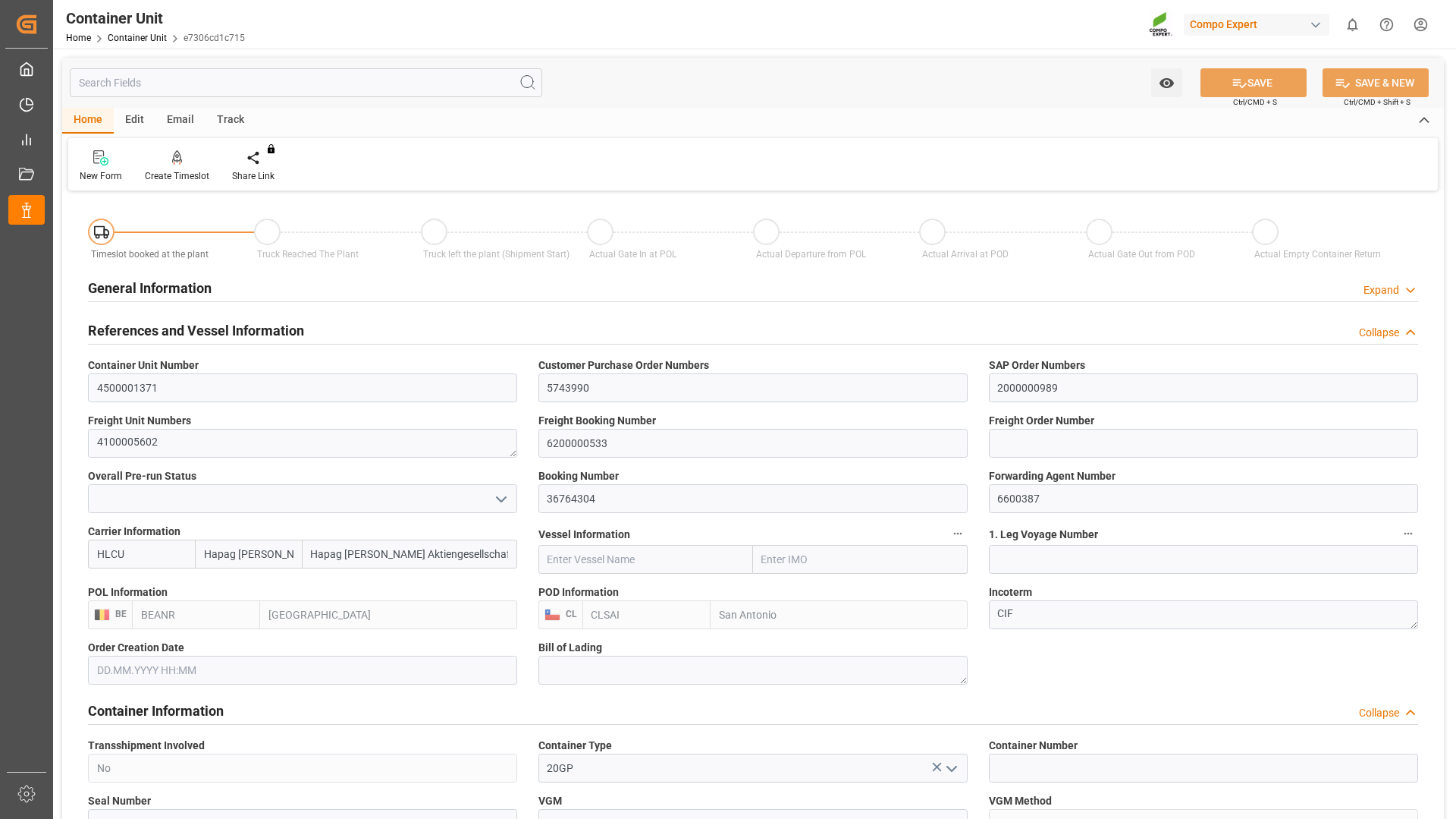
type input "Hapag [PERSON_NAME]"
type input "Hapag [PERSON_NAME] Aktiengesellschaft"
type input "BEANR"
type input "CLSAI"
type input "7"
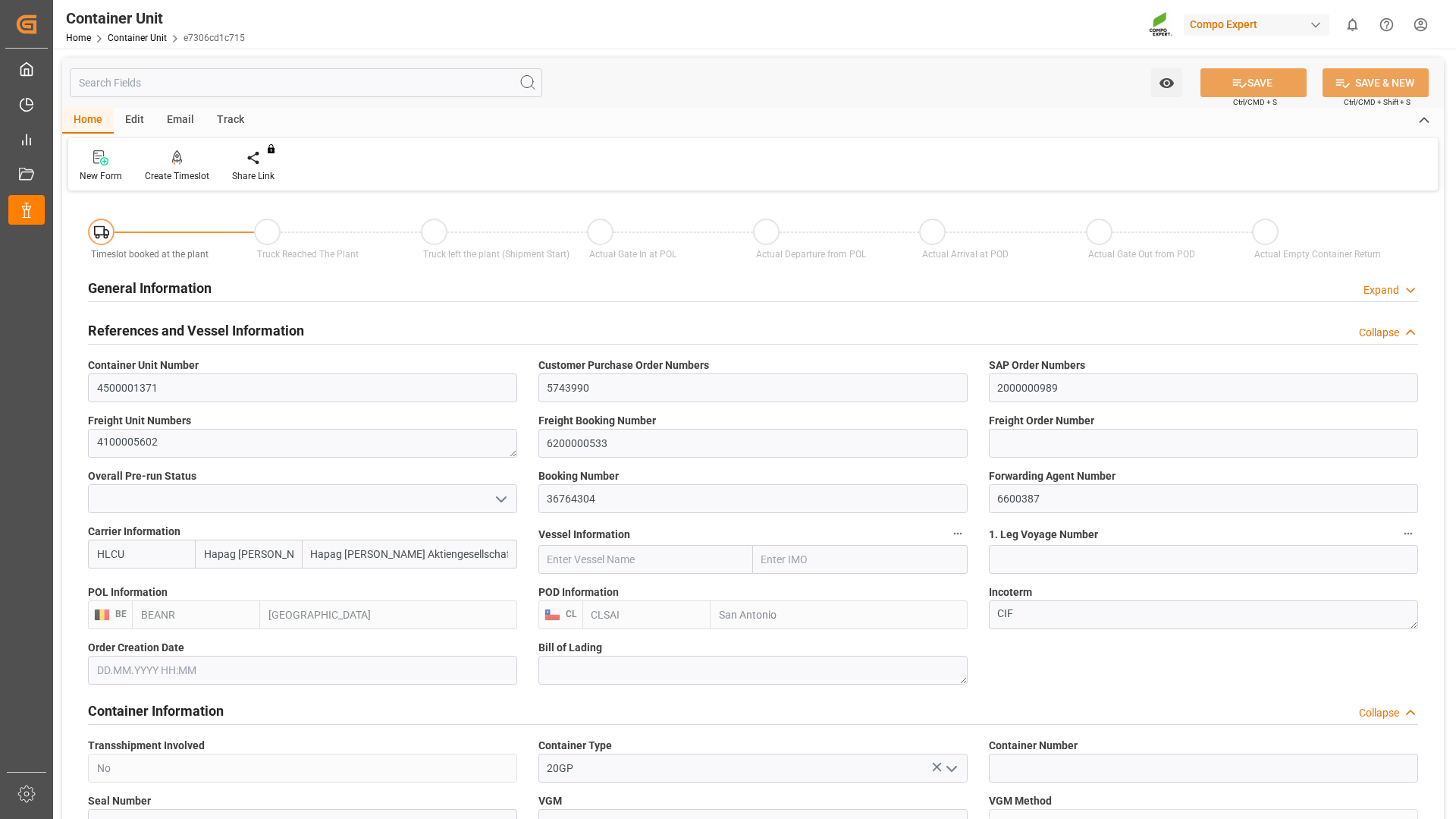
type input "0"
type input "8"
type input "0"
type input "10760.4"
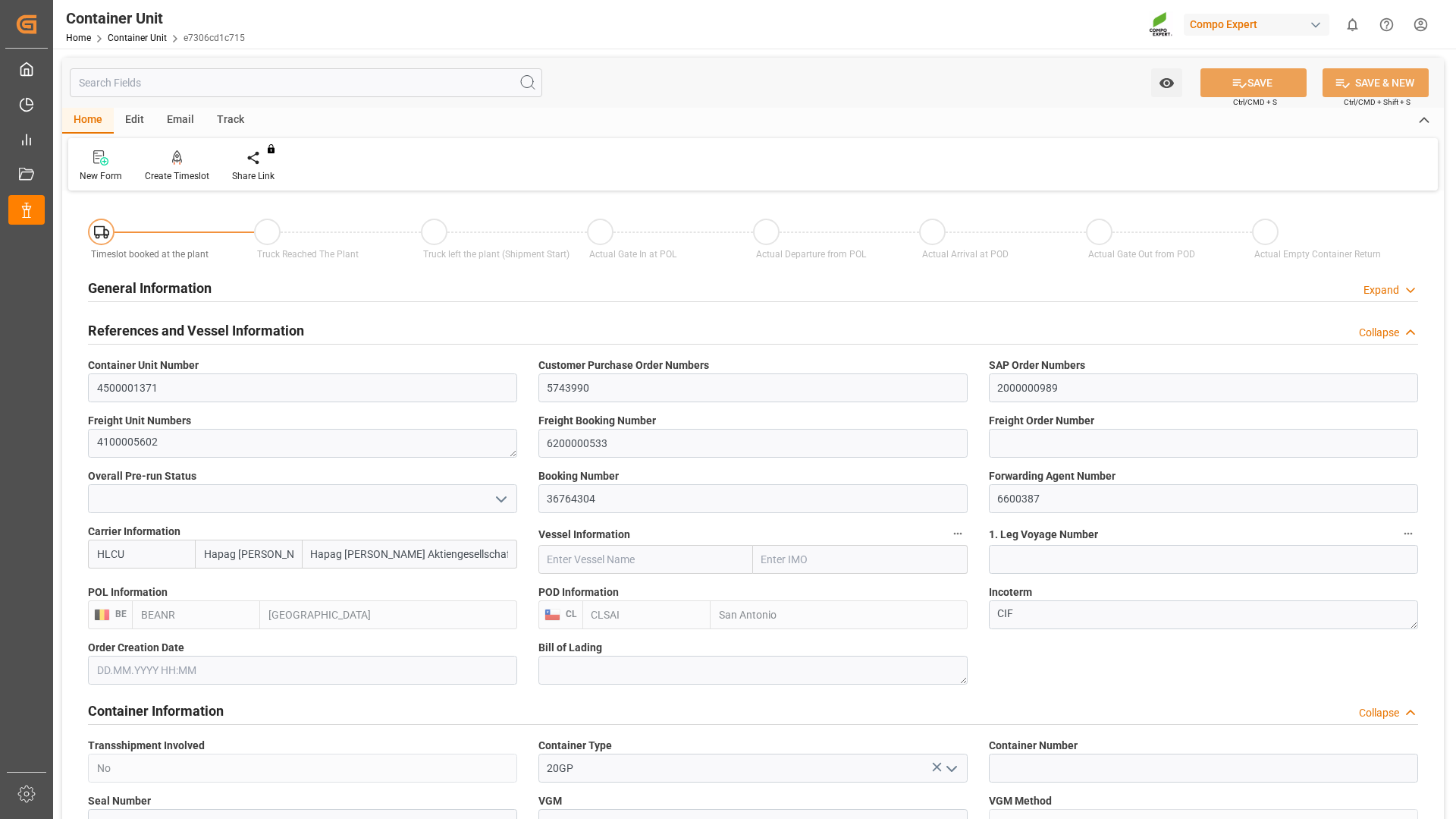
type input "18.09.2025"
click at [160, 173] on div "Create Timeslot" at bounding box center [176, 176] width 64 height 14
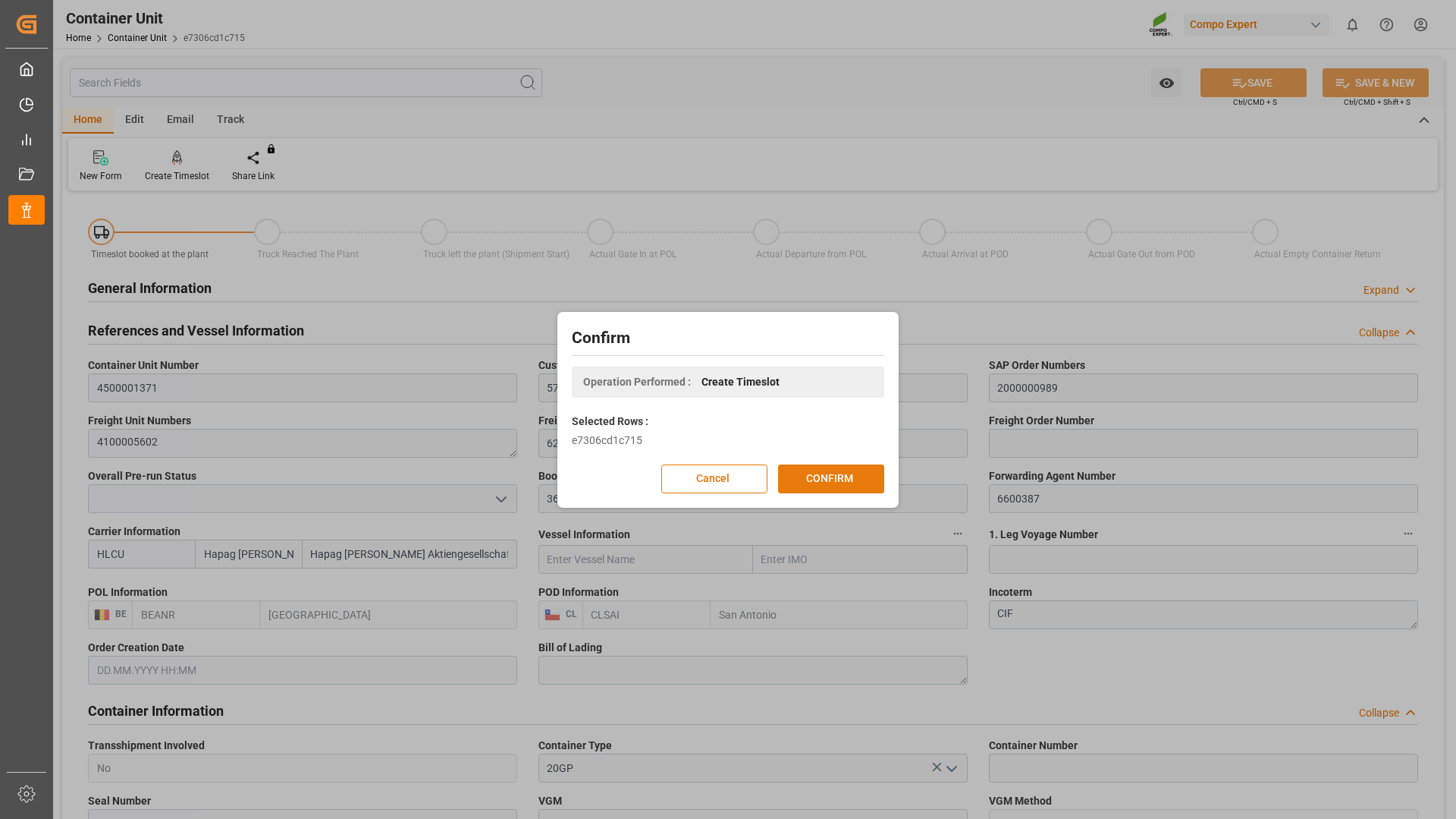
click at [827, 480] on button "CONFIRM" at bounding box center [831, 478] width 106 height 29
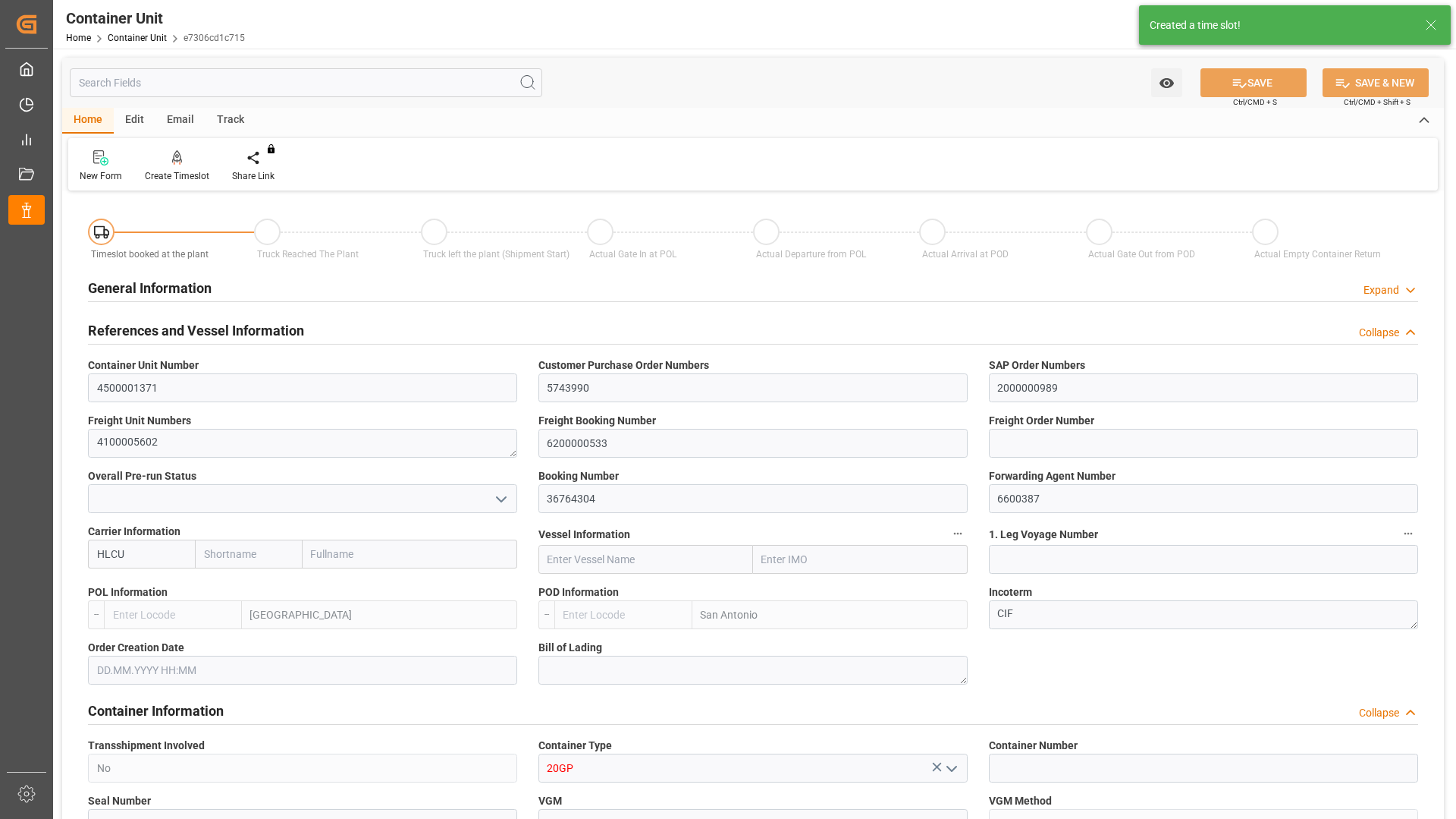
type input "Hapag Lloyd"
type input "Hapag Lloyd Aktiengesellschaft"
type input "BEANR"
type input "CLSAI"
type input "7"
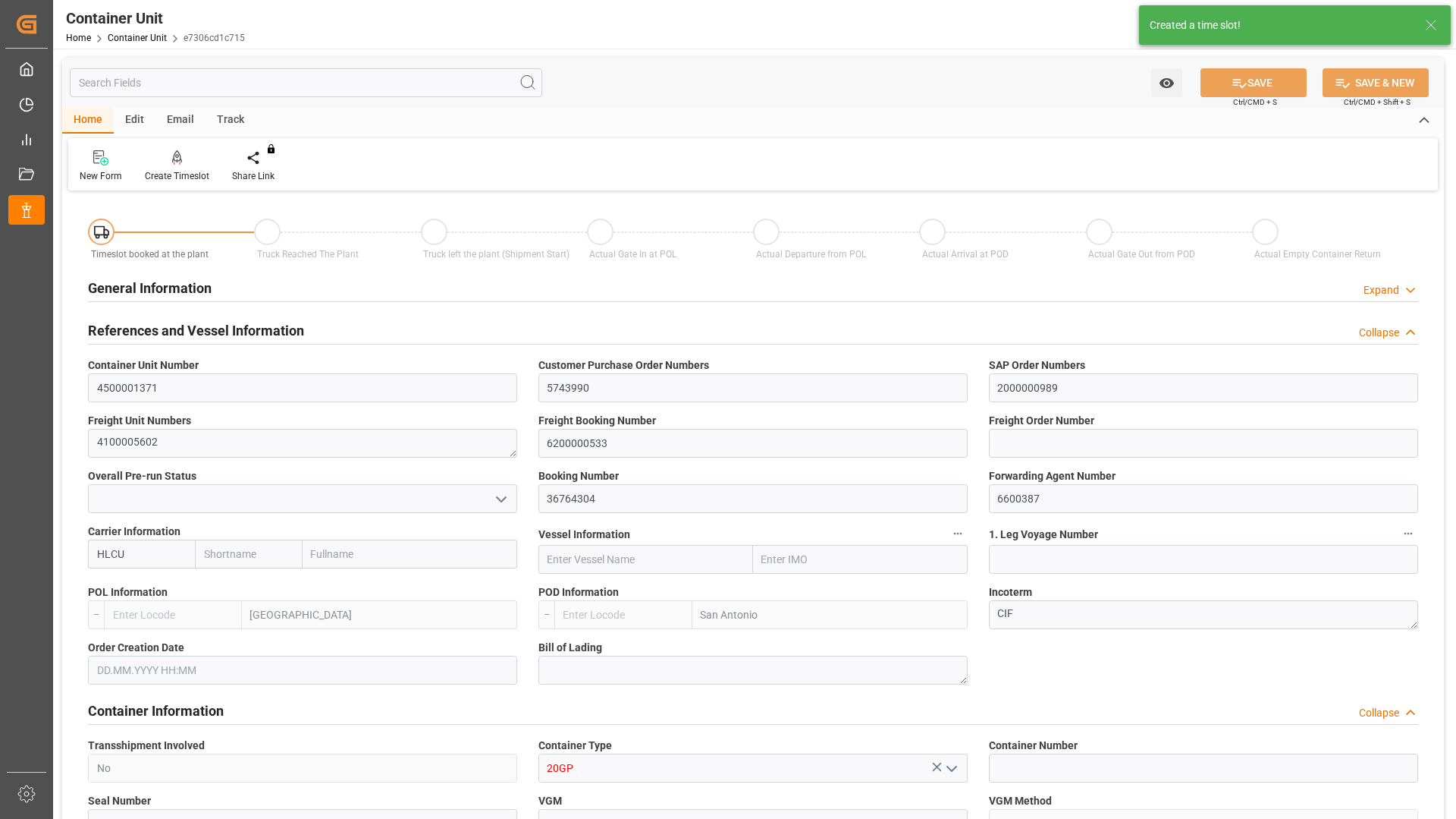
type input "0"
type input "8"
type input "0"
type input "10760.4"
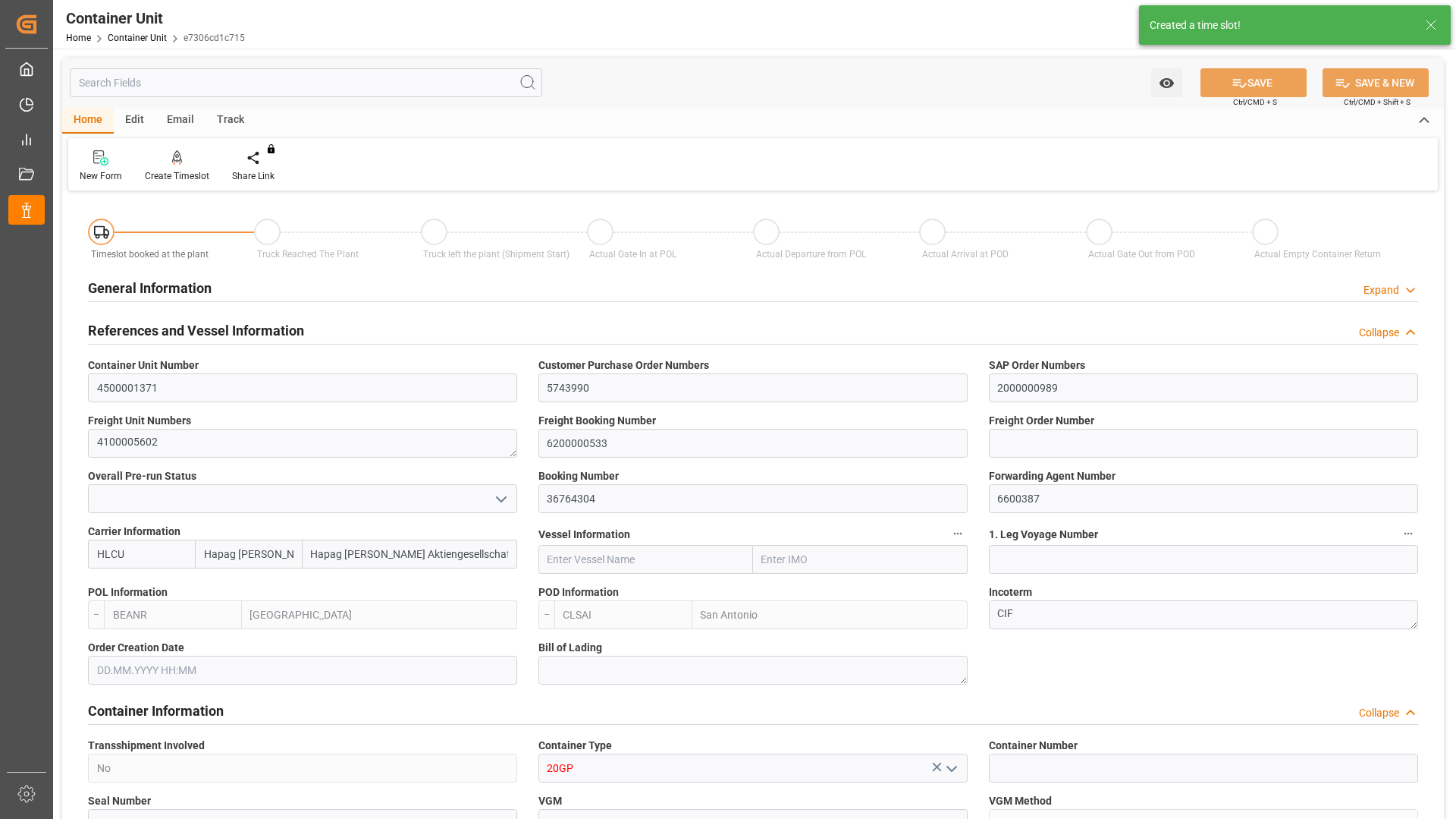
type input "18.09.2025"
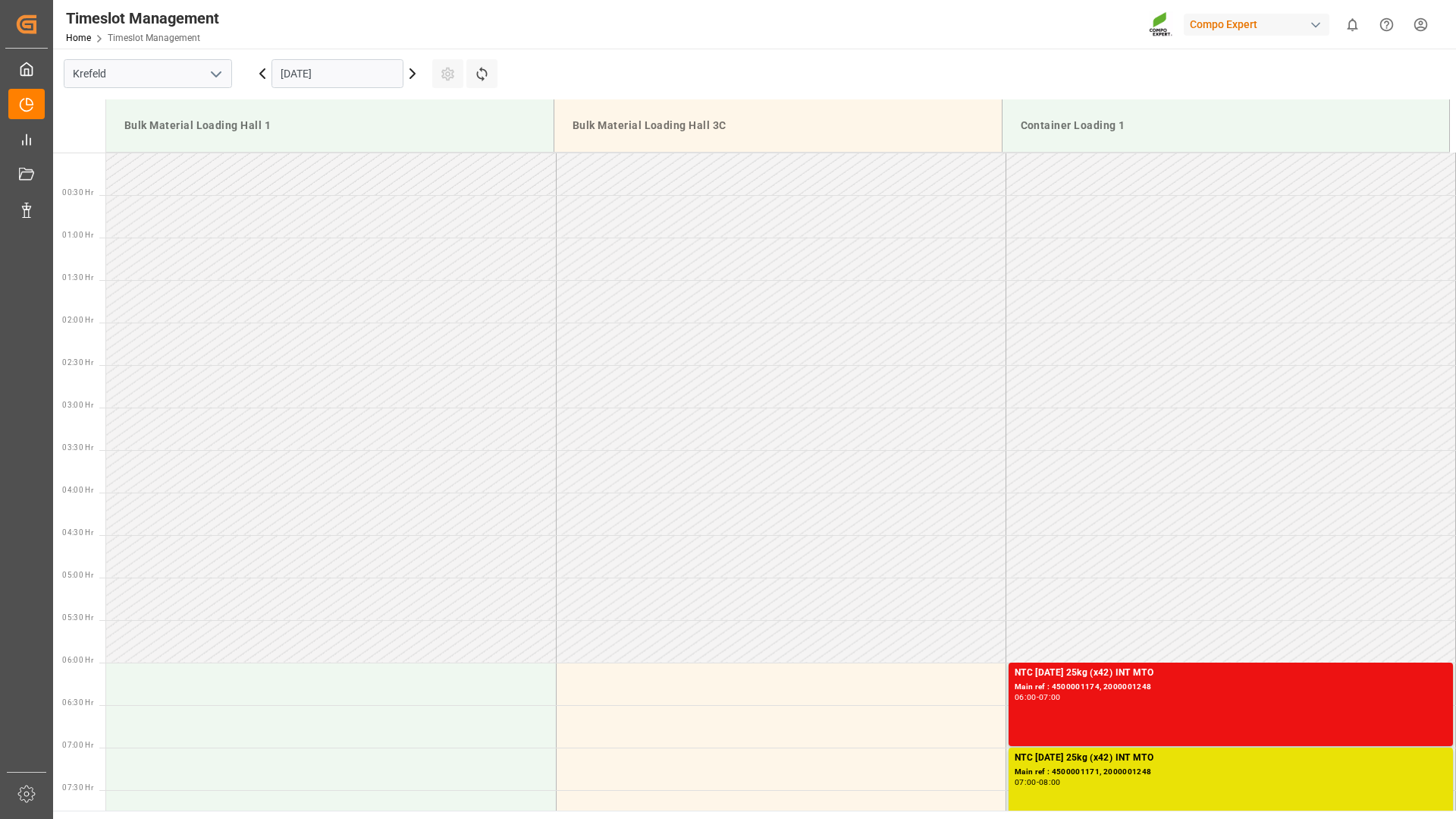
scroll to position [755, 0]
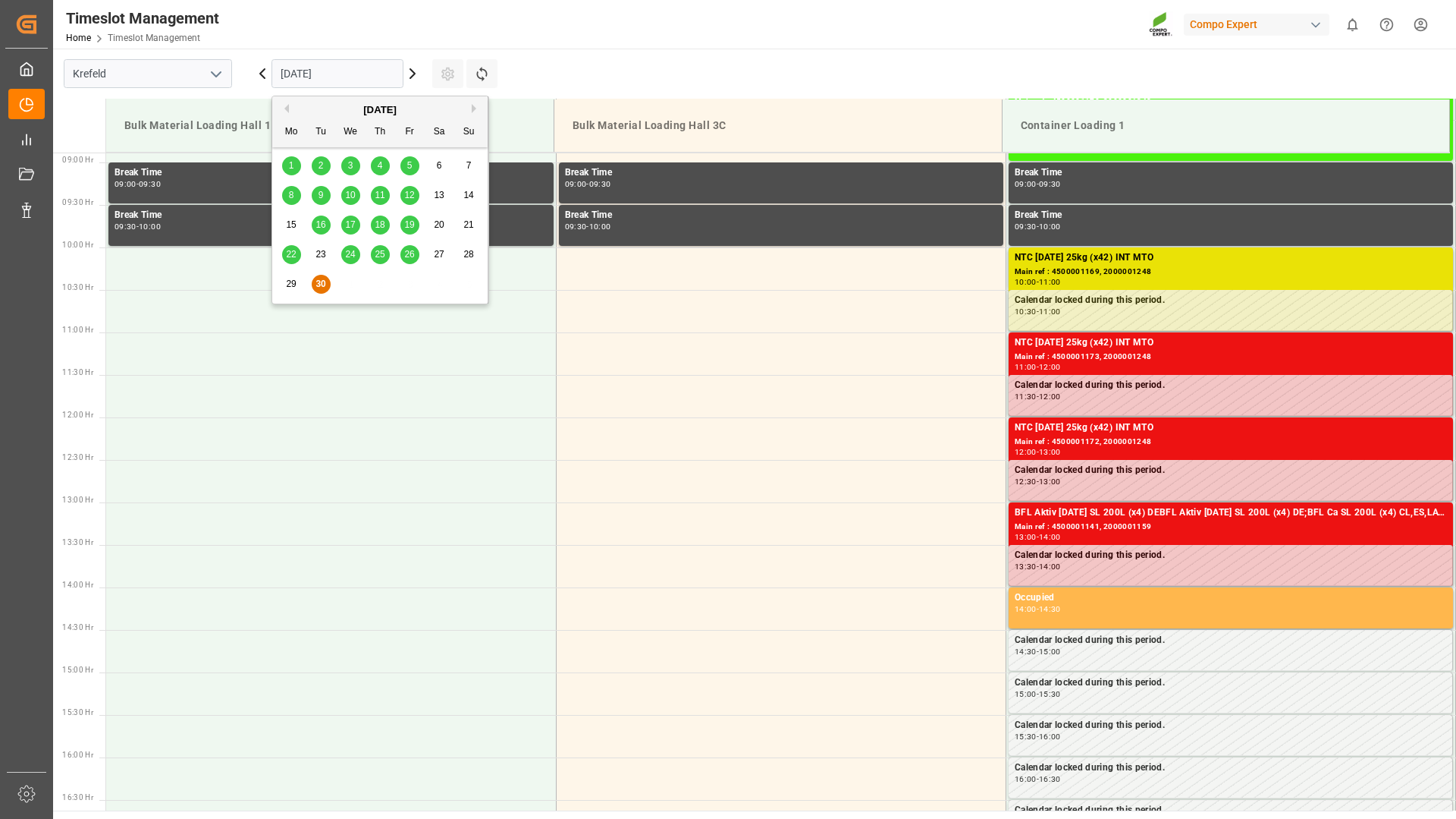
click at [367, 70] on input "[DATE]" at bounding box center [338, 73] width 132 height 29
click at [470, 110] on div "[DATE]" at bounding box center [379, 109] width 216 height 15
click at [474, 108] on button "Next Month" at bounding box center [476, 107] width 9 height 9
click at [374, 196] on div "9" at bounding box center [380, 195] width 19 height 18
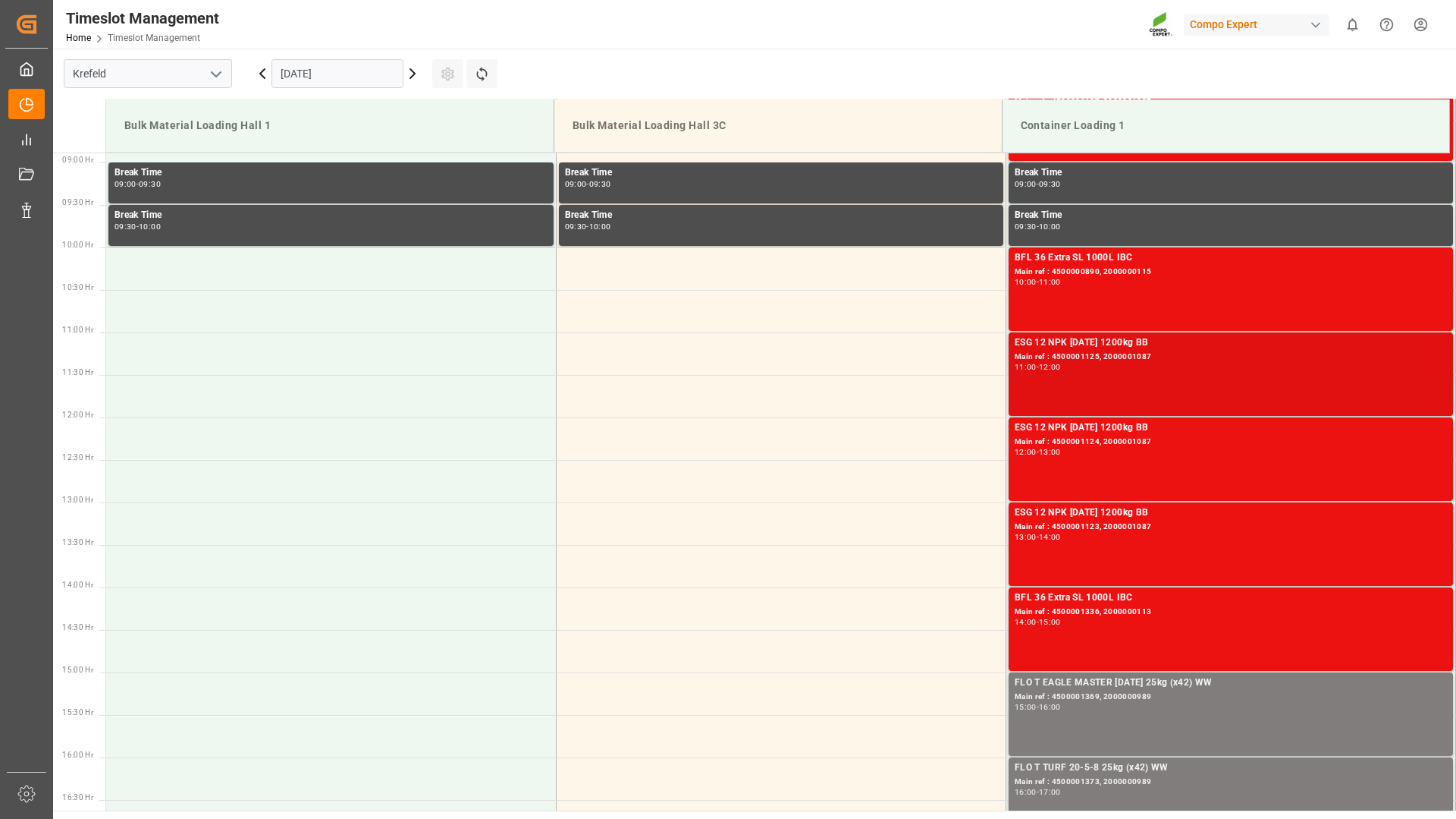
scroll to position [1134, 0]
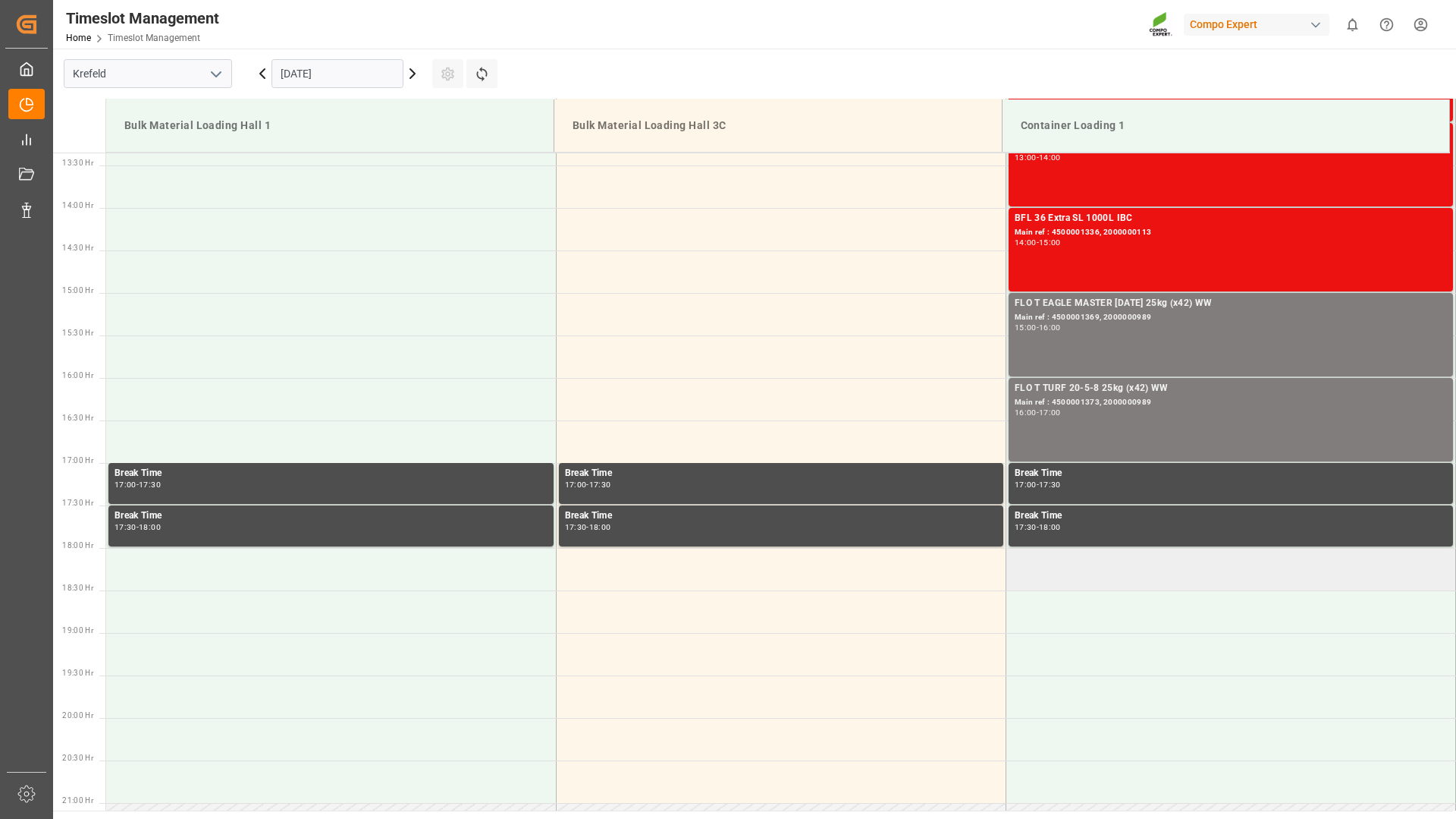
click at [1055, 565] on td at bounding box center [1230, 569] width 450 height 42
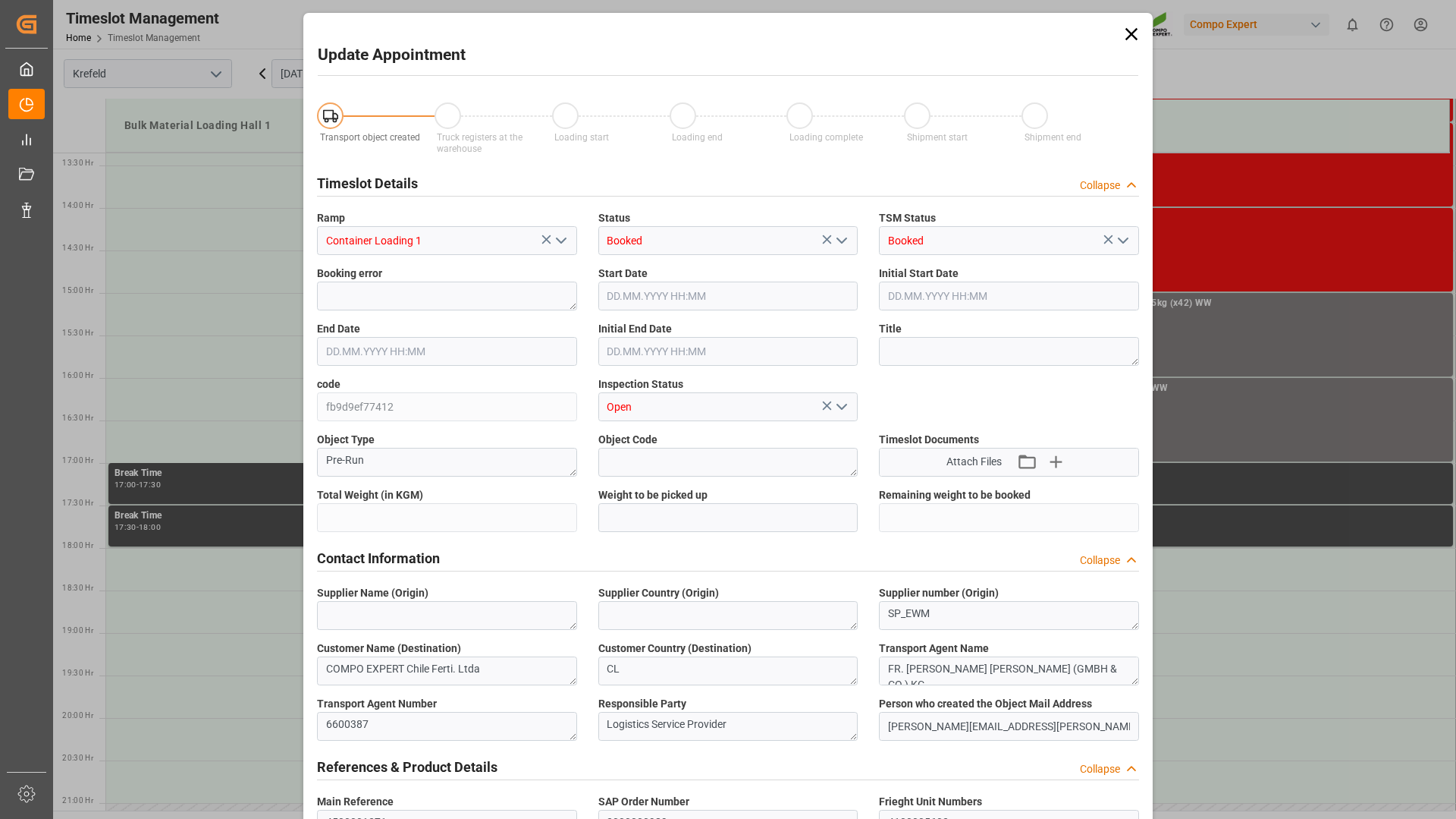
type input "10760.4"
type input "0"
type input "[DATE] 18:00"
type input "[DATE] 18:30"
type input "[DATE] 07:36"
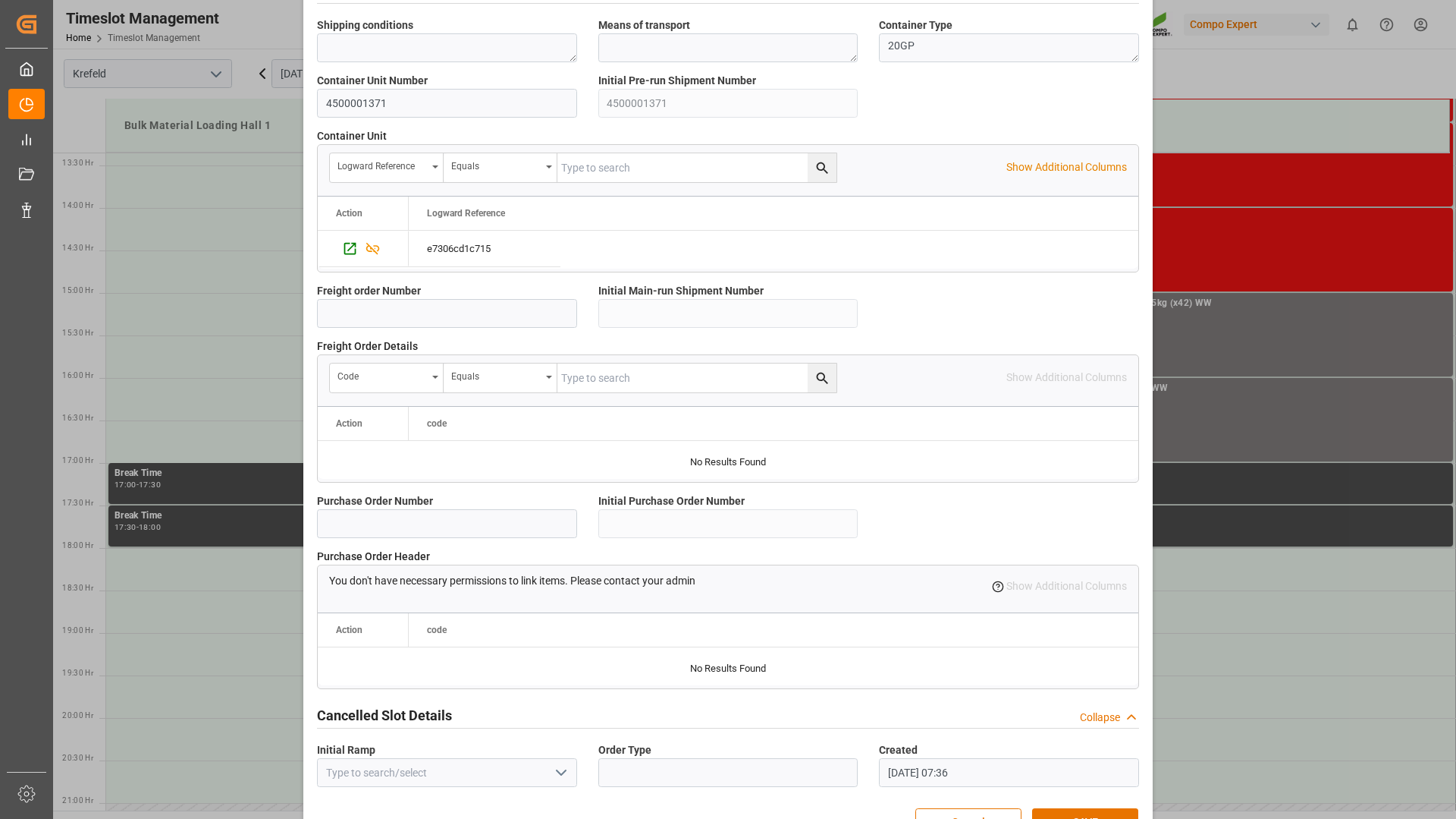
scroll to position [1183, 0]
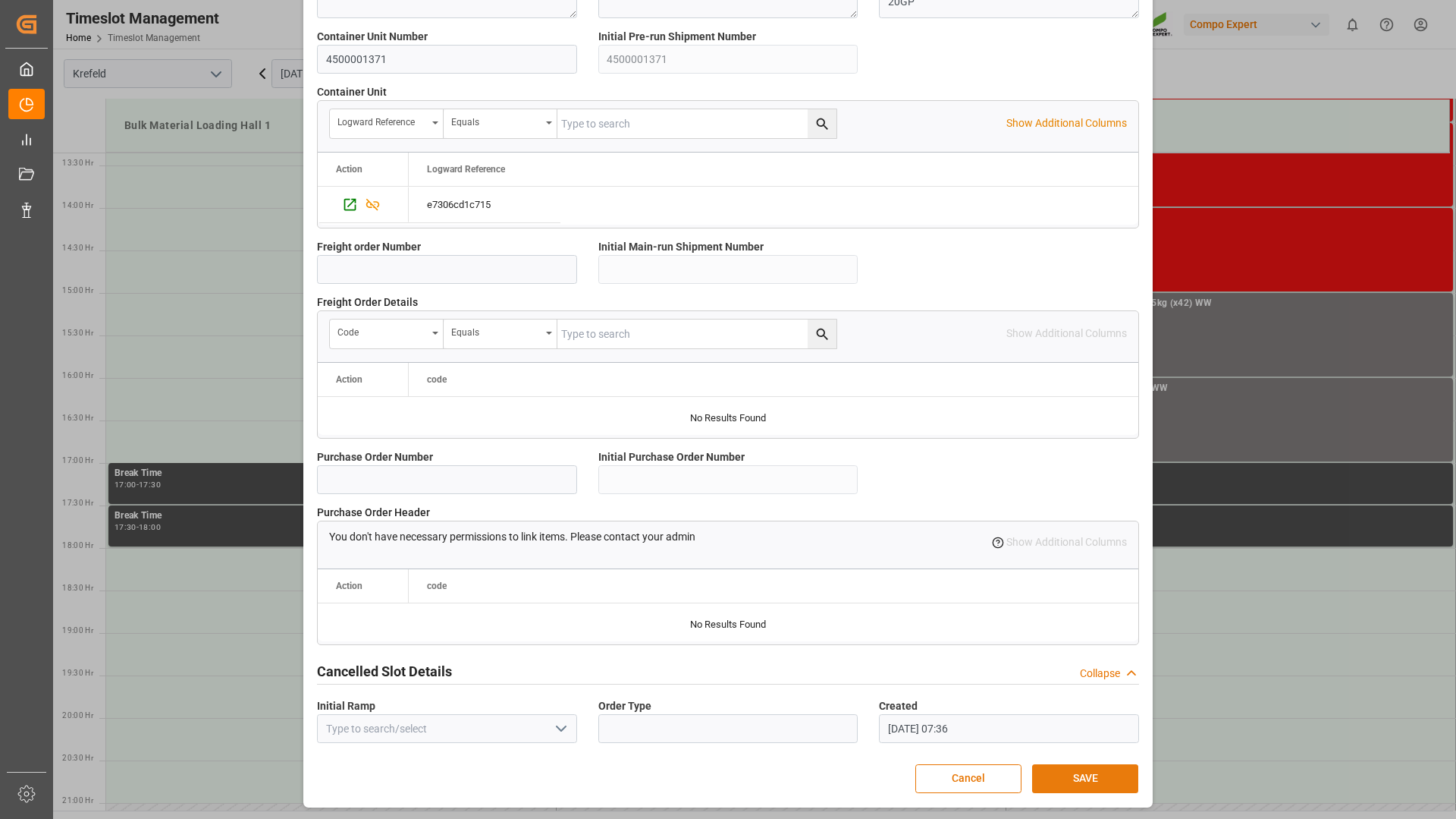
click at [1067, 781] on button "SAVE" at bounding box center [1086, 778] width 106 height 29
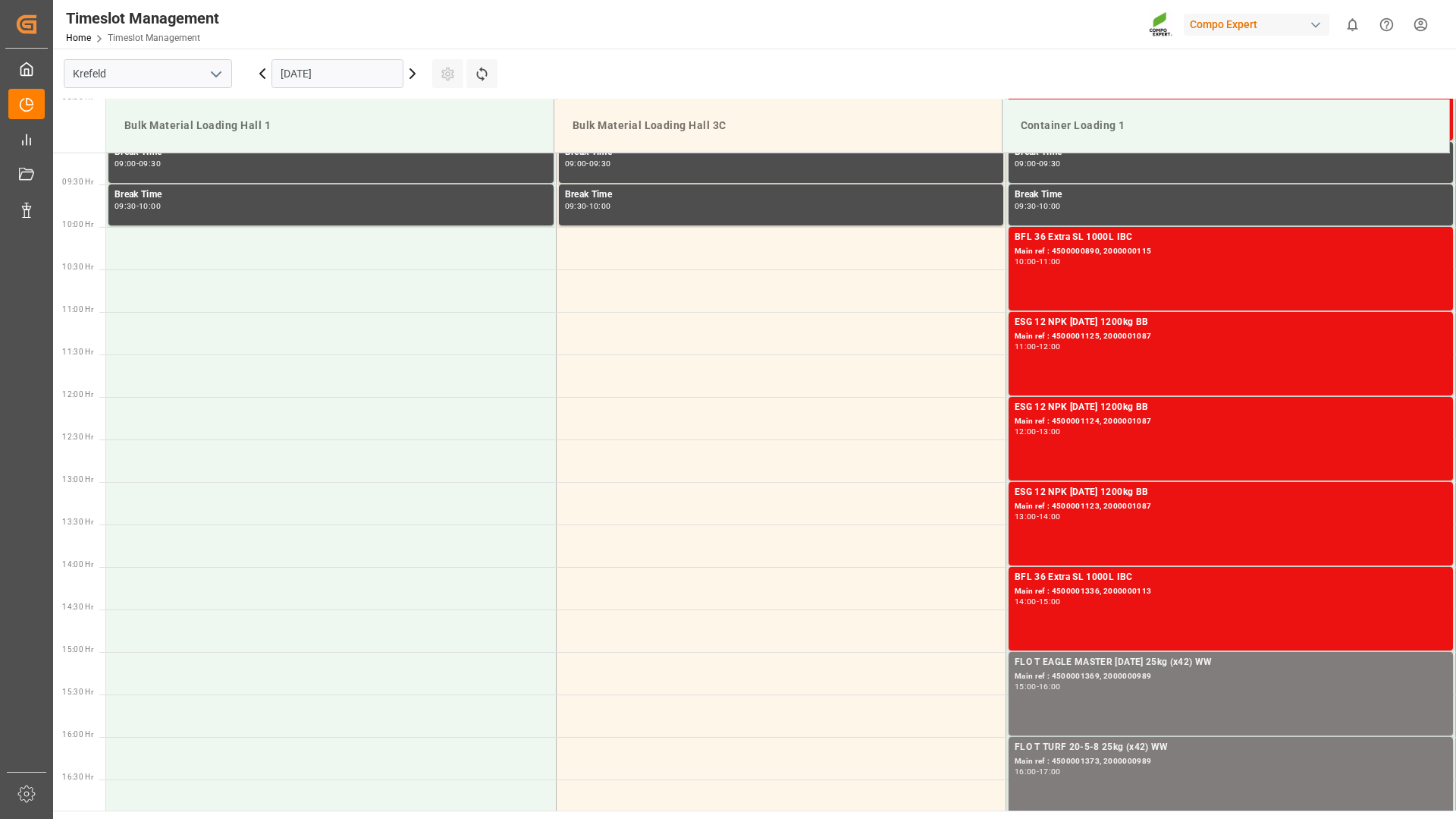
scroll to position [548, 0]
